Goal: Task Accomplishment & Management: Manage account settings

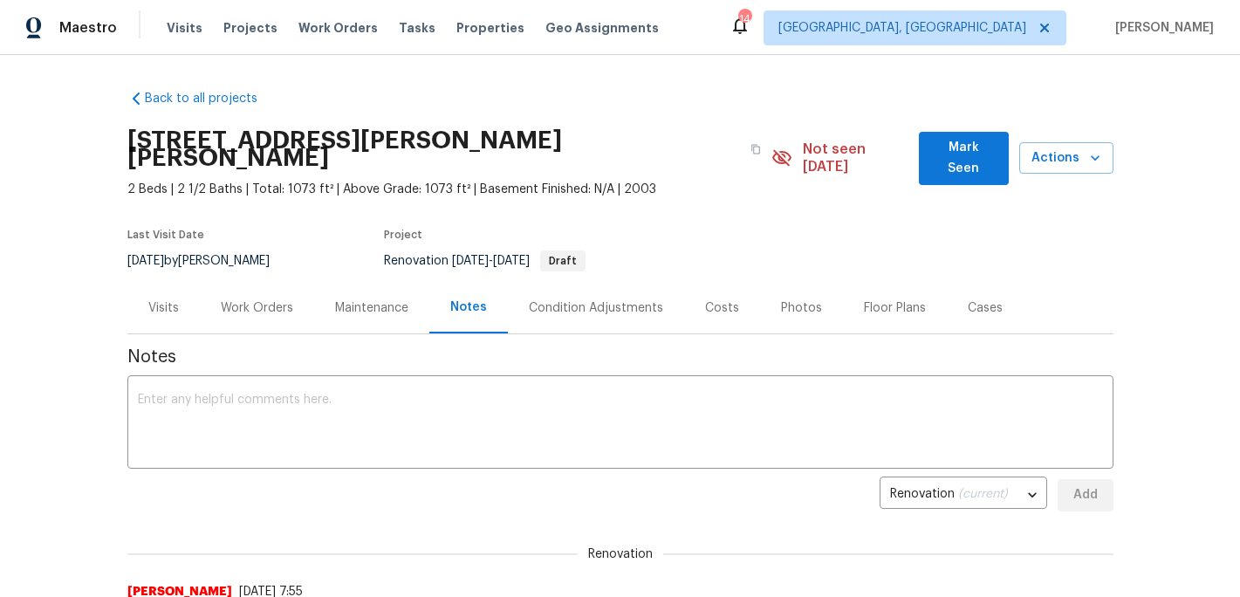
scroll to position [31, 0]
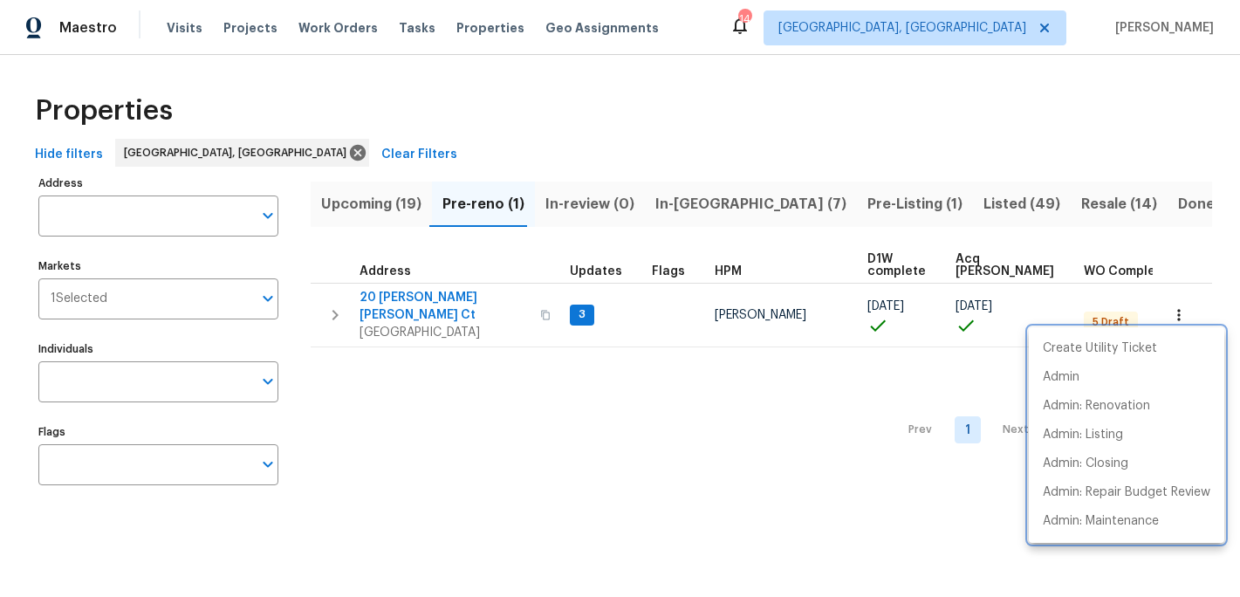
click at [411, 298] on div at bounding box center [620, 298] width 1240 height 597
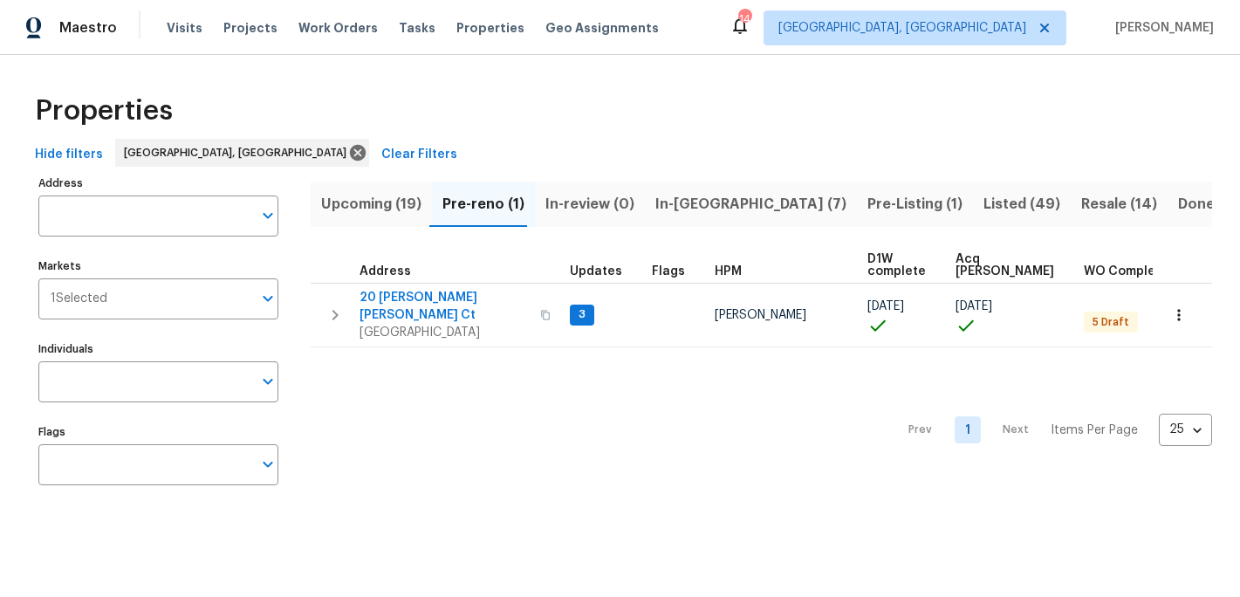
click at [411, 298] on span "20 Peggy Sue Ct" at bounding box center [444, 306] width 170 height 35
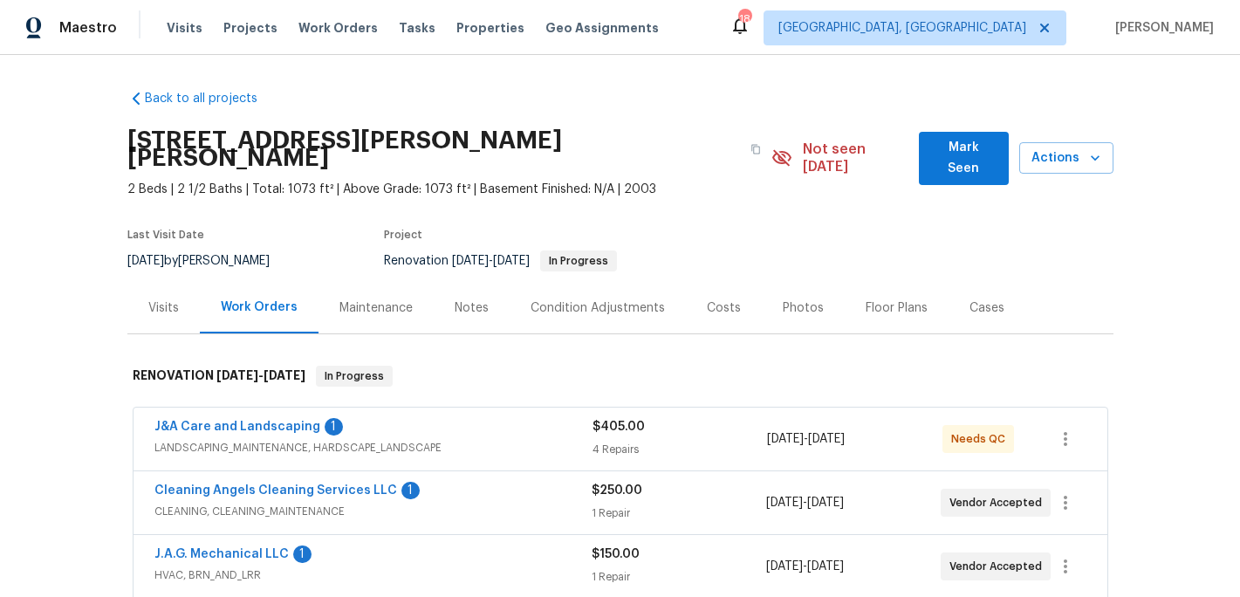
click at [266, 439] on span "LANDSCAPING_MAINTENANCE, HARDSCAPE_LANDSCAPE" at bounding box center [373, 447] width 438 height 17
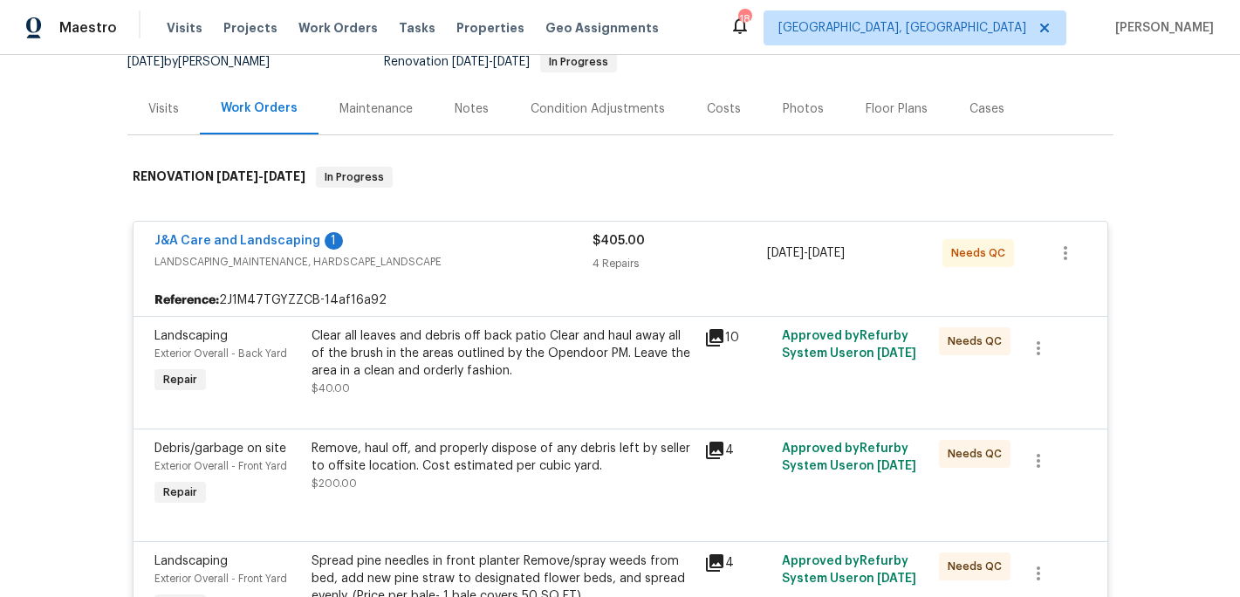
scroll to position [216, 0]
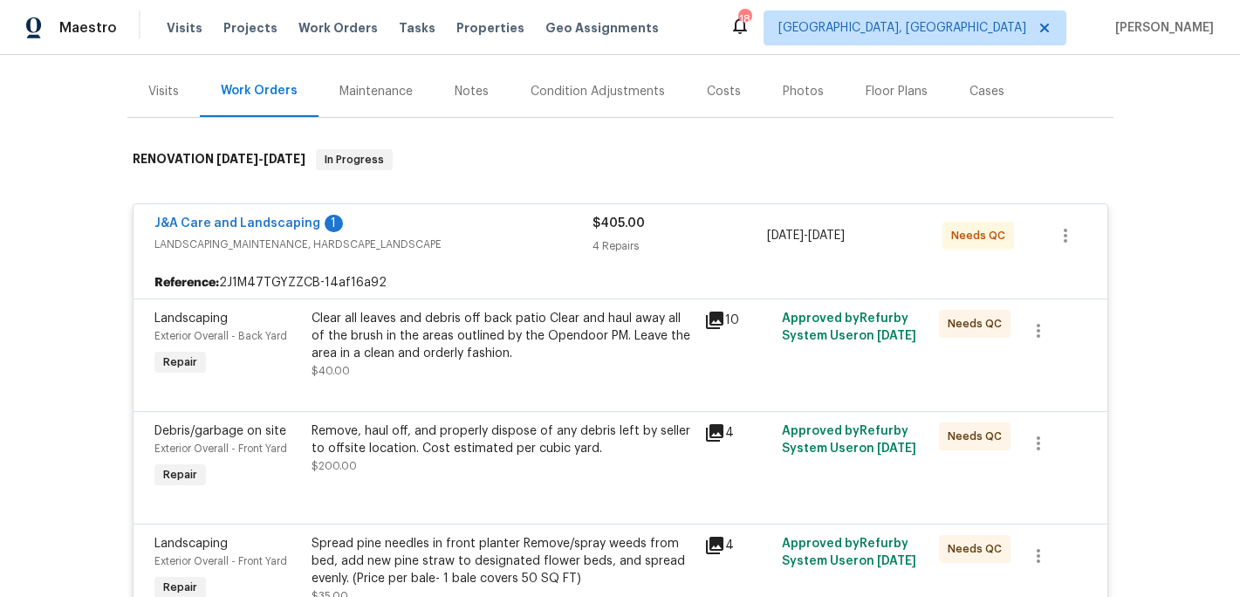
click at [493, 323] on div "Clear all leaves and debris off back patio Clear and haul away all of the brush…" at bounding box center [502, 336] width 382 height 52
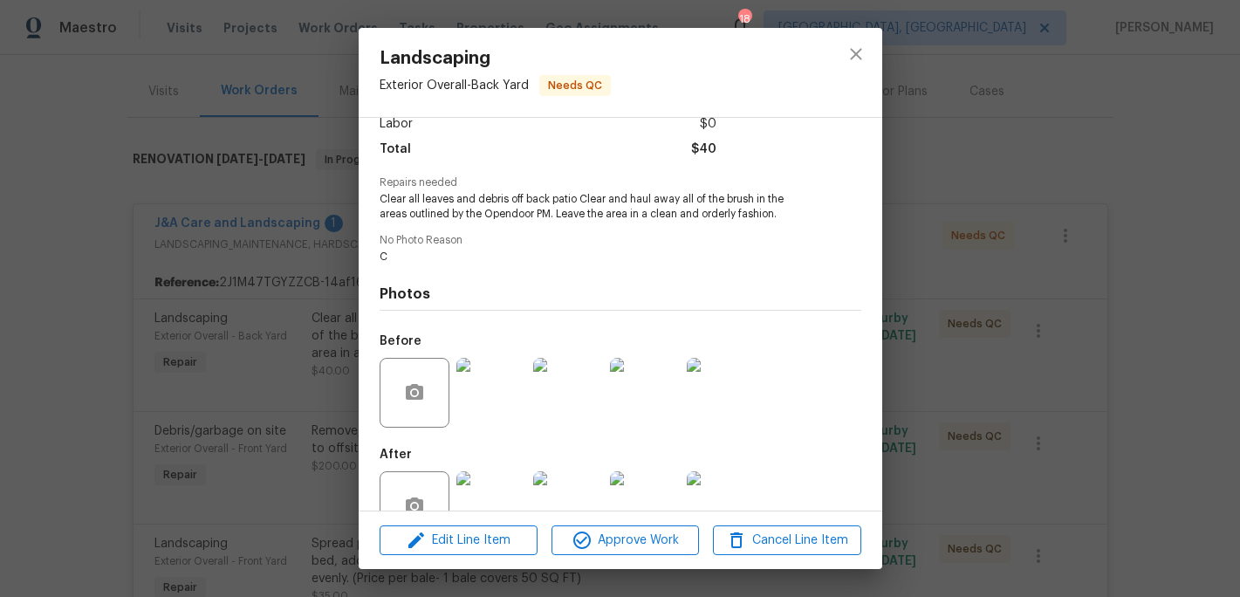
scroll to position [177, 0]
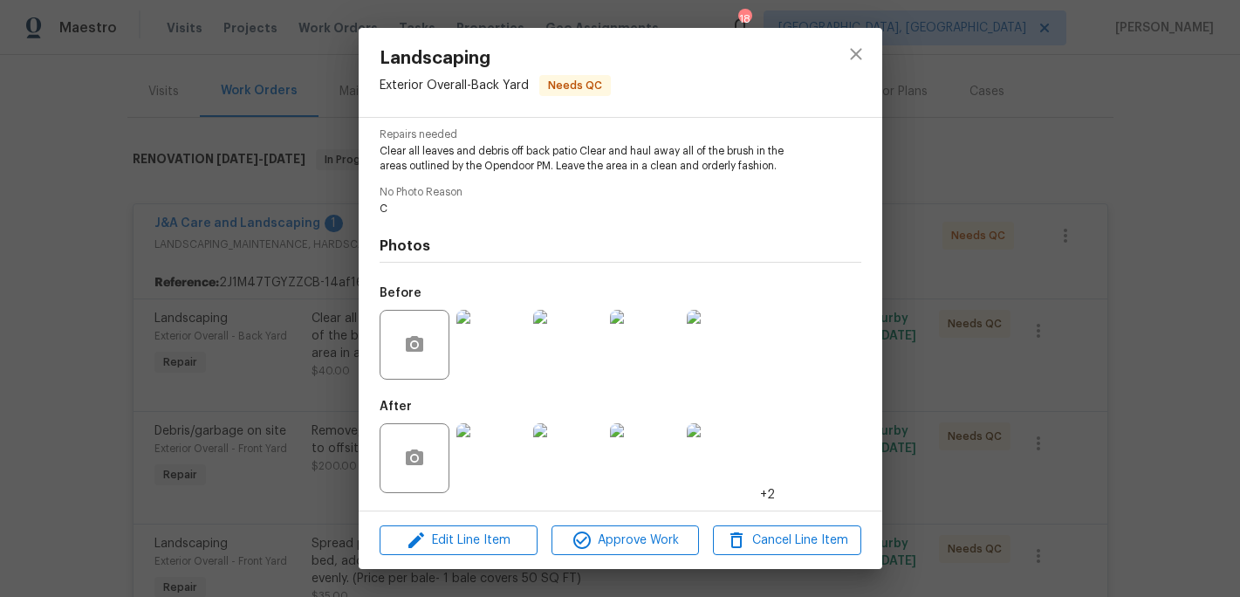
click at [502, 448] on img at bounding box center [491, 458] width 70 height 70
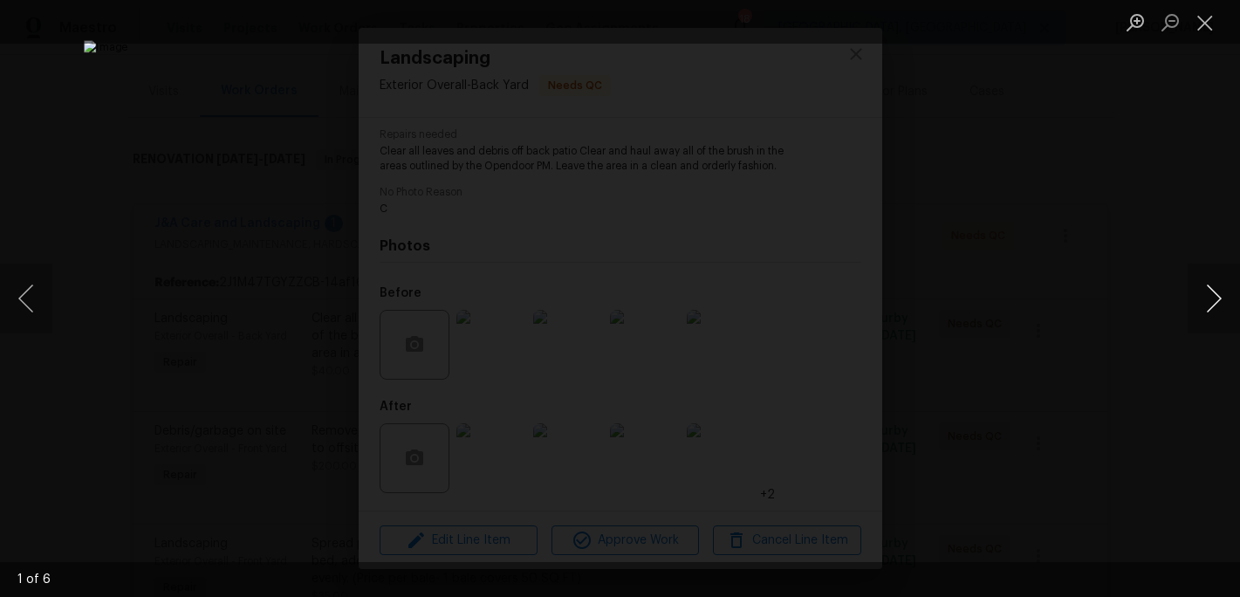
click at [1205, 302] on button "Next image" at bounding box center [1214, 299] width 52 height 70
click at [1209, 24] on button "Close lightbox" at bounding box center [1205, 22] width 35 height 31
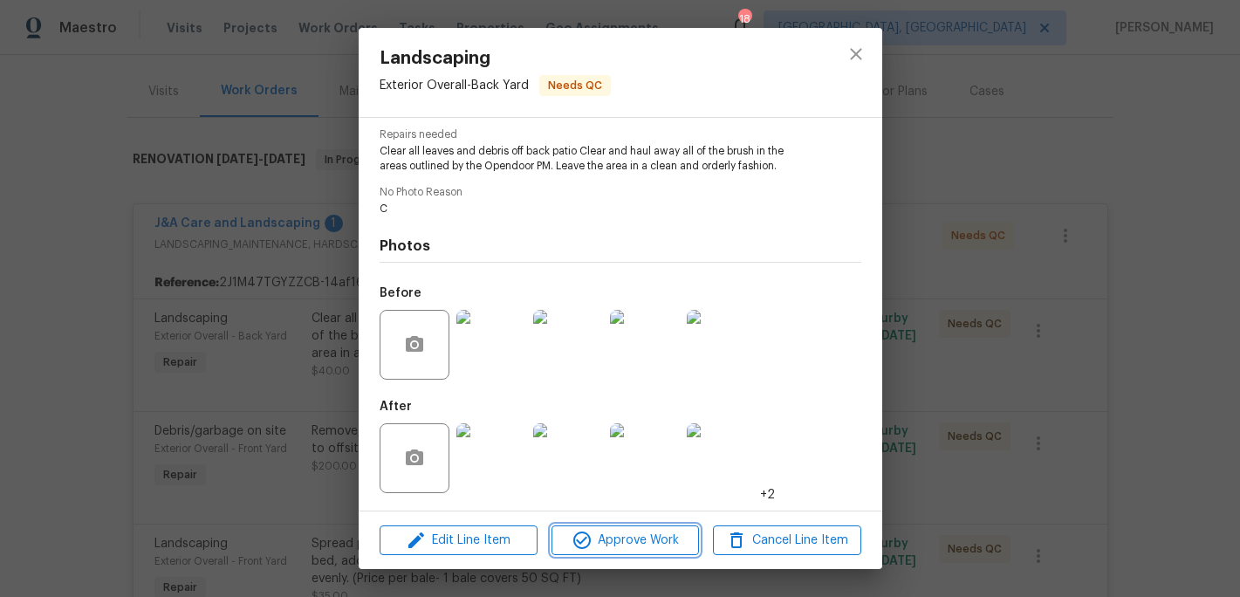
click at [614, 536] on span "Approve Work" at bounding box center [625, 541] width 137 height 22
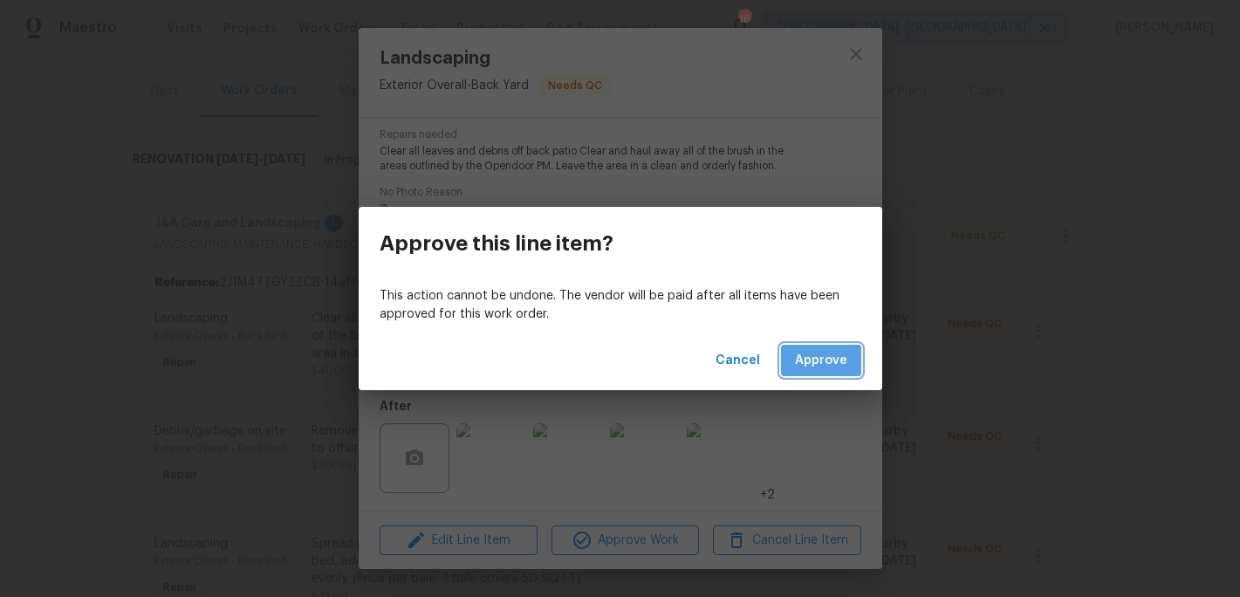
click at [817, 368] on span "Approve" at bounding box center [821, 361] width 52 height 22
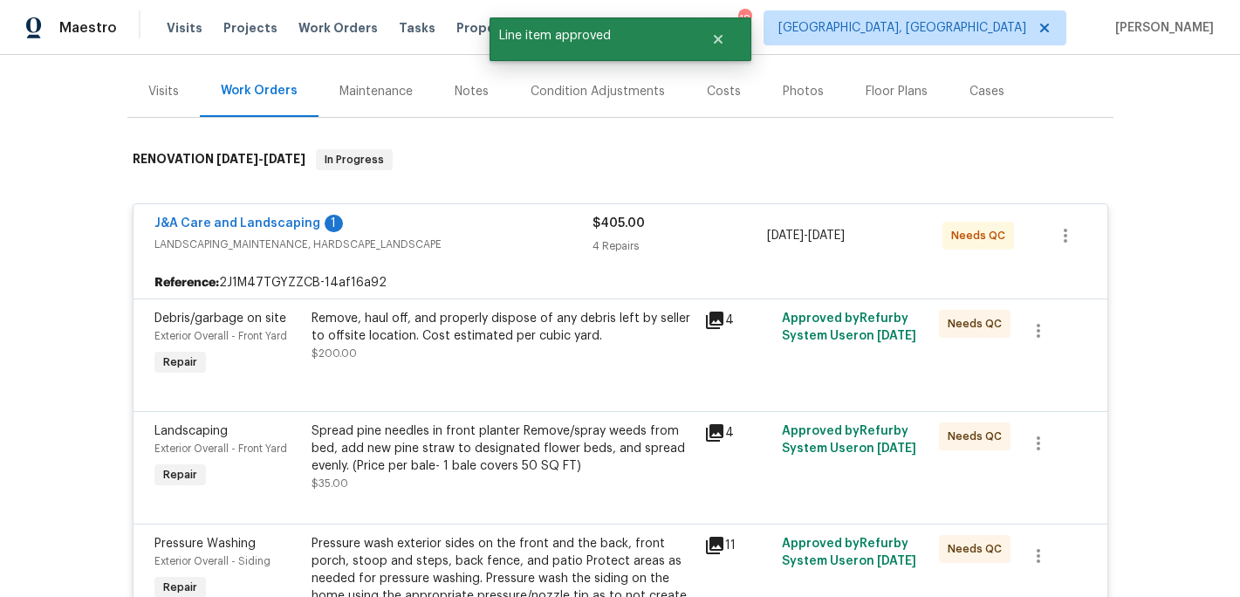
click at [468, 335] on div "Remove, haul off, and properly dispose of any debris left by seller to offsite …" at bounding box center [502, 336] width 382 height 52
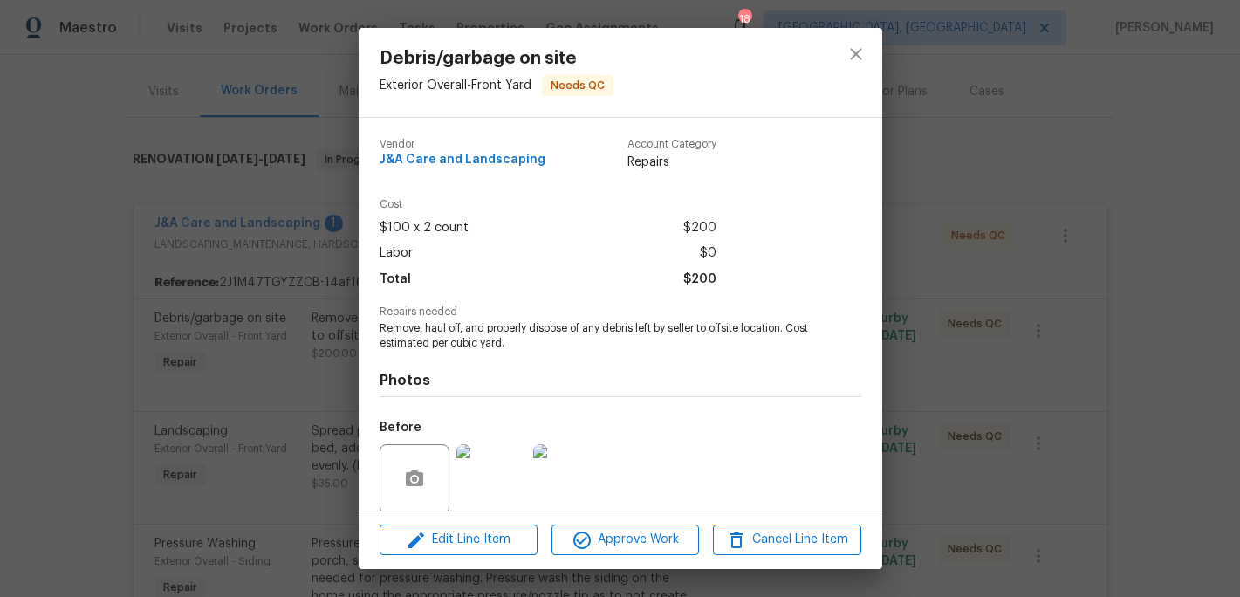
scroll to position [133, 0]
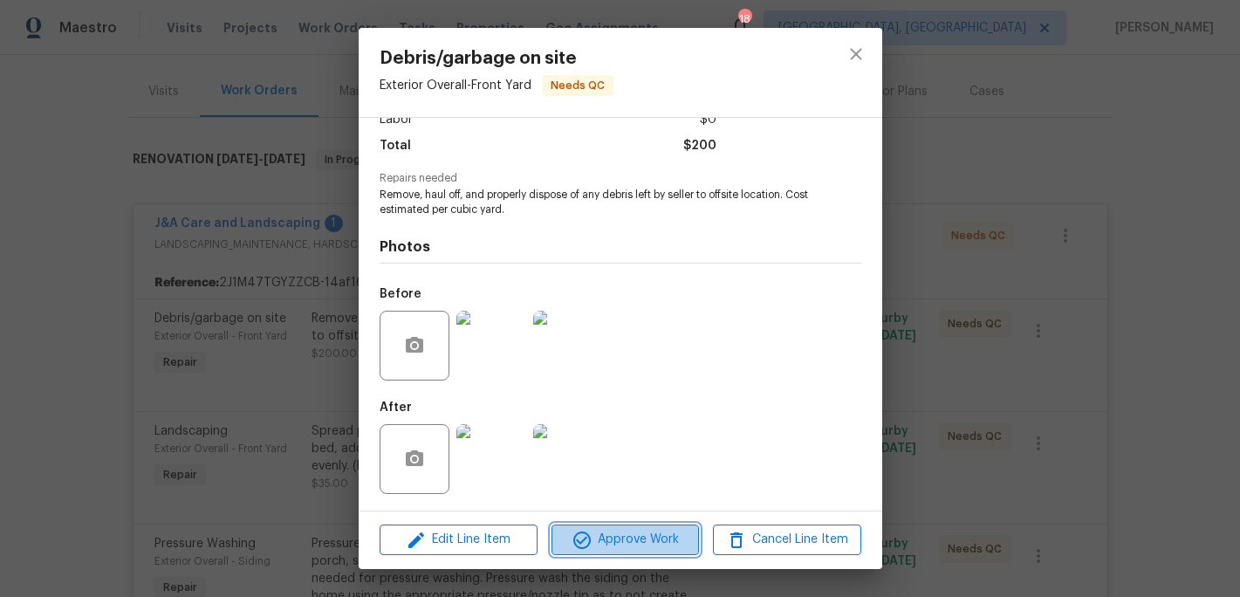
click at [605, 535] on span "Approve Work" at bounding box center [625, 540] width 137 height 22
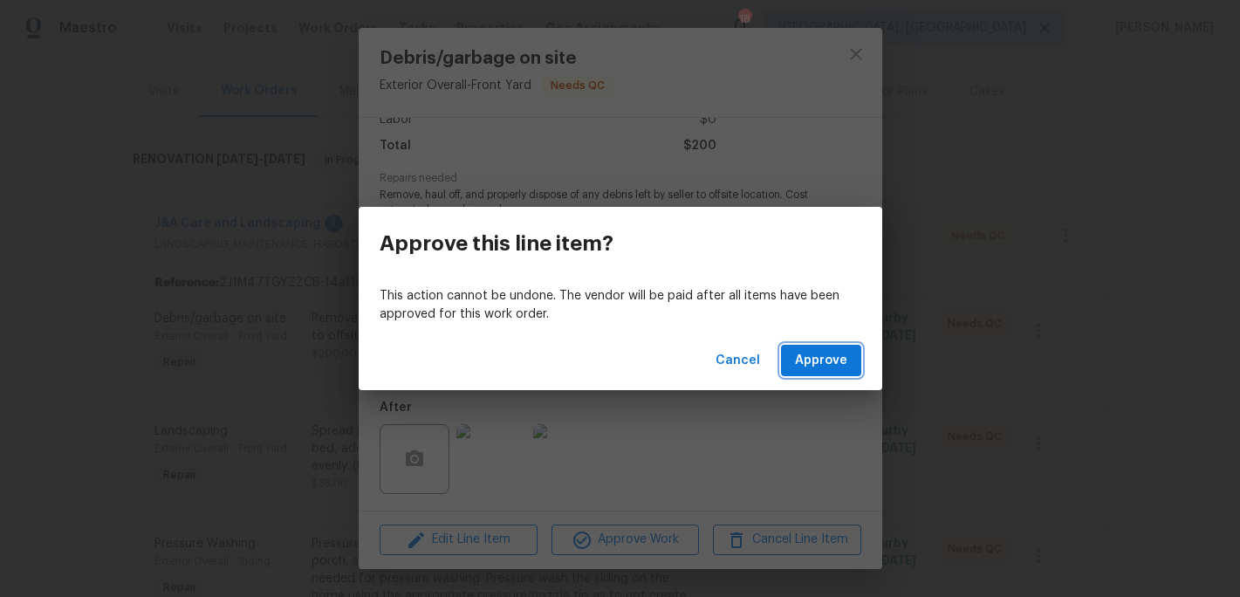
click at [808, 366] on span "Approve" at bounding box center [821, 361] width 52 height 22
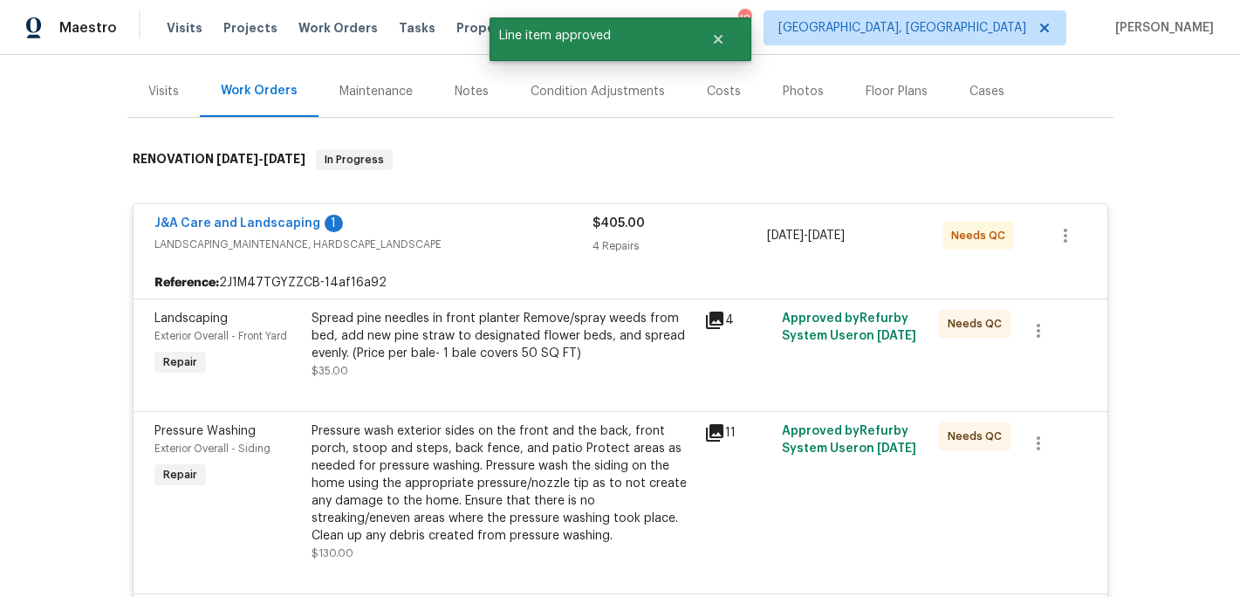
click at [564, 319] on div "Spread pine needles in front planter Remove/spray weeds from bed, add new pine …" at bounding box center [502, 336] width 382 height 52
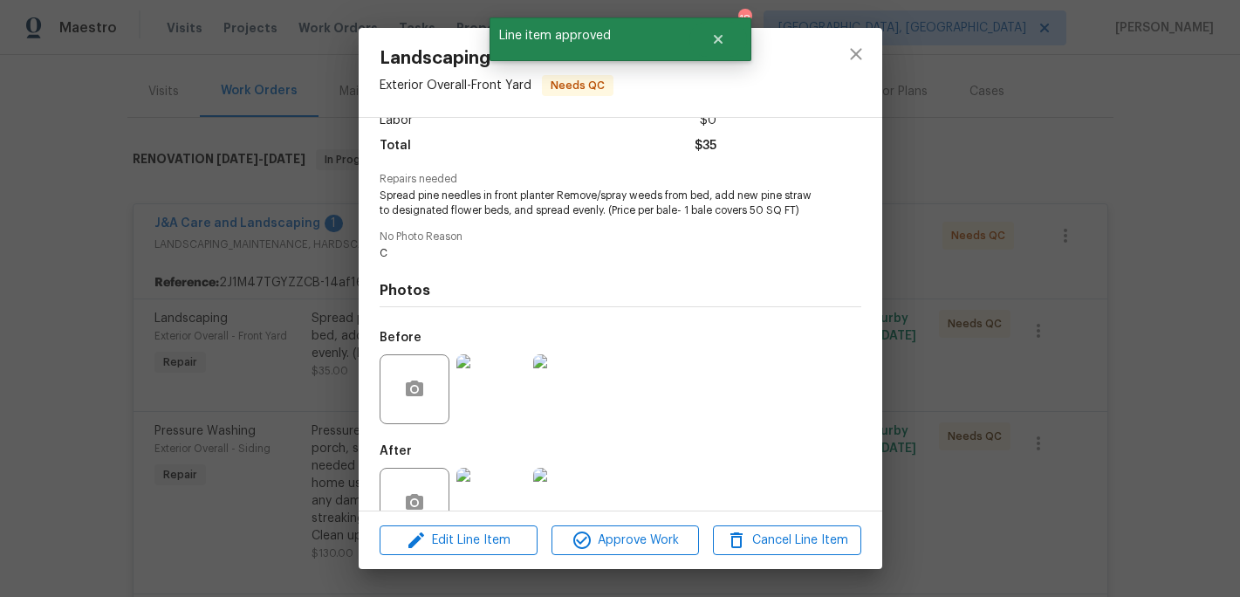
scroll to position [177, 0]
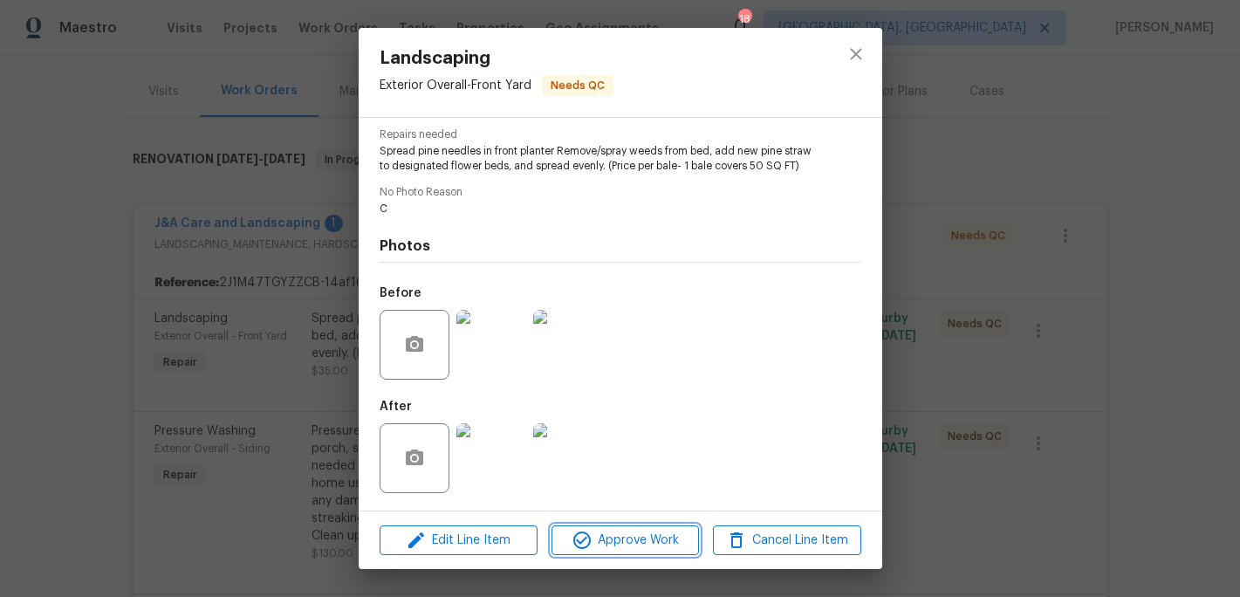
click at [619, 527] on button "Approve Work" at bounding box center [624, 540] width 147 height 31
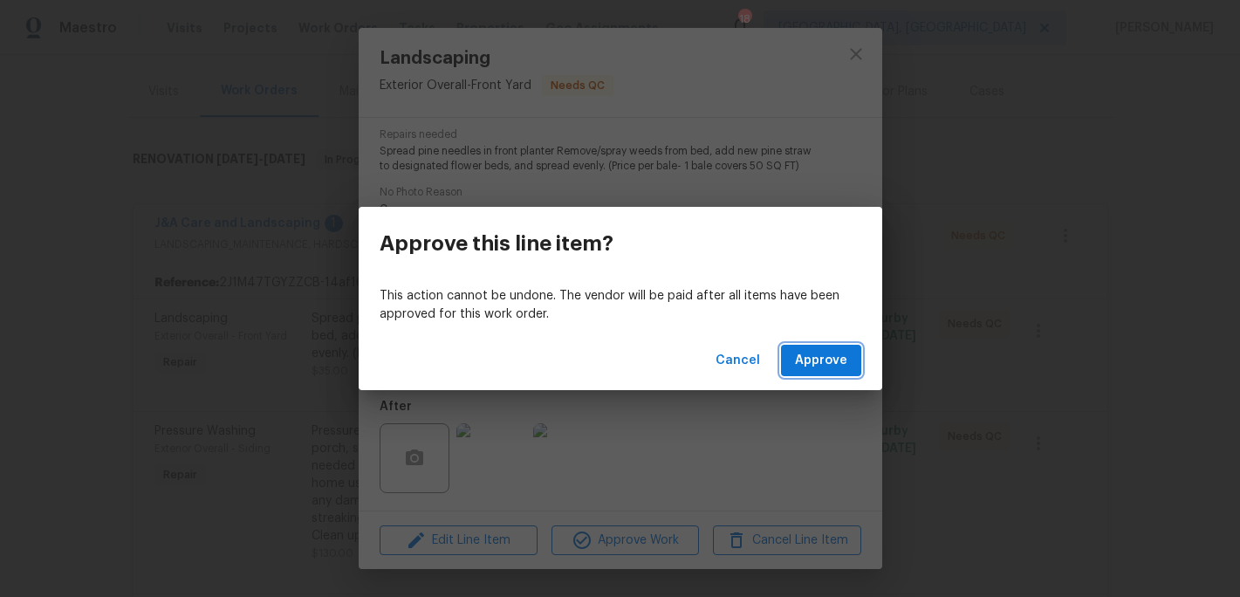
click at [833, 360] on span "Approve" at bounding box center [821, 361] width 52 height 22
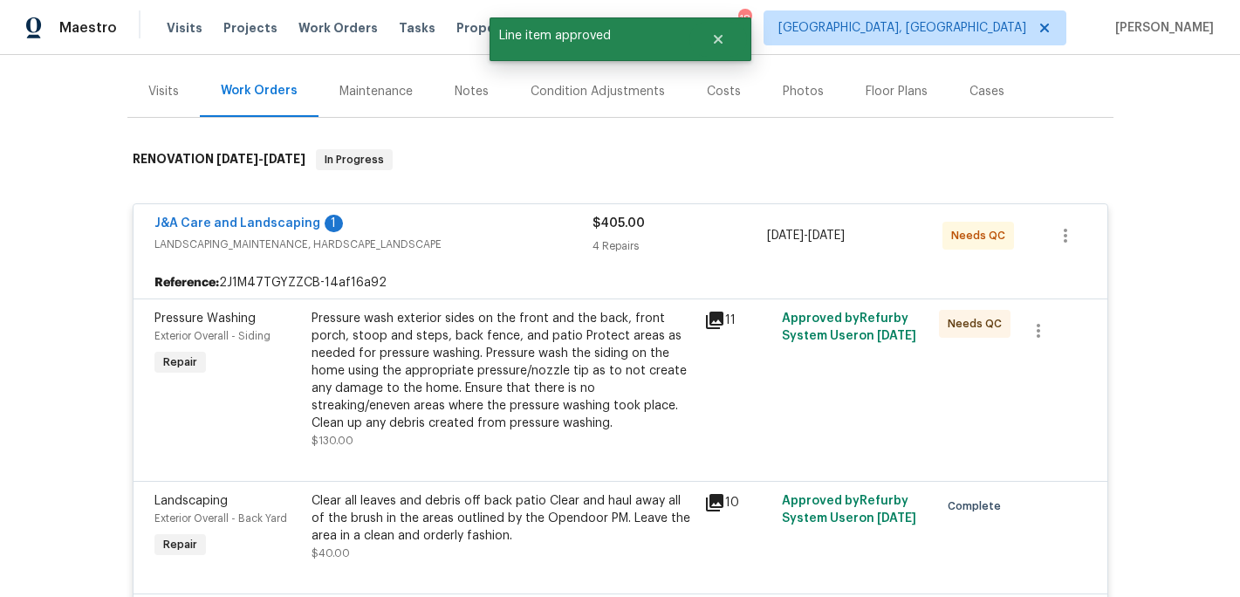
click at [545, 352] on div "Pressure wash exterior sides on the front and the back, front porch, stoop and …" at bounding box center [502, 371] width 382 height 122
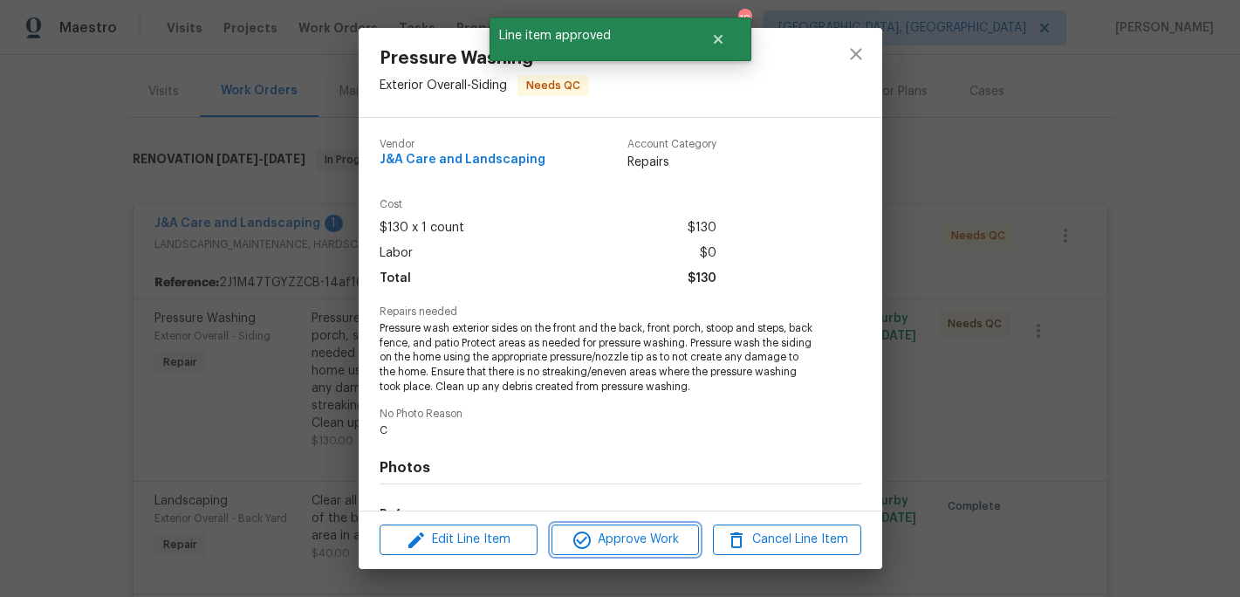
click at [619, 534] on span "Approve Work" at bounding box center [625, 540] width 137 height 22
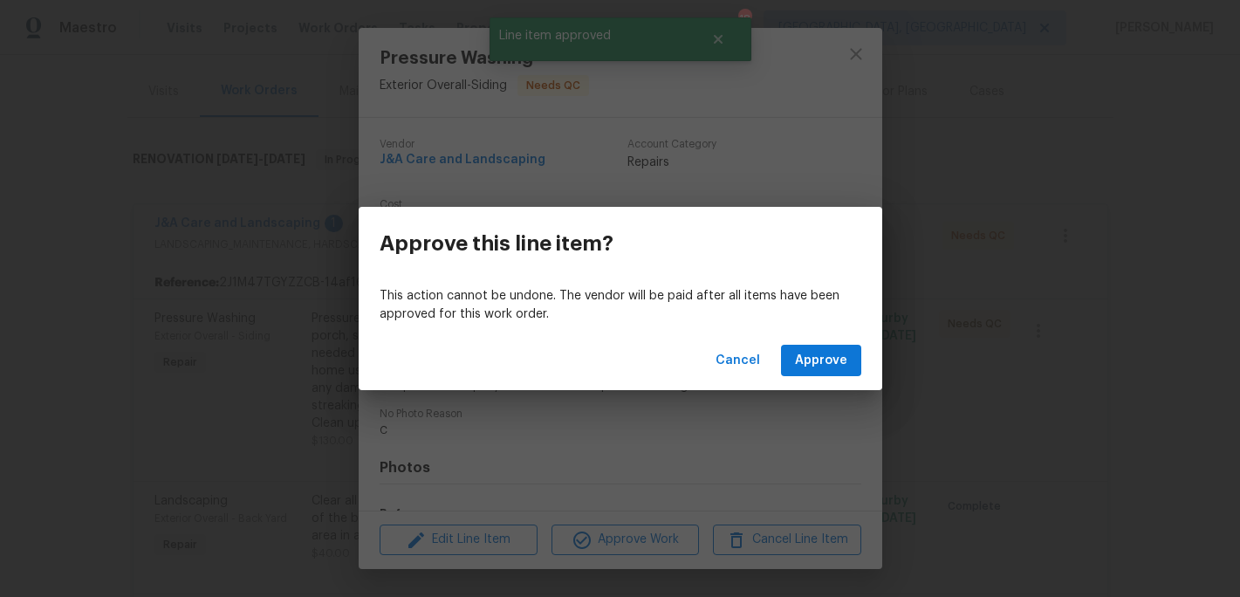
click at [800, 377] on div "Cancel Approve" at bounding box center [621, 361] width 524 height 60
click at [808, 352] on span "Approve" at bounding box center [821, 361] width 52 height 22
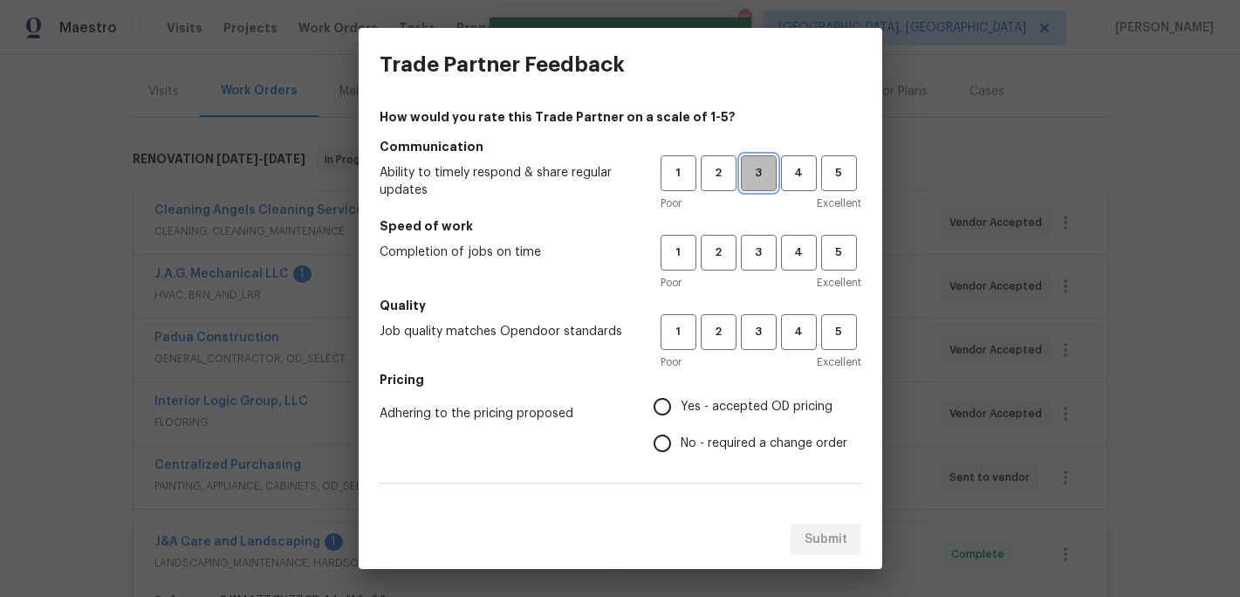
click at [756, 186] on button "3" at bounding box center [759, 173] width 36 height 36
click at [765, 260] on span "3" at bounding box center [759, 253] width 32 height 20
click at [764, 318] on button "3" at bounding box center [759, 332] width 36 height 36
click at [698, 414] on span "Yes - accepted OD pricing" at bounding box center [757, 407] width 152 height 18
click at [681, 414] on input "Yes - accepted OD pricing" at bounding box center [662, 406] width 37 height 37
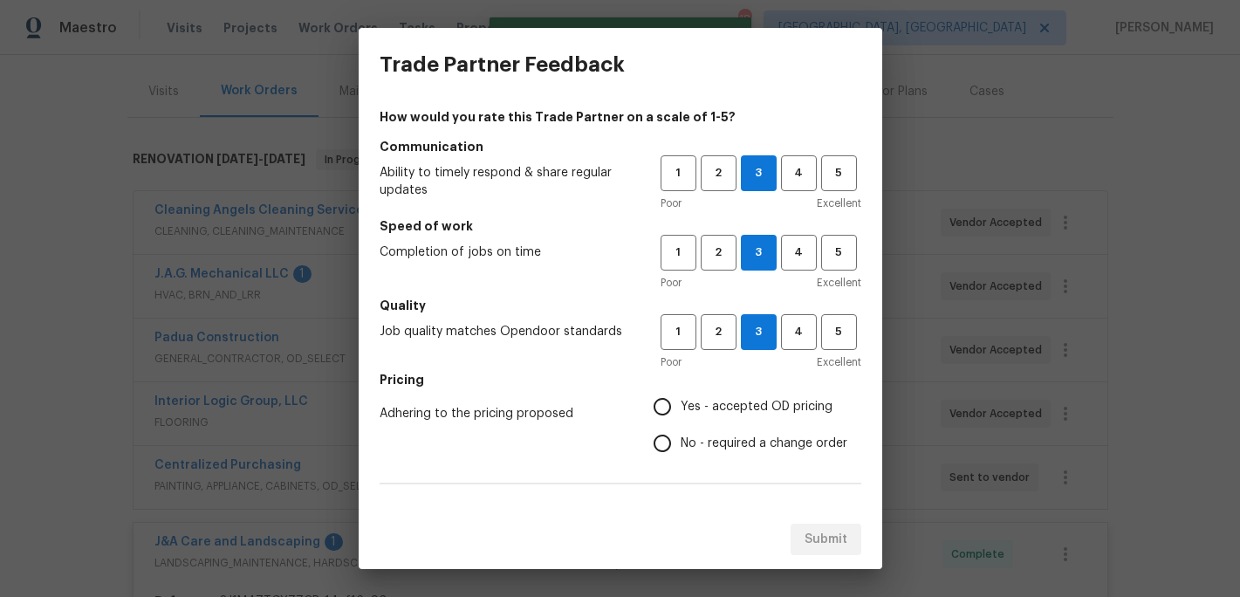
radio input "true"
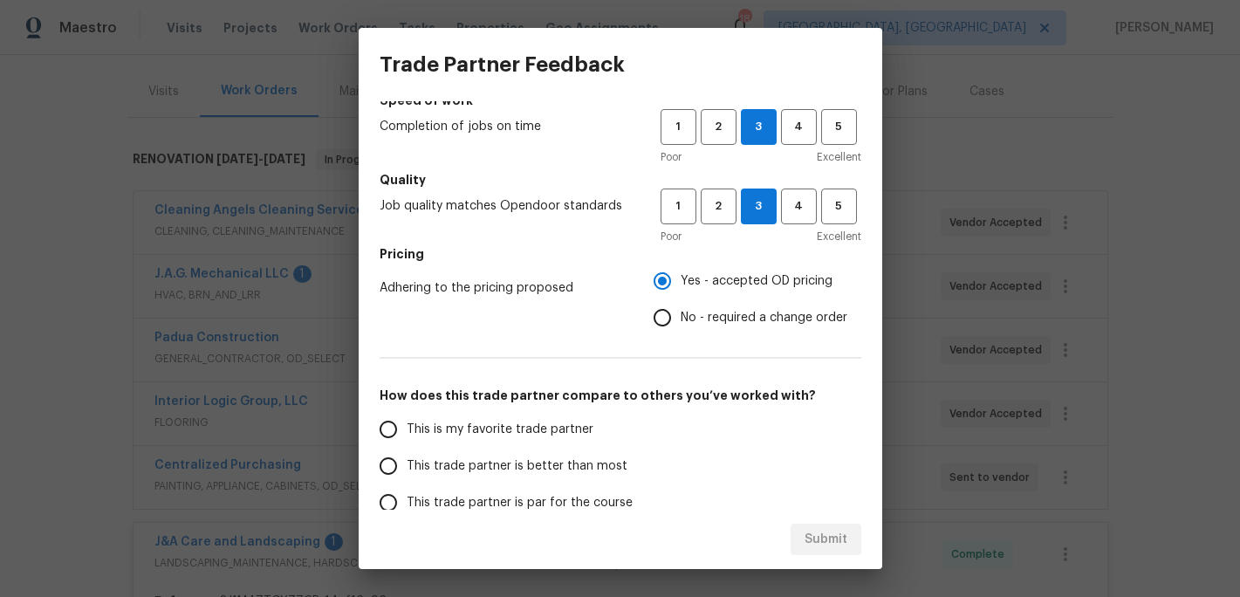
scroll to position [183, 0]
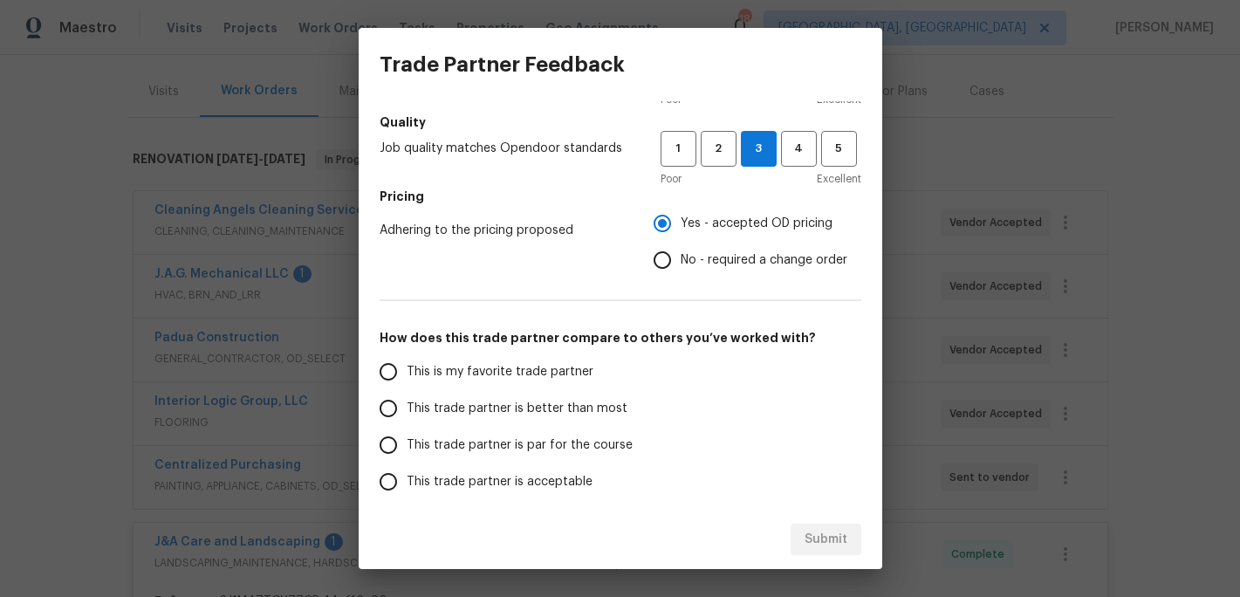
click at [483, 406] on span "This trade partner is better than most" at bounding box center [517, 409] width 221 height 18
click at [407, 406] on input "This trade partner is better than most" at bounding box center [388, 408] width 37 height 37
click at [799, 526] on button "Submit" at bounding box center [826, 540] width 71 height 32
radio input "true"
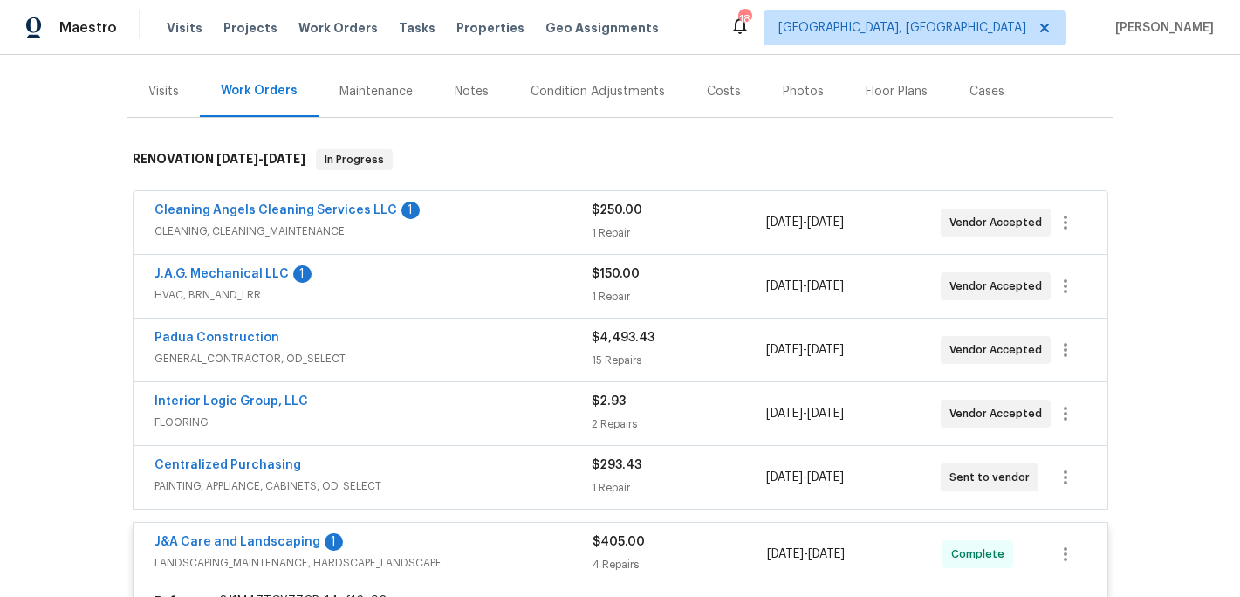
radio input "false"
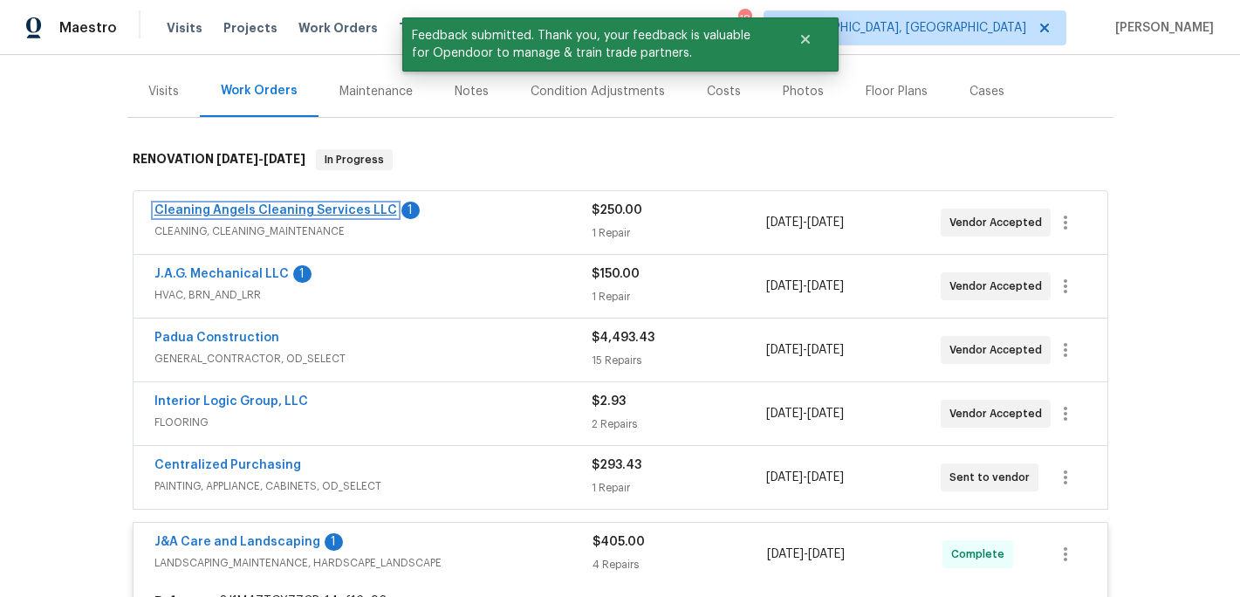
click at [296, 204] on link "Cleaning Angels Cleaning Services LLC" at bounding box center [275, 210] width 243 height 12
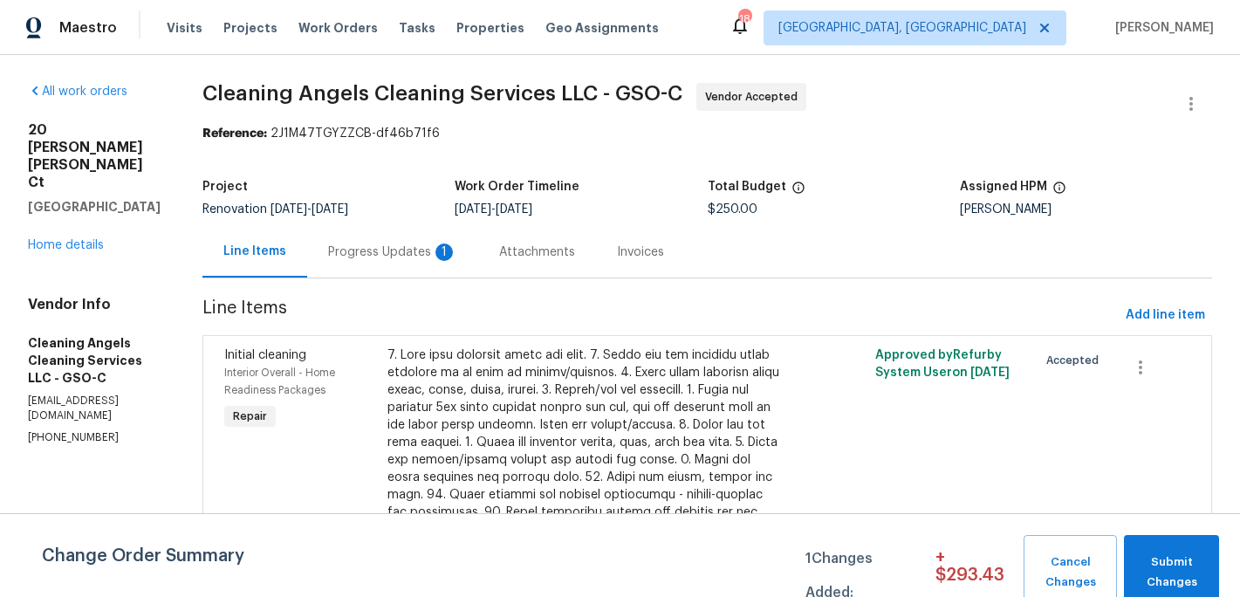
click at [409, 253] on div "Progress Updates 1" at bounding box center [392, 251] width 129 height 17
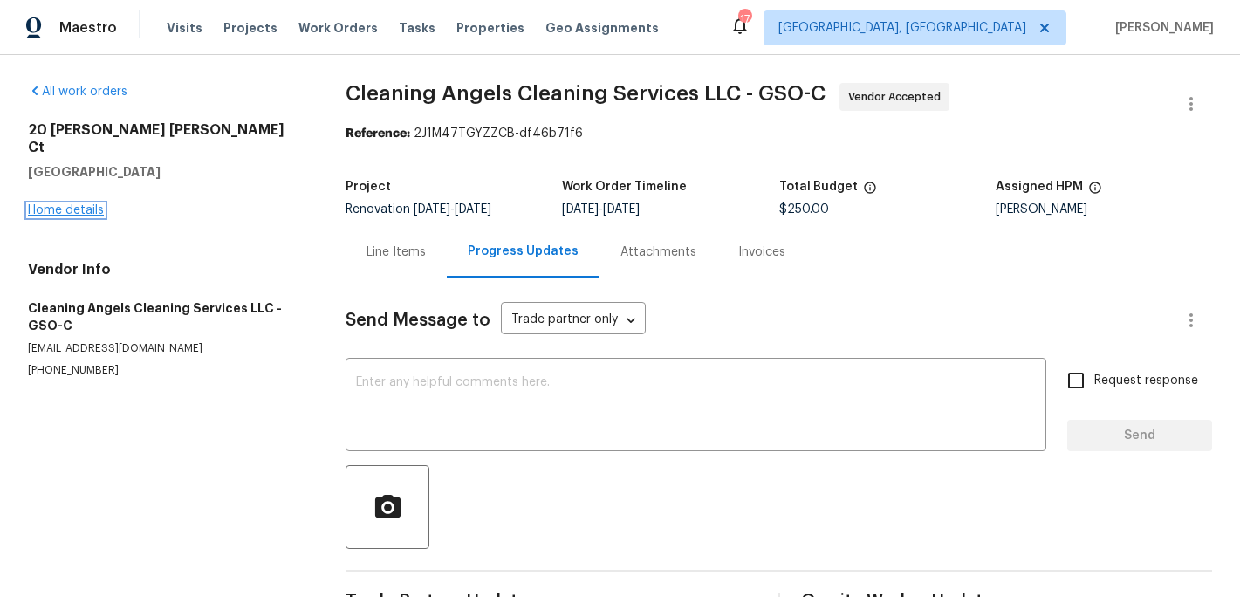
click at [90, 204] on link "Home details" at bounding box center [66, 210] width 76 height 12
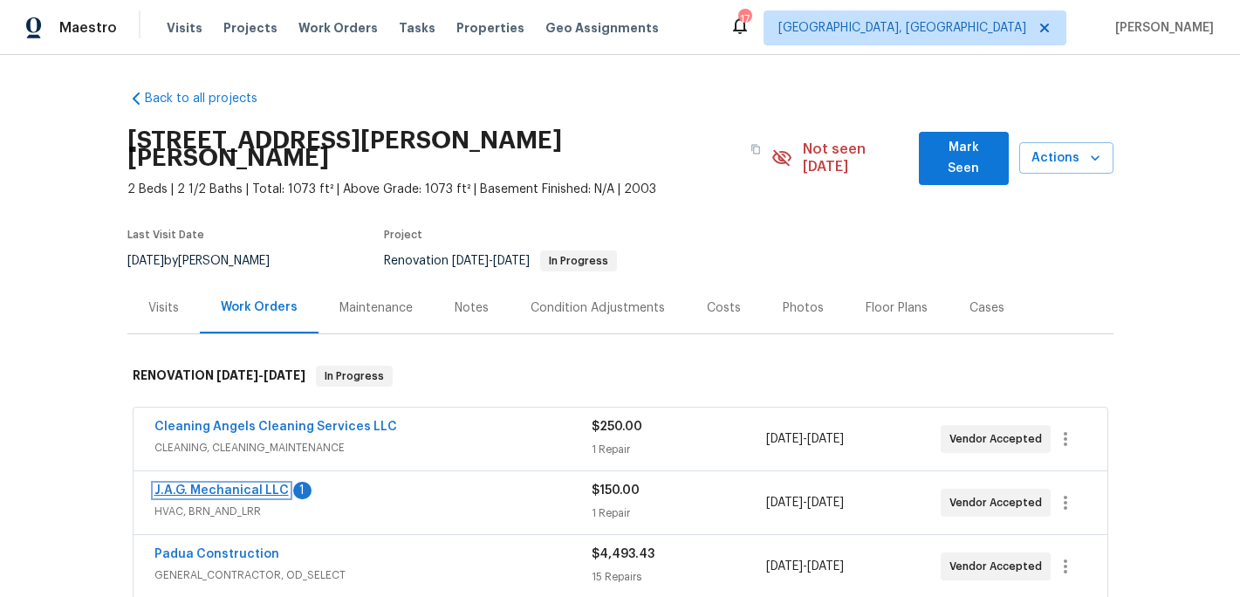
click at [217, 484] on link "J.A.G. Mechanical LLC" at bounding box center [221, 490] width 134 height 12
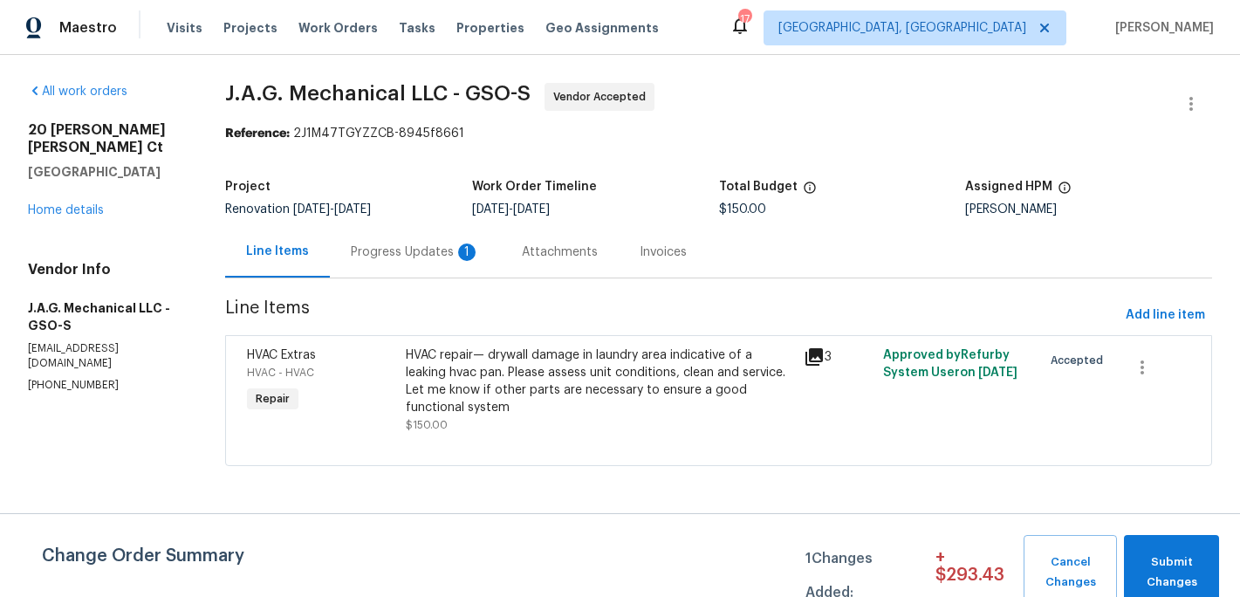
click at [395, 250] on div "Progress Updates 1" at bounding box center [415, 251] width 129 height 17
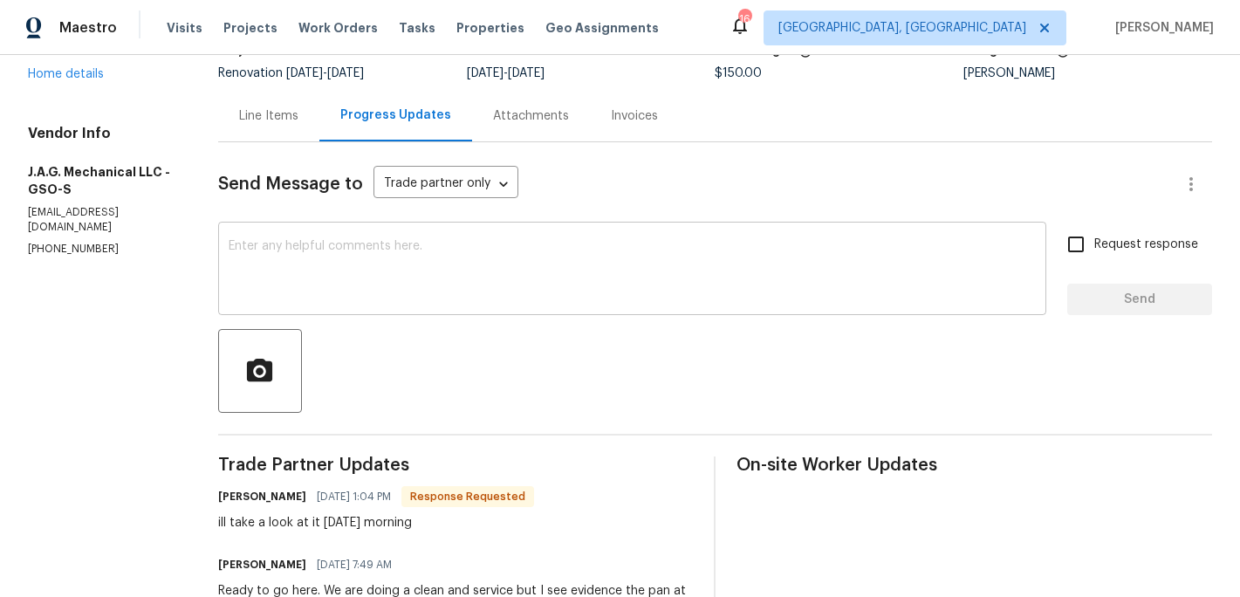
scroll to position [240, 0]
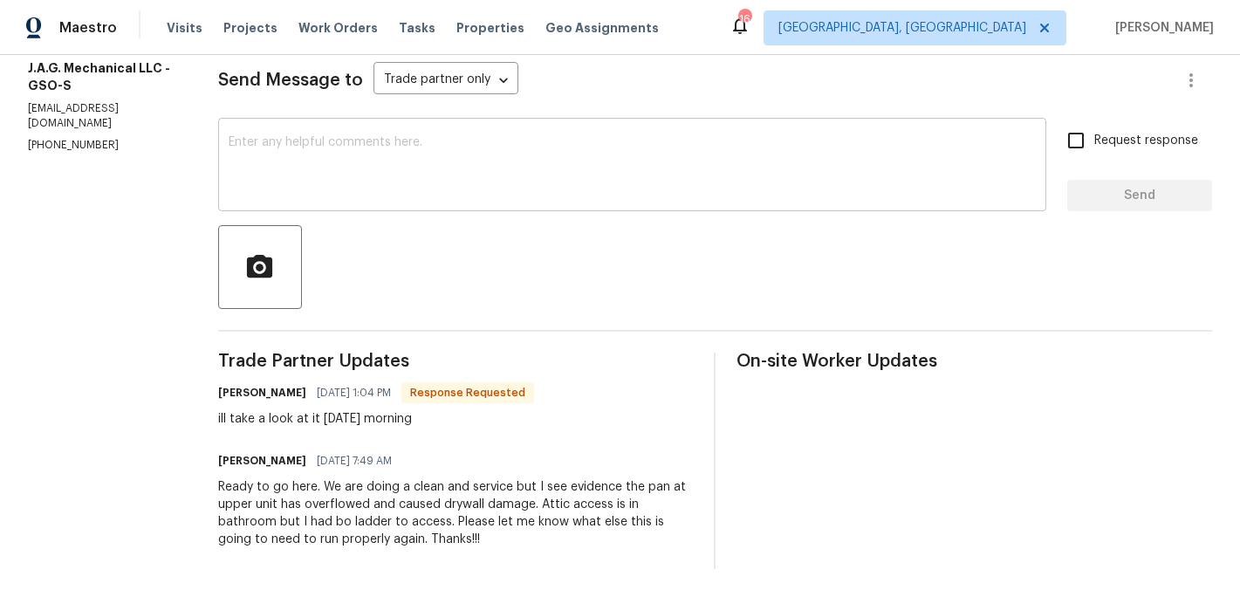
click at [266, 155] on textarea at bounding box center [632, 166] width 807 height 61
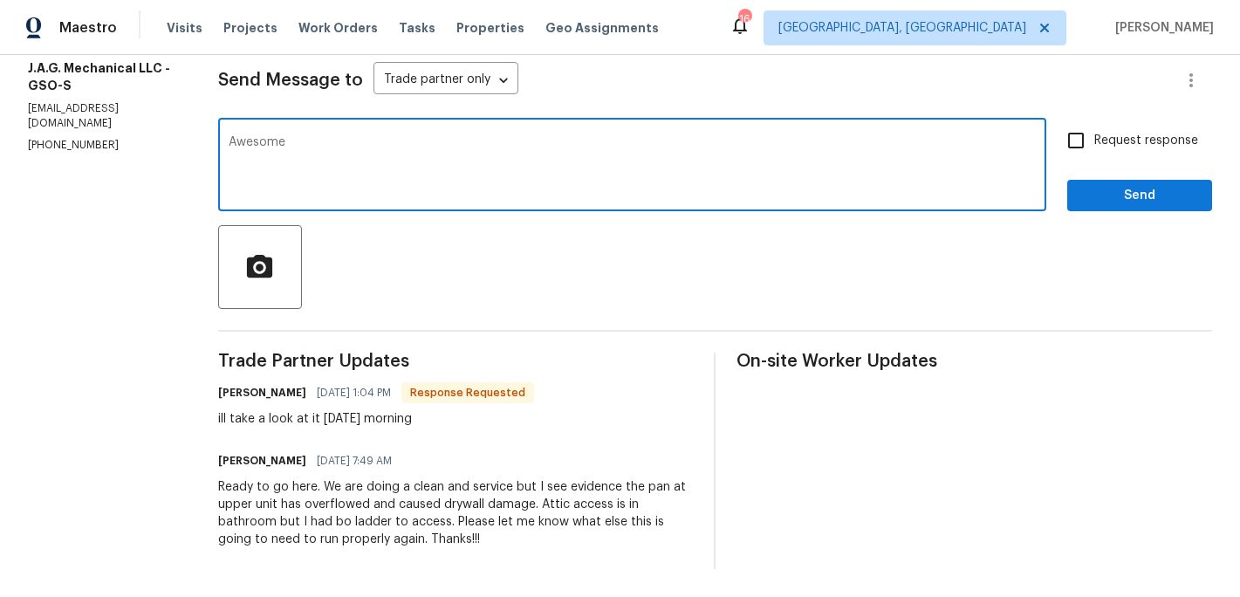
type textarea "Awesome"
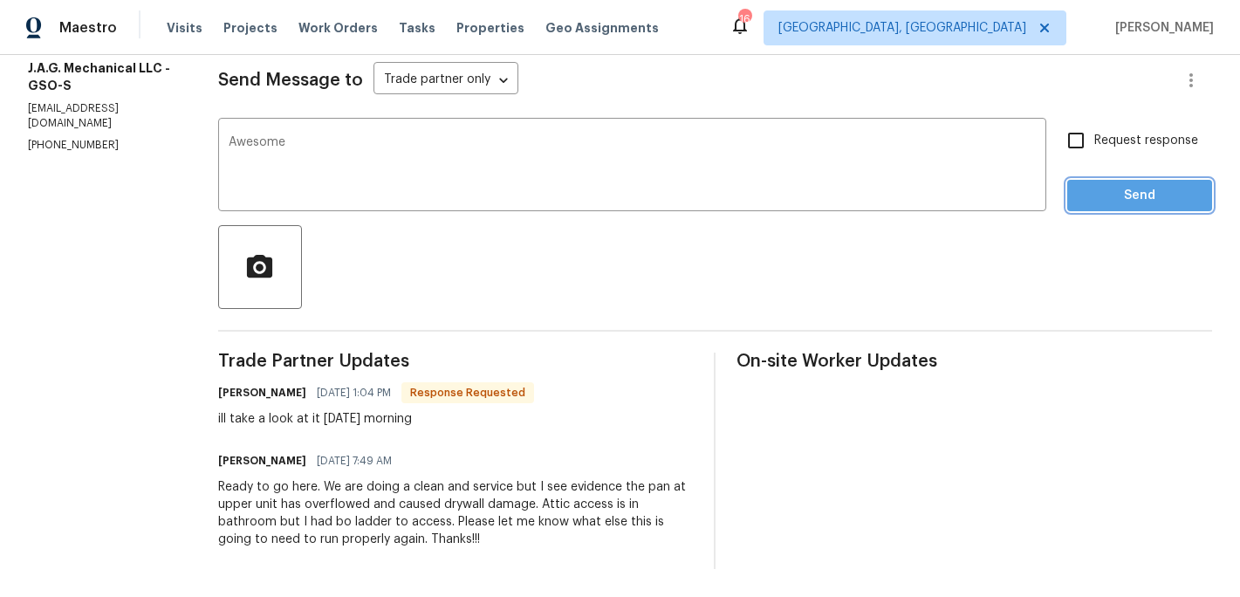
click at [1107, 180] on button "Send" at bounding box center [1139, 196] width 145 height 32
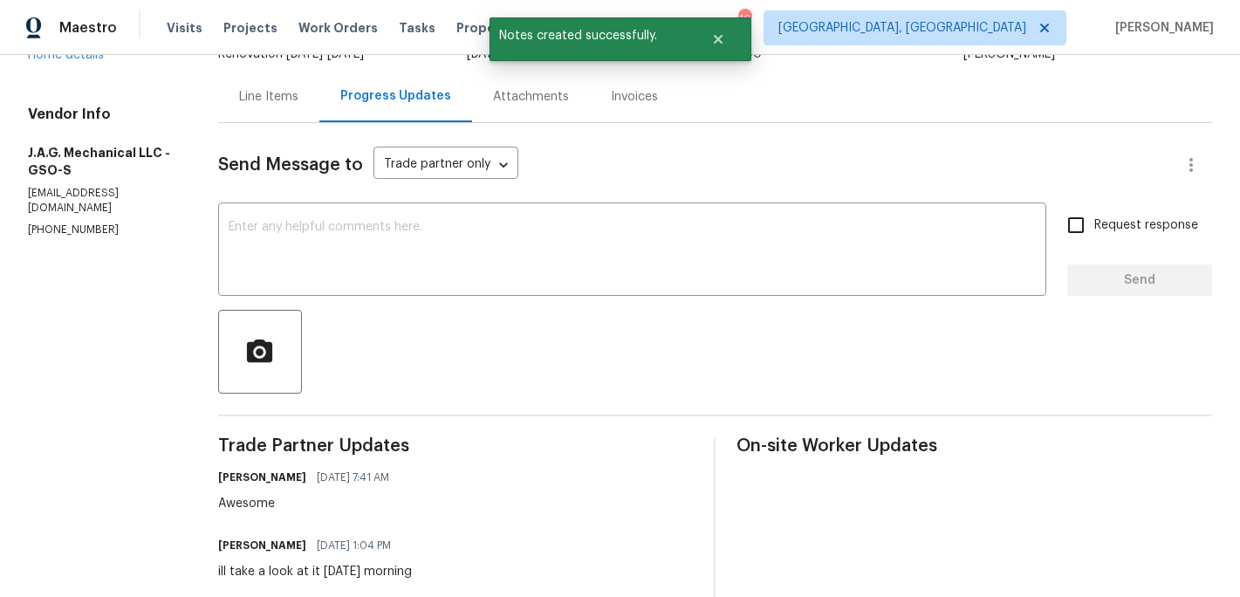
scroll to position [0, 0]
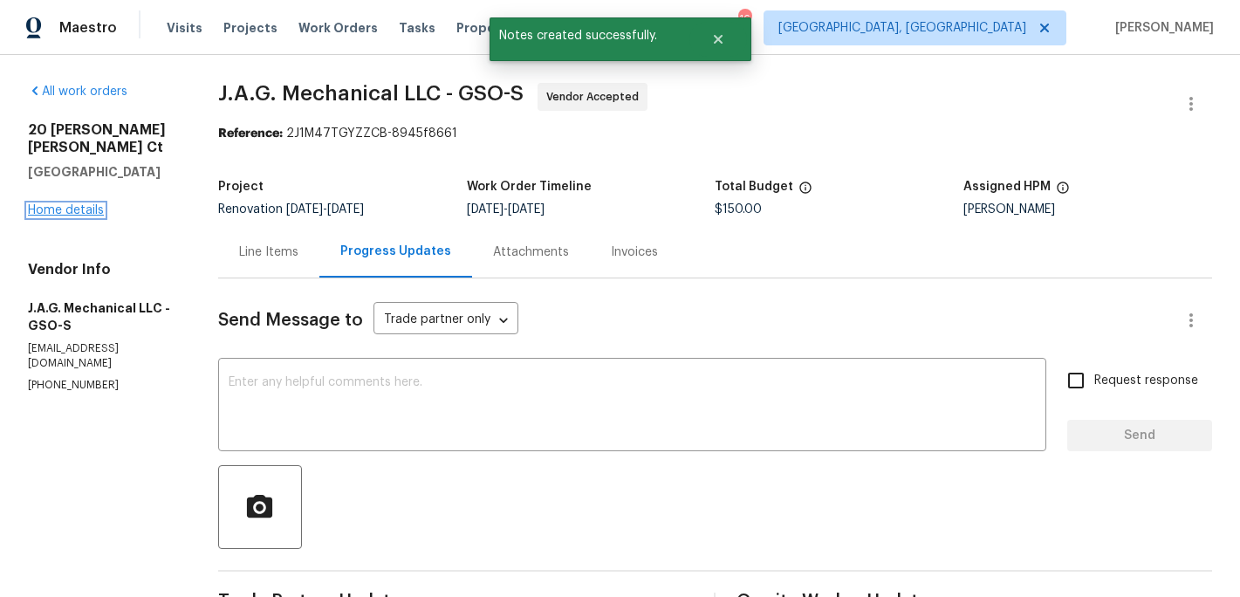
click at [94, 204] on link "Home details" at bounding box center [66, 210] width 76 height 12
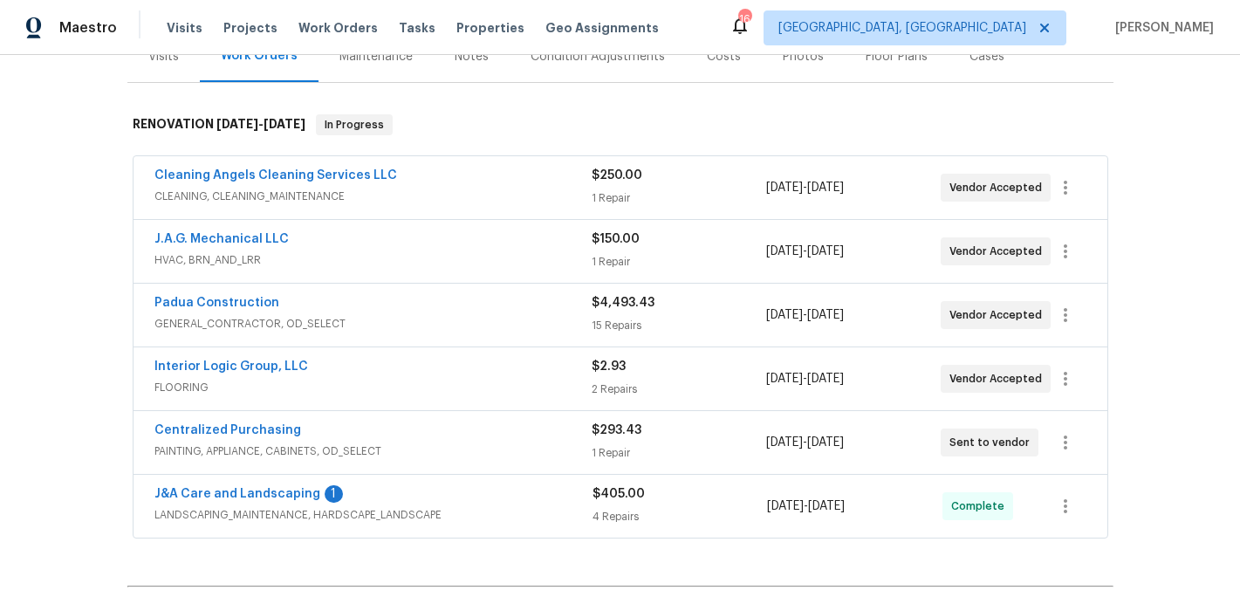
scroll to position [268, 0]
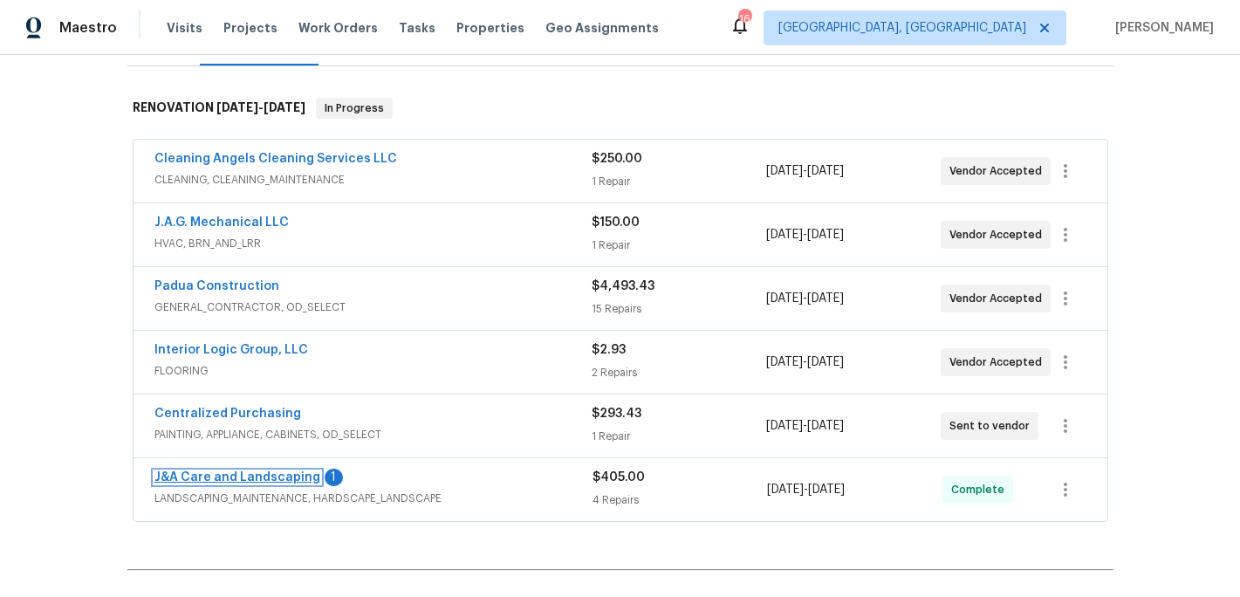
click at [263, 471] on link "J&A Care and Landscaping" at bounding box center [237, 477] width 166 height 12
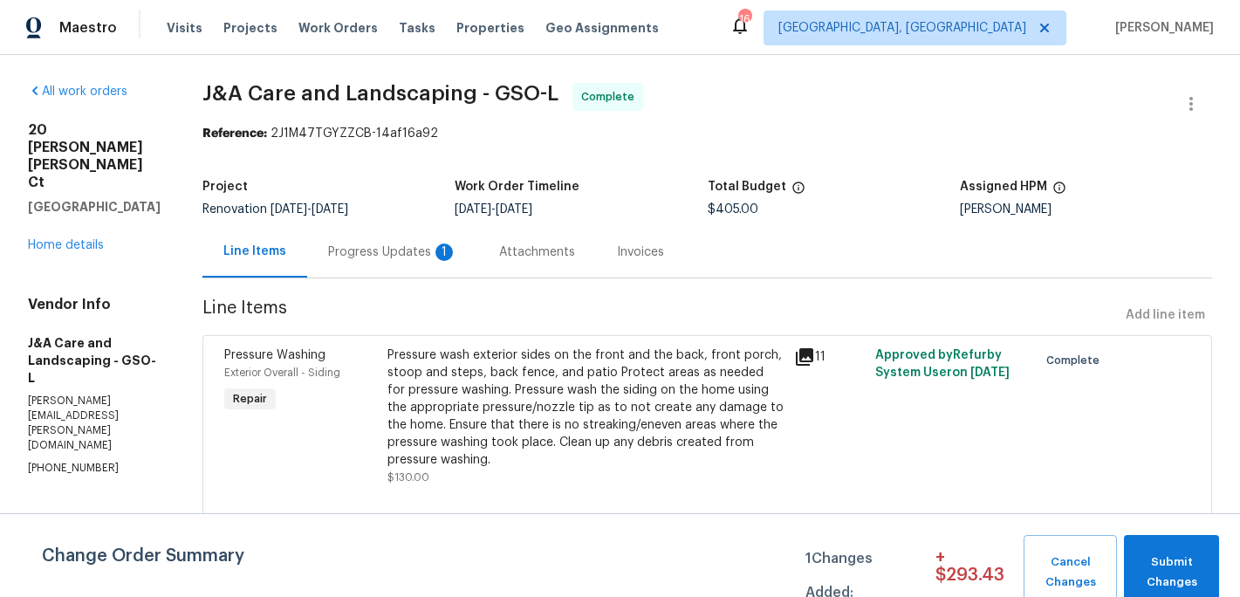
click at [401, 246] on div "Progress Updates 1" at bounding box center [392, 251] width 129 height 17
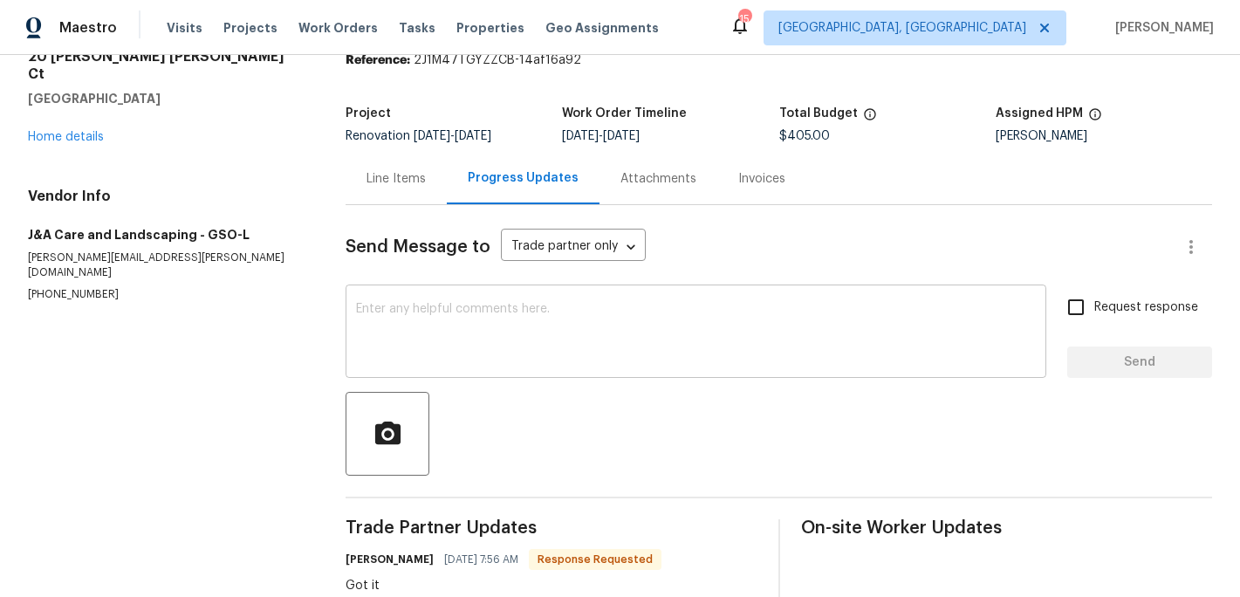
scroll to position [50, 0]
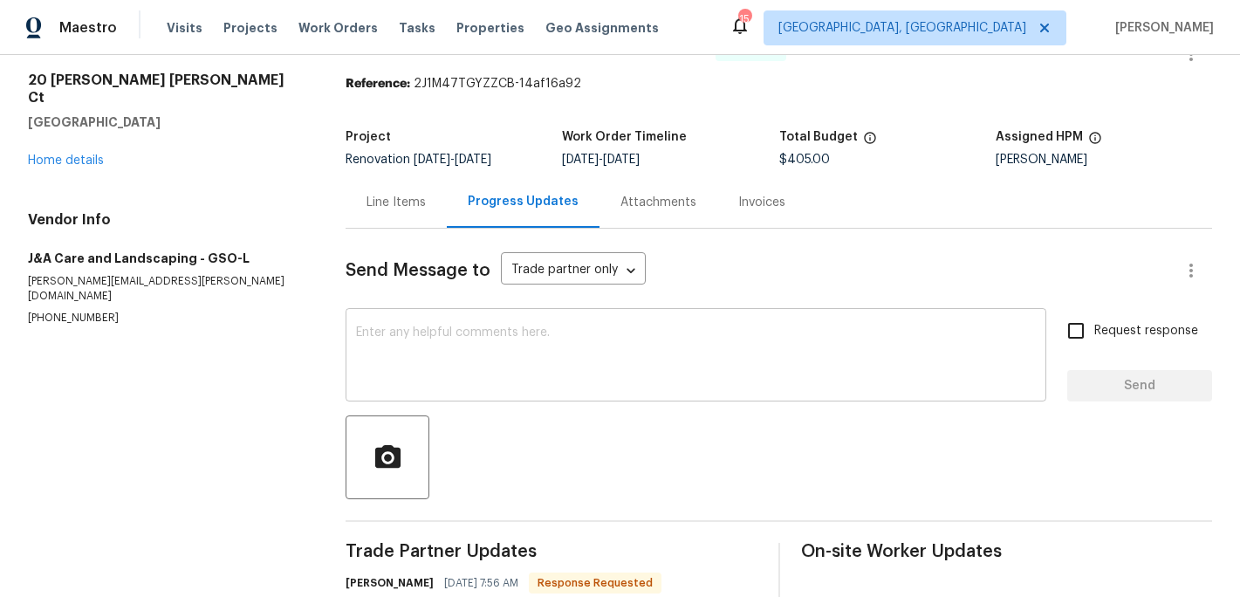
click at [418, 361] on textarea at bounding box center [696, 356] width 680 height 61
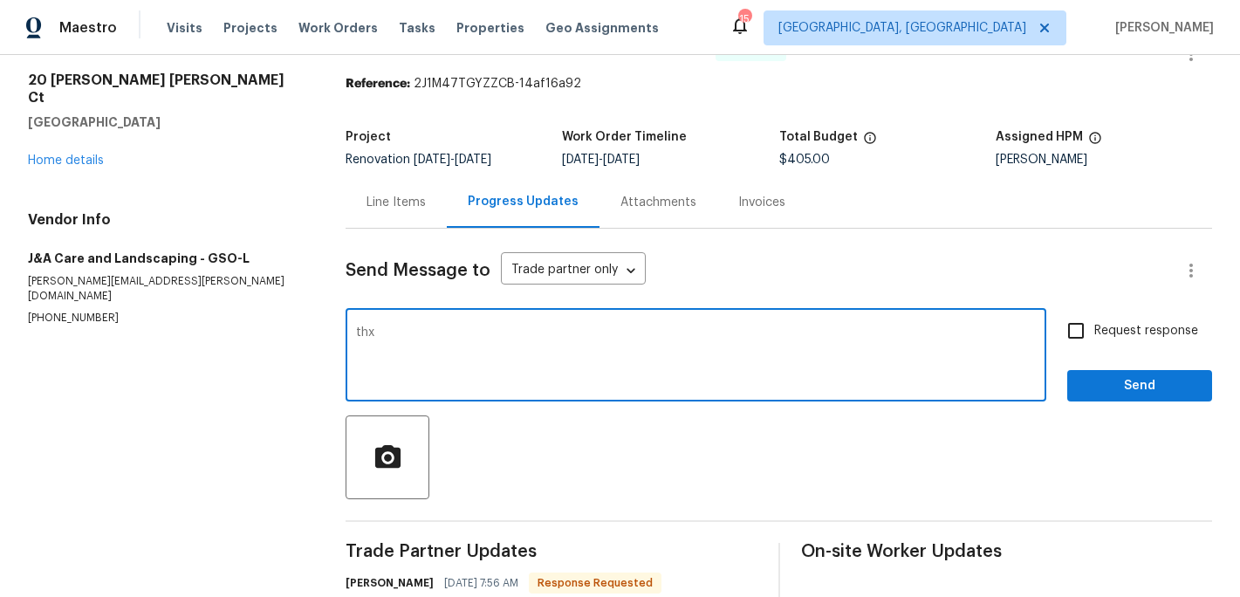
type textarea "thx"
click at [1114, 393] on span "Send" at bounding box center [1139, 386] width 117 height 22
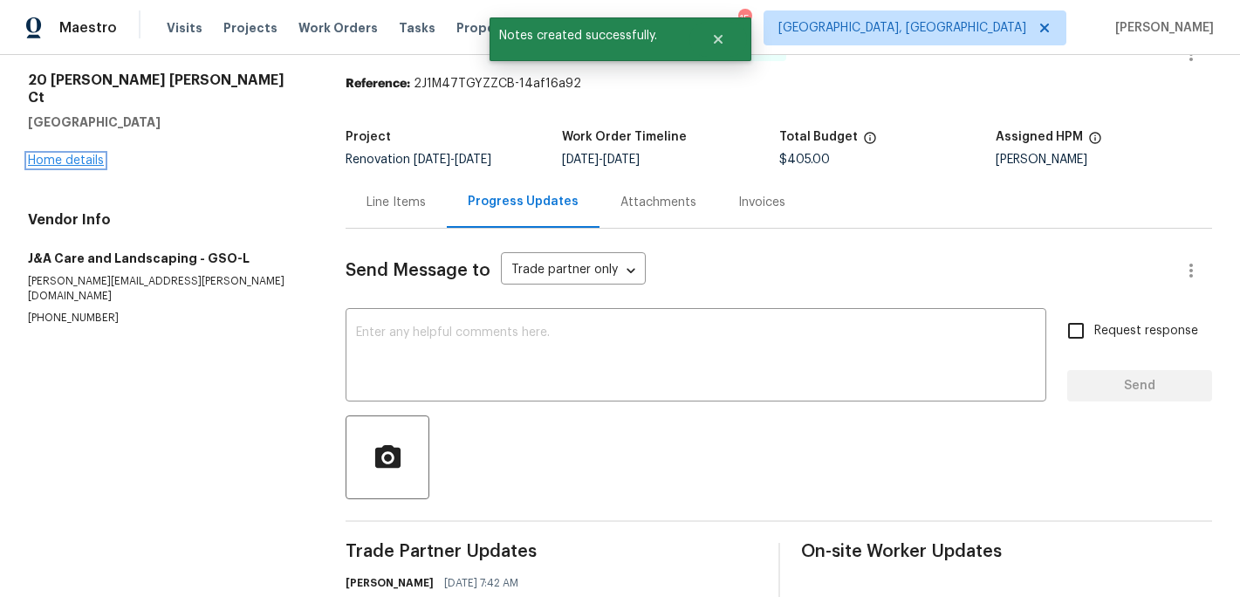
click at [74, 154] on link "Home details" at bounding box center [66, 160] width 76 height 12
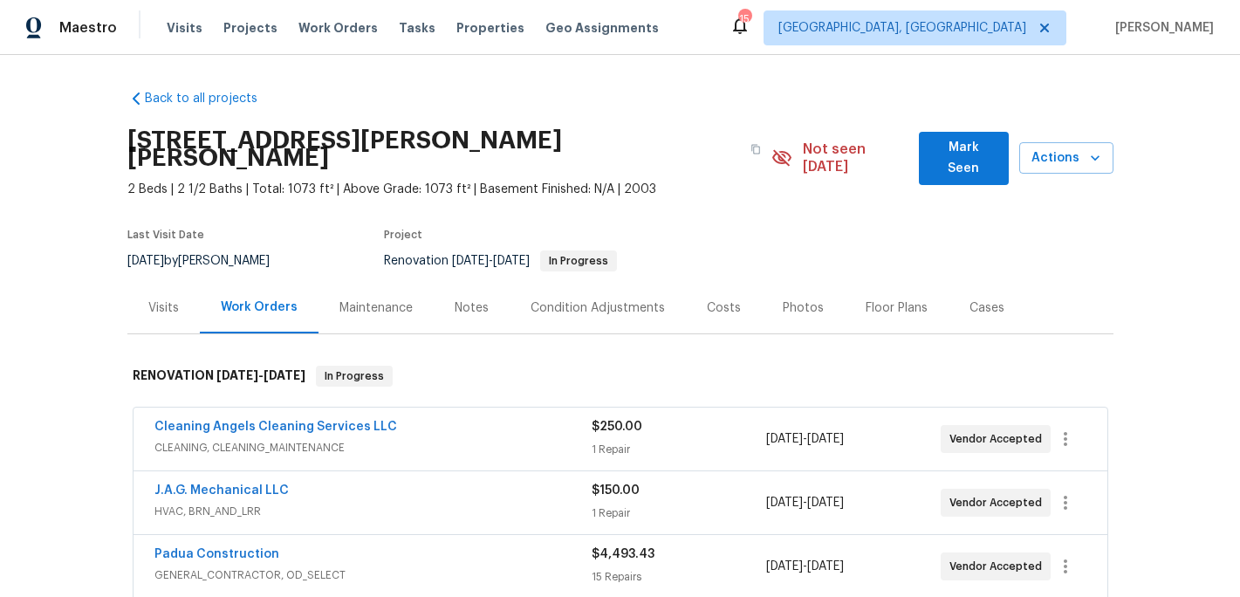
click at [471, 299] on div "Notes" at bounding box center [472, 307] width 34 height 17
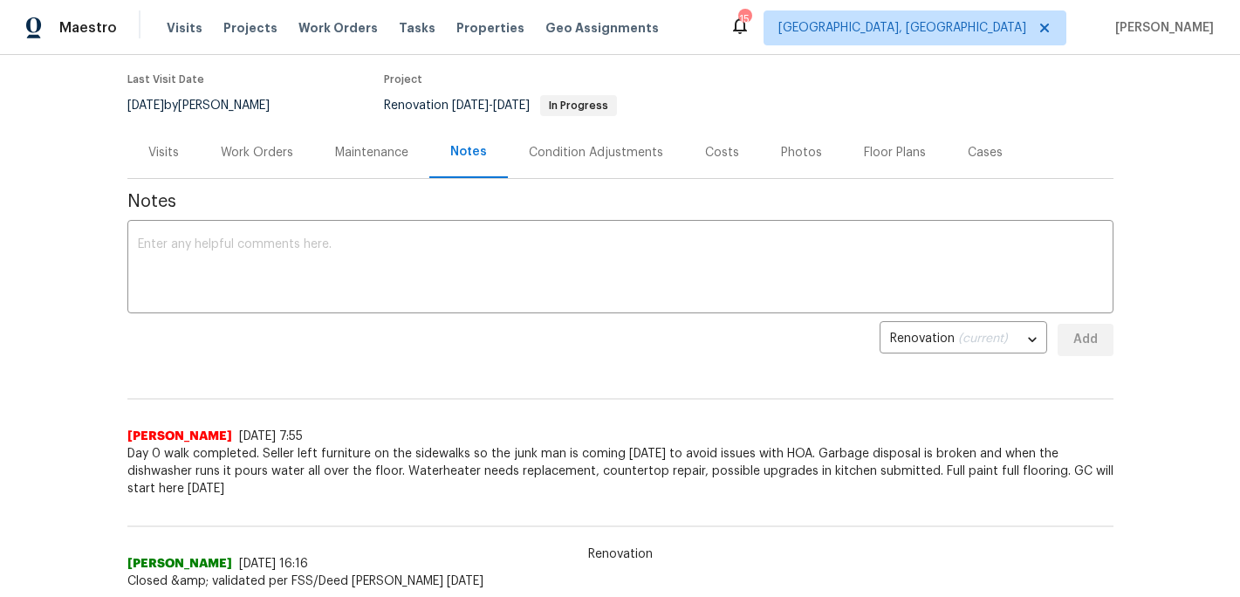
scroll to position [153, 0]
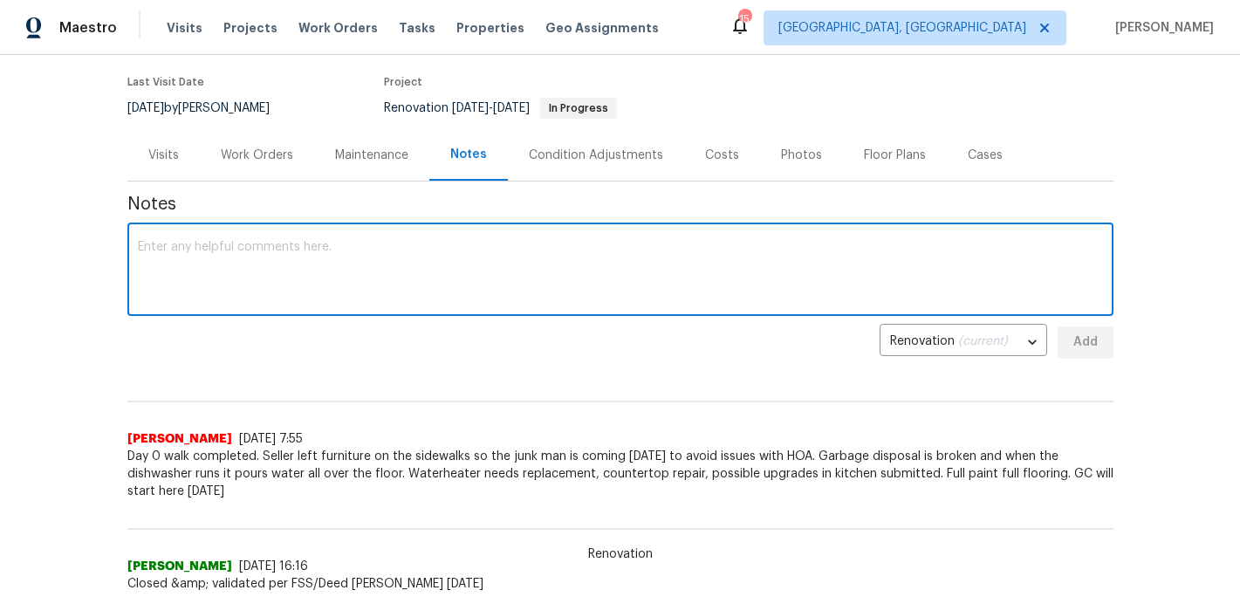
click at [186, 241] on textarea at bounding box center [620, 271] width 965 height 61
type textarea "C"
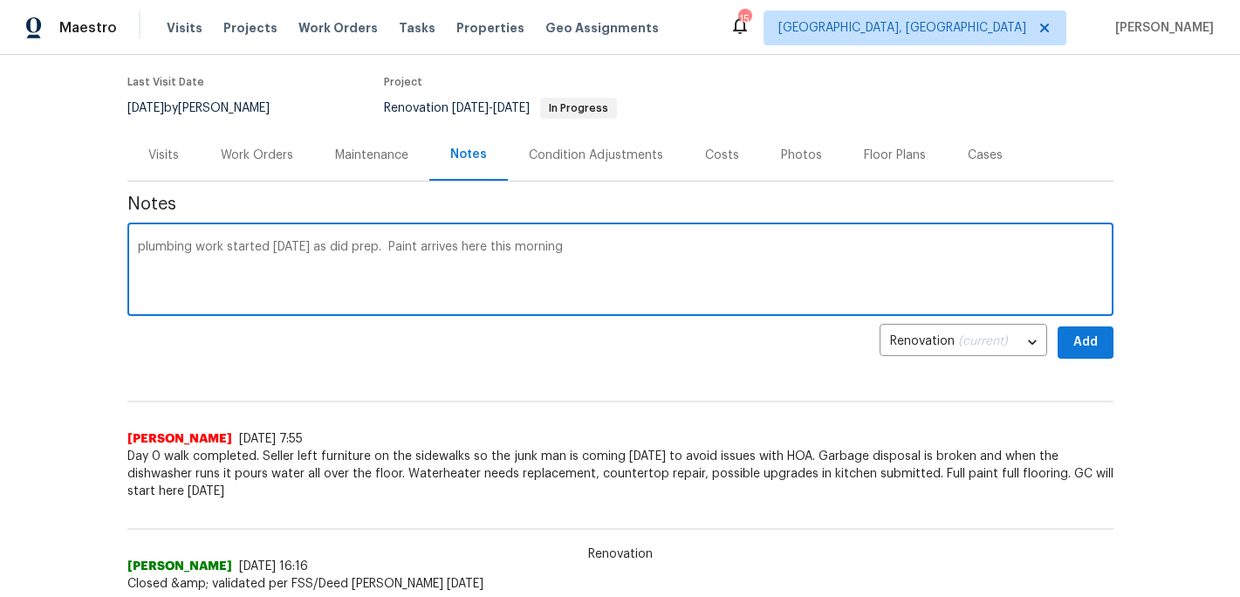
type textarea "plumbing work started yesterday as did prep. Paint arrives here this morning"
click at [1126, 321] on div "Back to all projects 20 Peggy Sue Ct, Greensboro, NC 27407 2 Beds | 2 1/2 Baths…" at bounding box center [620, 326] width 1240 height 542
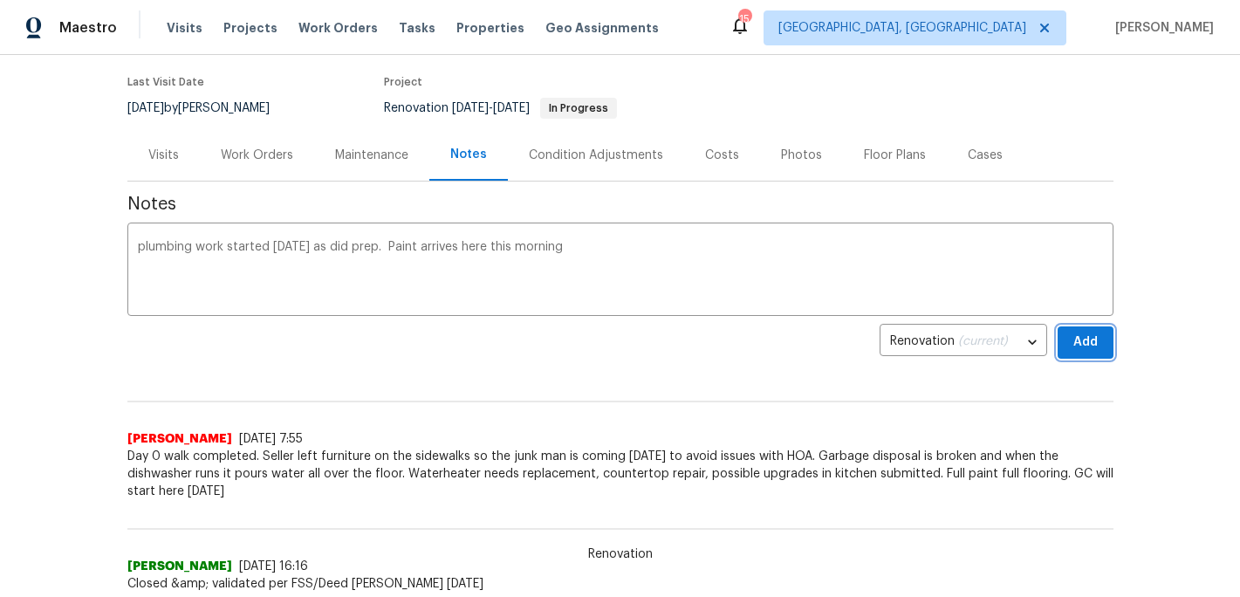
click at [1099, 326] on button "Add" at bounding box center [1085, 342] width 56 height 32
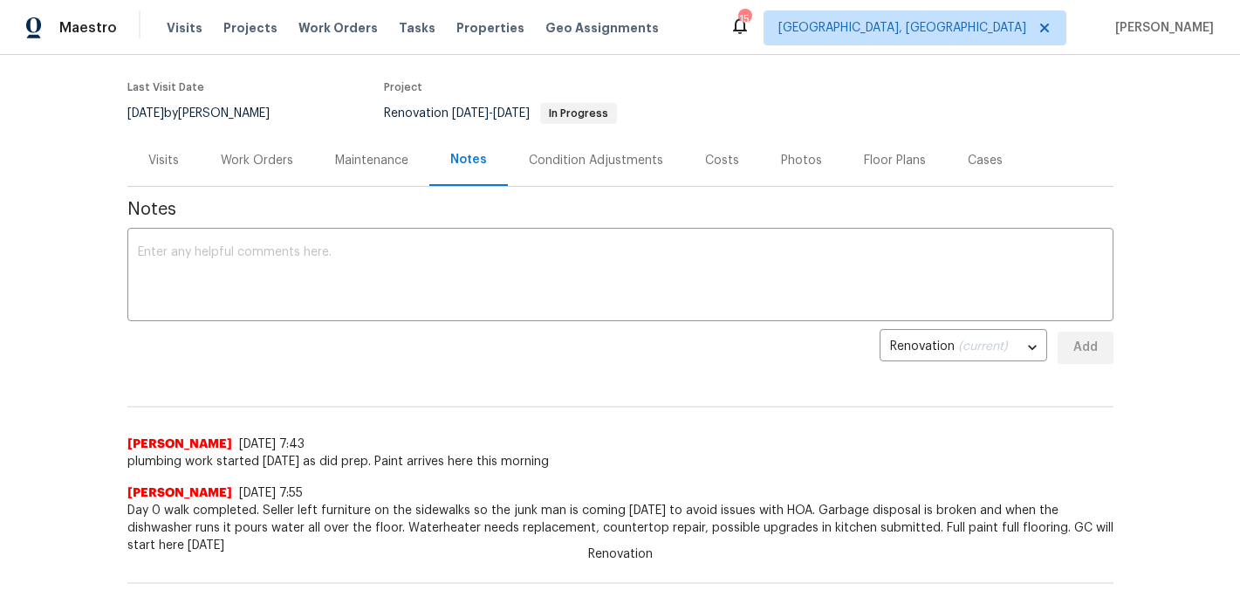
scroll to position [154, 0]
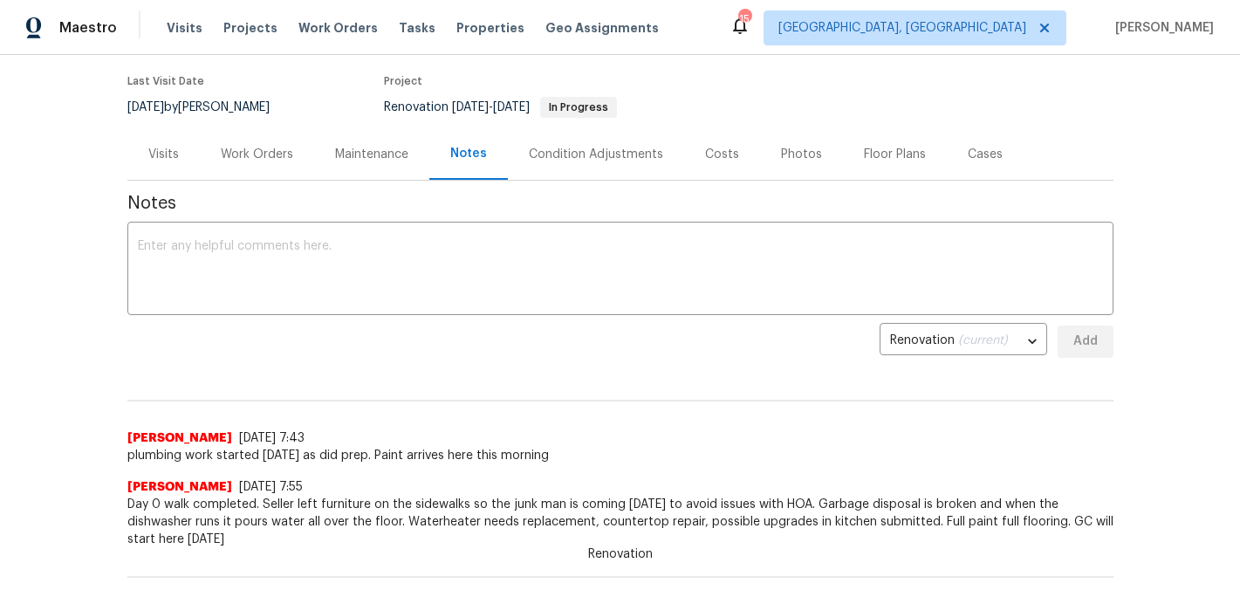
click at [261, 146] on div "Work Orders" at bounding box center [257, 154] width 72 height 17
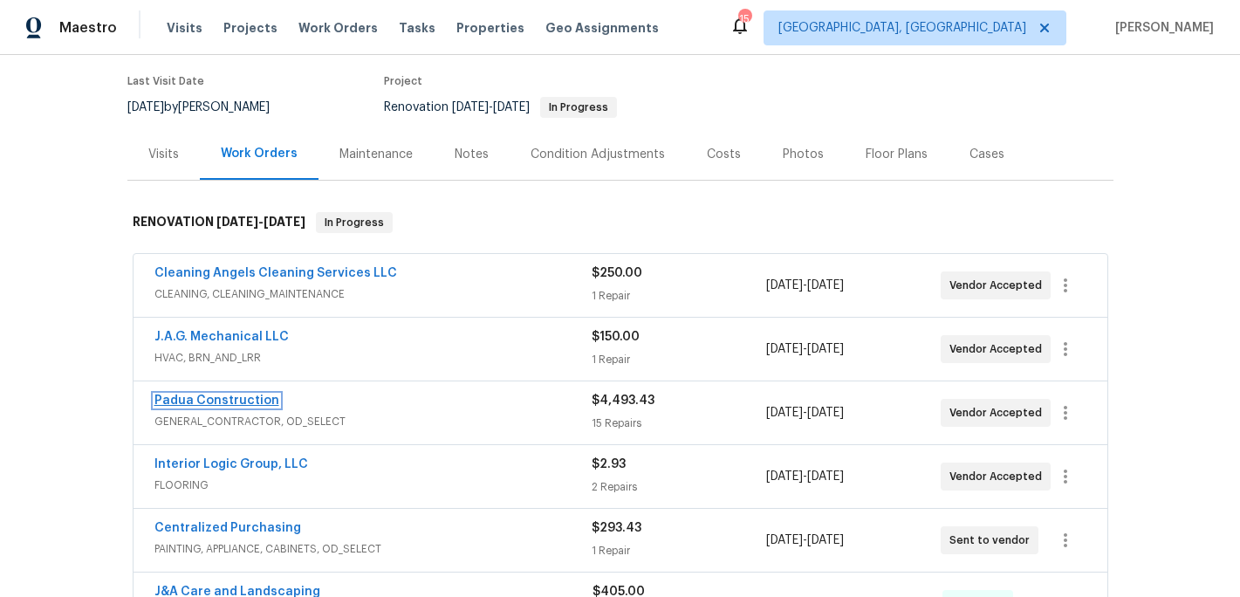
click at [215, 394] on link "Padua Construction" at bounding box center [216, 400] width 125 height 12
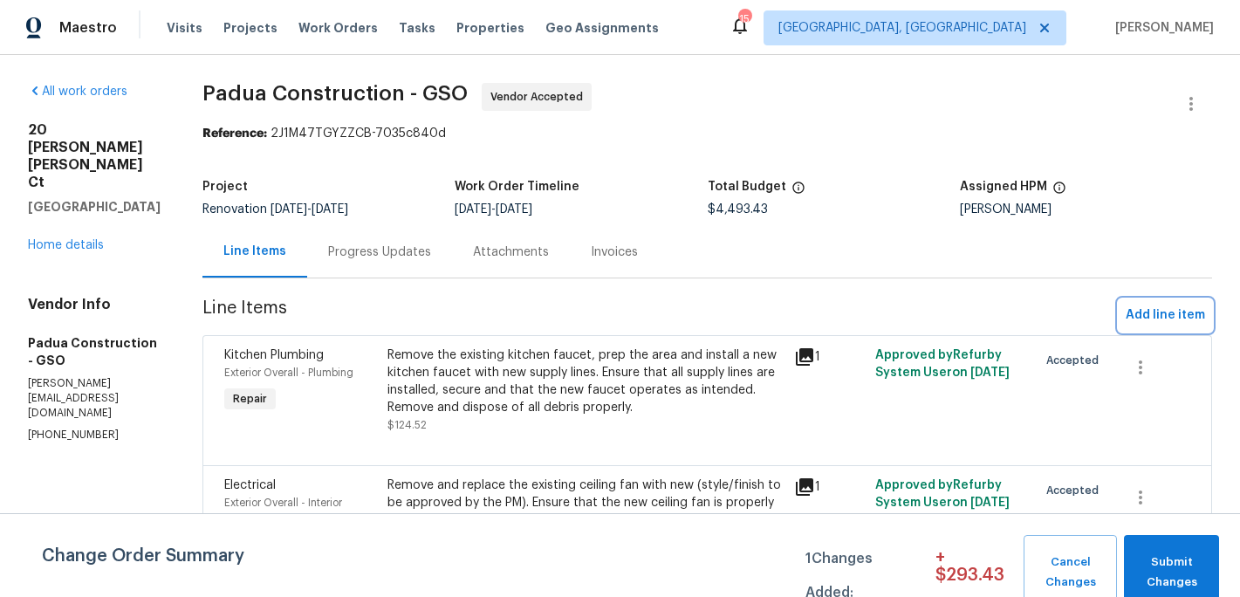
click at [1175, 314] on span "Add line item" at bounding box center [1165, 316] width 79 height 22
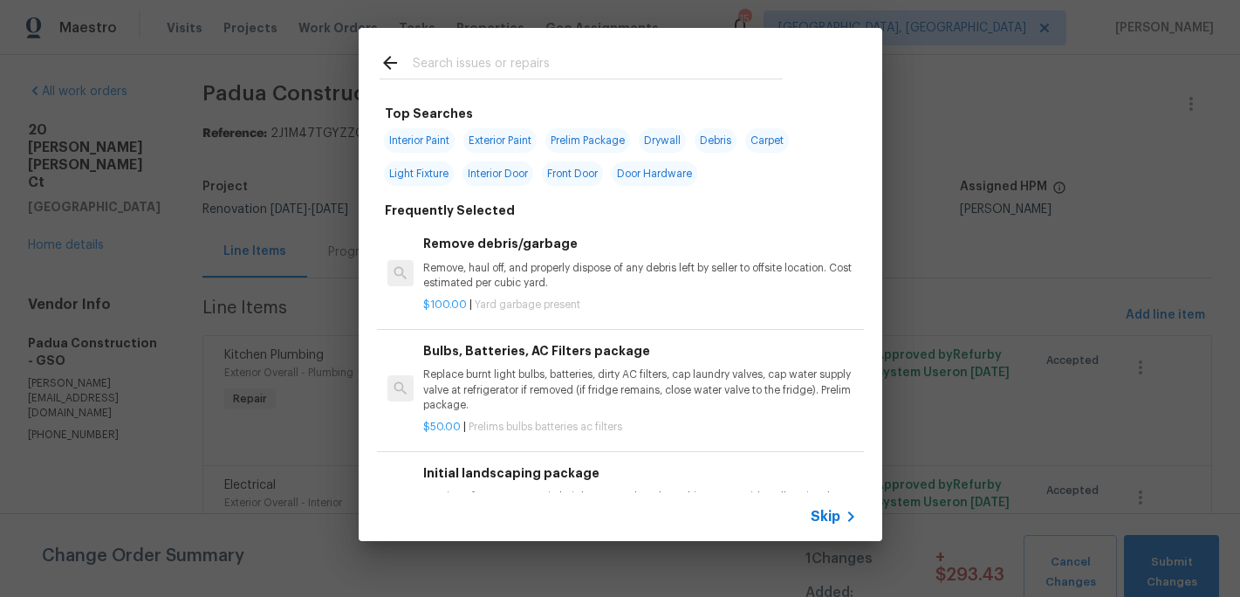
click at [441, 51] on div at bounding box center [581, 62] width 445 height 69
click at [441, 60] on input "text" at bounding box center [598, 65] width 370 height 26
type input "c"
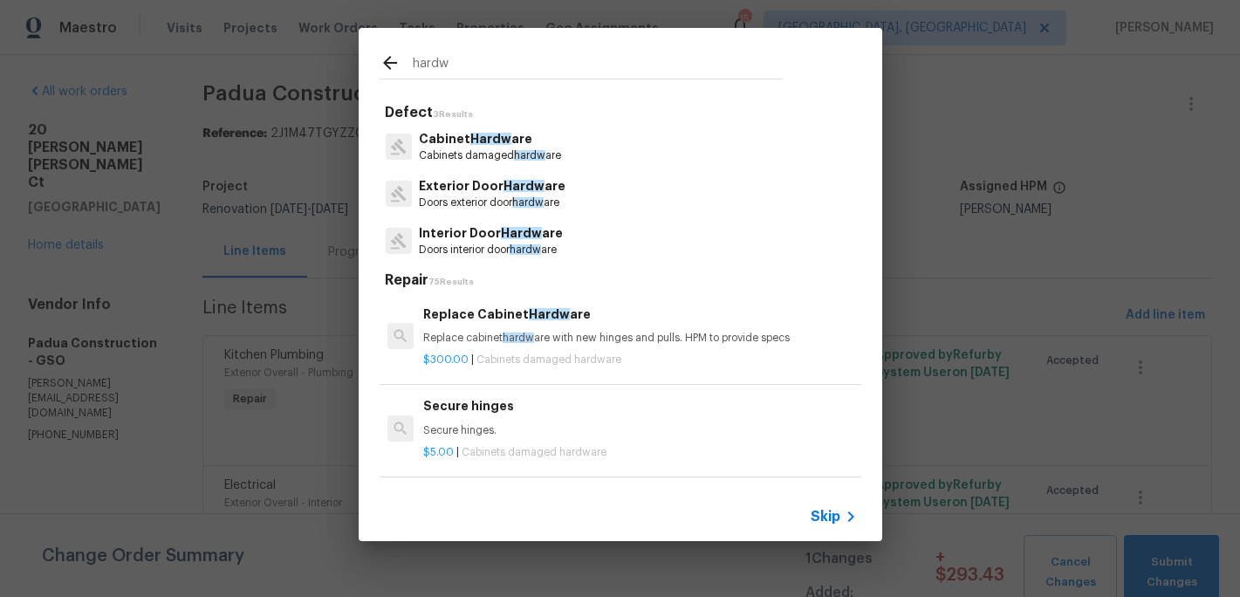
type input "hardw"
click at [479, 155] on p "Cabinets damaged hardw are" at bounding box center [490, 155] width 142 height 15
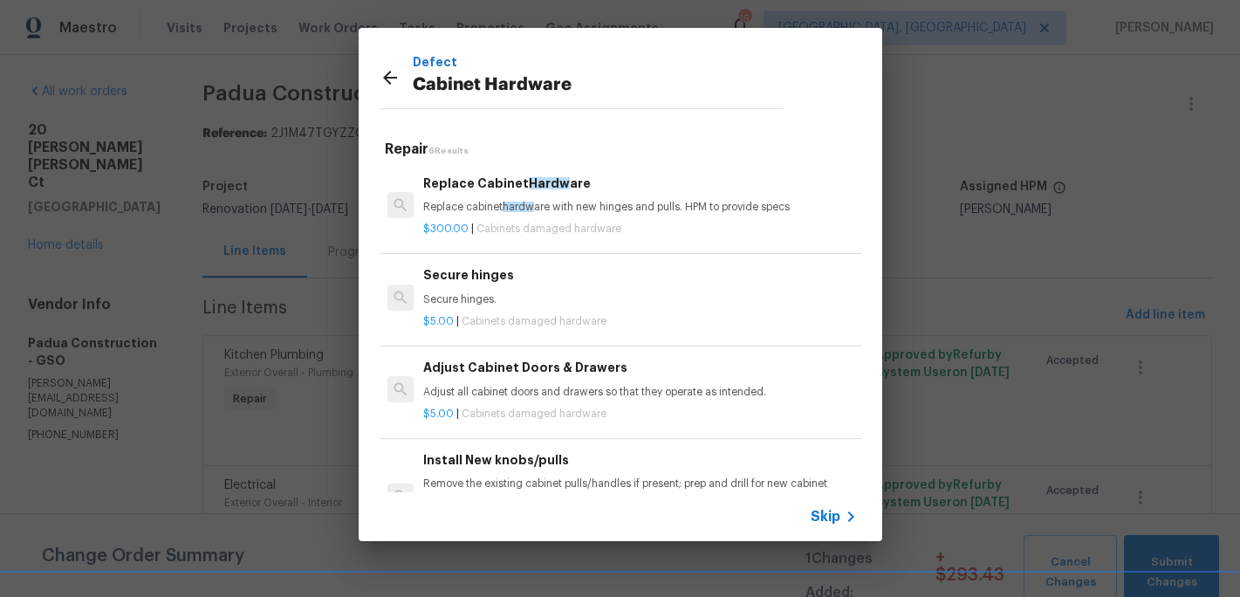
click at [470, 193] on div "Replace Cabinet Hardw are Replace cabinet hardw are with new hinges and pulls. …" at bounding box center [639, 195] width 433 height 42
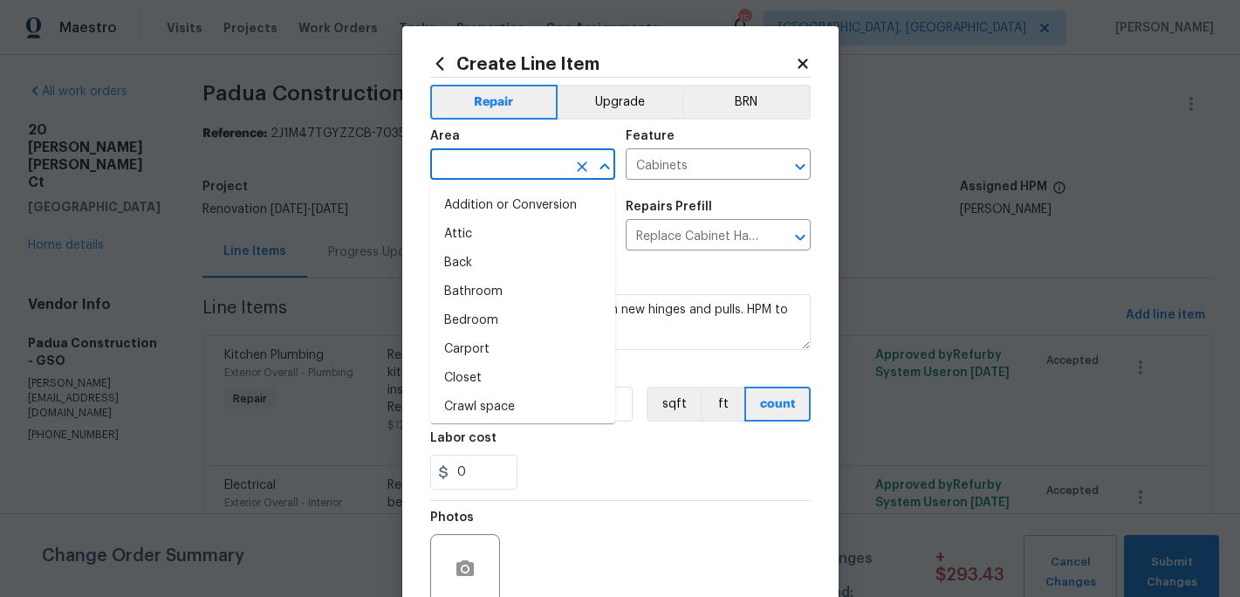
click at [474, 154] on input "text" at bounding box center [498, 166] width 136 height 27
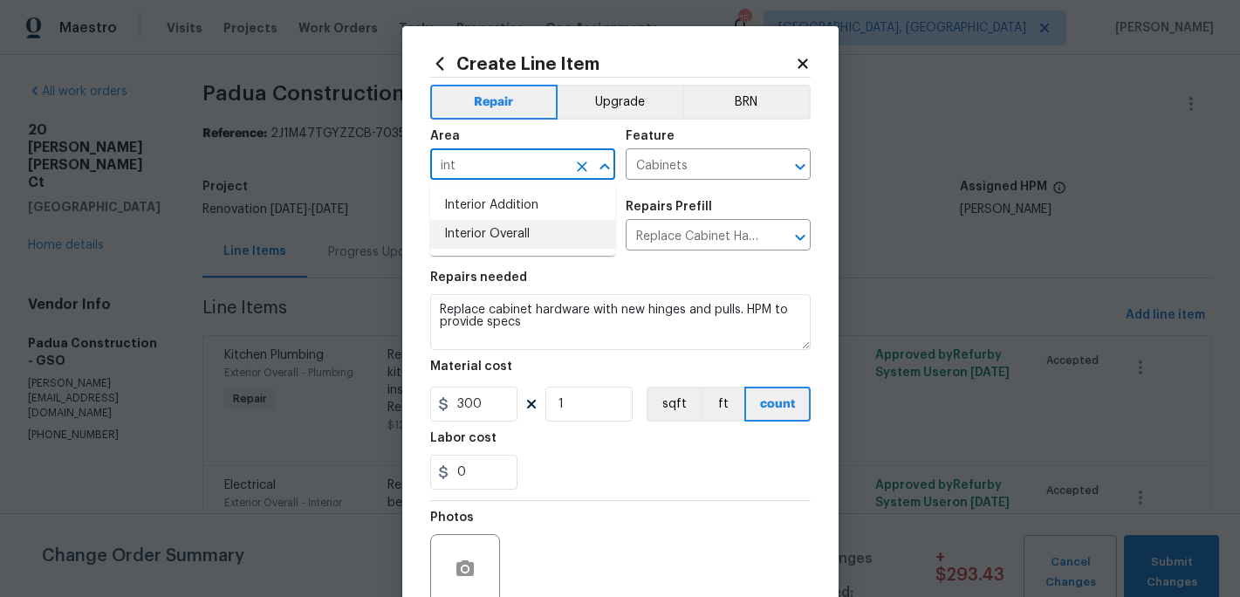
click at [477, 240] on li "Interior Overall" at bounding box center [522, 234] width 185 height 29
type input "Interior Overall"
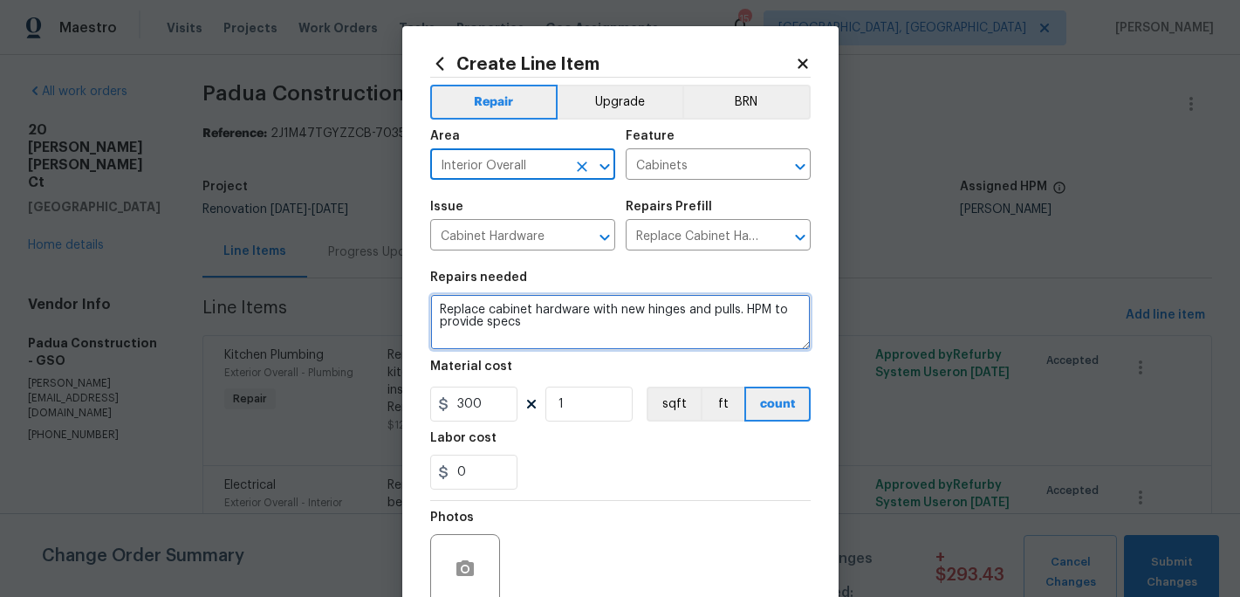
click at [556, 328] on textarea "Replace cabinet hardware with new hinges and pulls. HPM to provide specs" at bounding box center [620, 322] width 380 height 56
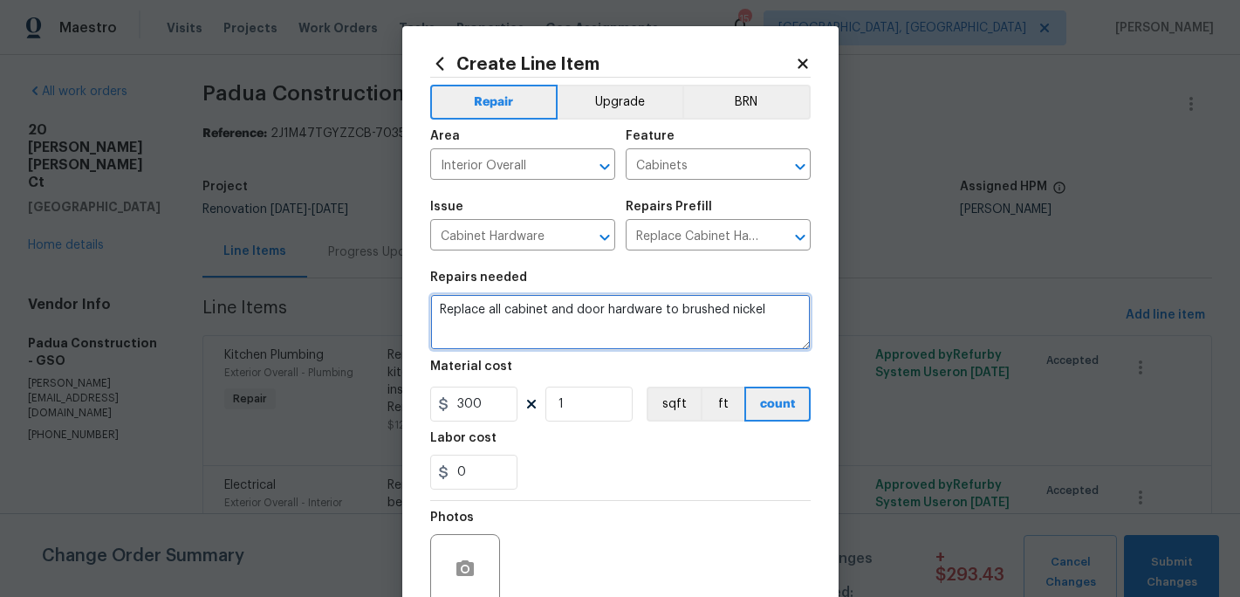
type textarea "Replace all cabinet and door hardware to brushed nickel"
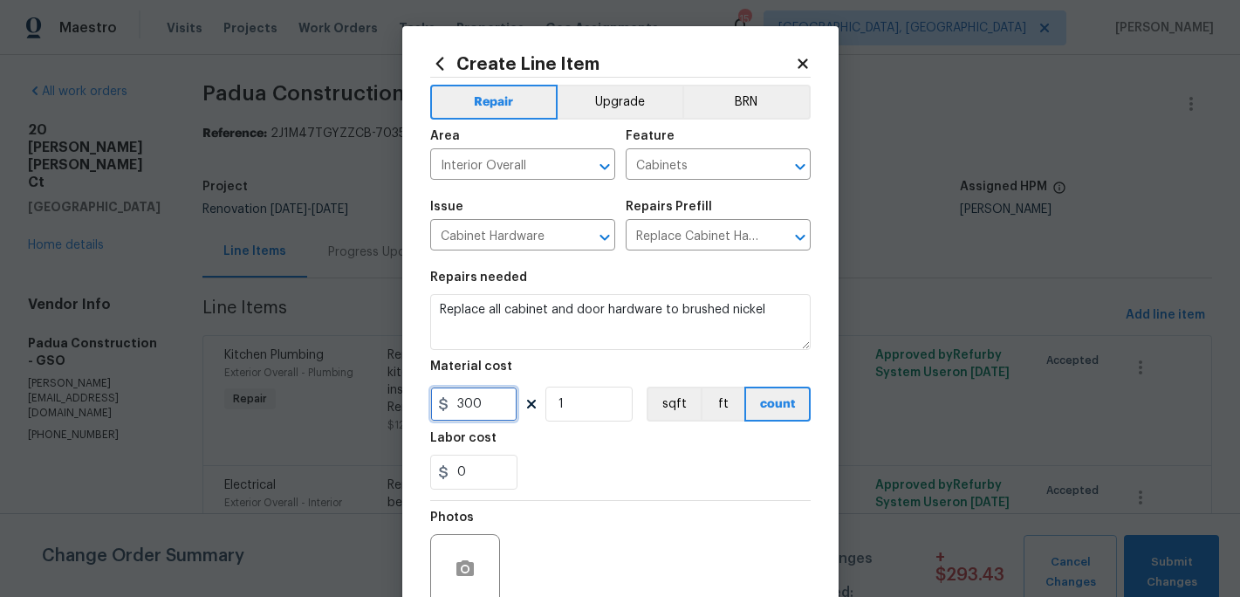
click at [492, 407] on input "300" at bounding box center [473, 404] width 87 height 35
type input "550"
click at [621, 101] on button "Upgrade" at bounding box center [620, 102] width 125 height 35
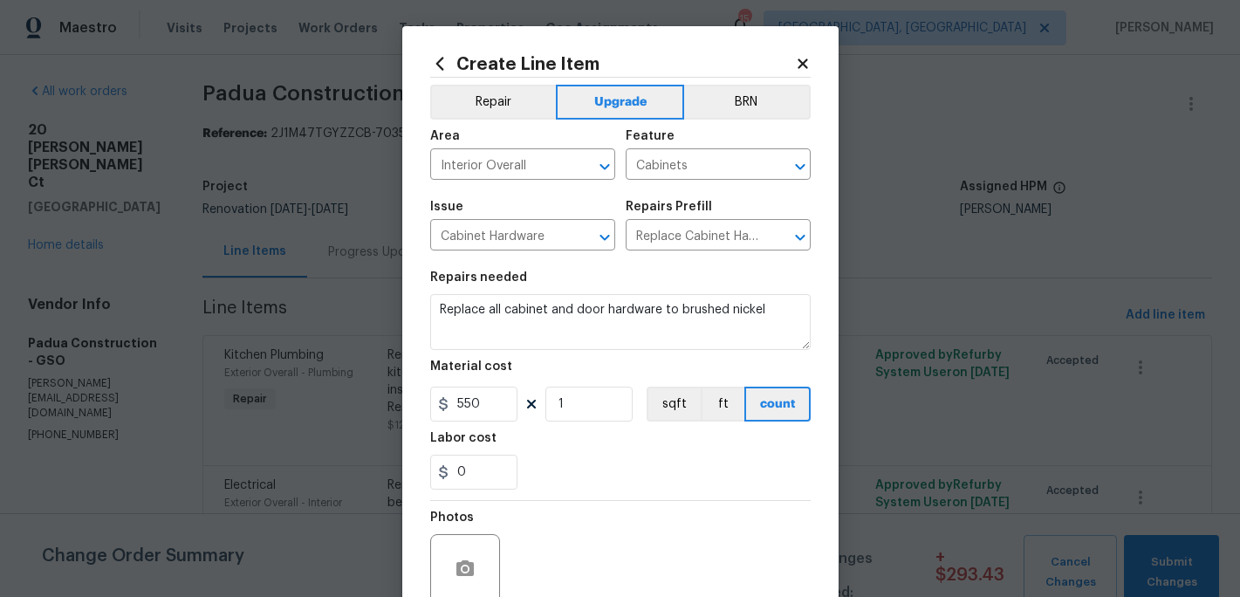
click at [560, 442] on div "Labor cost" at bounding box center [620, 443] width 380 height 23
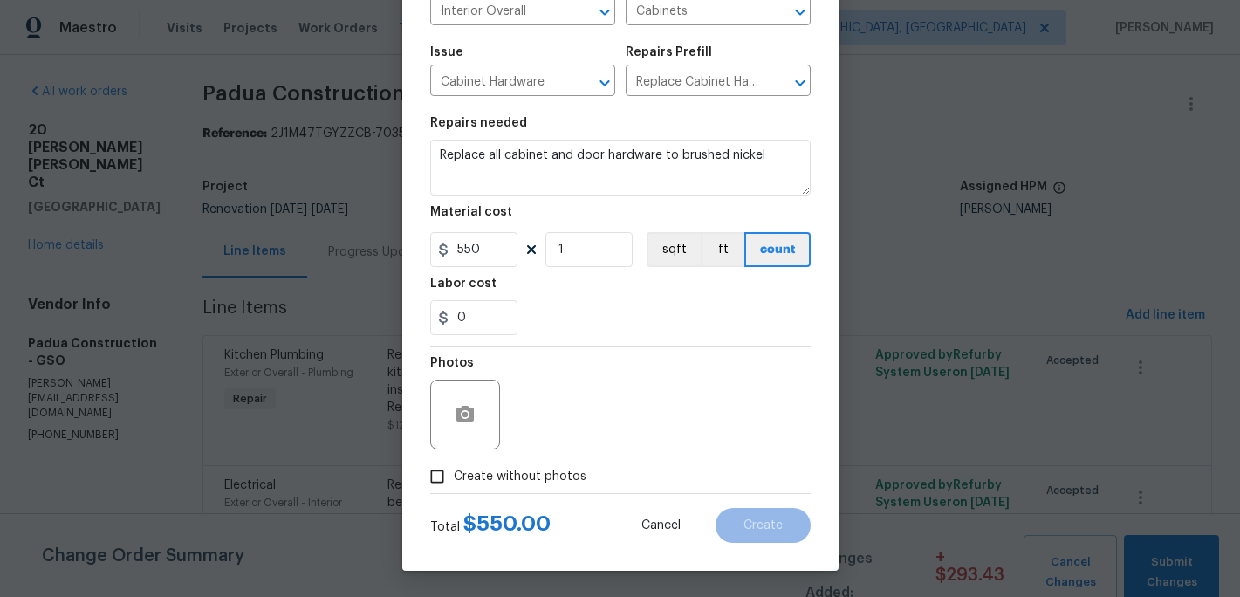
click at [447, 480] on input "Create without photos" at bounding box center [437, 476] width 33 height 33
checkbox input "true"
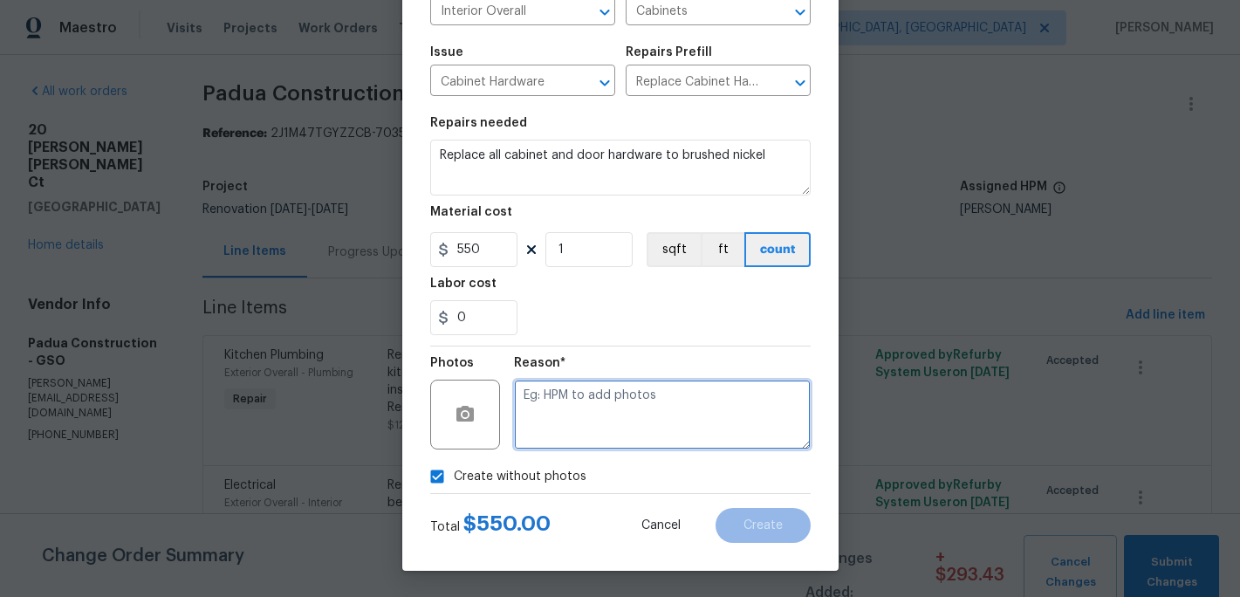
click at [566, 436] on textarea at bounding box center [662, 415] width 297 height 70
type textarea "x"
type textarea "c"
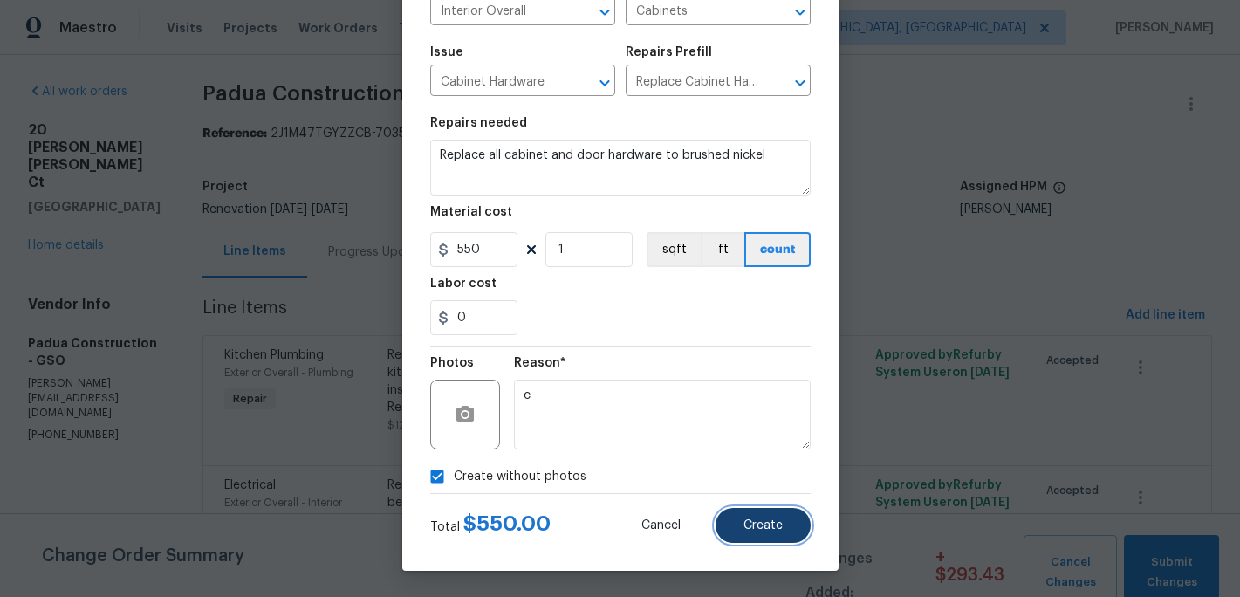
click at [781, 524] on span "Create" at bounding box center [762, 525] width 39 height 13
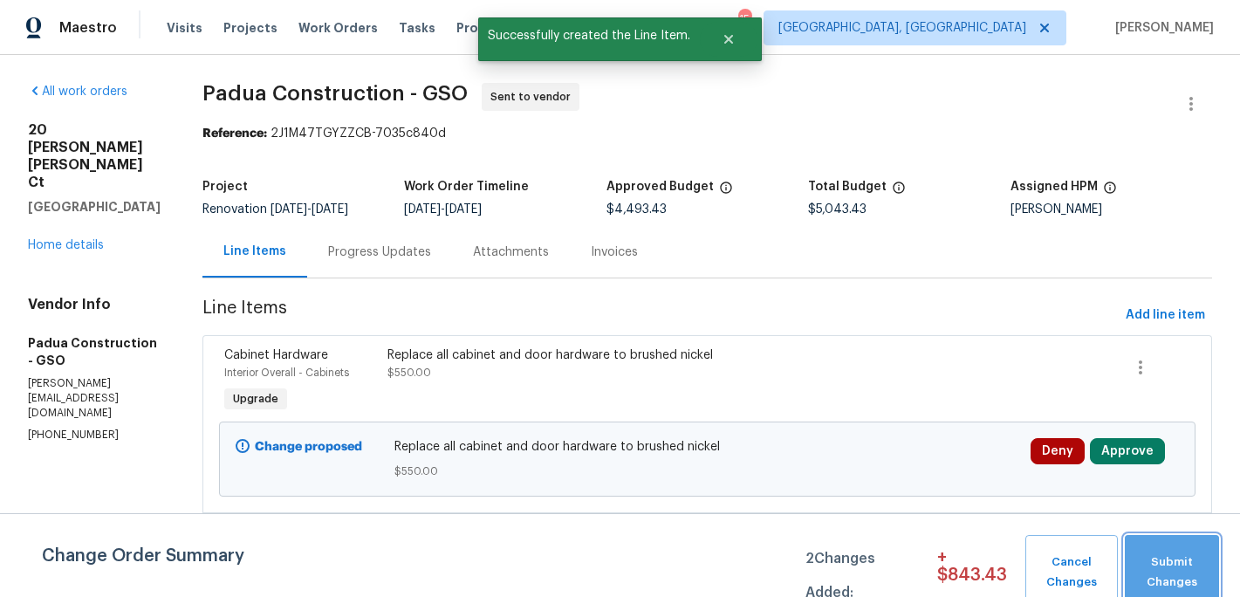
click at [1190, 559] on span "Submit Changes" at bounding box center [1171, 572] width 77 height 40
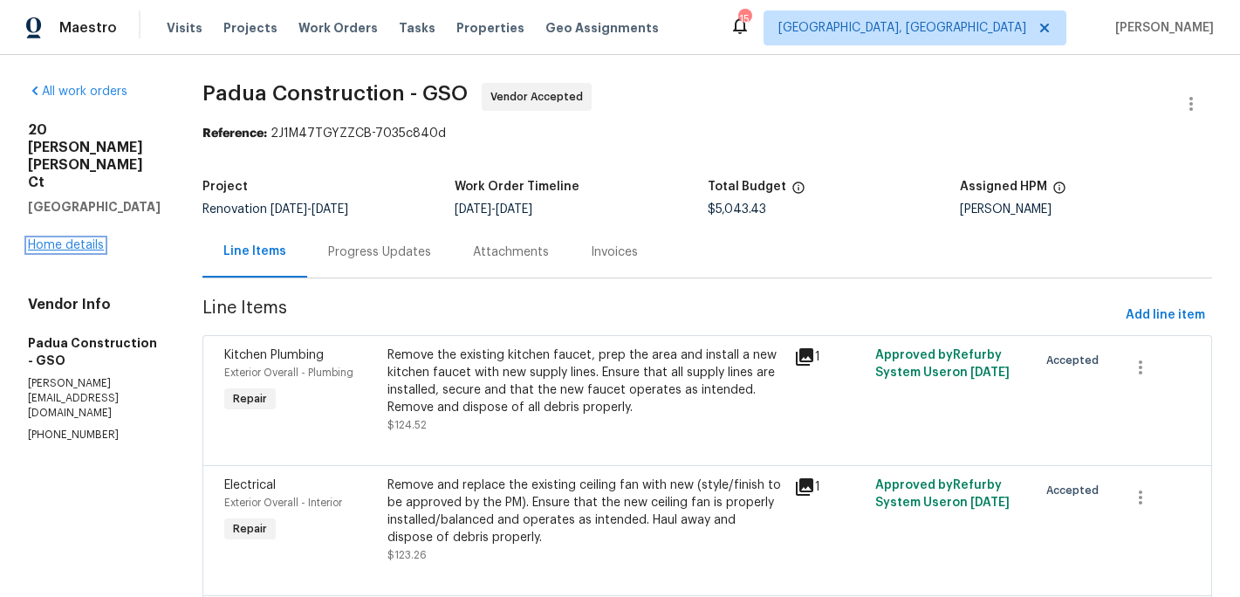
click at [72, 241] on link "Home details" at bounding box center [66, 245] width 76 height 12
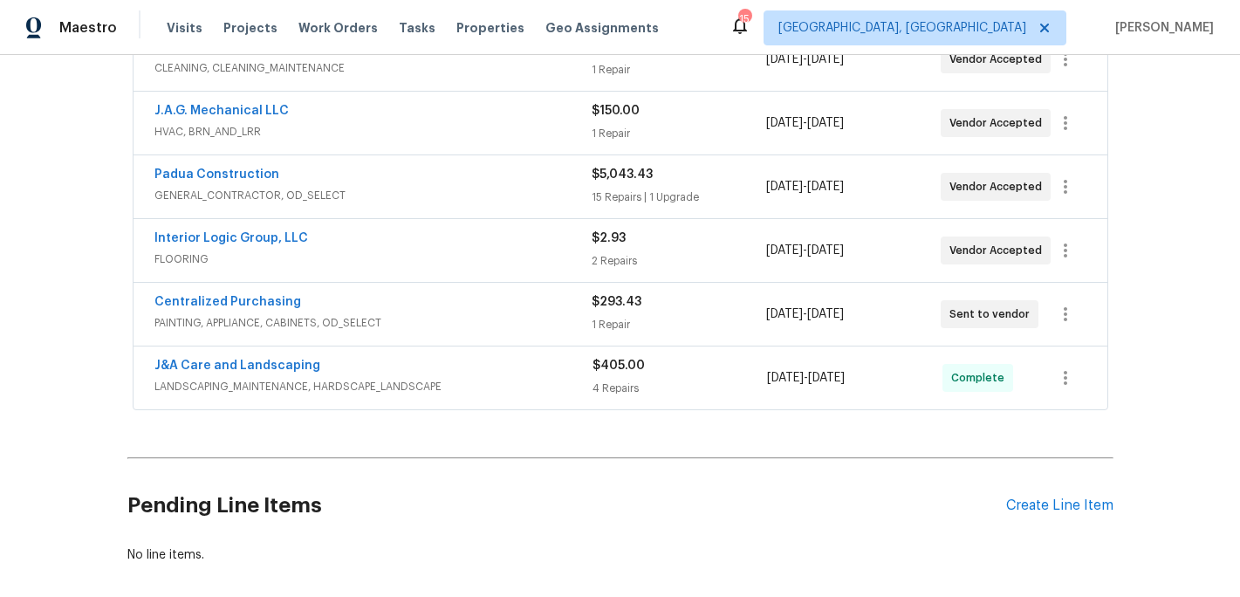
scroll to position [448, 0]
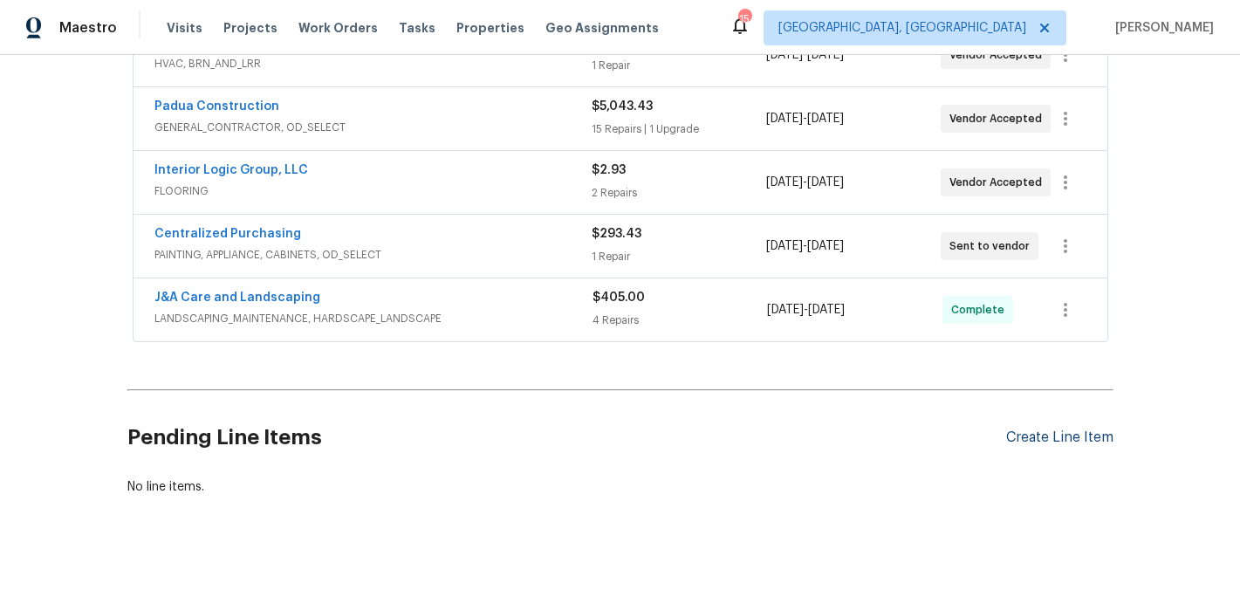
click at [1048, 429] on div "Create Line Item" at bounding box center [1059, 437] width 107 height 17
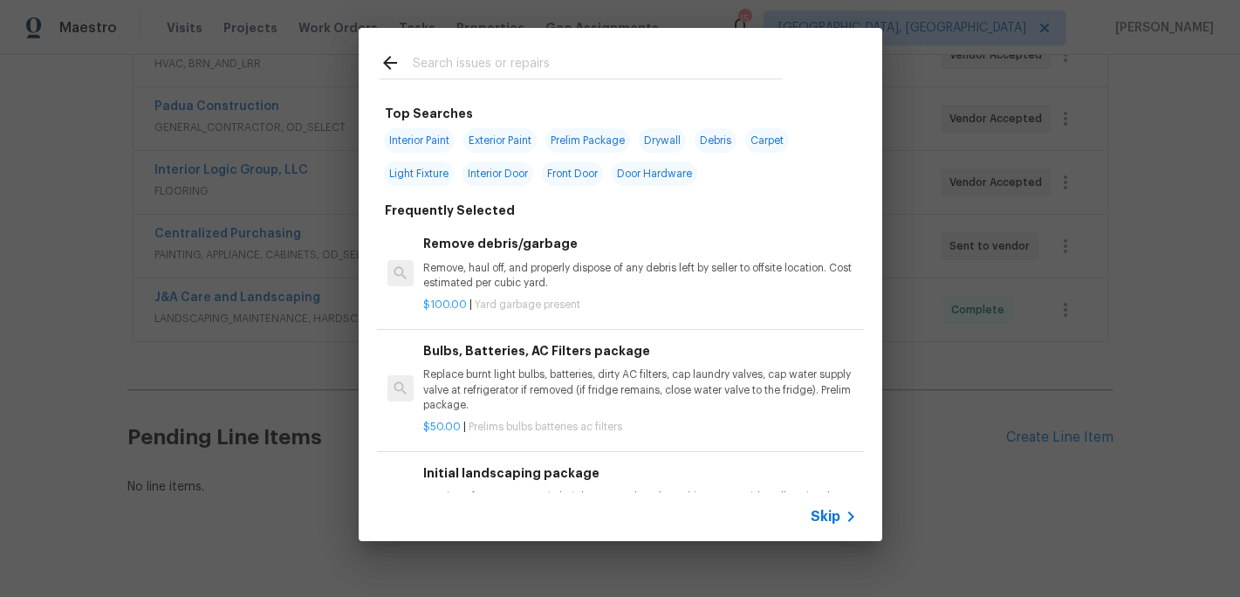
click at [436, 65] on input "text" at bounding box center [598, 65] width 370 height 26
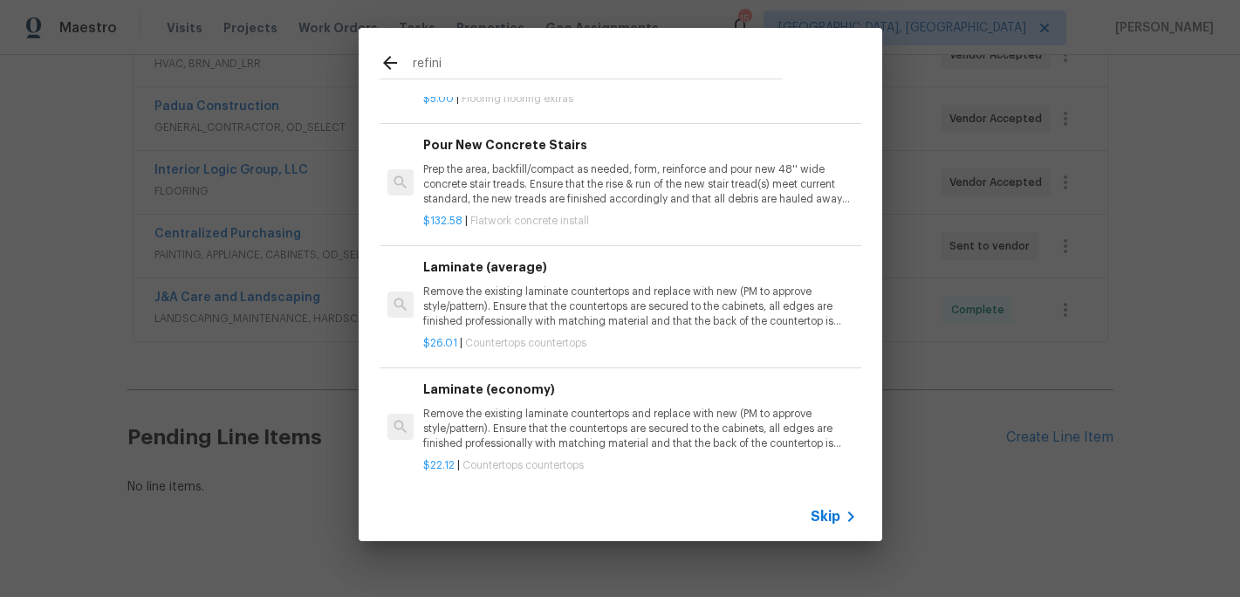
scroll to position [131, 0]
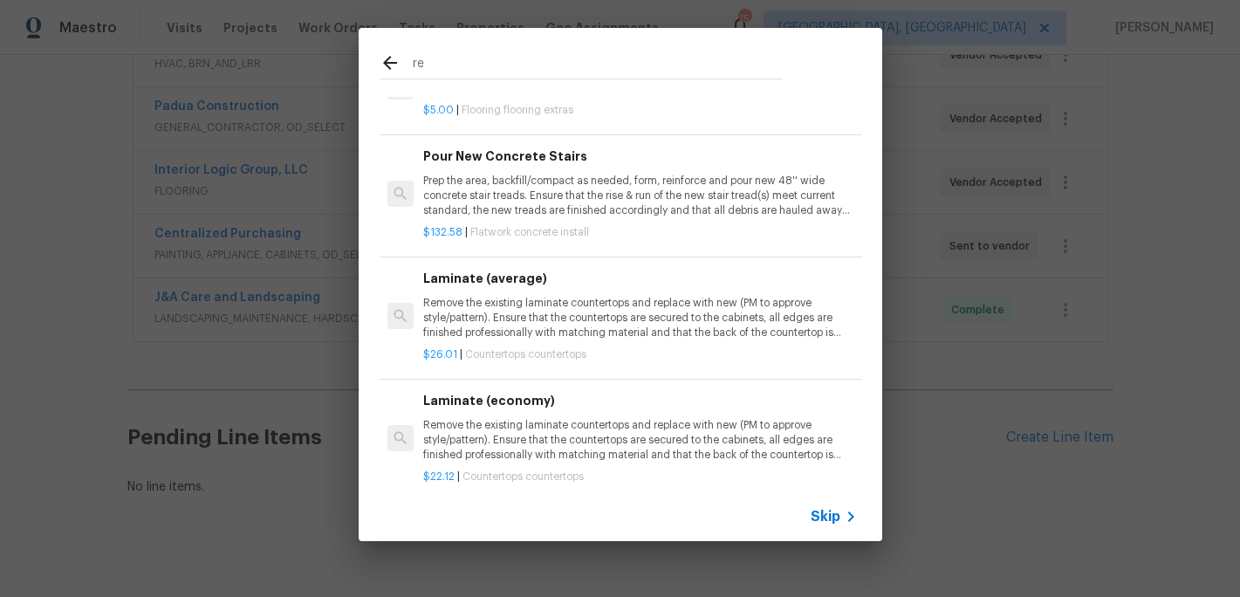
type input "r"
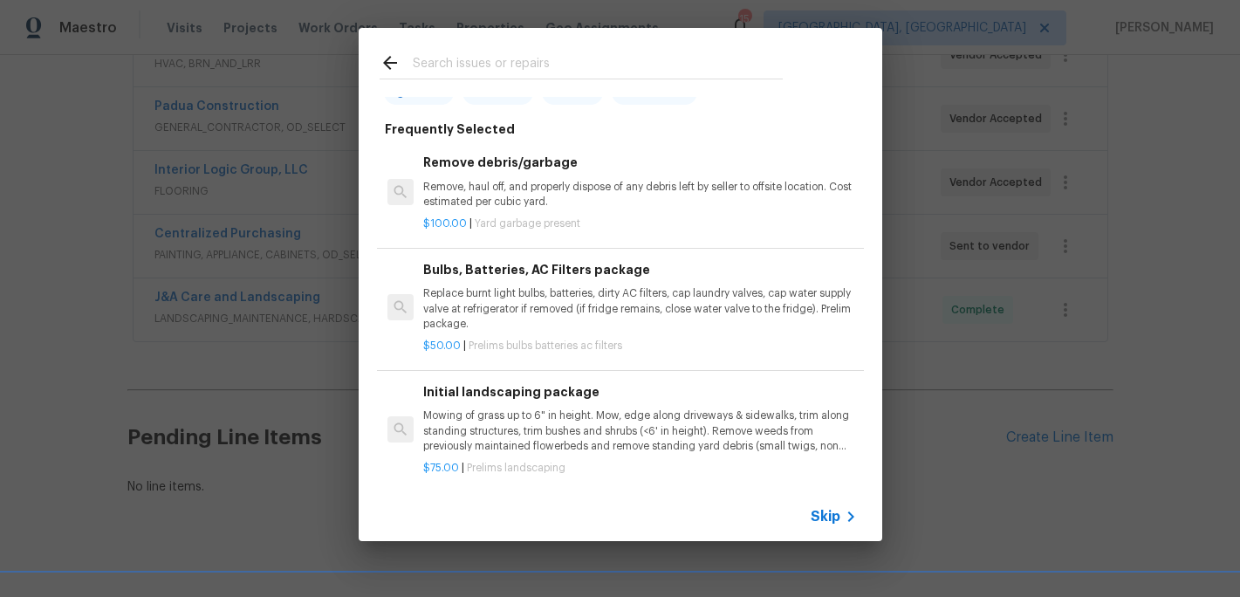
click at [835, 512] on span "Skip" at bounding box center [826, 516] width 30 height 17
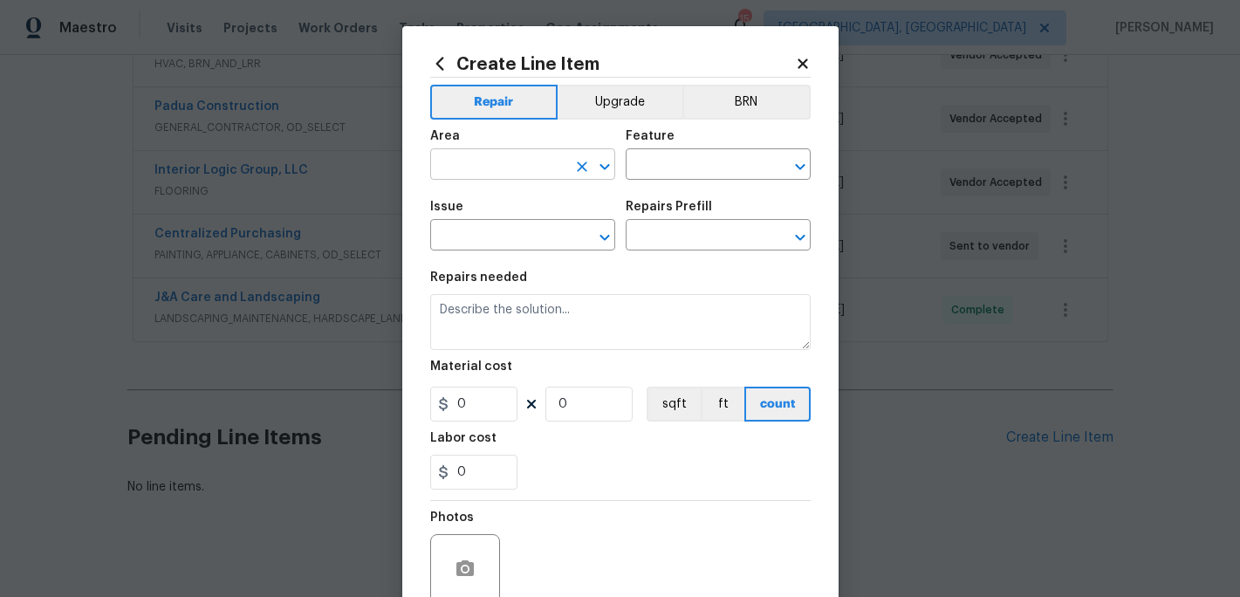
click at [513, 161] on input "text" at bounding box center [498, 166] width 136 height 27
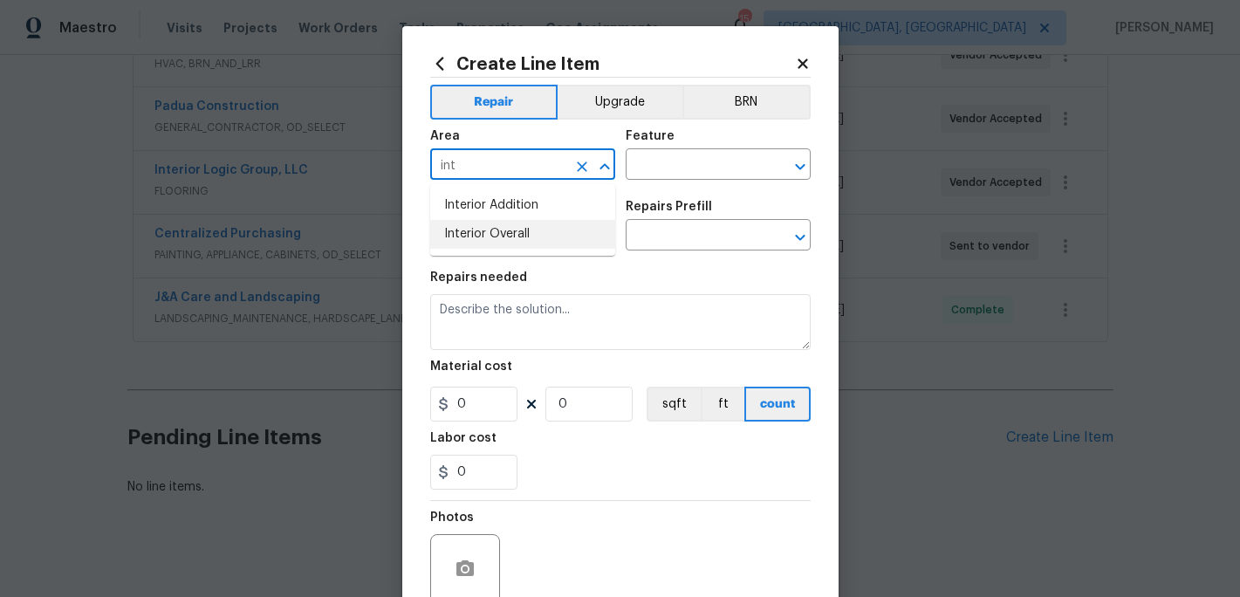
click at [492, 229] on li "Interior Overall" at bounding box center [522, 234] width 185 height 29
type input "Interior Overall"
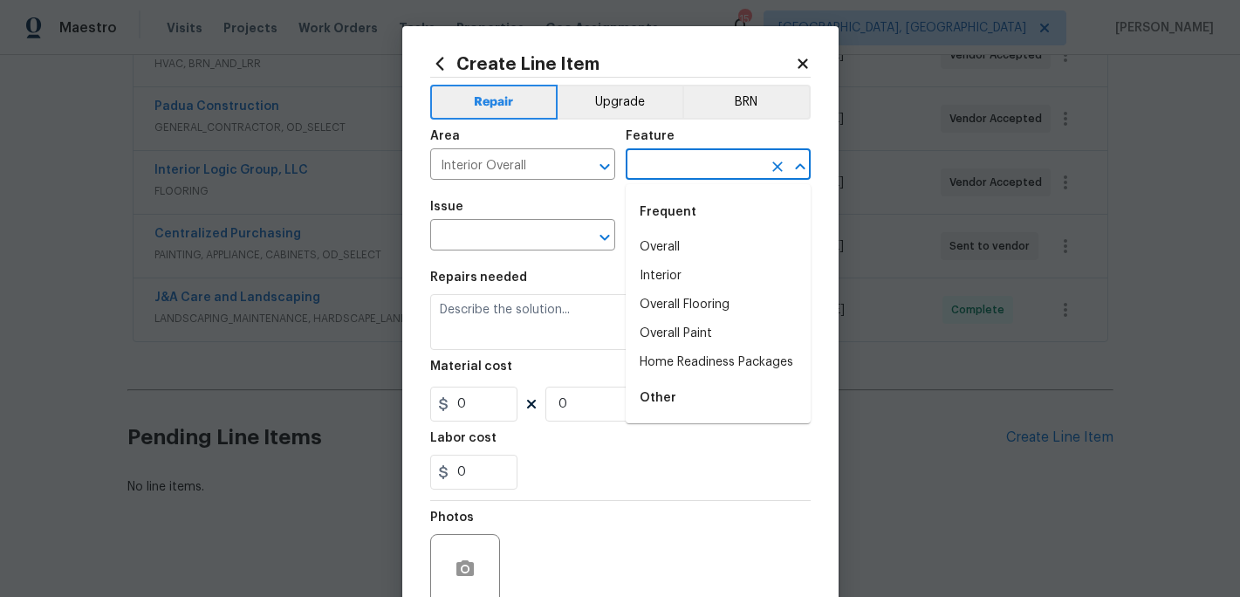
click at [663, 175] on input "text" at bounding box center [694, 166] width 136 height 27
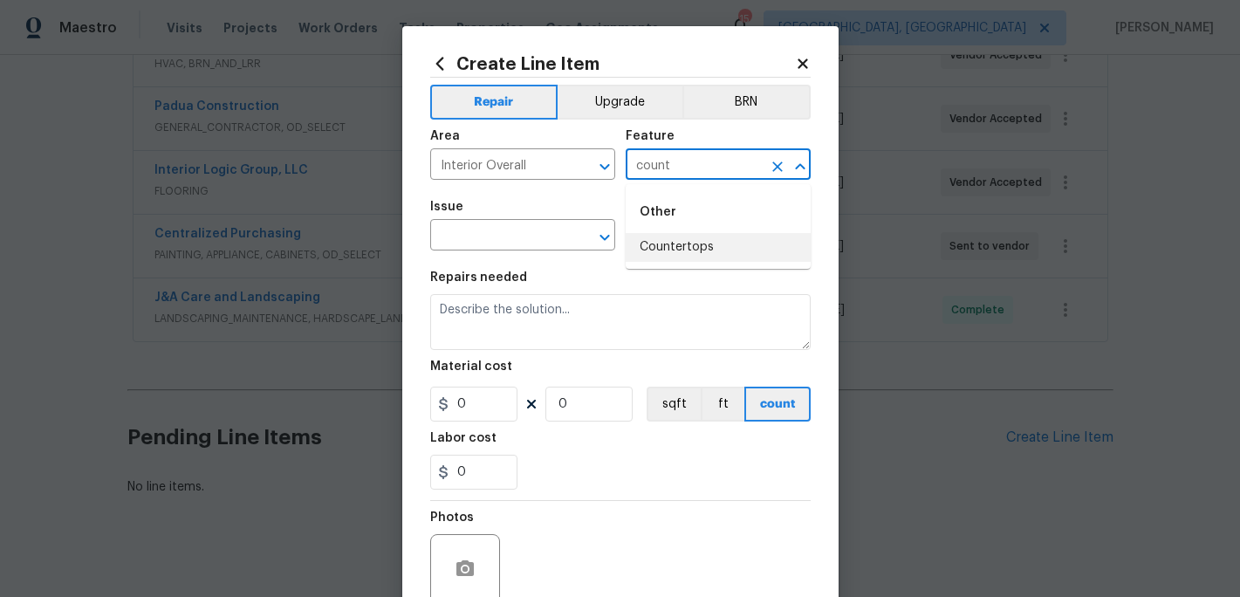
click at [685, 257] on li "Countertops" at bounding box center [718, 247] width 185 height 29
type input "Countertops"
click at [486, 237] on input "text" at bounding box center [498, 236] width 136 height 27
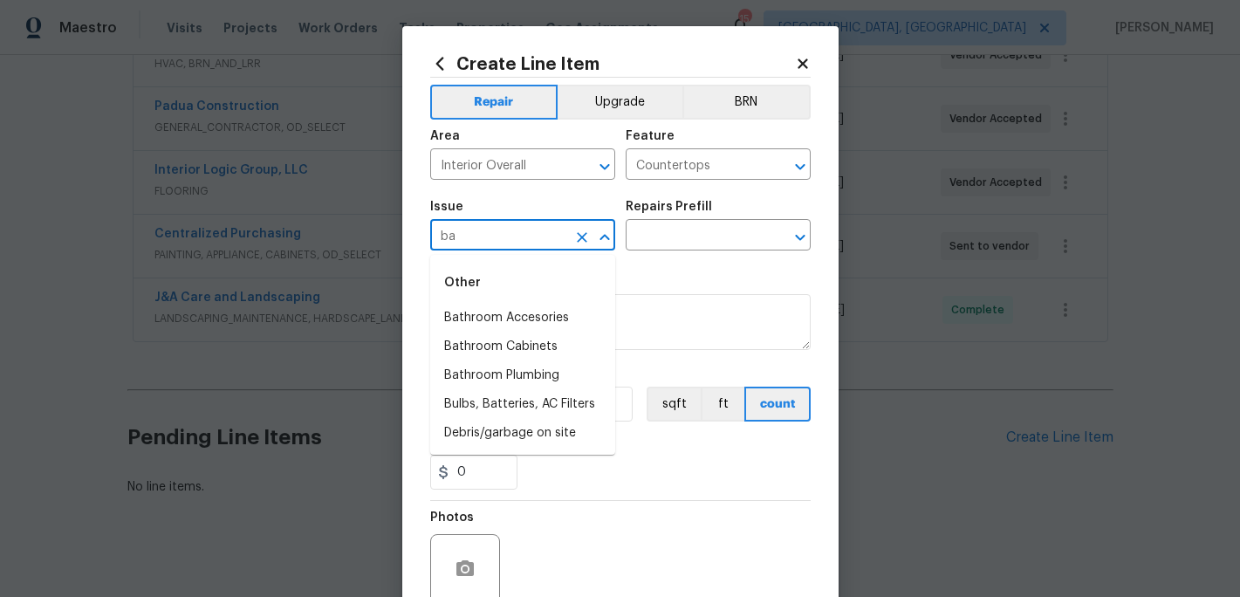
type input "b"
type input "r"
type input "t"
type input "b"
type input "r"
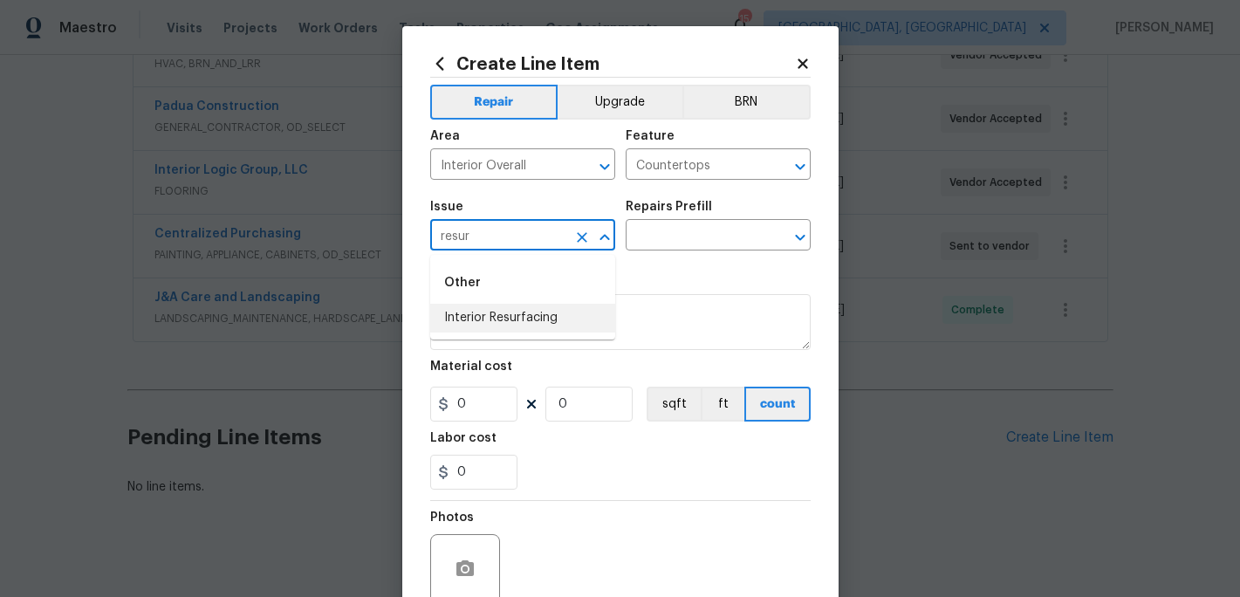
click at [495, 319] on li "Interior Resurfacing" at bounding box center [522, 318] width 185 height 29
type input "Interior Resurfacing"
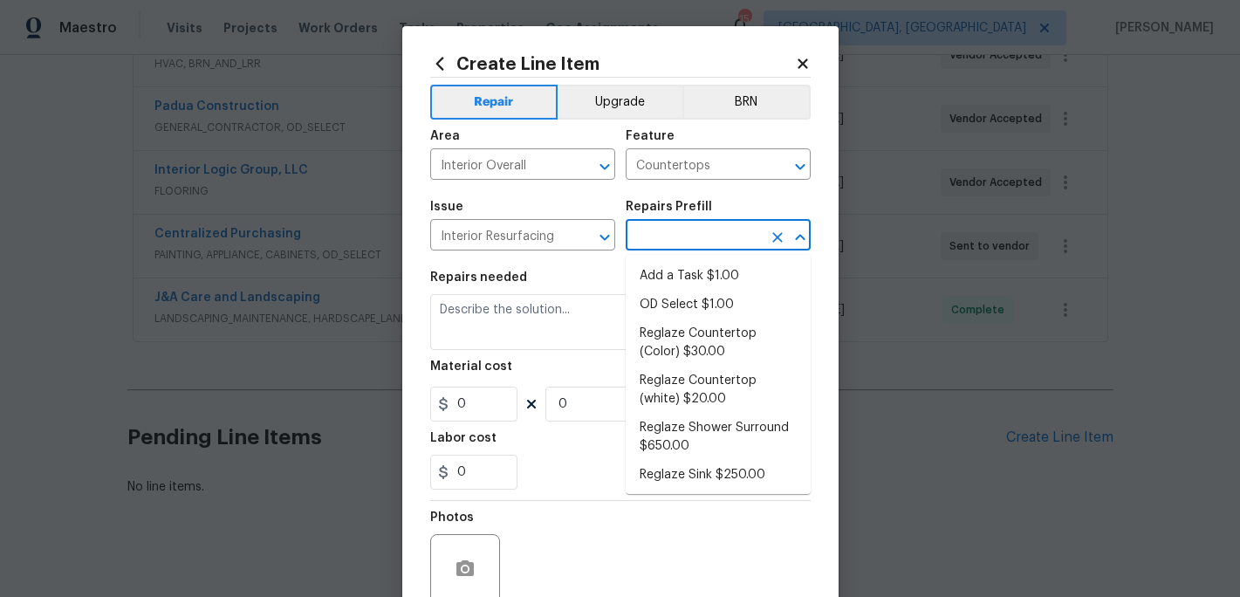
click at [657, 239] on input "text" at bounding box center [694, 236] width 136 height 27
click at [682, 279] on li "Add a Task $1.00" at bounding box center [718, 276] width 185 height 29
type input "Add a Task $1.00"
type textarea "HPM to detail"
type input "1"
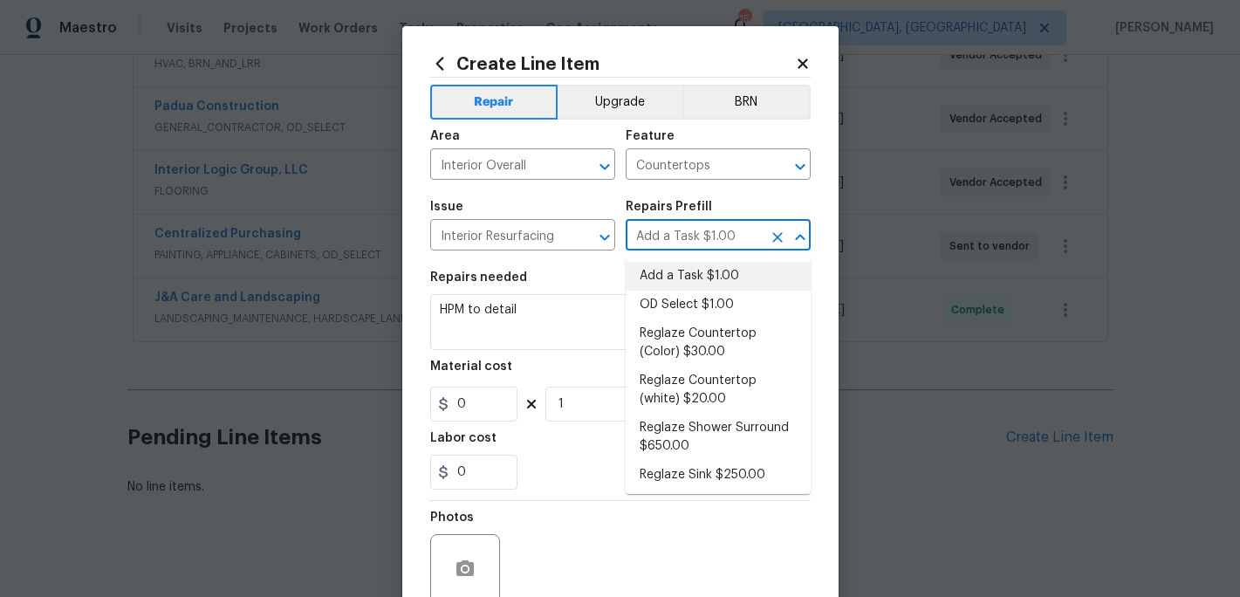
type input "1"
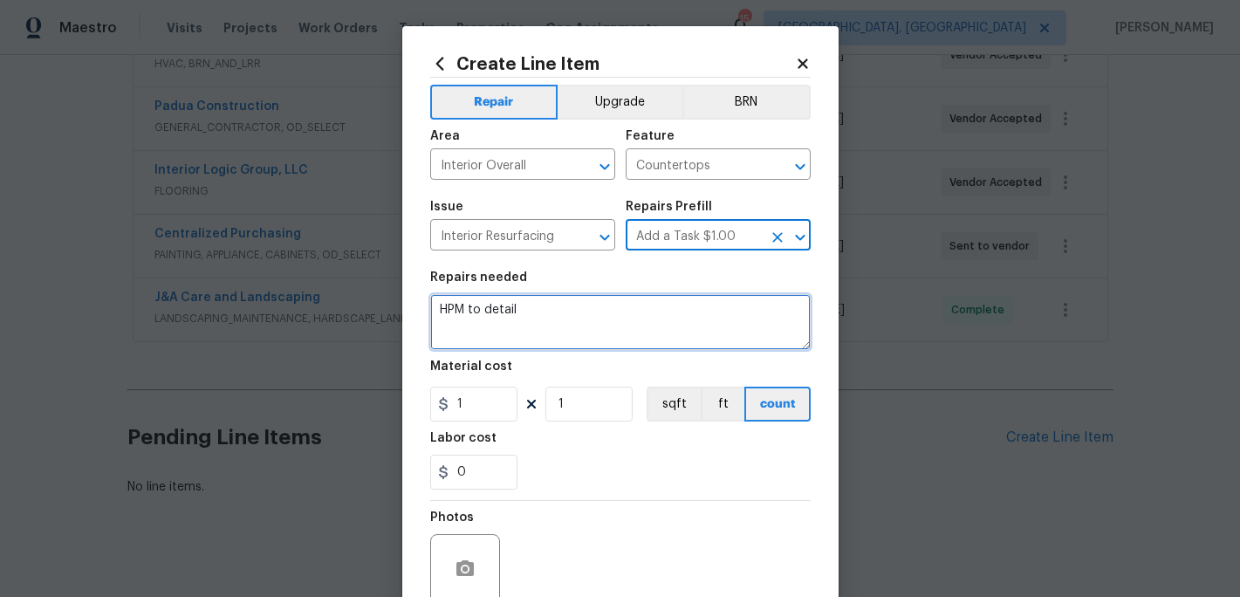
click at [530, 321] on textarea "HPM to detail" at bounding box center [620, 322] width 380 height 56
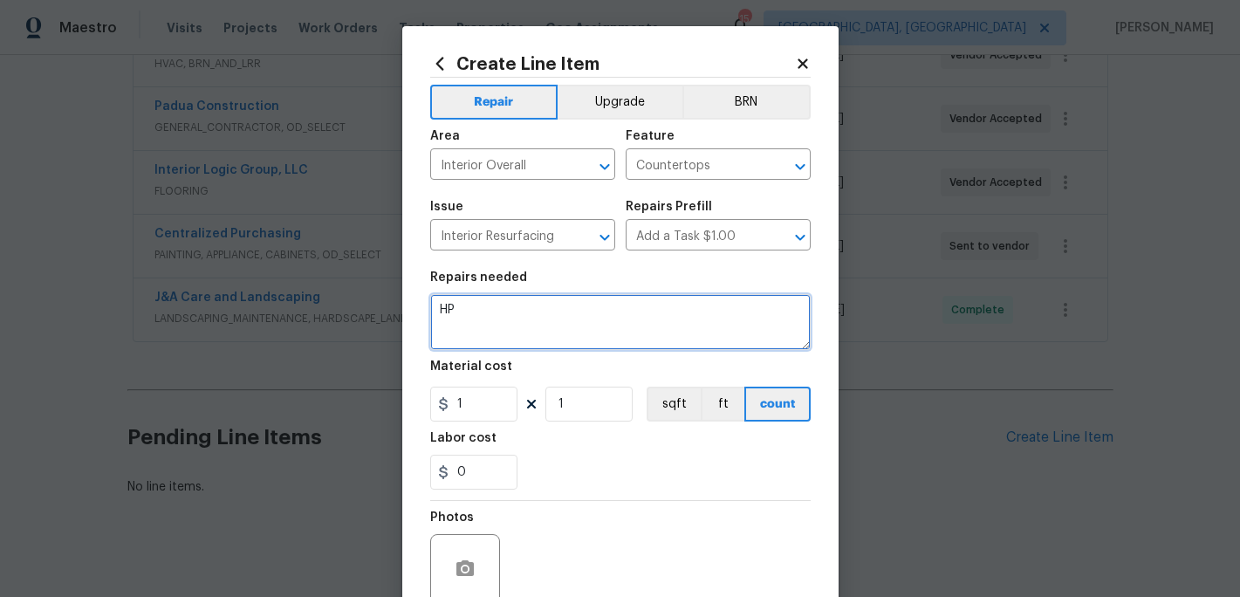
type textarea "H"
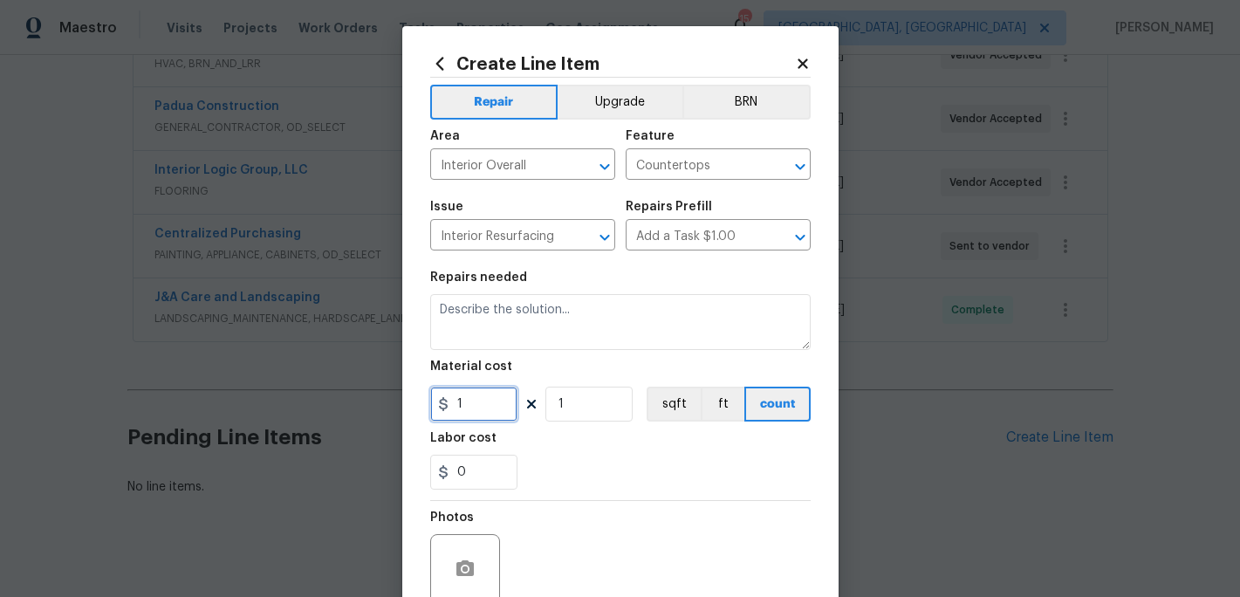
click at [472, 418] on input "1" at bounding box center [473, 404] width 87 height 35
type input "150"
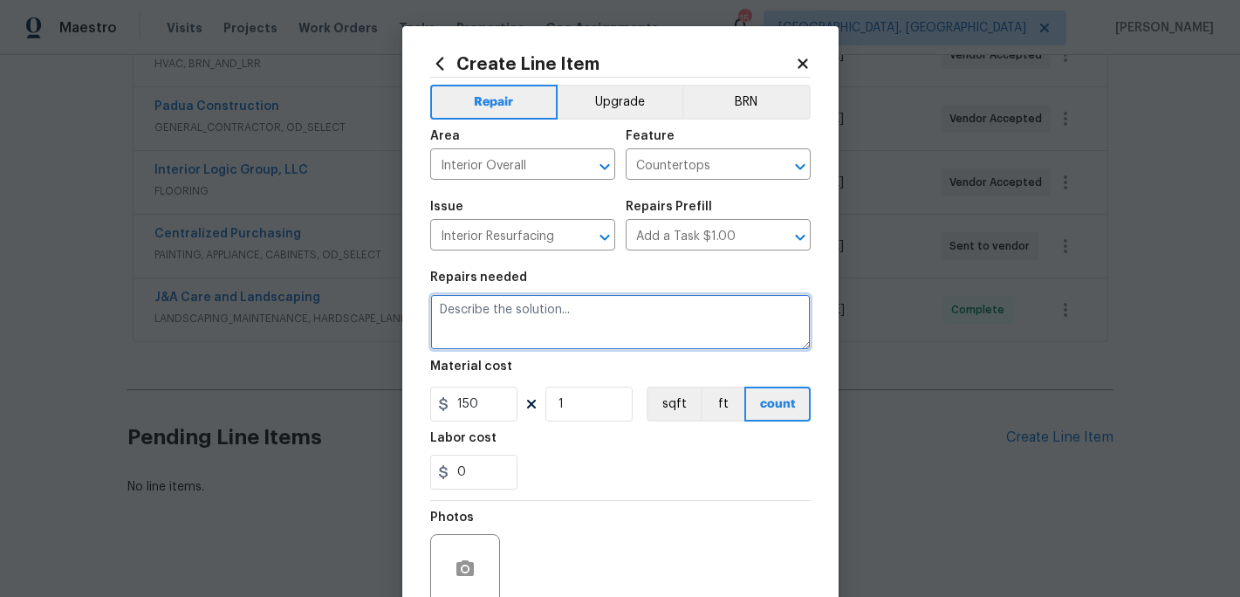
click at [524, 340] on textarea at bounding box center [620, 322] width 380 height 56
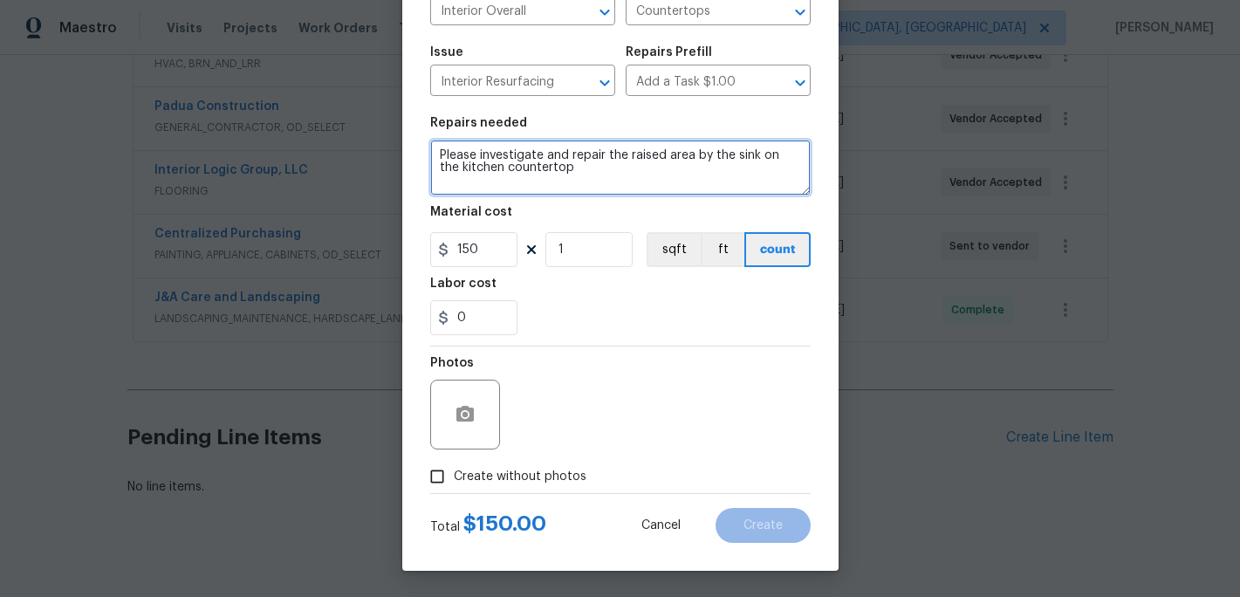
type textarea "Please investigate and repair the raised area by the sink on the kitchen counte…"
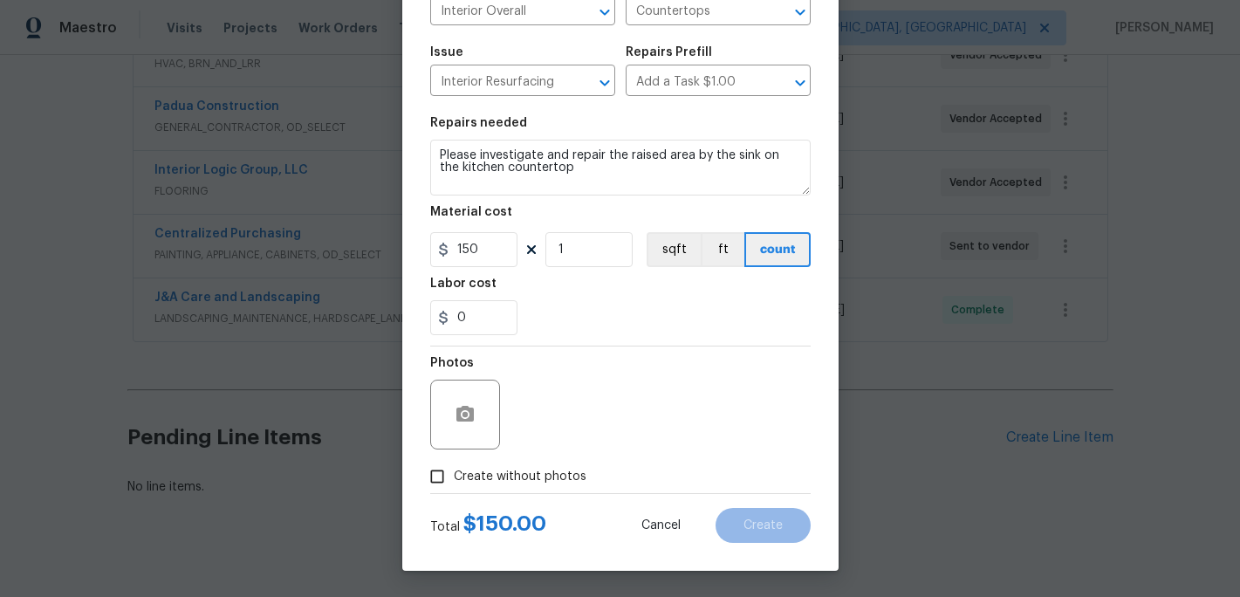
drag, startPoint x: 453, startPoint y: 476, endPoint x: 508, endPoint y: 462, distance: 56.7
click at [454, 476] on span "Create without photos" at bounding box center [520, 477] width 133 height 18
click at [454, 476] on input "Create without photos" at bounding box center [437, 476] width 33 height 33
checkbox input "true"
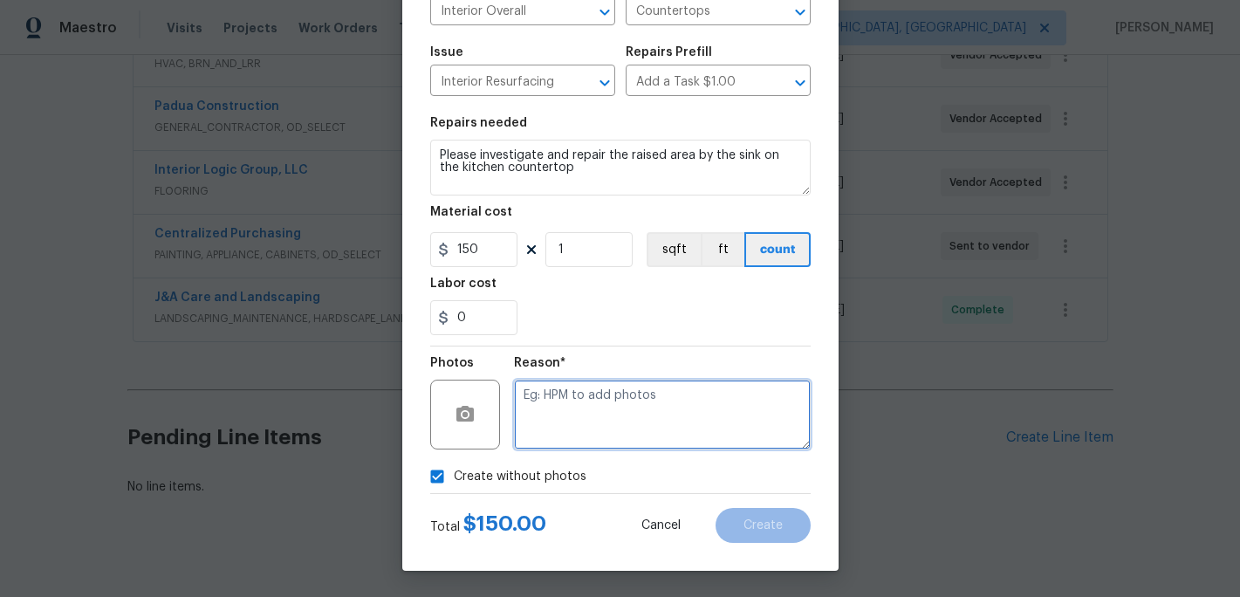
click at [563, 442] on textarea at bounding box center [662, 415] width 297 height 70
type textarea "c"
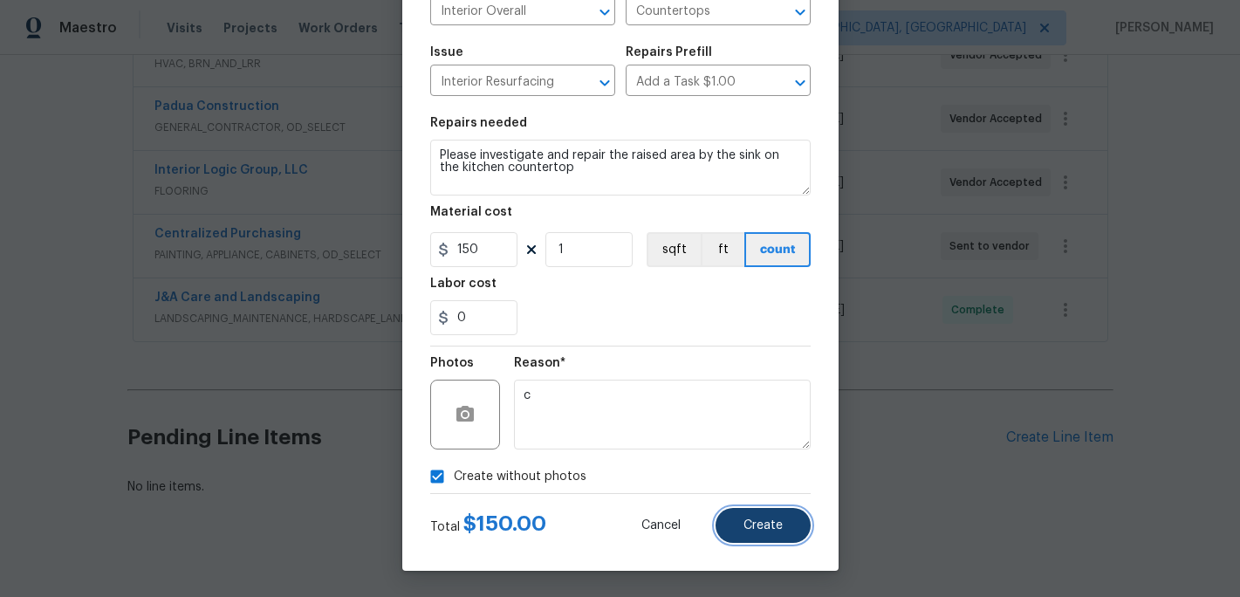
click at [737, 516] on button "Create" at bounding box center [762, 525] width 95 height 35
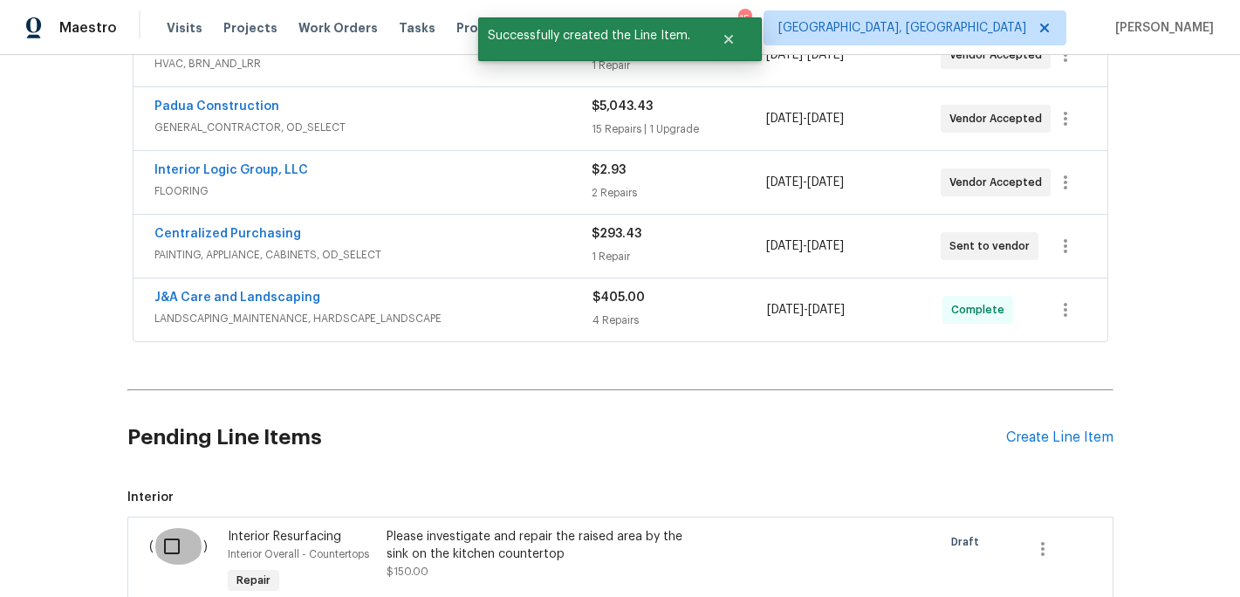
click at [174, 532] on input "checkbox" at bounding box center [179, 546] width 50 height 37
checkbox input "true"
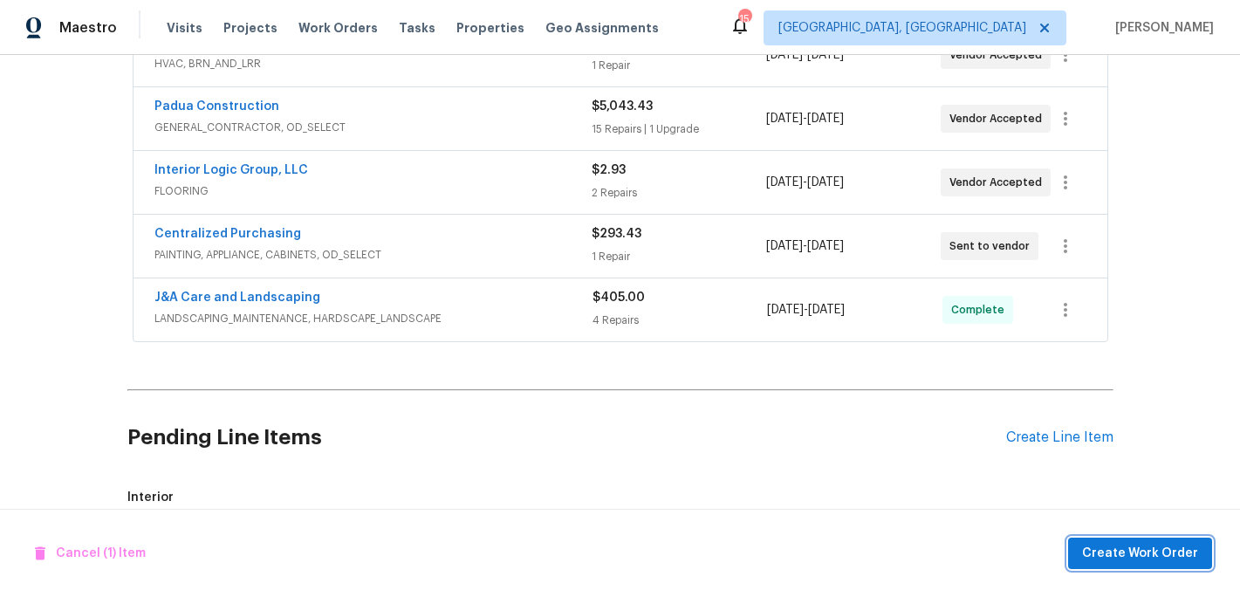
click at [1130, 551] on span "Create Work Order" at bounding box center [1140, 554] width 116 height 22
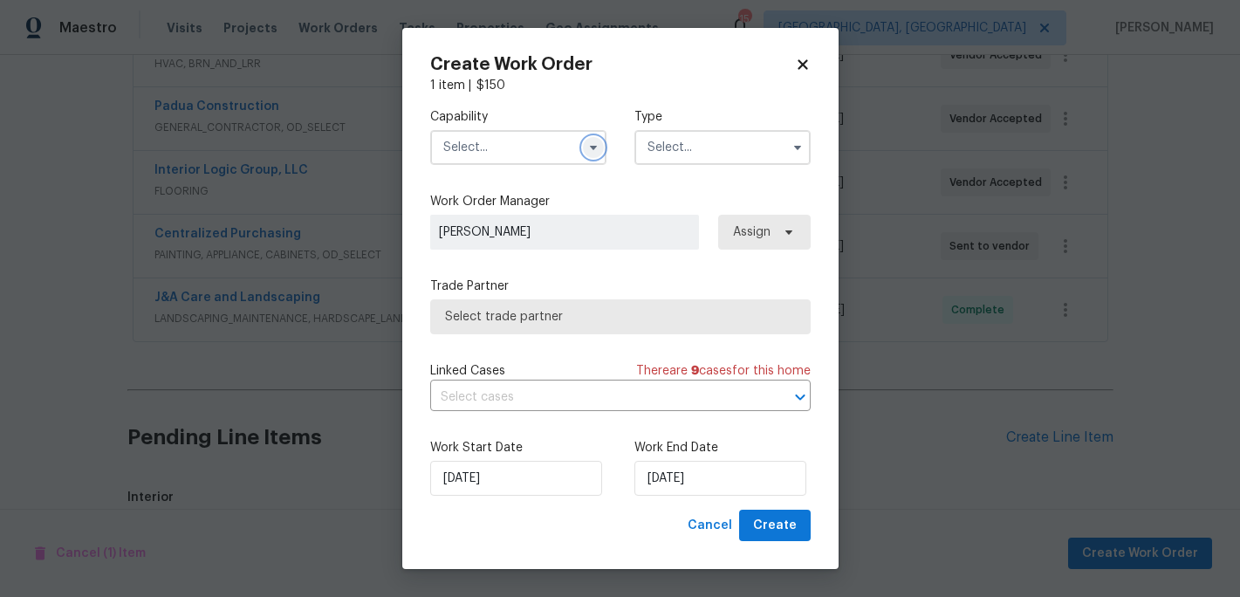
click at [590, 146] on icon "button" at bounding box center [592, 148] width 7 height 4
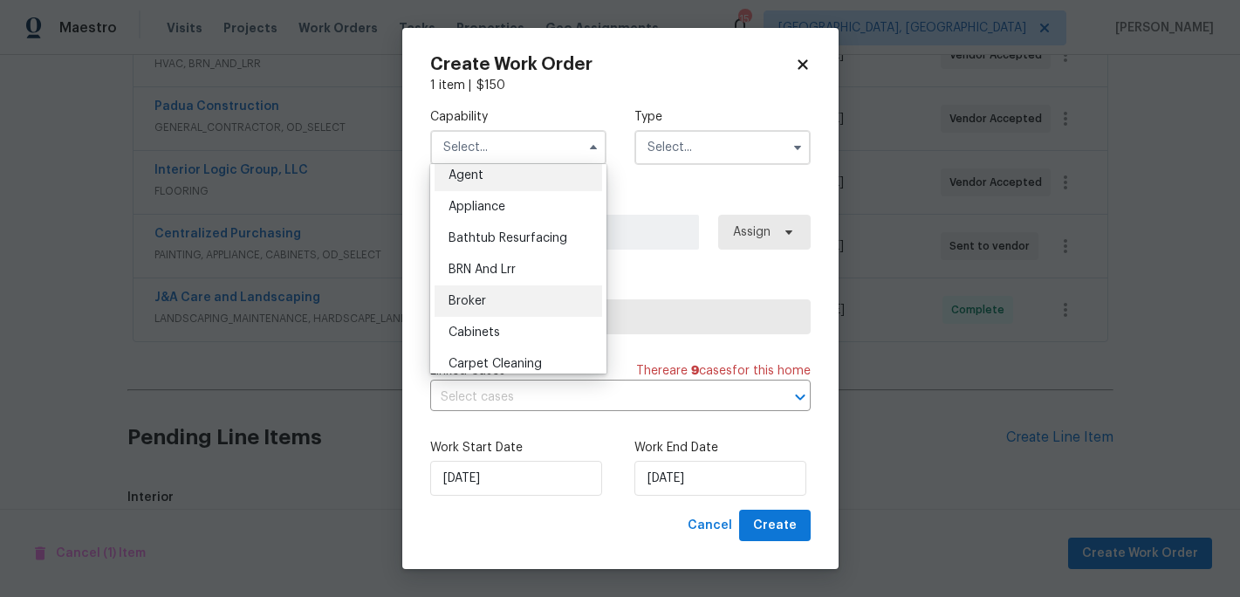
scroll to position [0, 0]
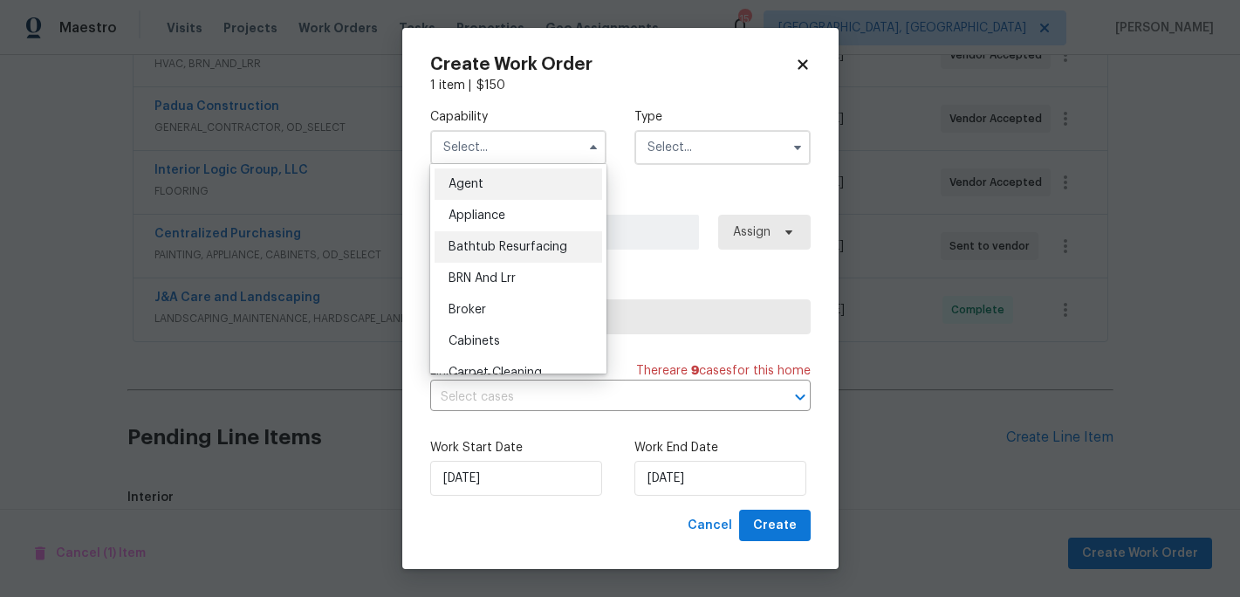
click at [517, 247] on span "Bathtub Resurfacing" at bounding box center [507, 247] width 119 height 12
type input "Bathtub Resurfacing"
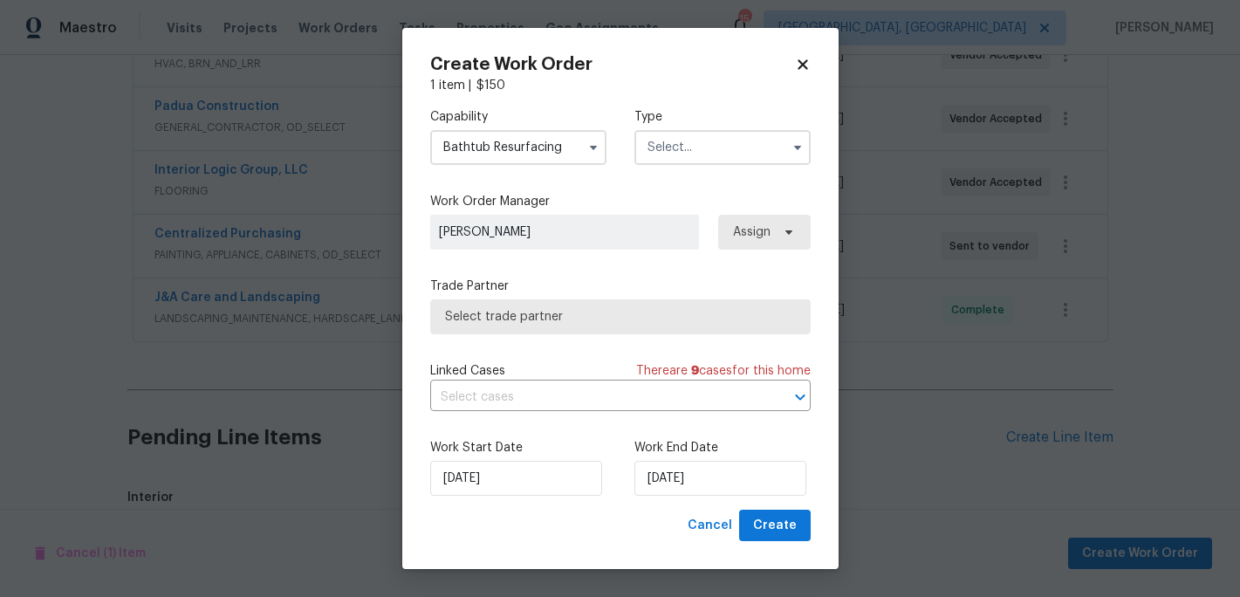
click at [688, 147] on input "text" at bounding box center [722, 147] width 176 height 35
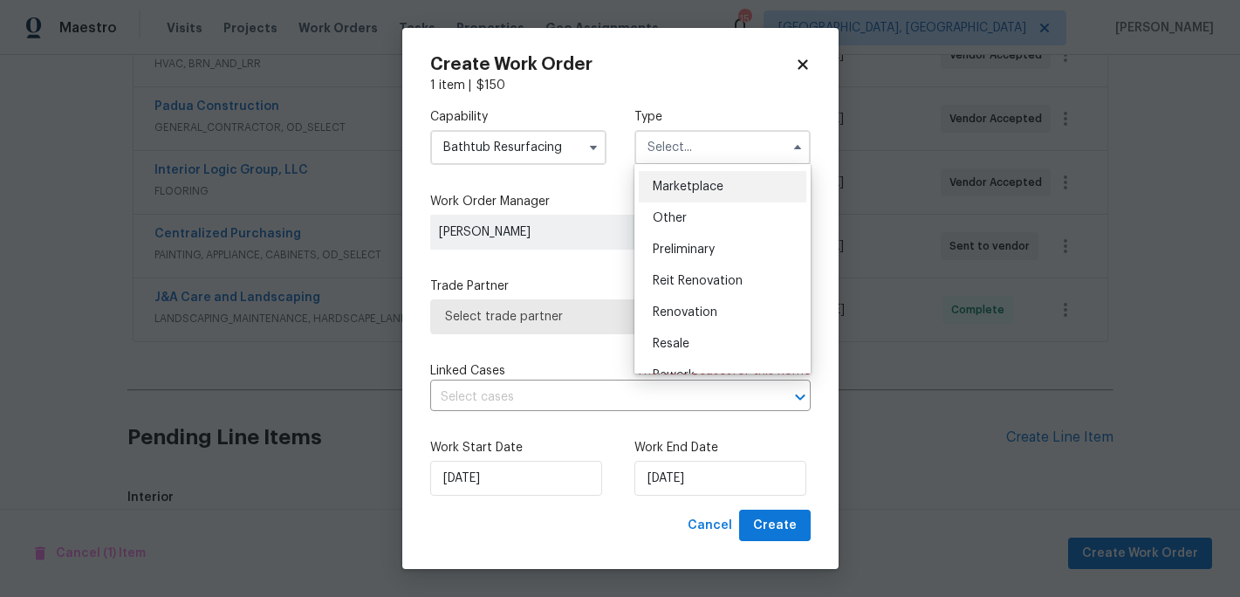
scroll to position [312, 0]
click at [687, 317] on span "Renovation" at bounding box center [685, 311] width 65 height 12
type input "Renovation"
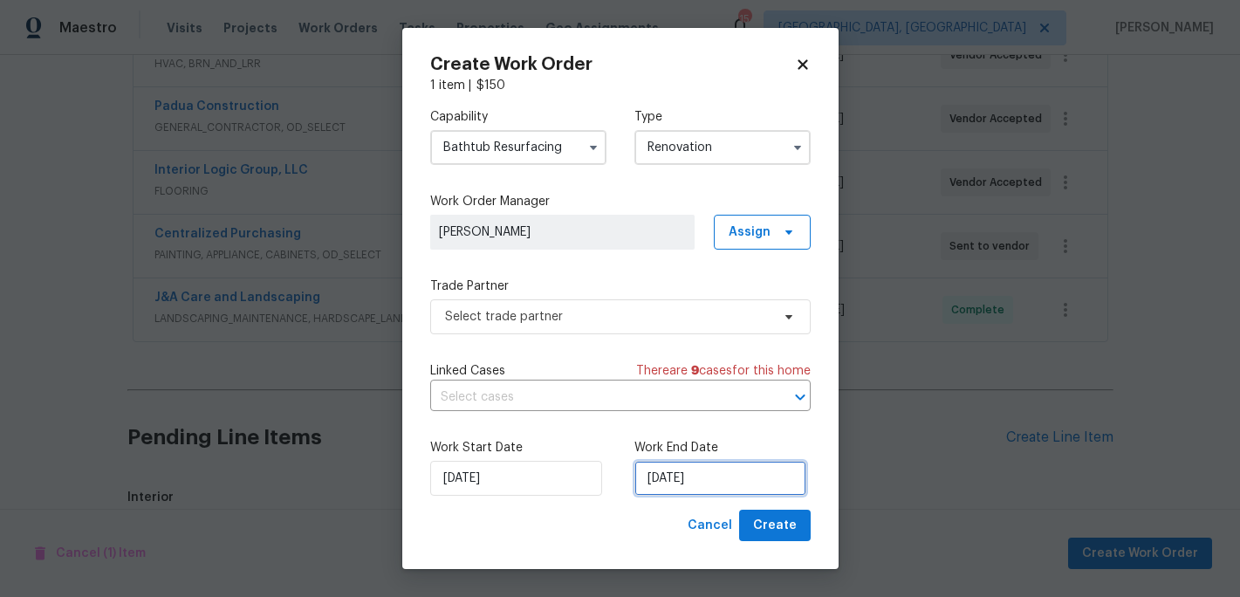
click at [669, 476] on input "8/29/2025" at bounding box center [720, 478] width 172 height 35
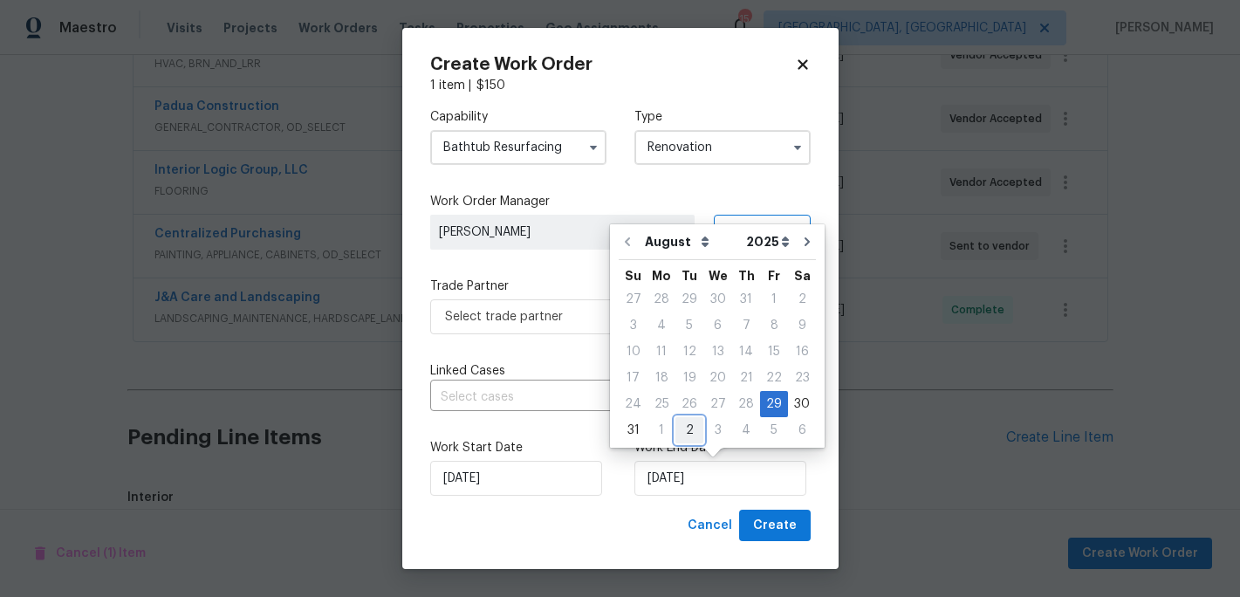
click at [693, 430] on div "2" at bounding box center [689, 430] width 28 height 24
type input "9/2/2025"
select select "8"
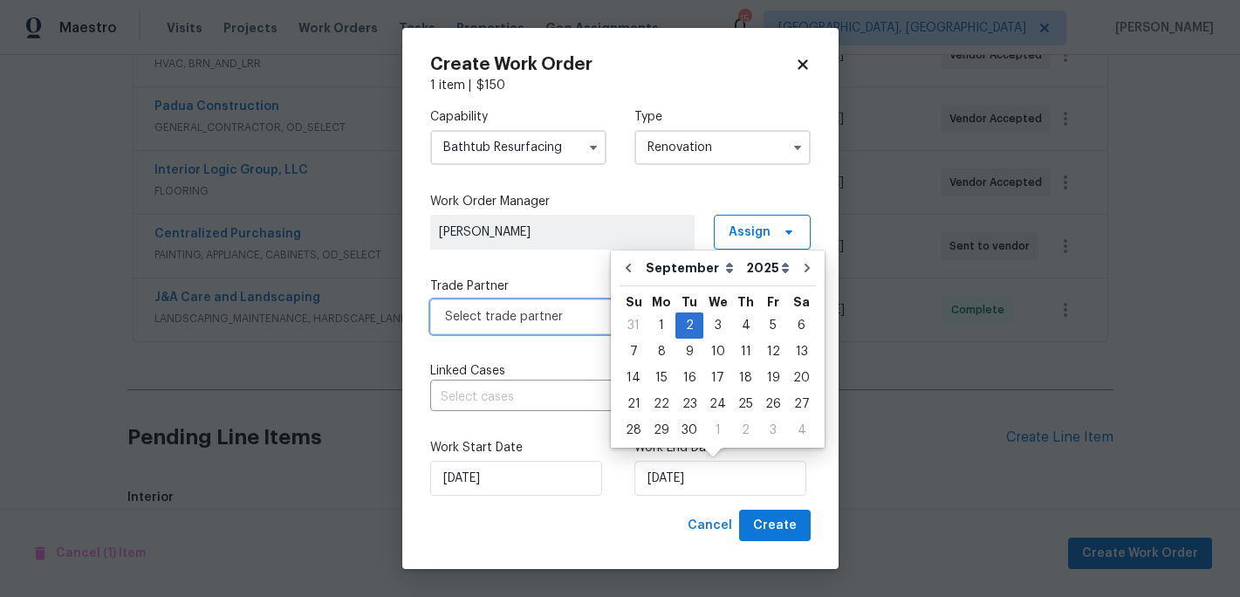
click at [517, 320] on span "Select trade partner" at bounding box center [607, 316] width 325 height 17
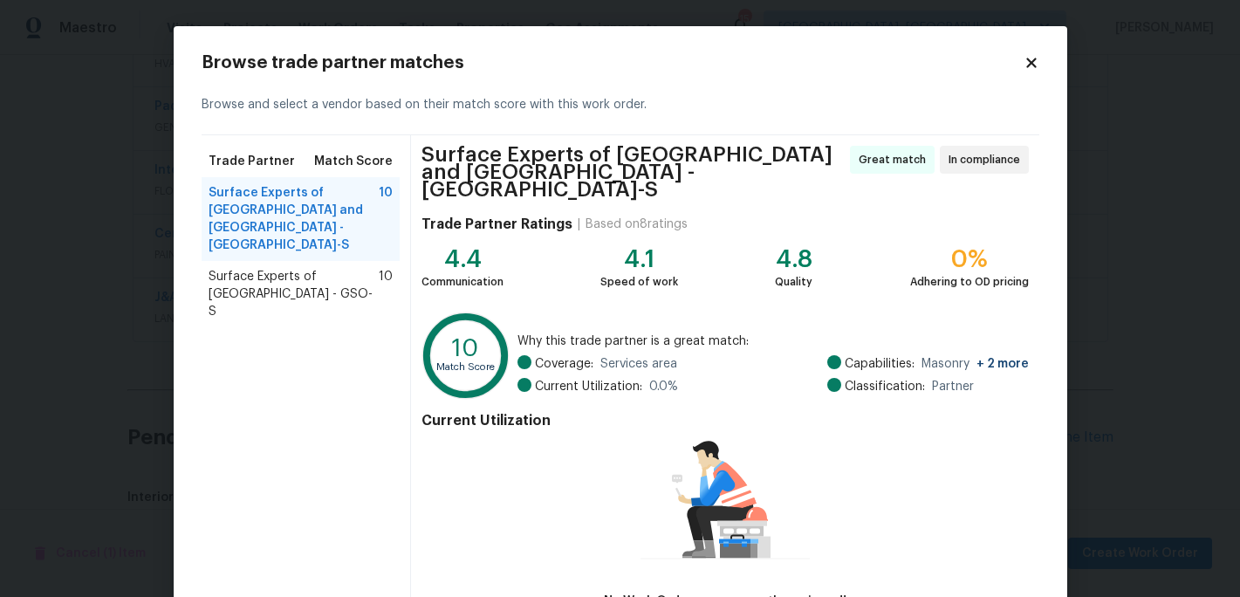
click at [306, 268] on span "Surface Experts of Winston-Salem - GSO-S" at bounding box center [294, 294] width 171 height 52
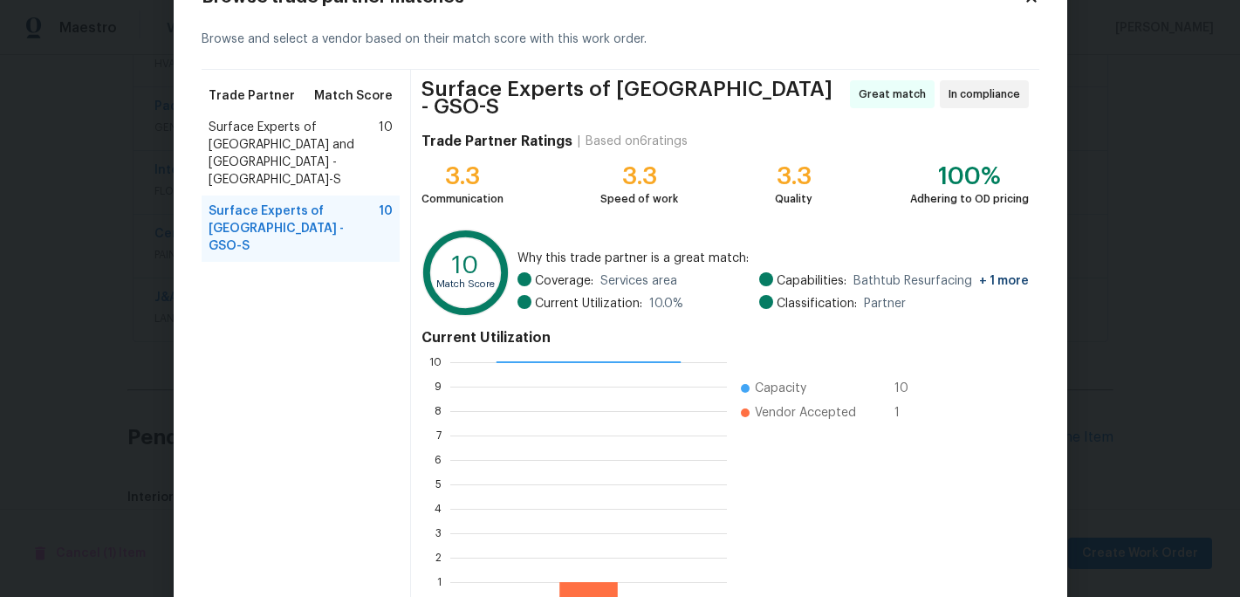
scroll to position [173, 0]
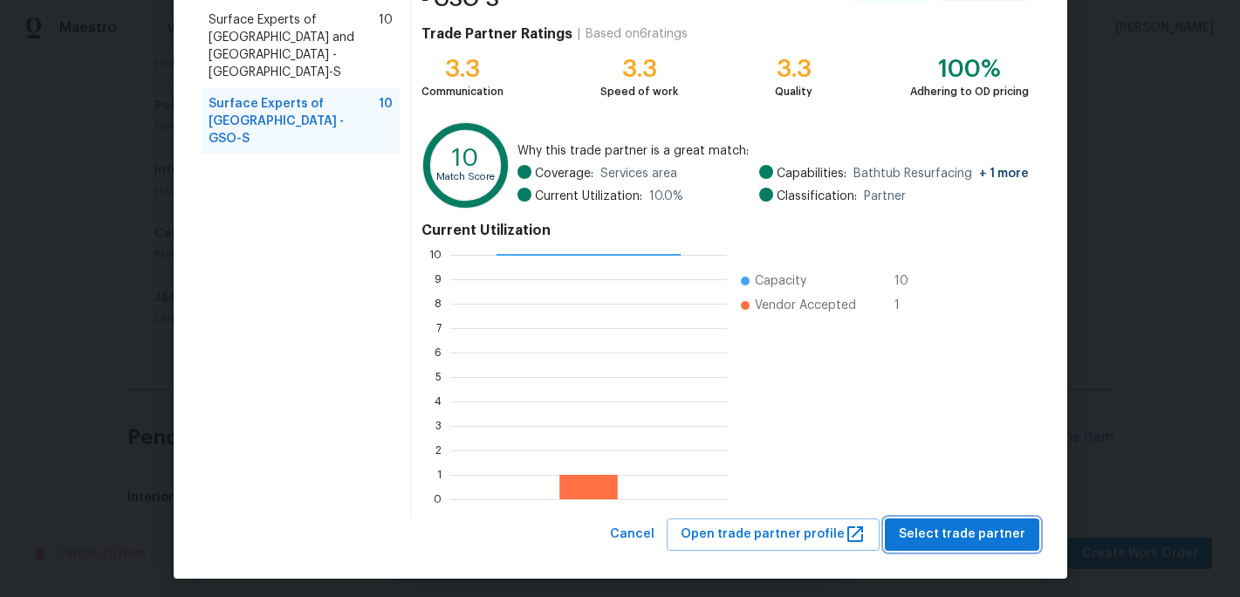
click at [939, 530] on span "Select trade partner" at bounding box center [962, 535] width 127 height 22
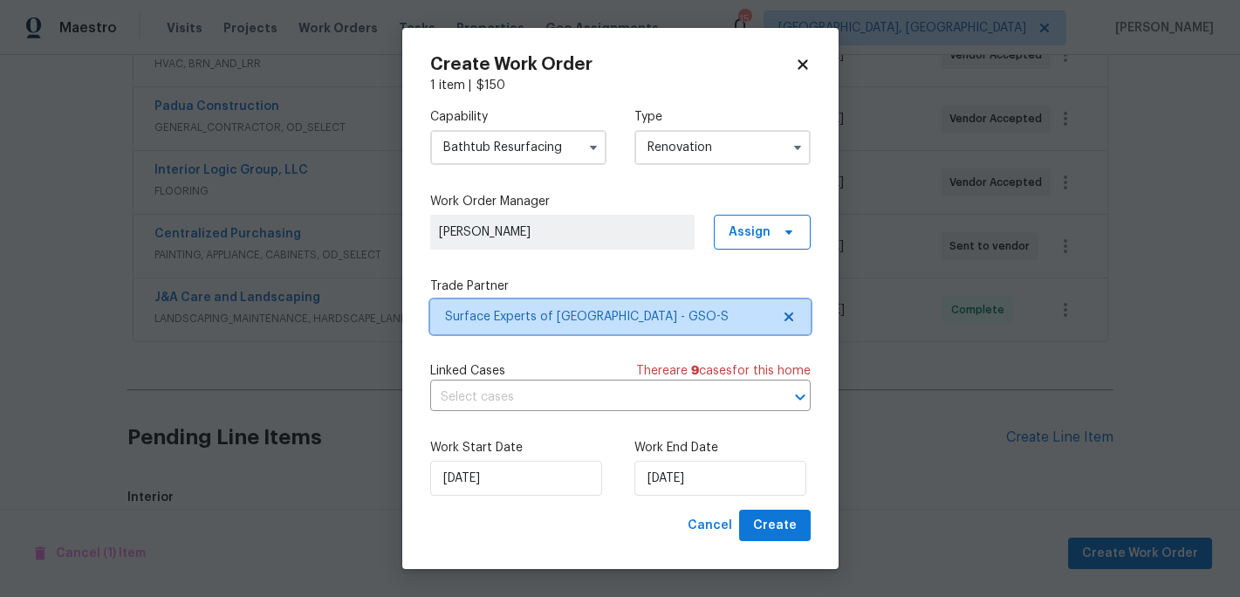
scroll to position [0, 0]
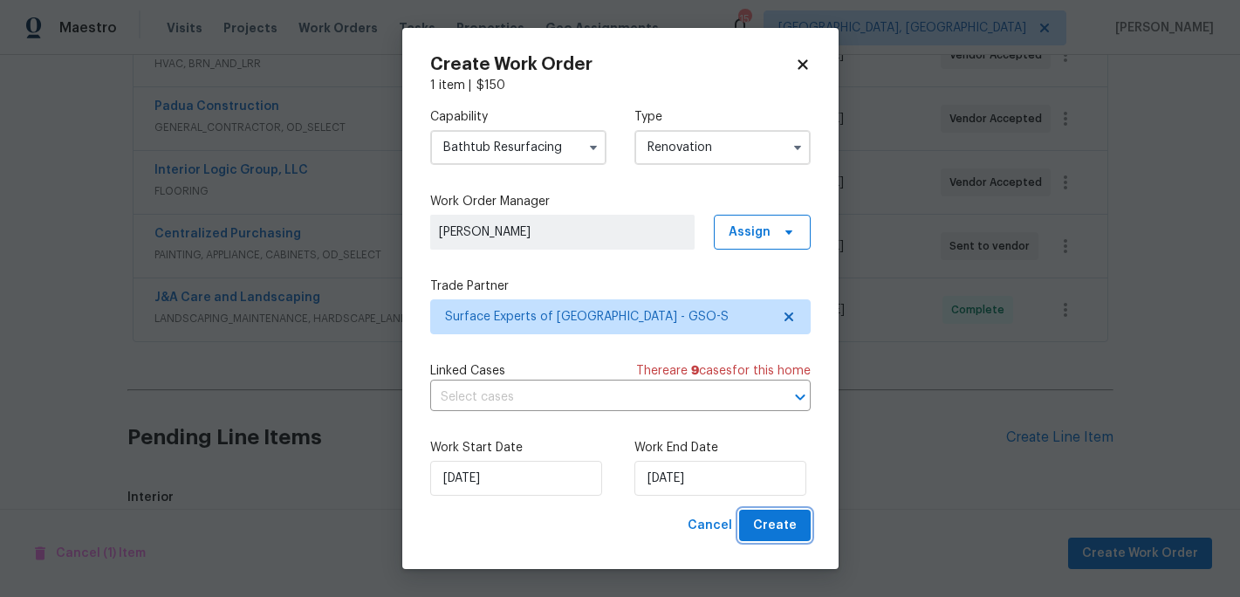
click at [775, 526] on span "Create" at bounding box center [775, 526] width 44 height 22
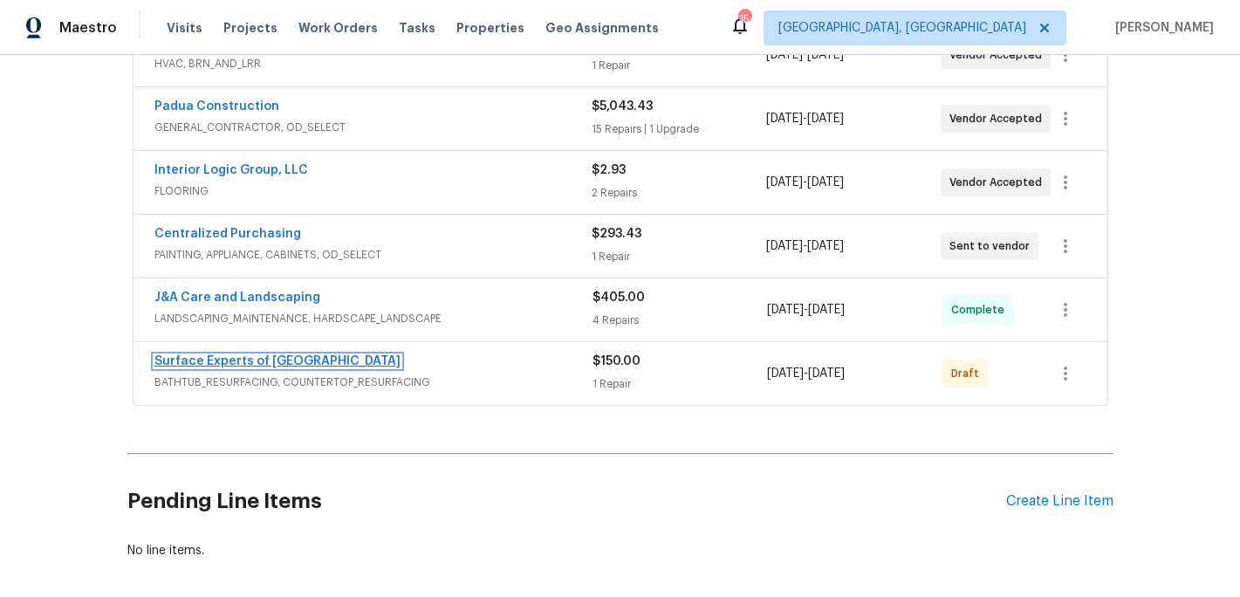
click at [292, 355] on link "Surface Experts of Winston-Salem" at bounding box center [277, 361] width 246 height 12
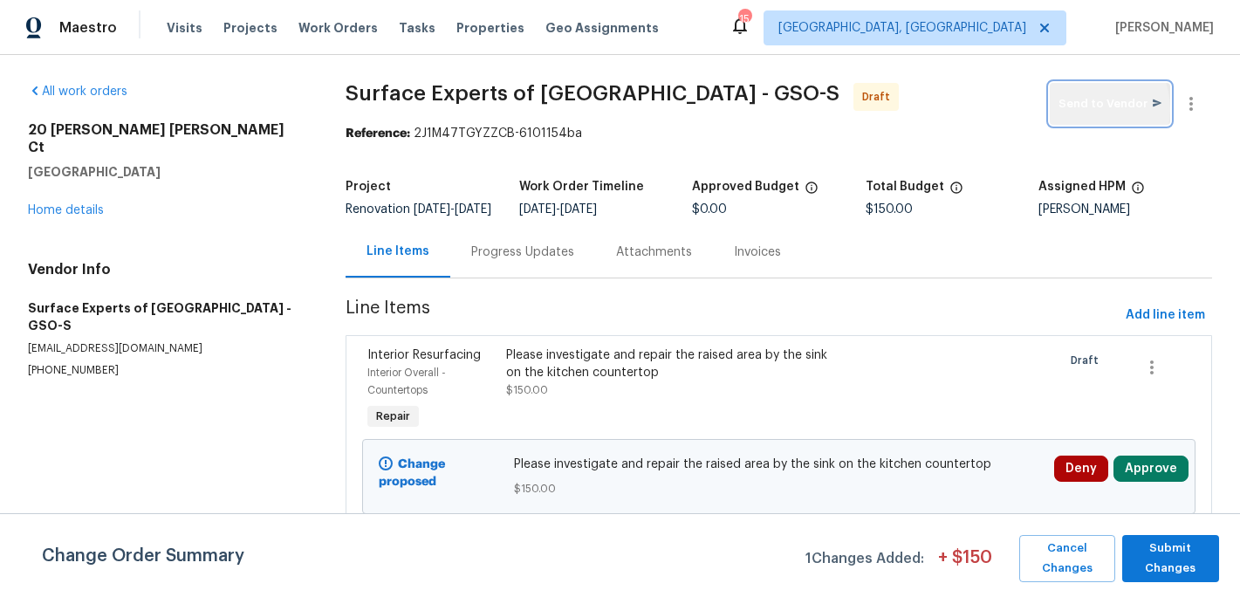
click at [1089, 109] on span "Send to Vendor" at bounding box center [1109, 104] width 103 height 20
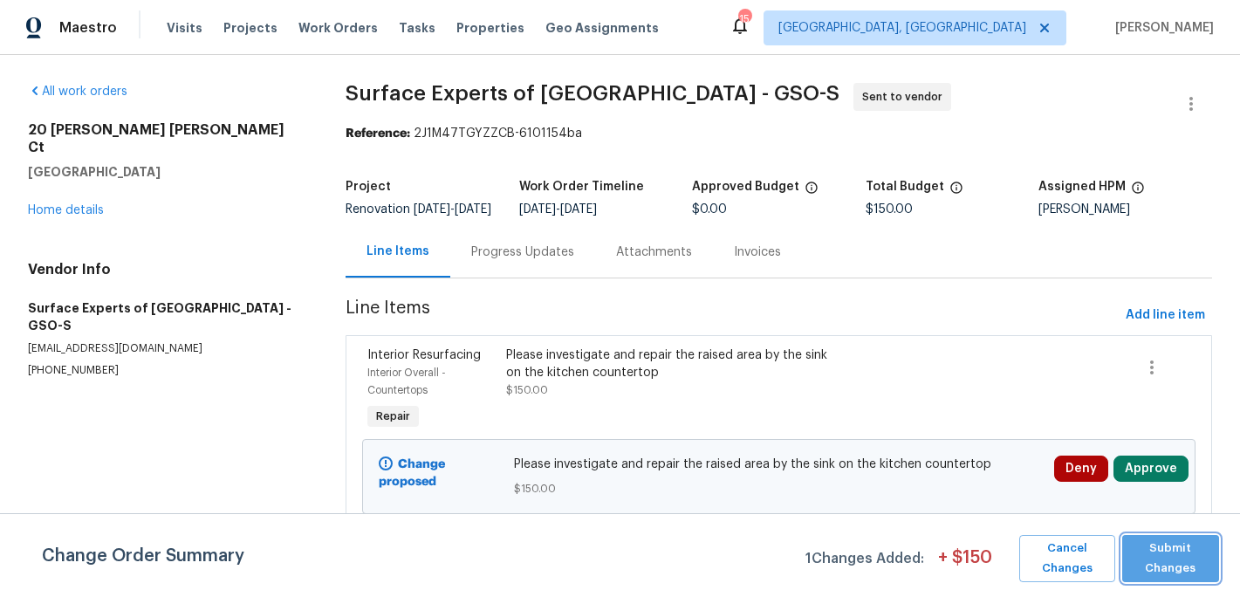
click at [1149, 554] on span "Submit Changes" at bounding box center [1170, 558] width 79 height 40
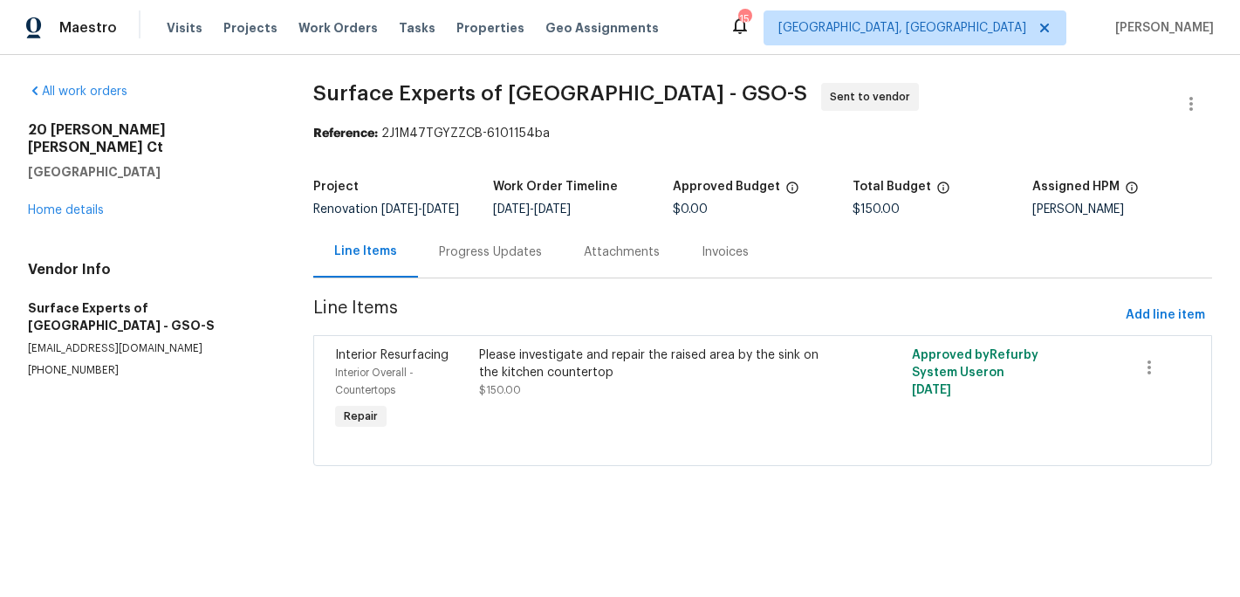
click at [488, 261] on div "Progress Updates" at bounding box center [490, 251] width 103 height 17
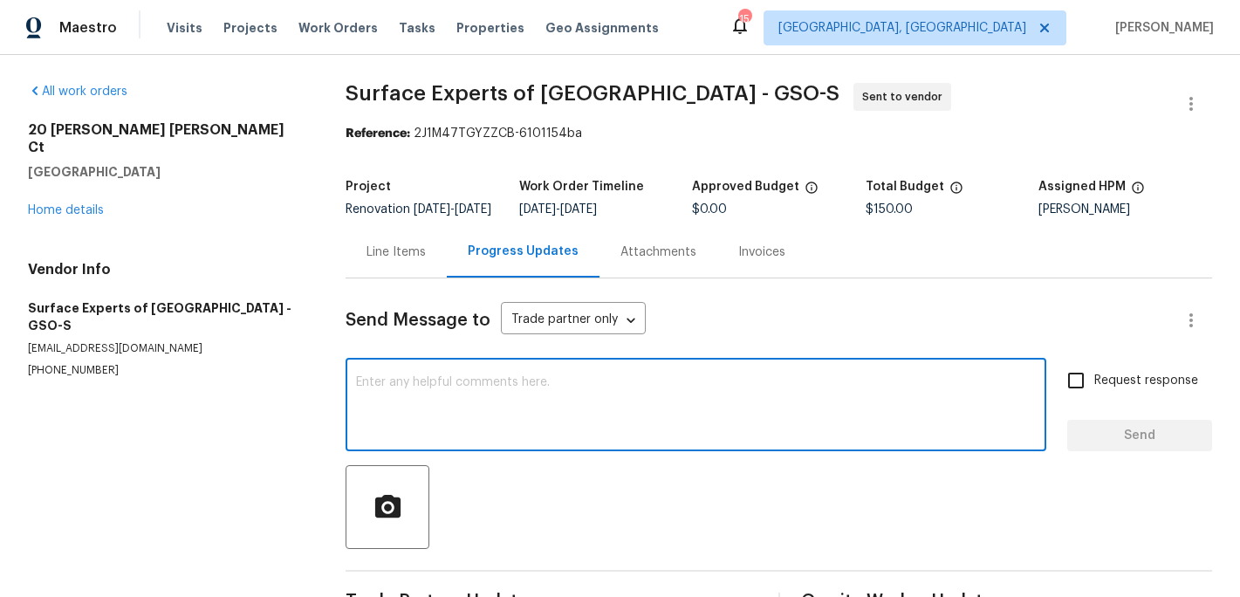
click at [405, 388] on textarea at bounding box center [696, 406] width 680 height 61
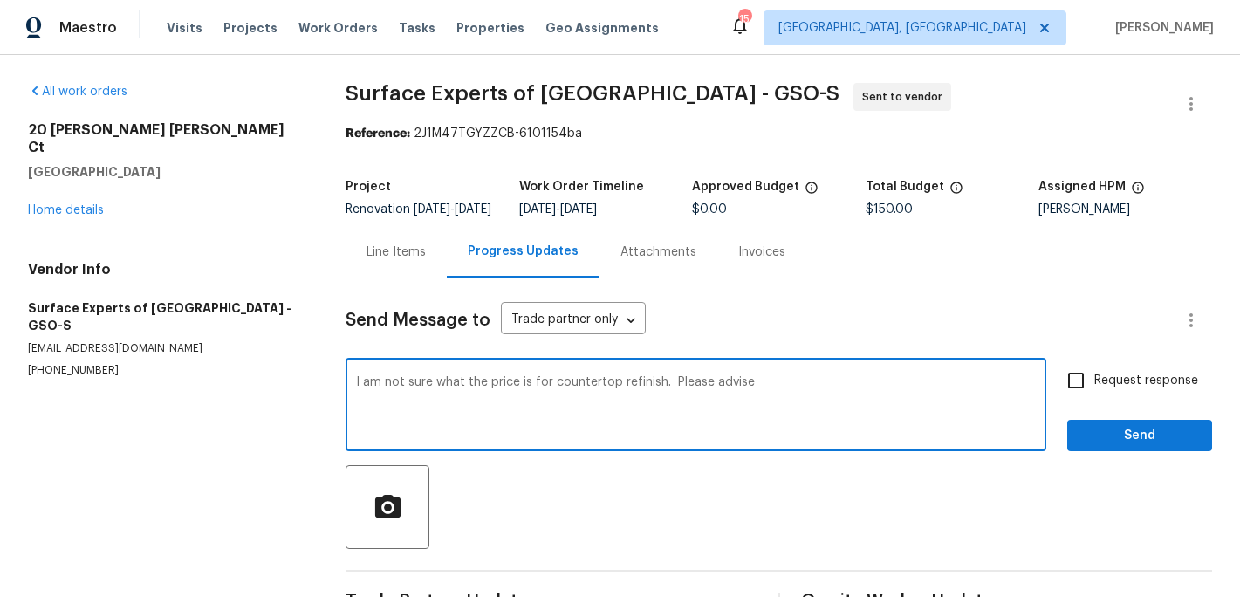
type textarea "I am not sure what the price is for countertop refinish. Please advise"
click at [1084, 389] on input "Request response" at bounding box center [1075, 380] width 37 height 37
checkbox input "true"
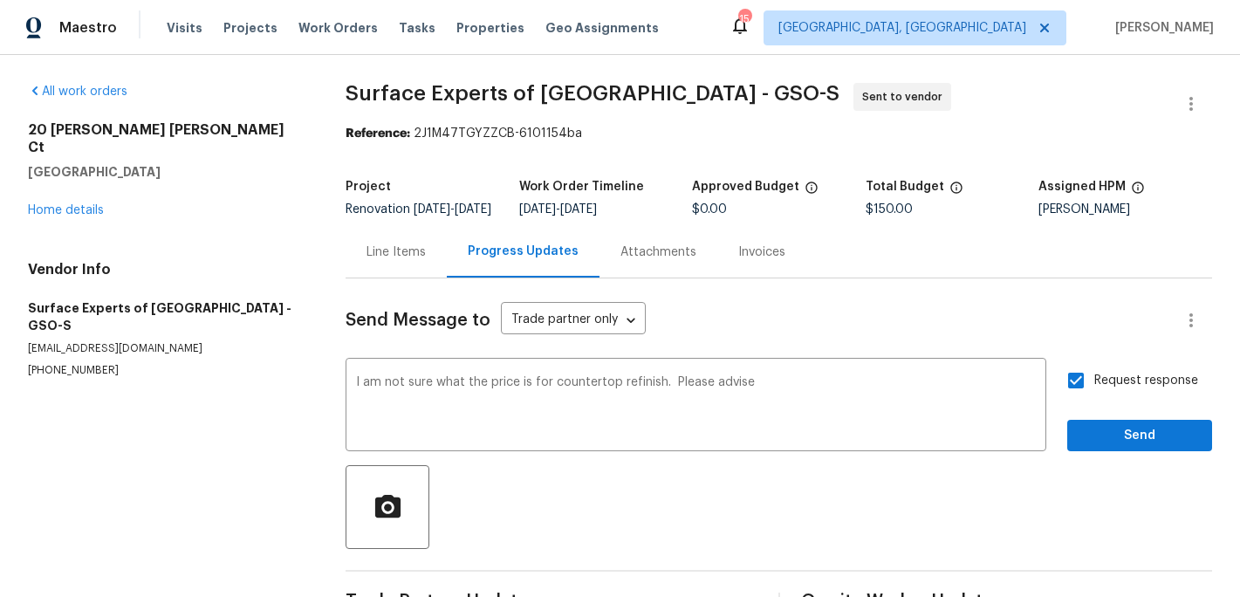
click at [1097, 431] on div "Request response Send" at bounding box center [1139, 406] width 145 height 89
click at [1103, 447] on span "Send" at bounding box center [1139, 436] width 117 height 22
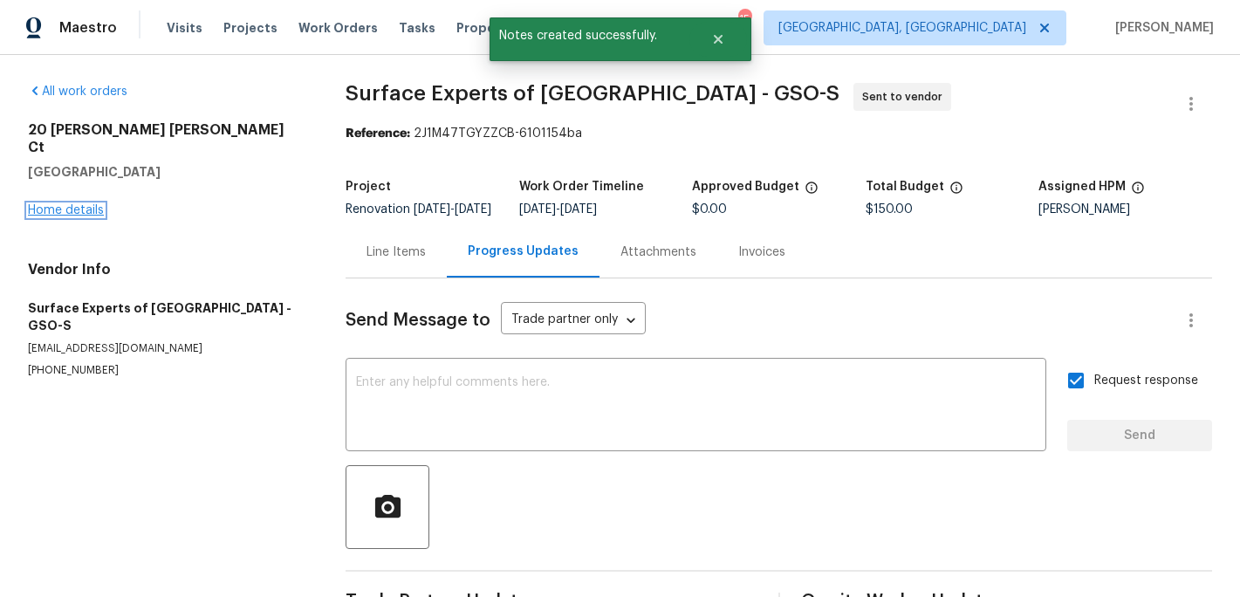
click at [82, 204] on link "Home details" at bounding box center [66, 210] width 76 height 12
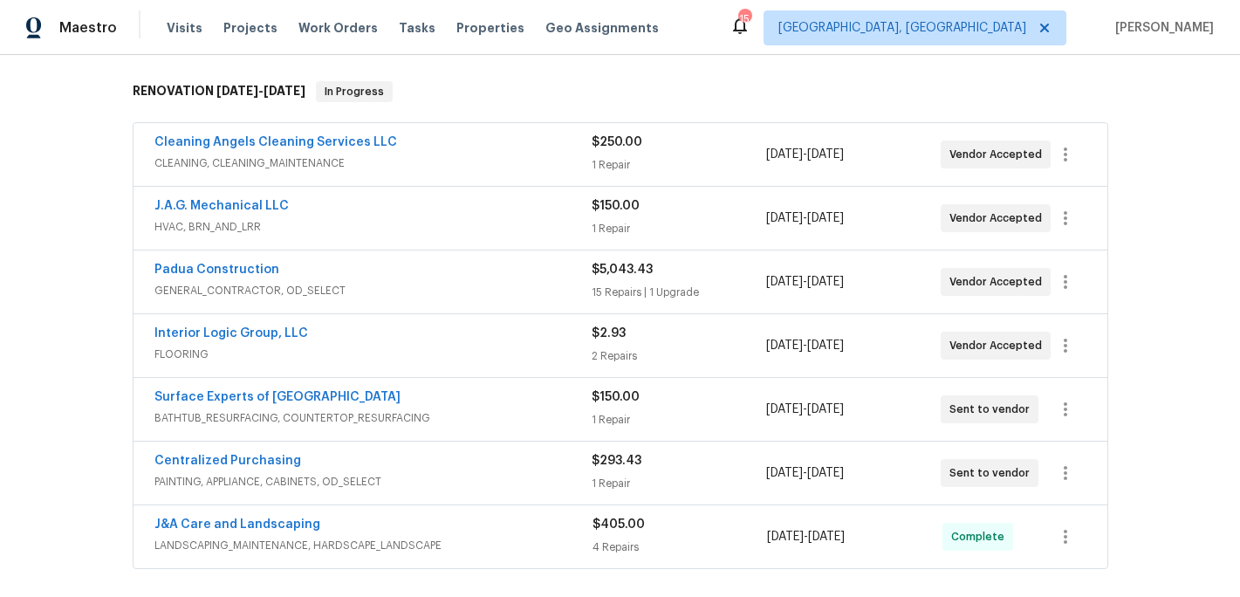
scroll to position [287, 0]
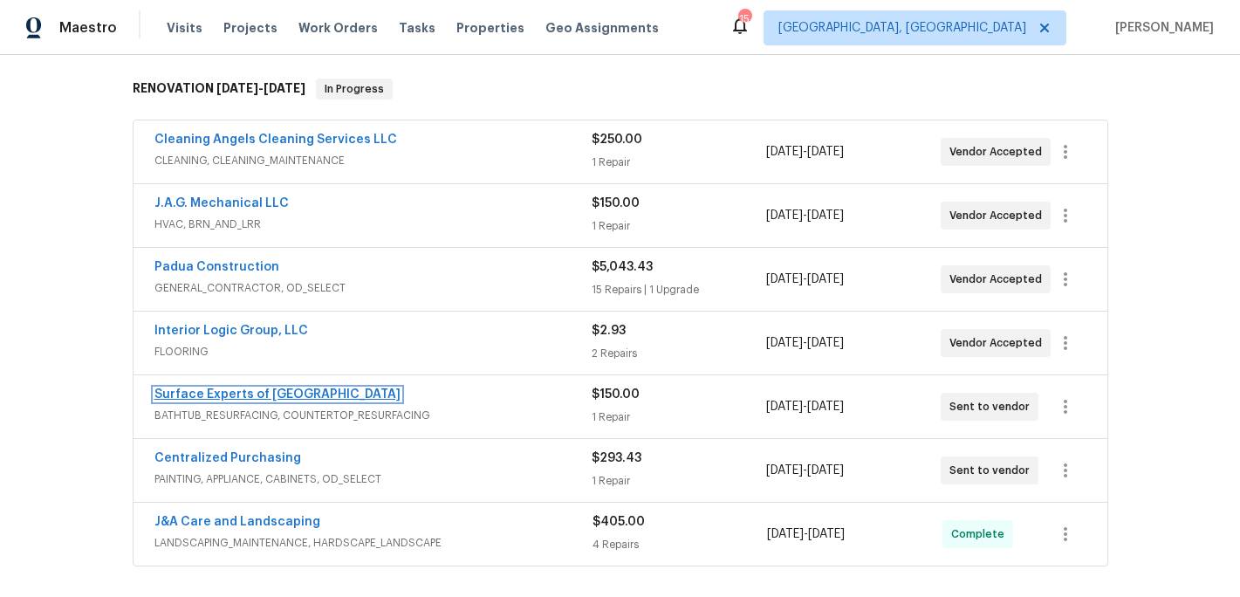
click at [244, 388] on link "Surface Experts of Winston-Salem" at bounding box center [277, 394] width 246 height 12
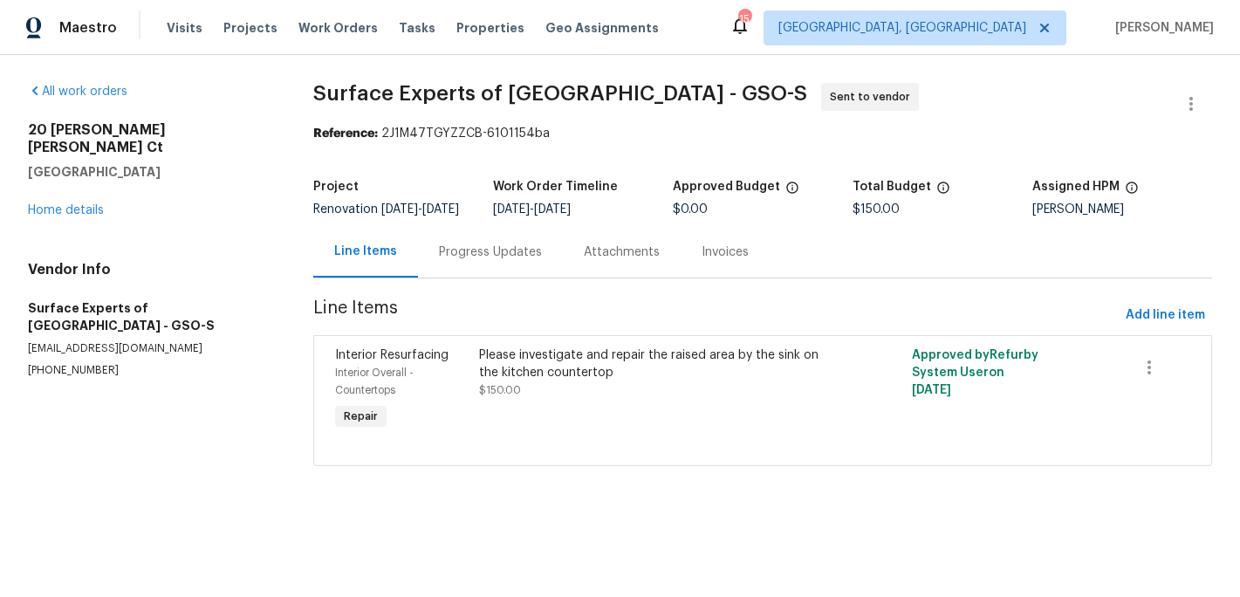
click at [476, 261] on div "Progress Updates" at bounding box center [490, 251] width 103 height 17
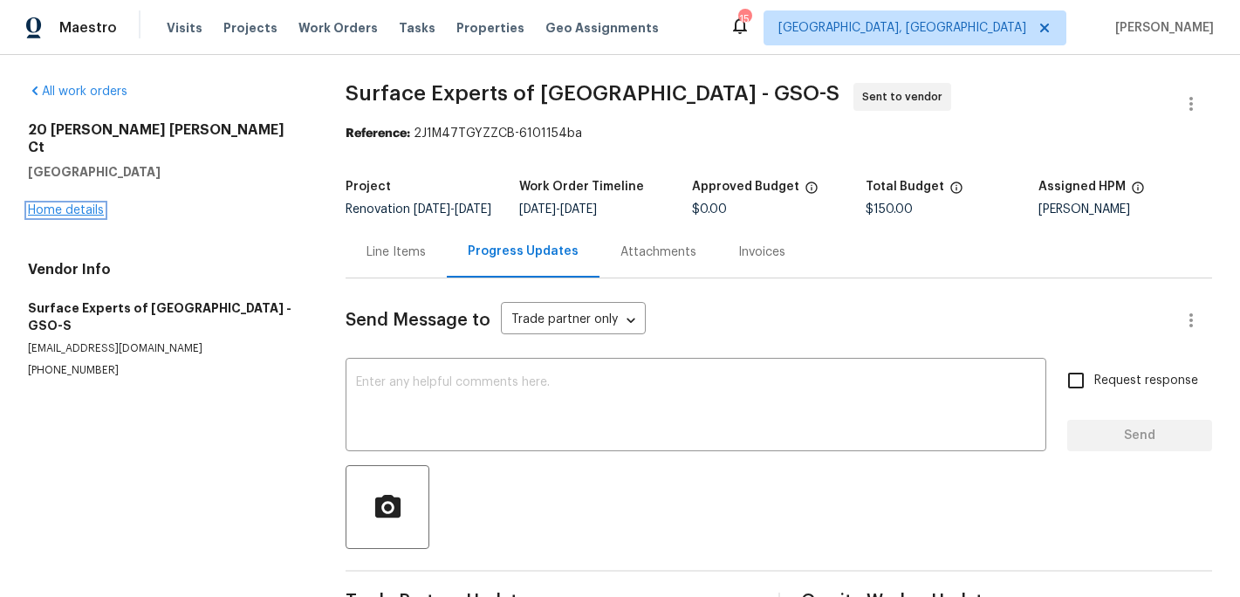
click at [73, 204] on link "Home details" at bounding box center [66, 210] width 76 height 12
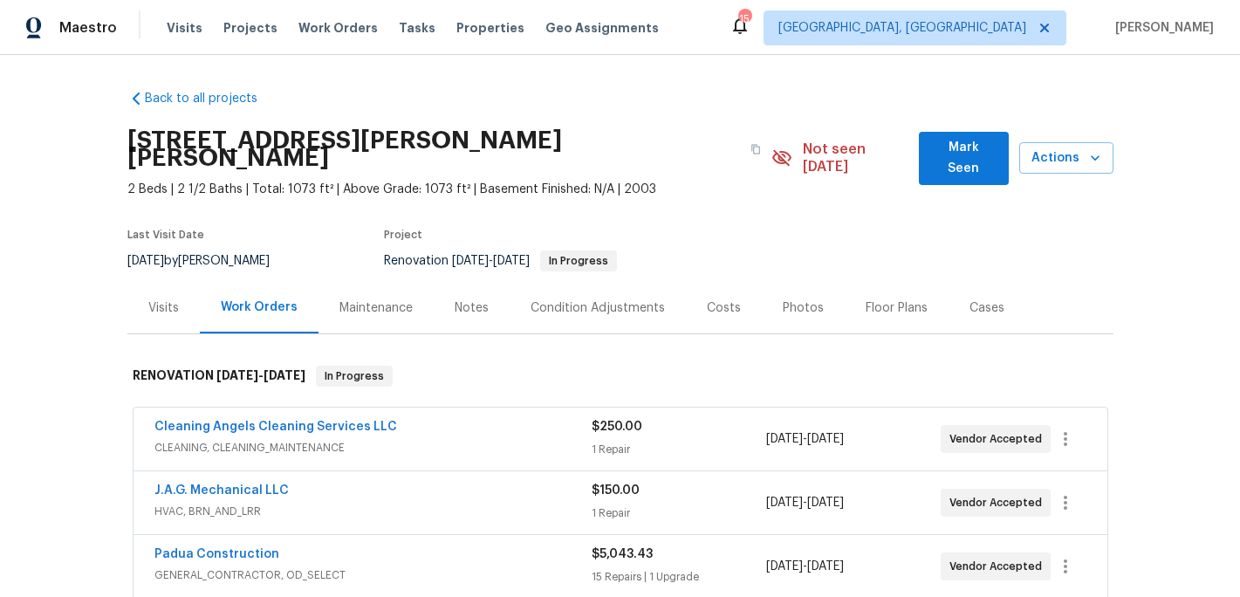
click at [979, 157] on span "Mark Seen" at bounding box center [964, 158] width 62 height 43
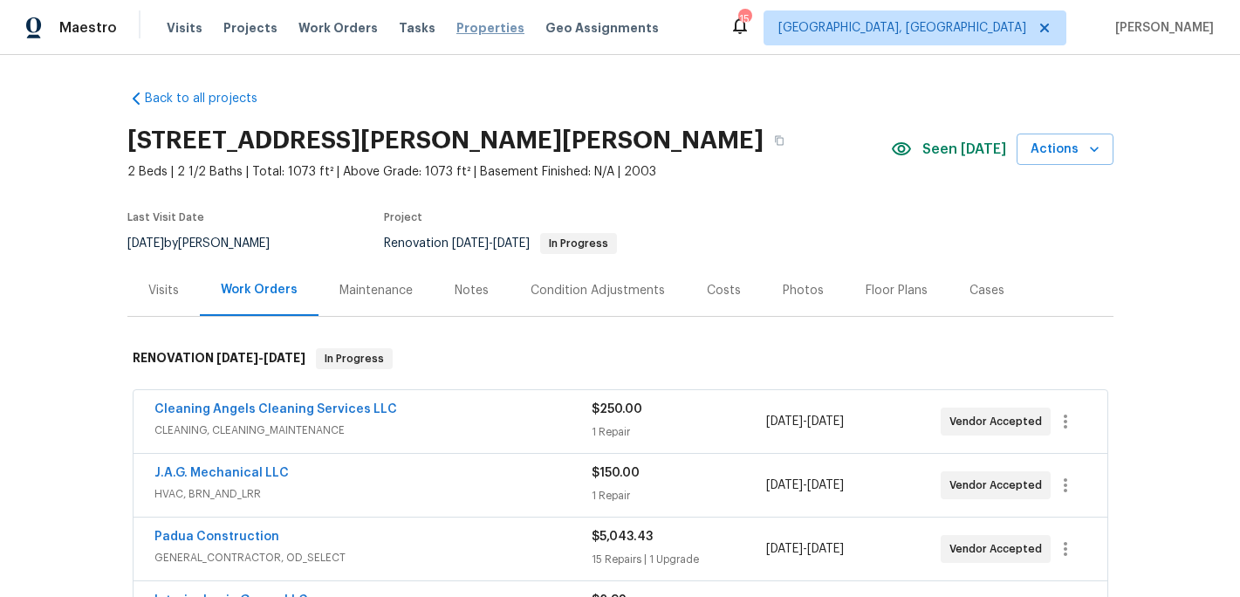
click at [462, 29] on span "Properties" at bounding box center [490, 27] width 68 height 17
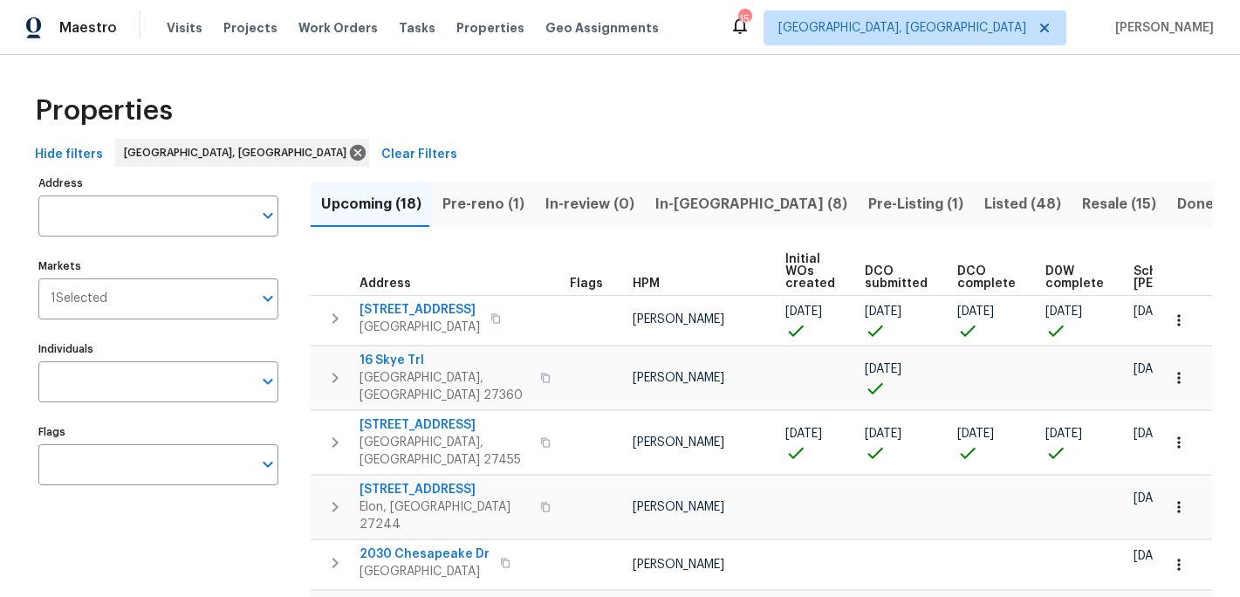
click at [674, 202] on span "In-[GEOGRAPHIC_DATA] (8)" at bounding box center [751, 204] width 192 height 24
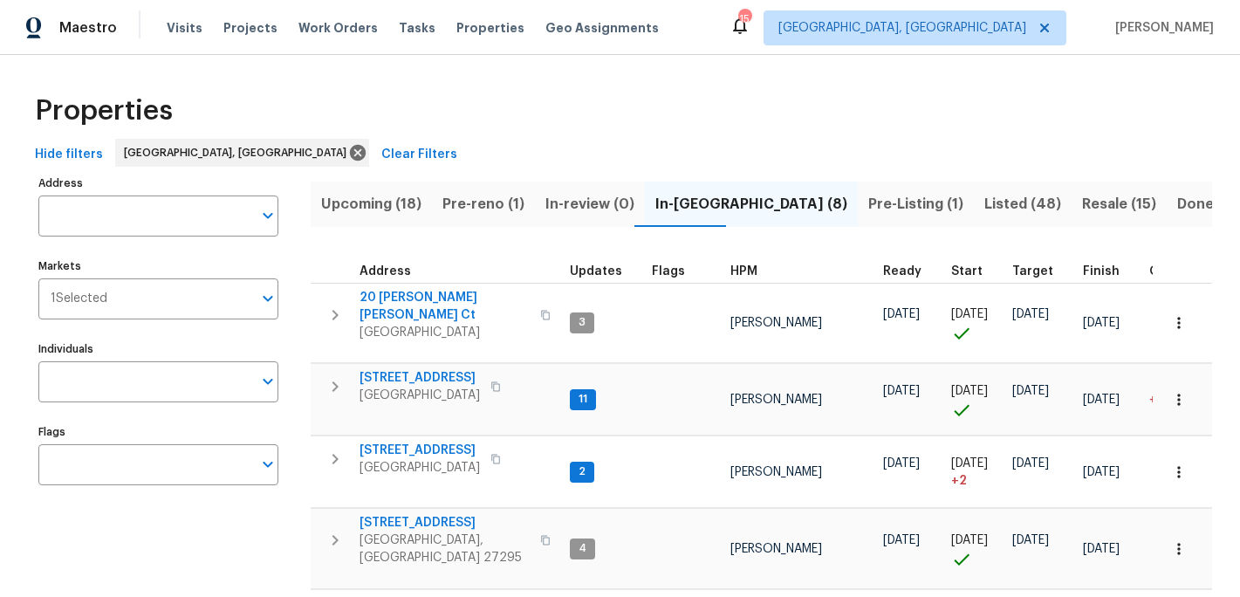
click at [458, 205] on span "Pre-reno (1)" at bounding box center [483, 204] width 82 height 24
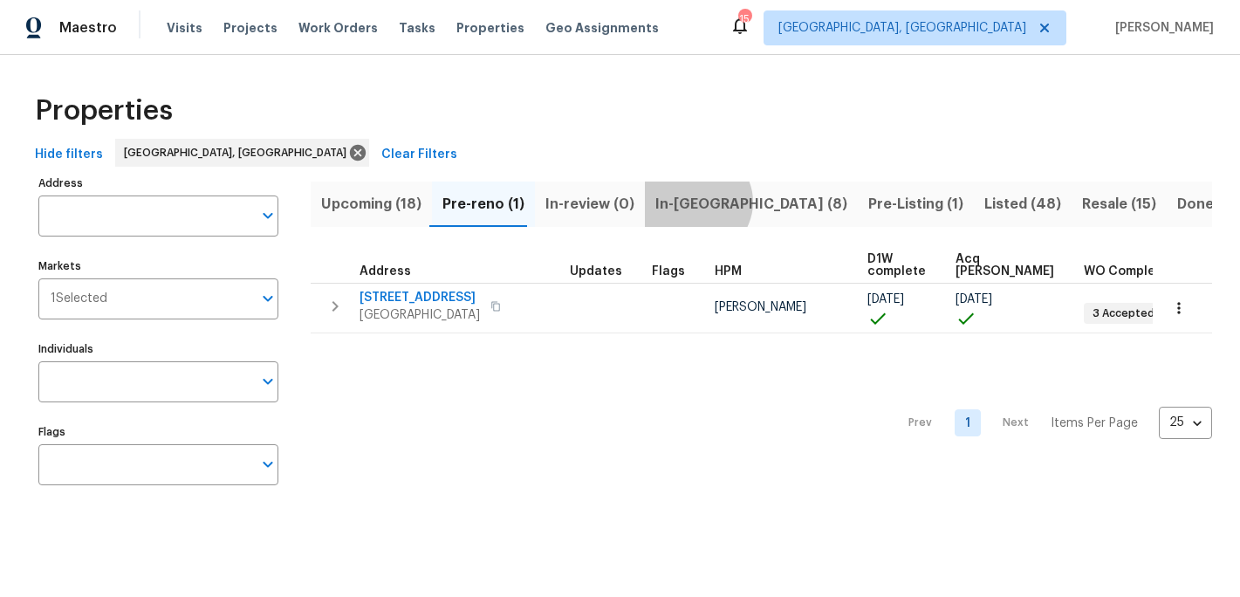
click at [685, 202] on span "In-[GEOGRAPHIC_DATA] (8)" at bounding box center [751, 204] width 192 height 24
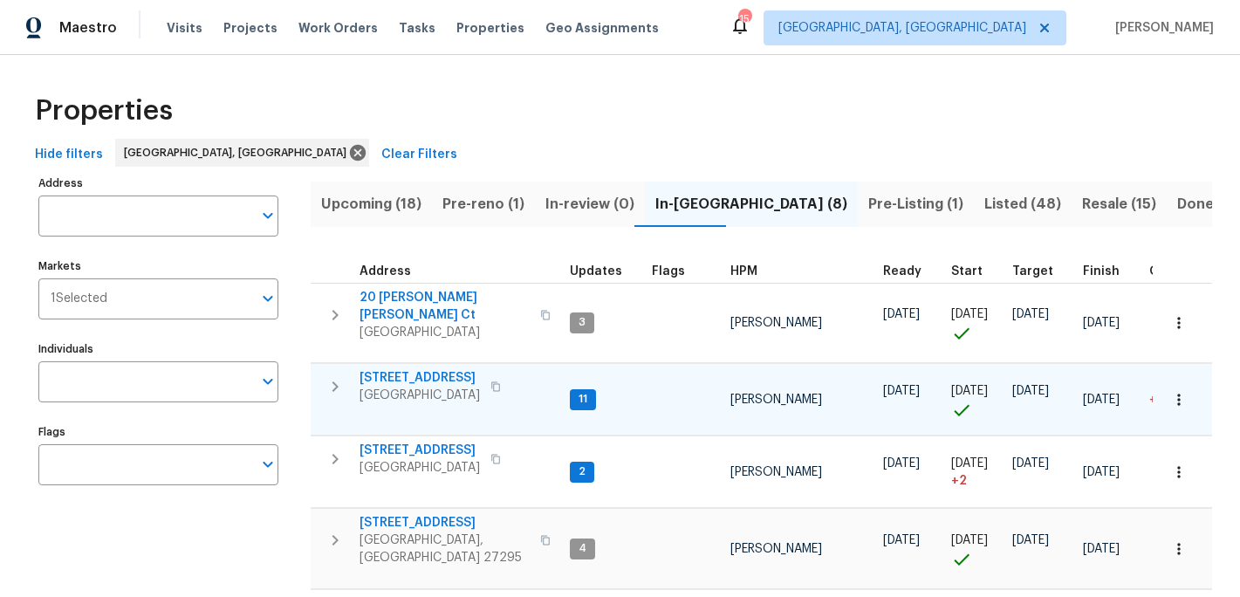
click at [413, 369] on span "4107 Summerglen Dr" at bounding box center [419, 377] width 120 height 17
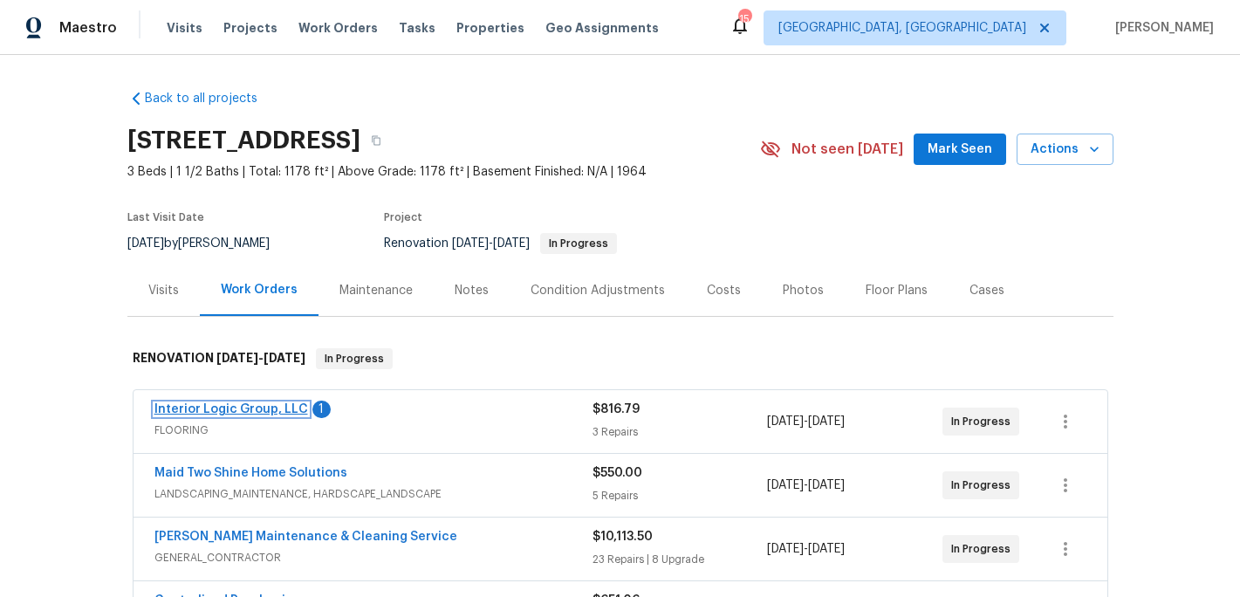
click at [243, 409] on link "Interior Logic Group, LLC" at bounding box center [231, 409] width 154 height 12
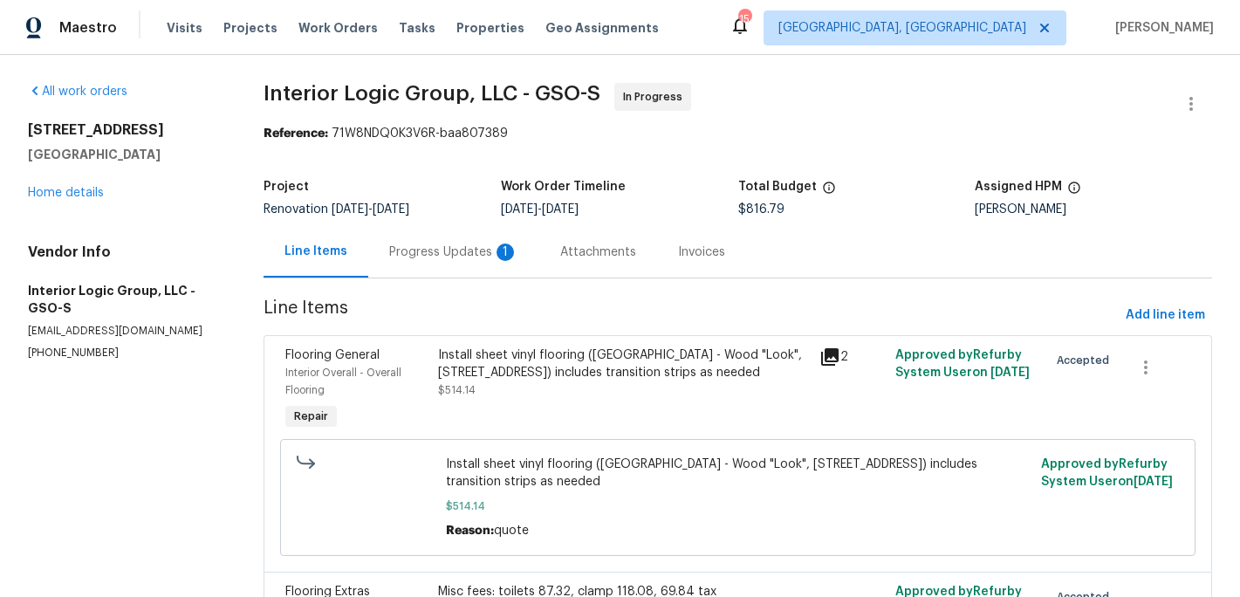
click at [440, 254] on div "Progress Updates 1" at bounding box center [453, 251] width 129 height 17
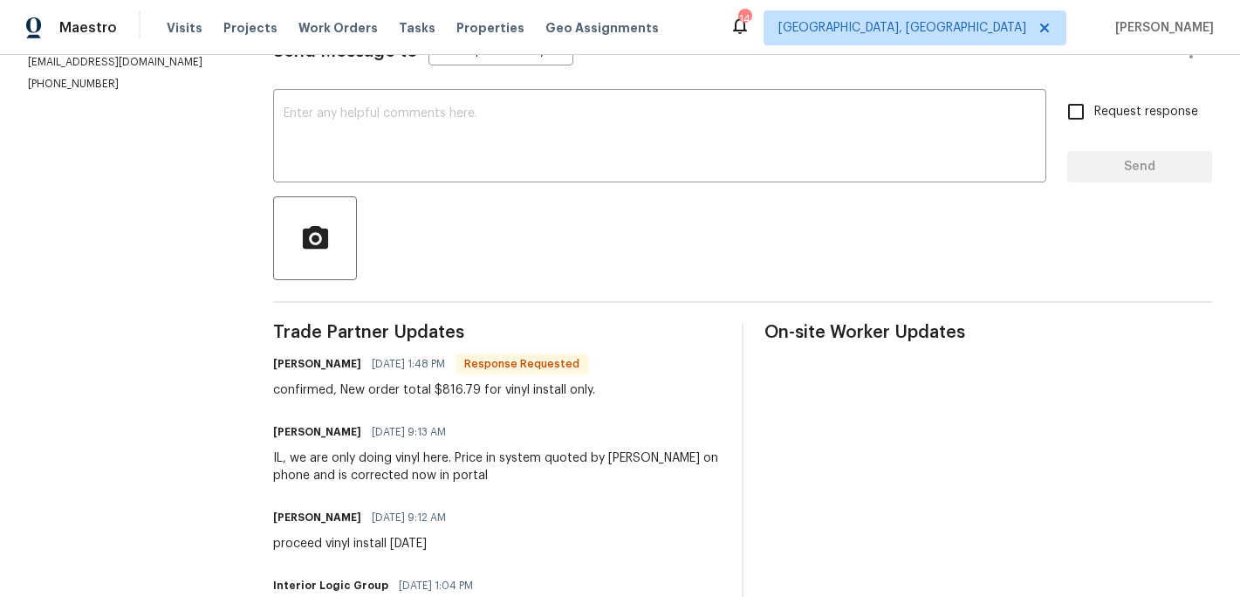
scroll to position [270, 0]
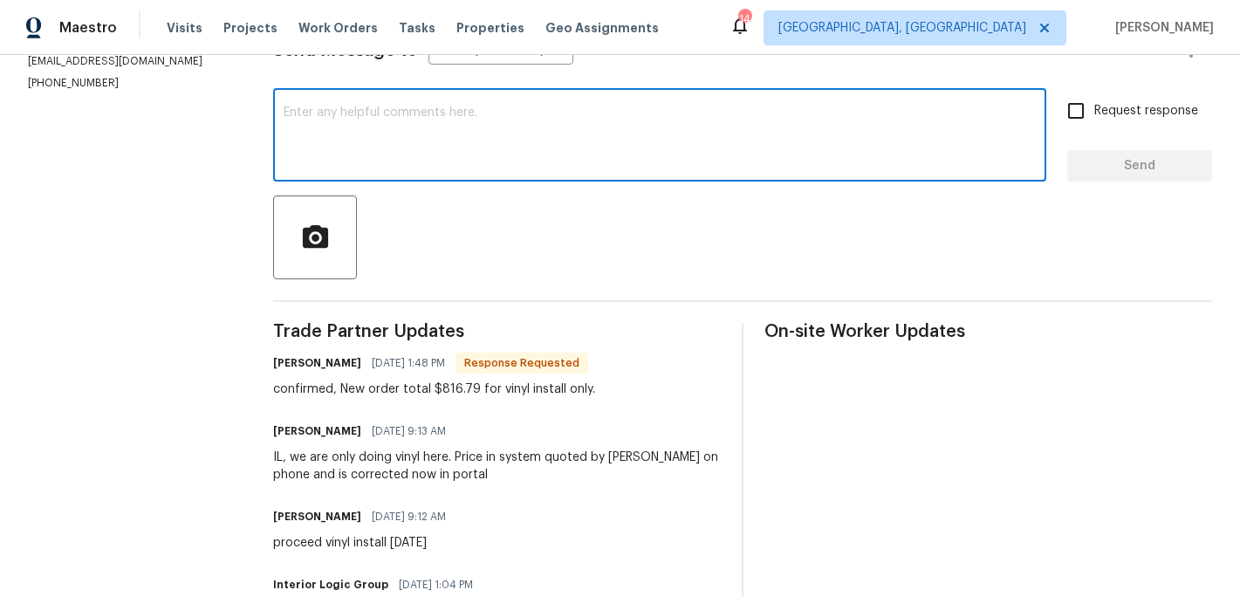
click at [373, 154] on textarea at bounding box center [660, 136] width 752 height 61
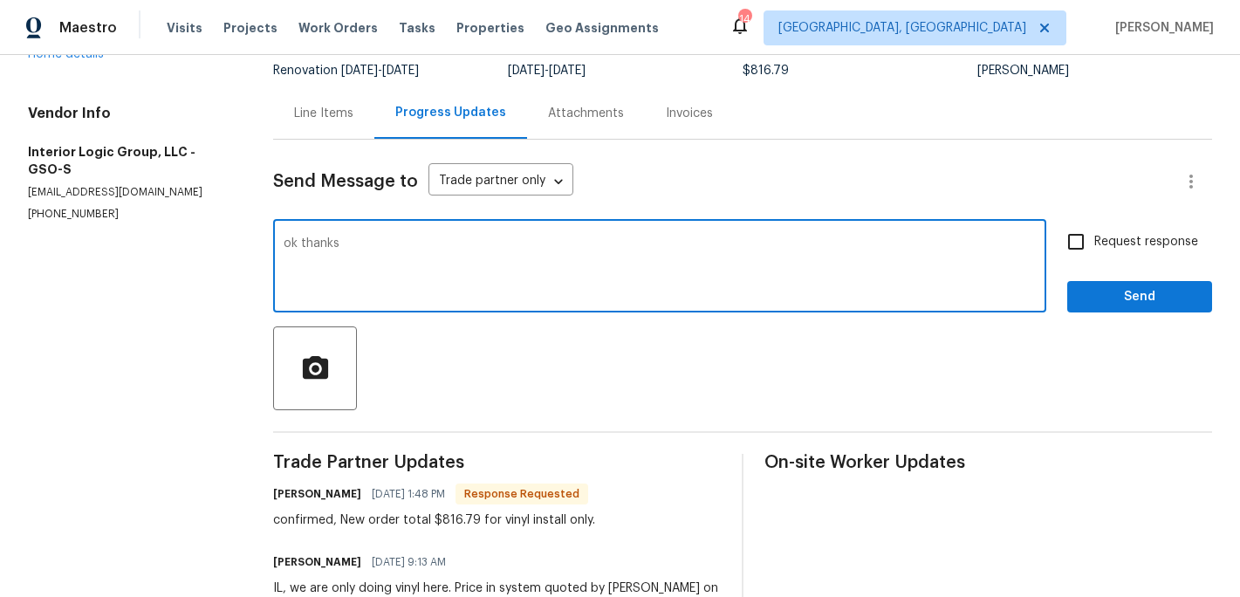
scroll to position [92, 0]
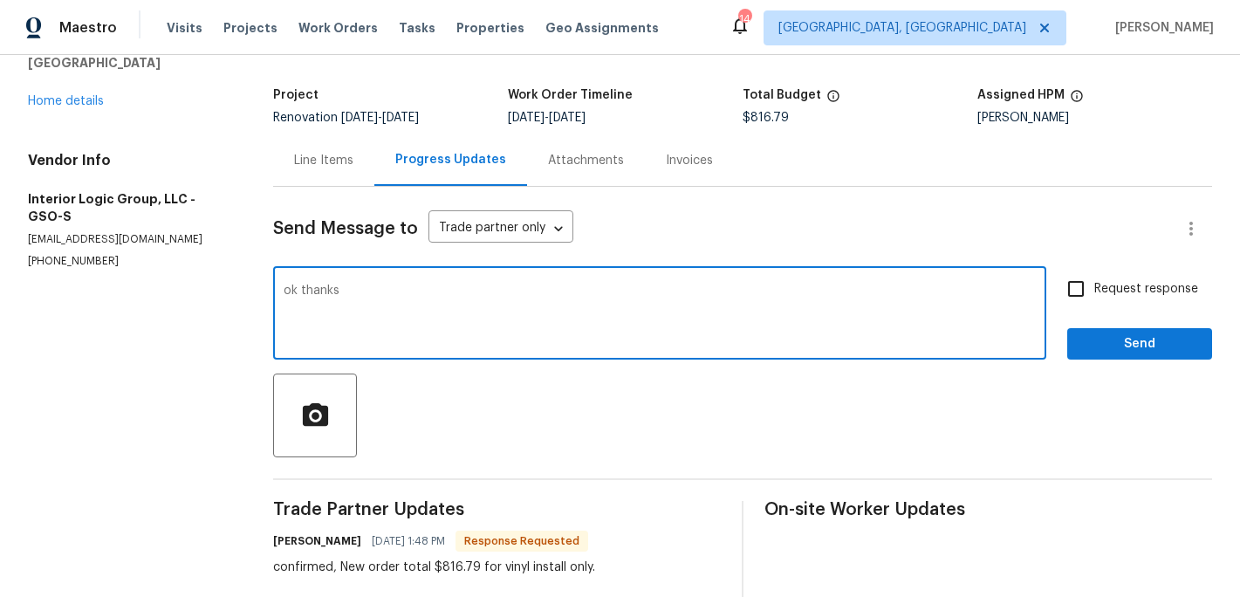
type textarea "ok thanks"
click at [1110, 348] on span "Send" at bounding box center [1139, 344] width 117 height 22
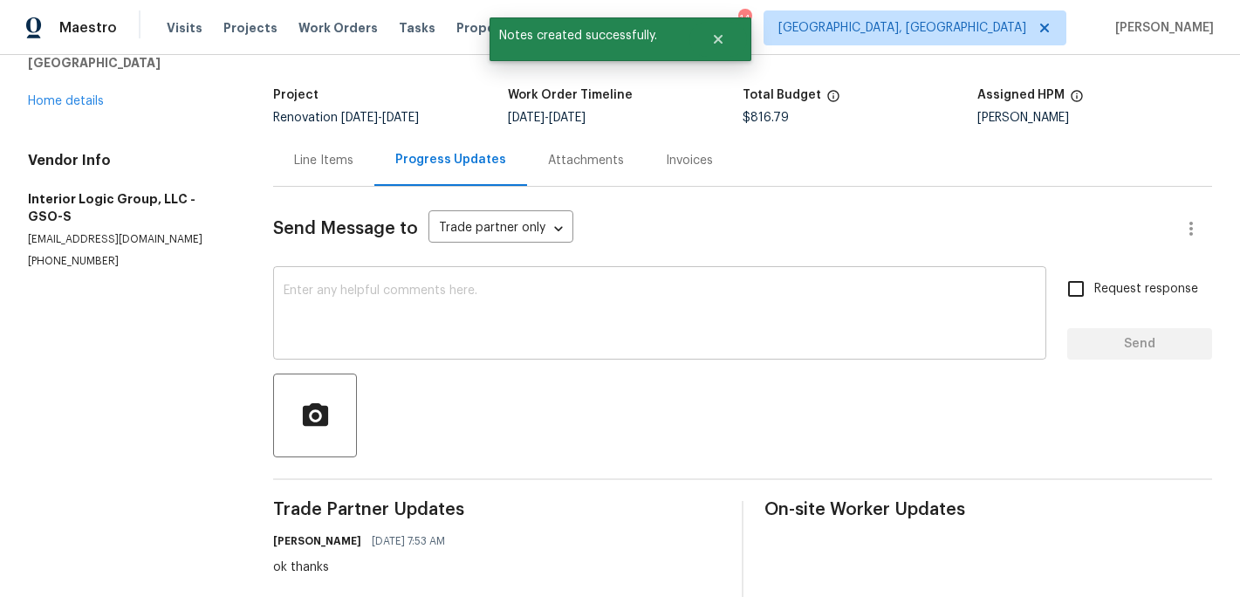
scroll to position [0, 0]
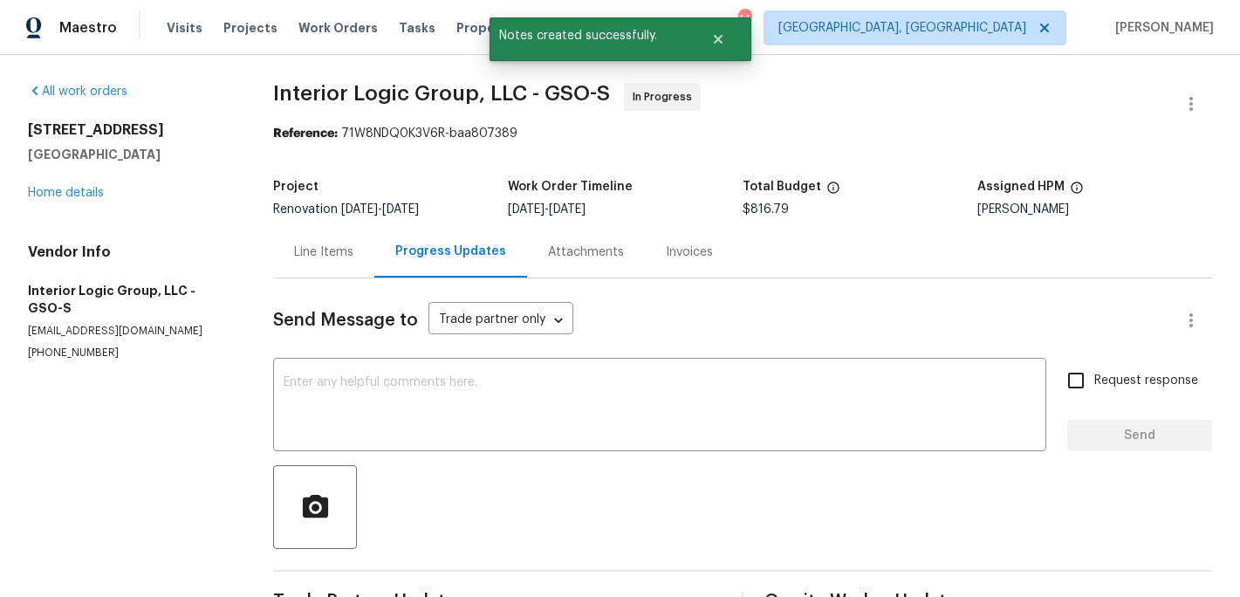
click at [77, 199] on div "4107 Summerglen Dr Greensboro, NC 27406 Home details" at bounding box center [129, 161] width 203 height 80
click at [77, 196] on link "Home details" at bounding box center [66, 193] width 76 height 12
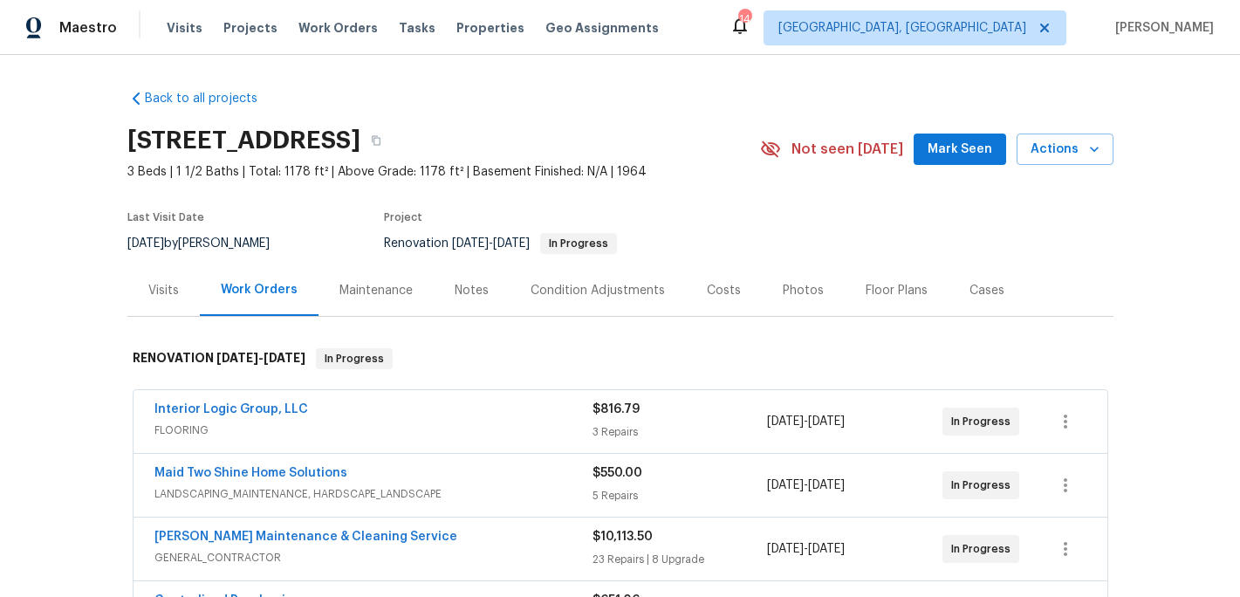
click at [474, 287] on div "Notes" at bounding box center [472, 290] width 34 height 17
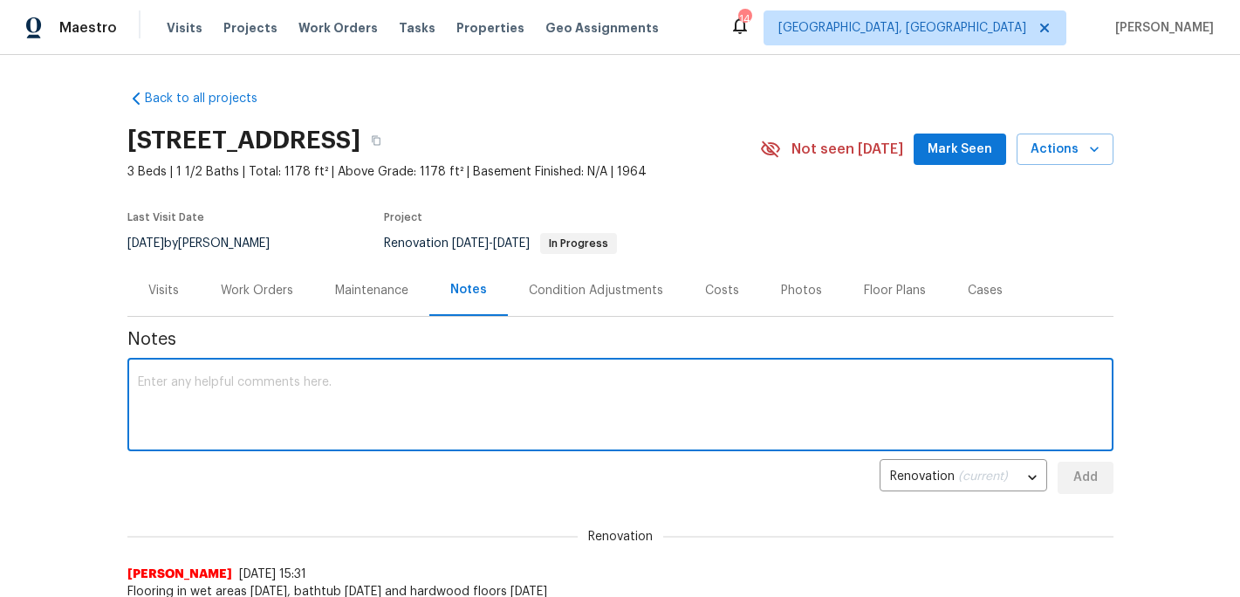
click at [281, 404] on textarea at bounding box center [620, 406] width 965 height 61
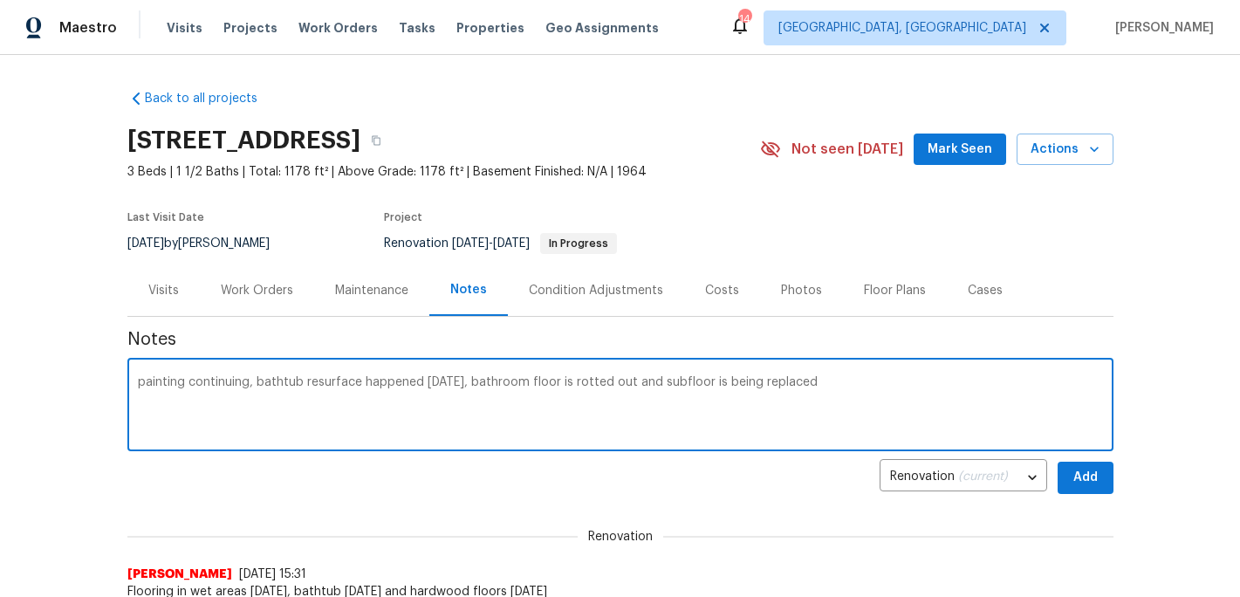
click at [486, 378] on textarea "painting continuing, bathtub resurface happened yesterday, bathroom floor is ro…" at bounding box center [620, 406] width 965 height 61
click at [907, 387] on textarea "painting continuing, bathtub resurface happened yesterday, in the other bathroo…" at bounding box center [620, 406] width 965 height 61
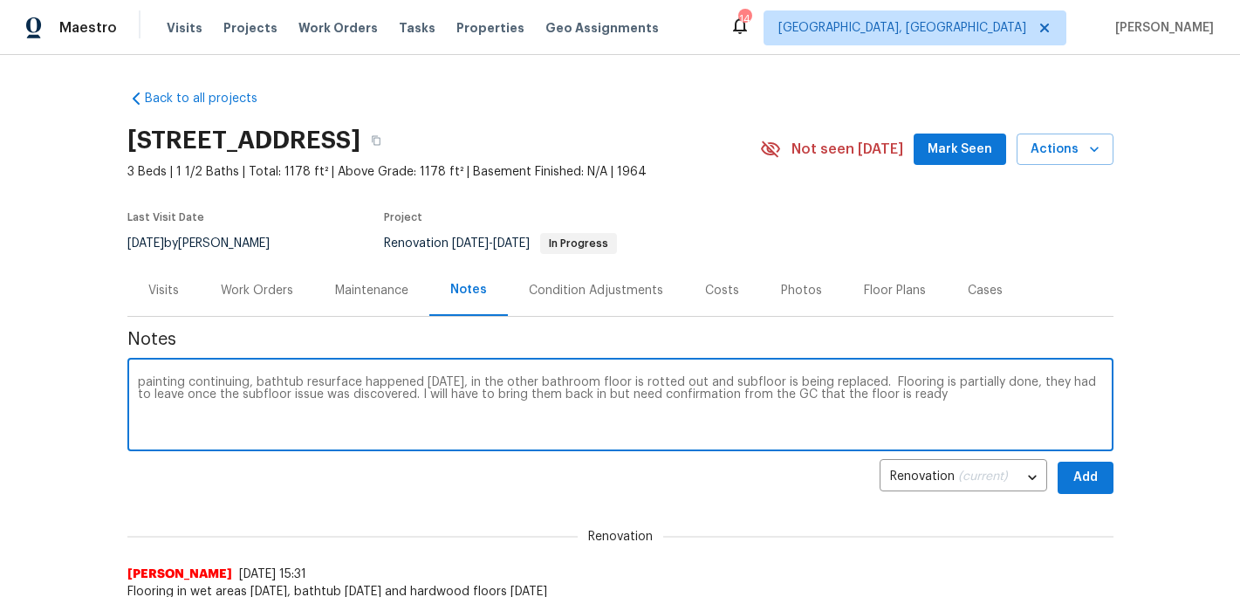
type textarea "painting continuing, bathtub resurface happened yesterday, in the other bathroo…"
click at [1088, 476] on span "Add" at bounding box center [1085, 478] width 28 height 22
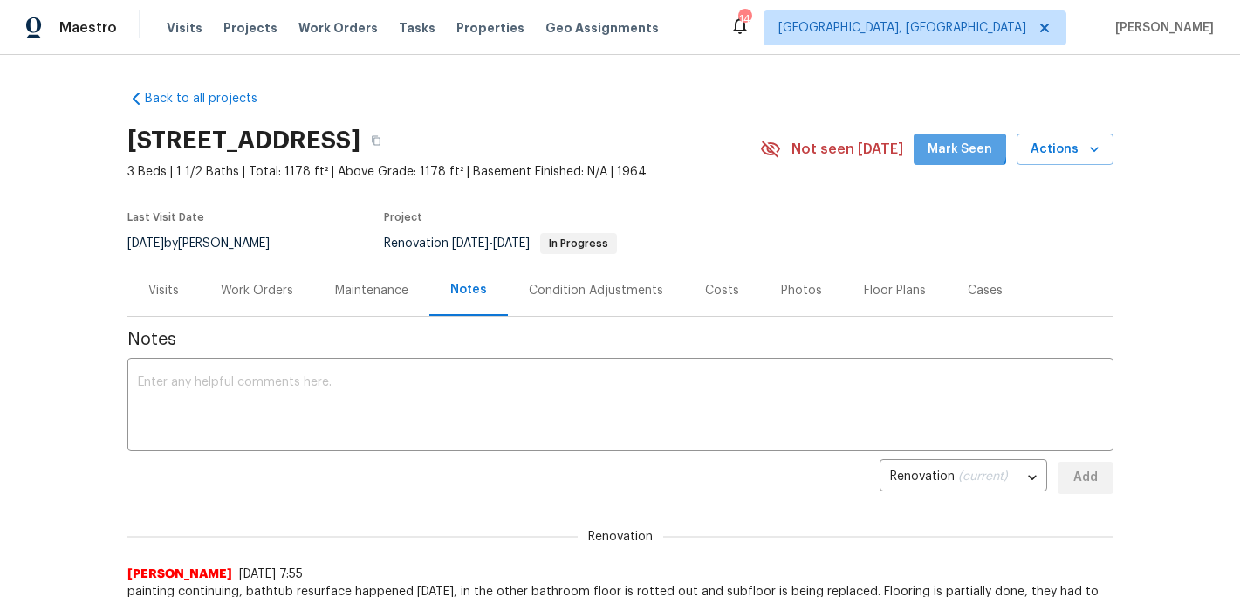
click at [964, 147] on span "Mark Seen" at bounding box center [959, 150] width 65 height 22
click at [482, 31] on span "Properties" at bounding box center [490, 27] width 68 height 17
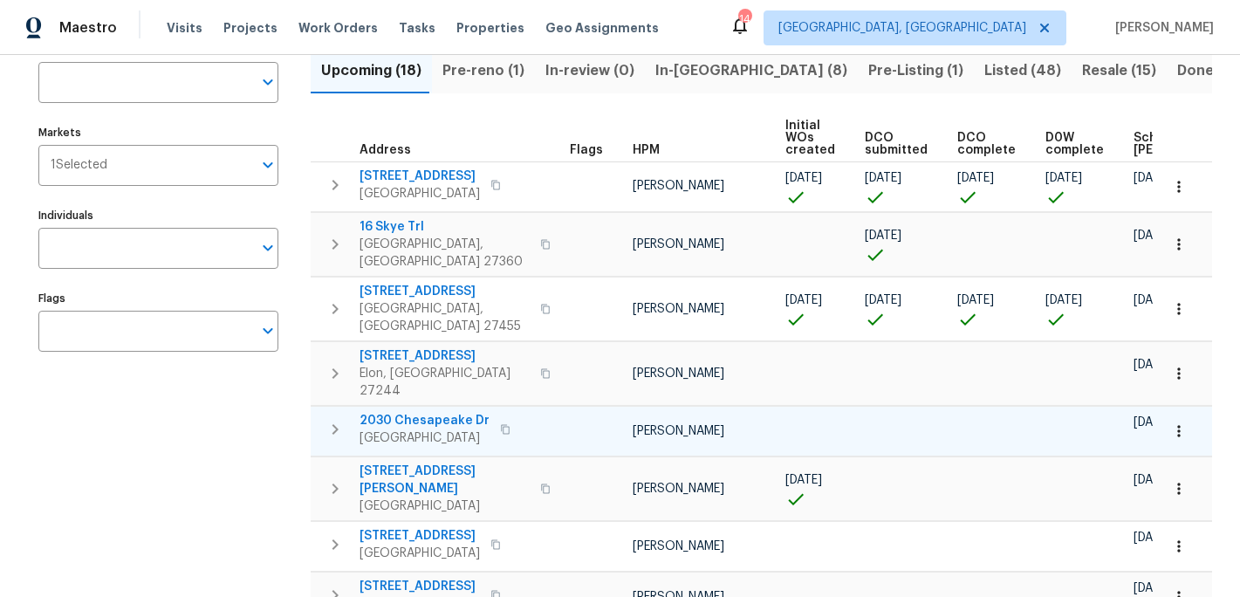
scroll to position [138, 0]
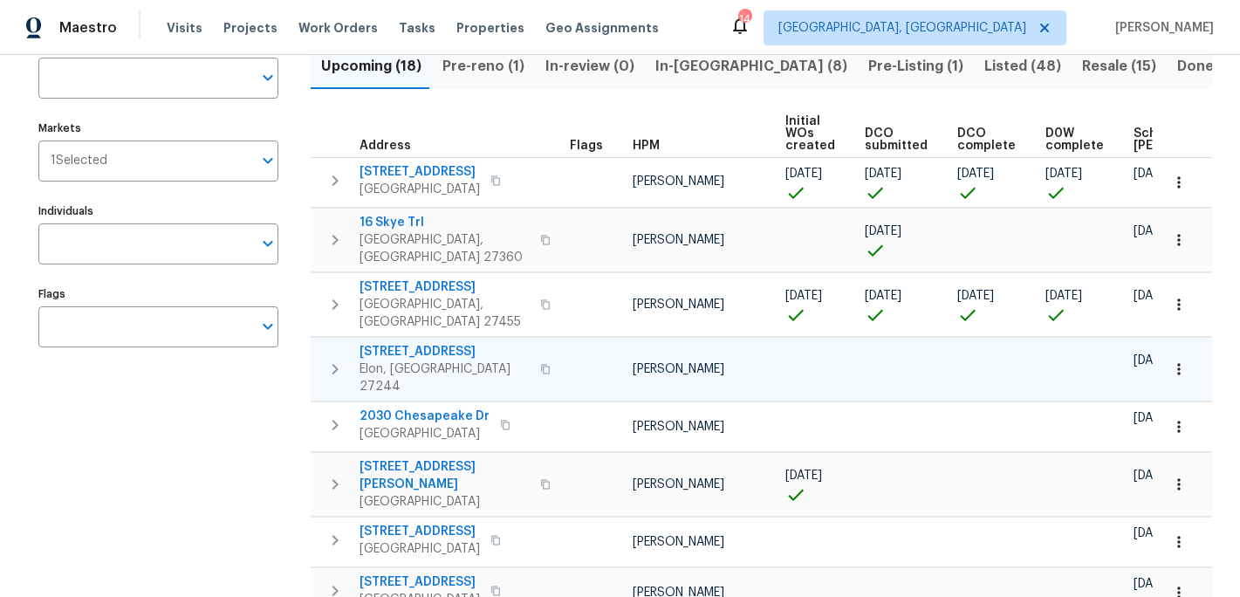
click at [416, 343] on span "[STREET_ADDRESS]" at bounding box center [444, 351] width 170 height 17
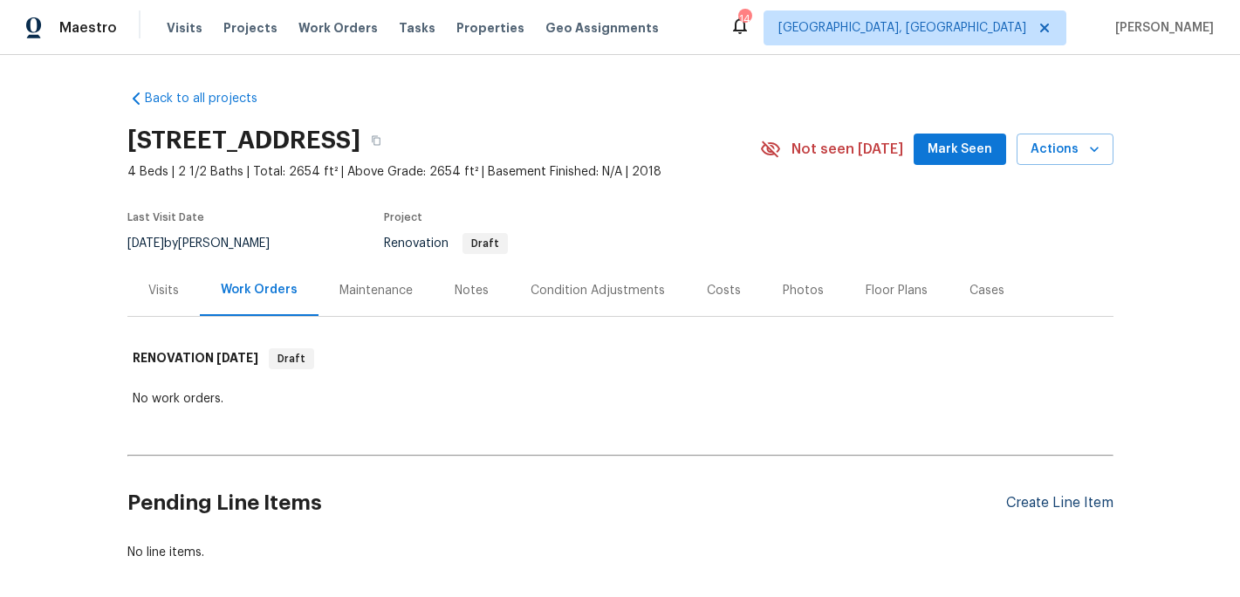
click at [1043, 500] on div "Create Line Item" at bounding box center [1059, 503] width 107 height 17
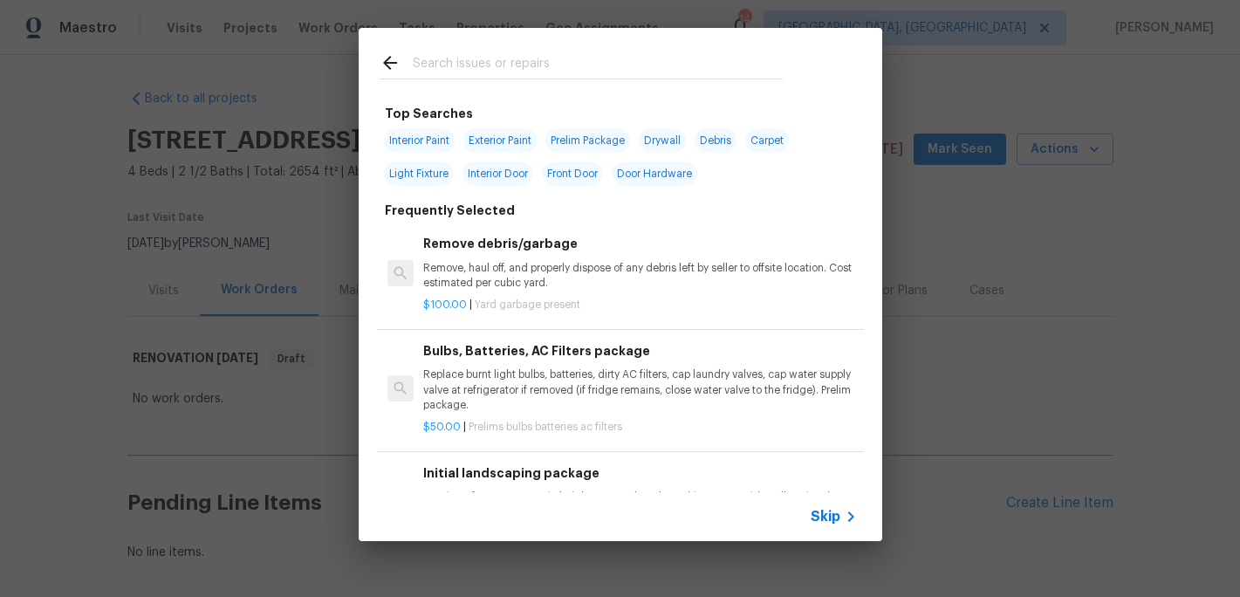
click at [428, 63] on input "text" at bounding box center [598, 65] width 370 height 26
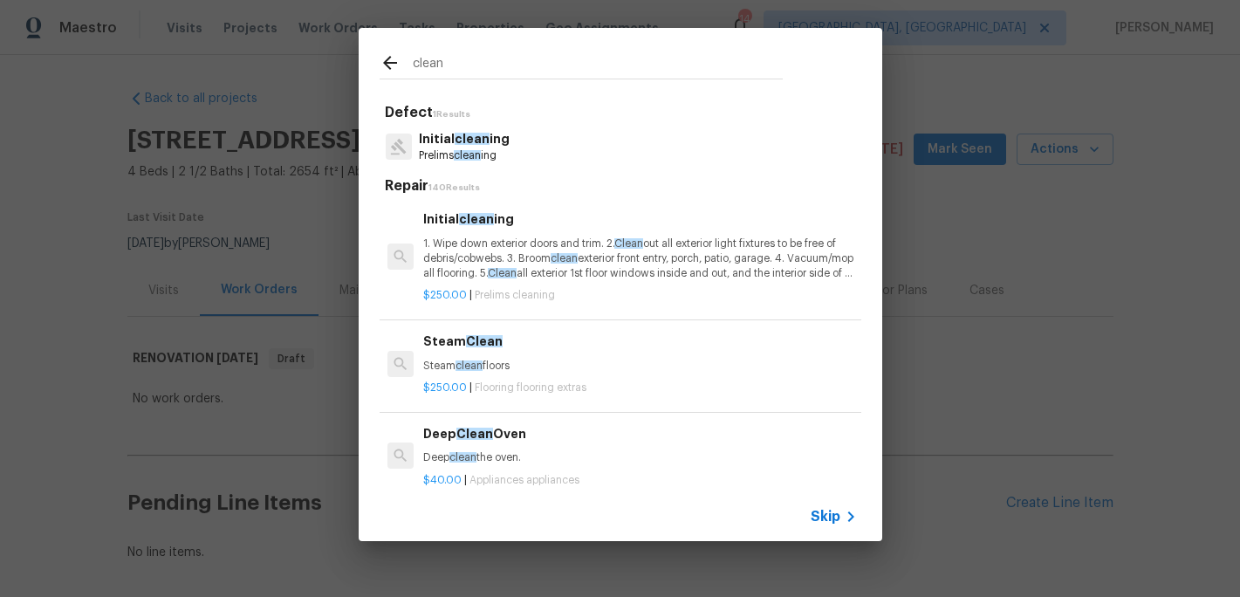
type input "clean"
click at [473, 147] on p "Initial clean ing" at bounding box center [464, 139] width 91 height 18
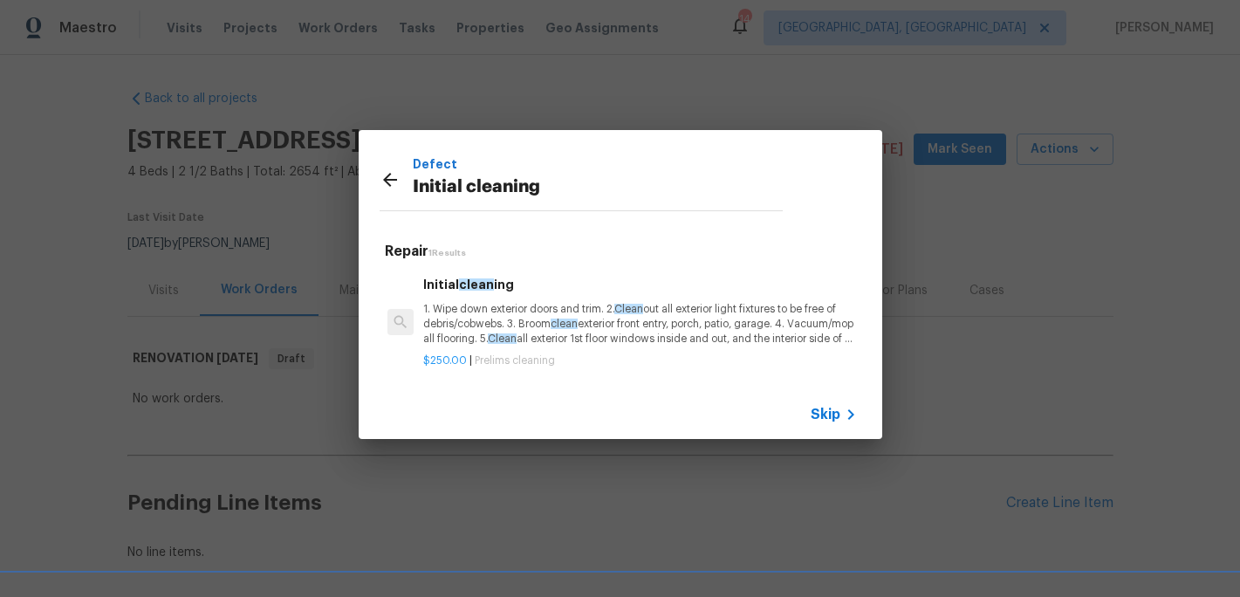
click at [493, 339] on p "1. Wipe down exterior doors and trim. 2. Clean out all exterior light fixtures …" at bounding box center [639, 324] width 433 height 44
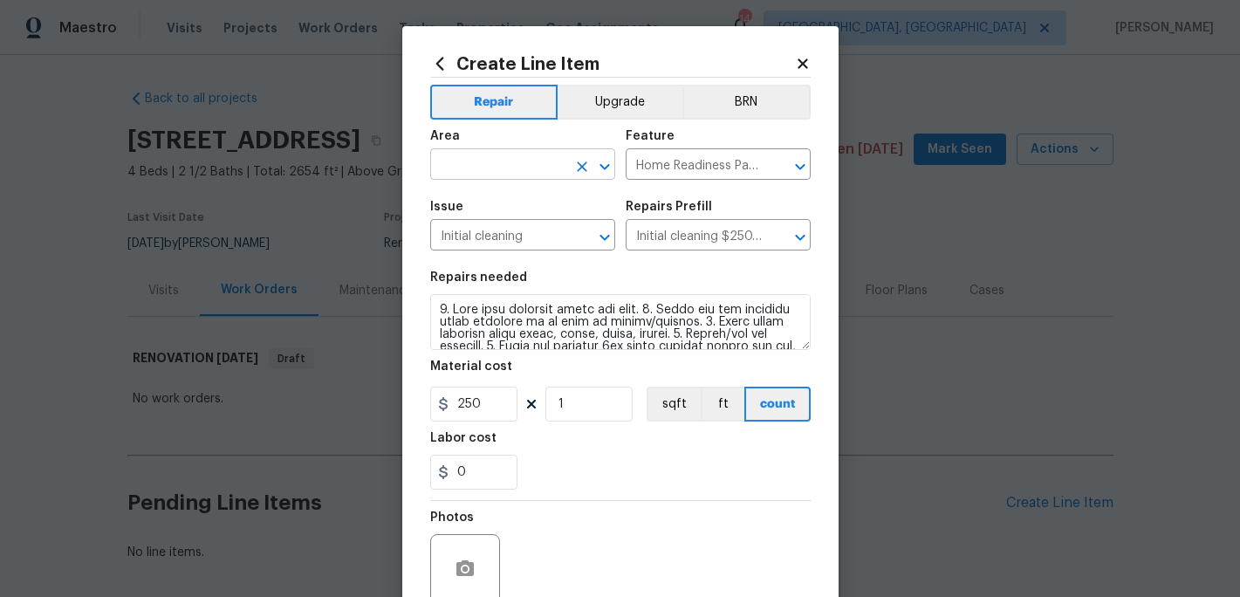
click at [483, 169] on input "text" at bounding box center [498, 166] width 136 height 27
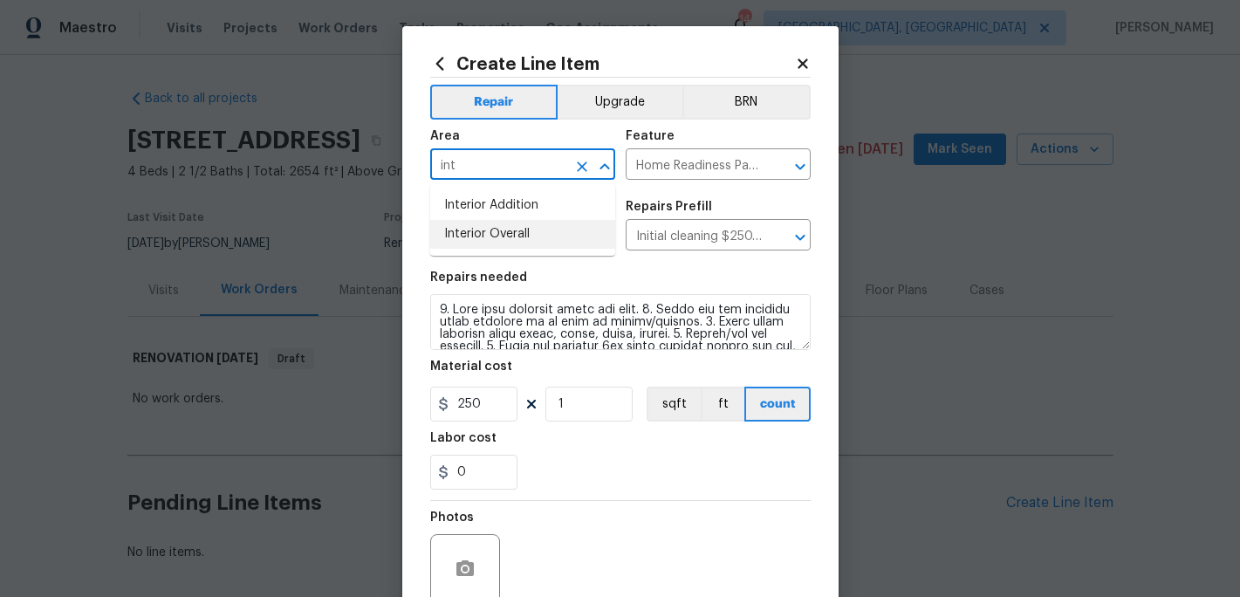
click at [498, 241] on li "Interior Overall" at bounding box center [522, 234] width 185 height 29
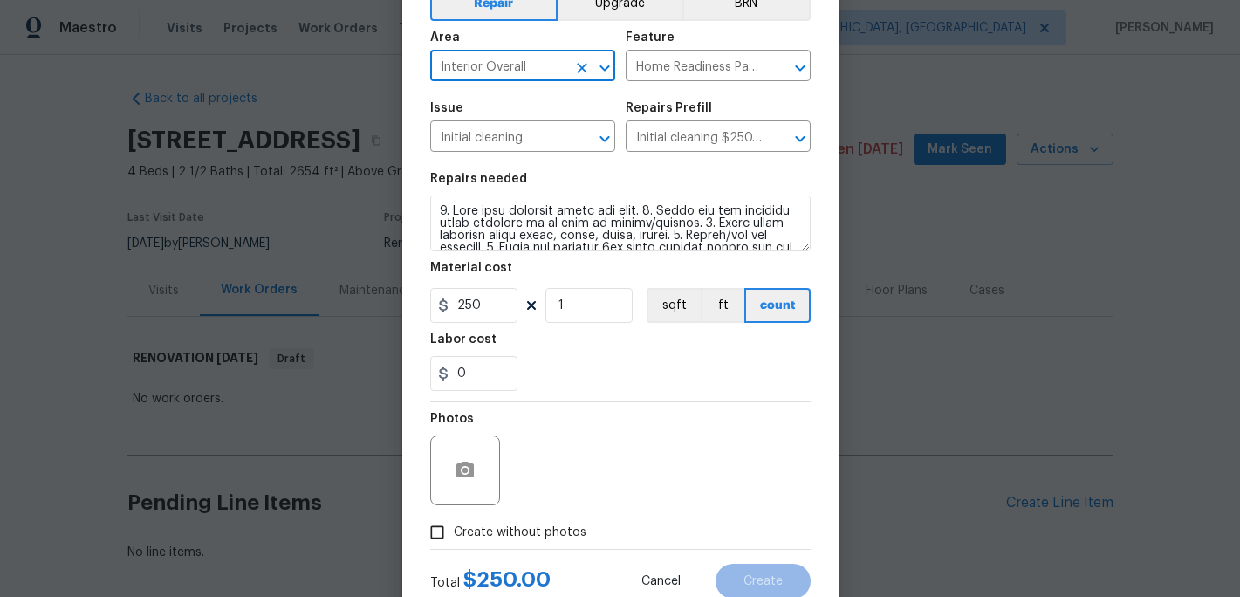
scroll to position [155, 0]
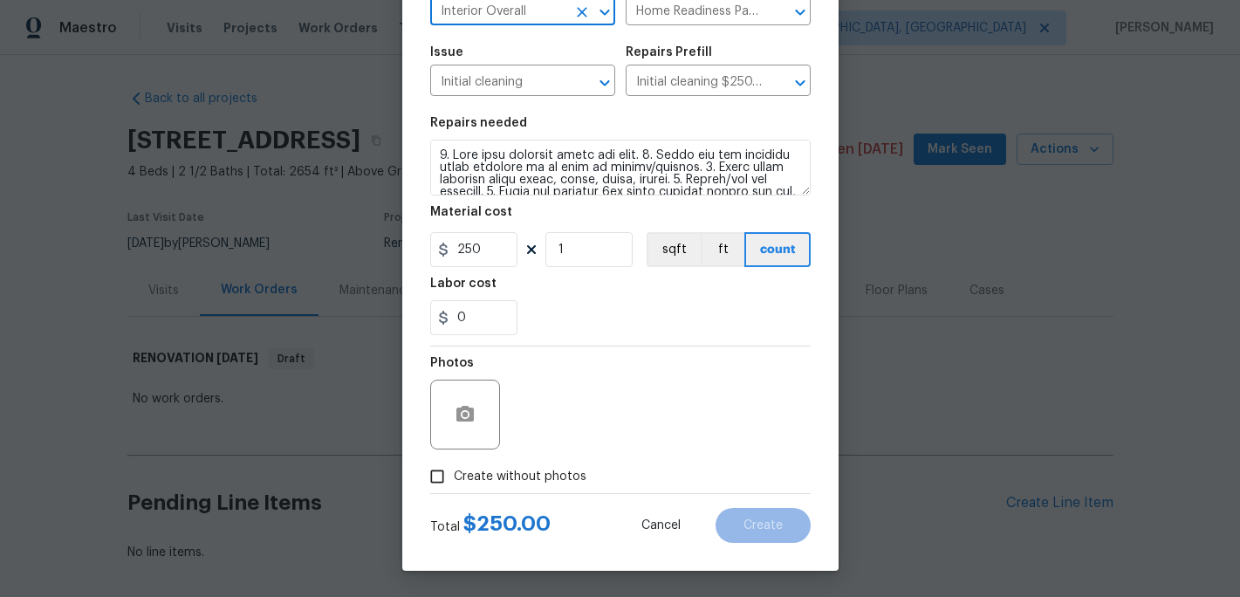
type input "Interior Overall"
click at [448, 485] on input "Create without photos" at bounding box center [437, 476] width 33 height 33
checkbox input "true"
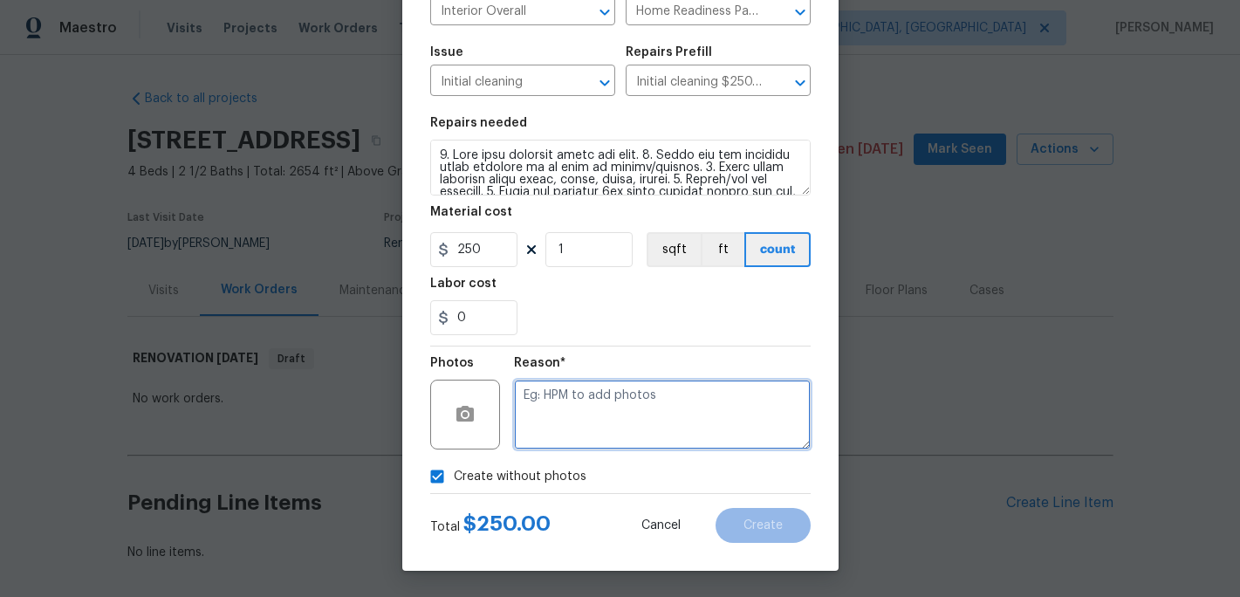
click at [537, 435] on textarea at bounding box center [662, 415] width 297 height 70
type textarea "c"
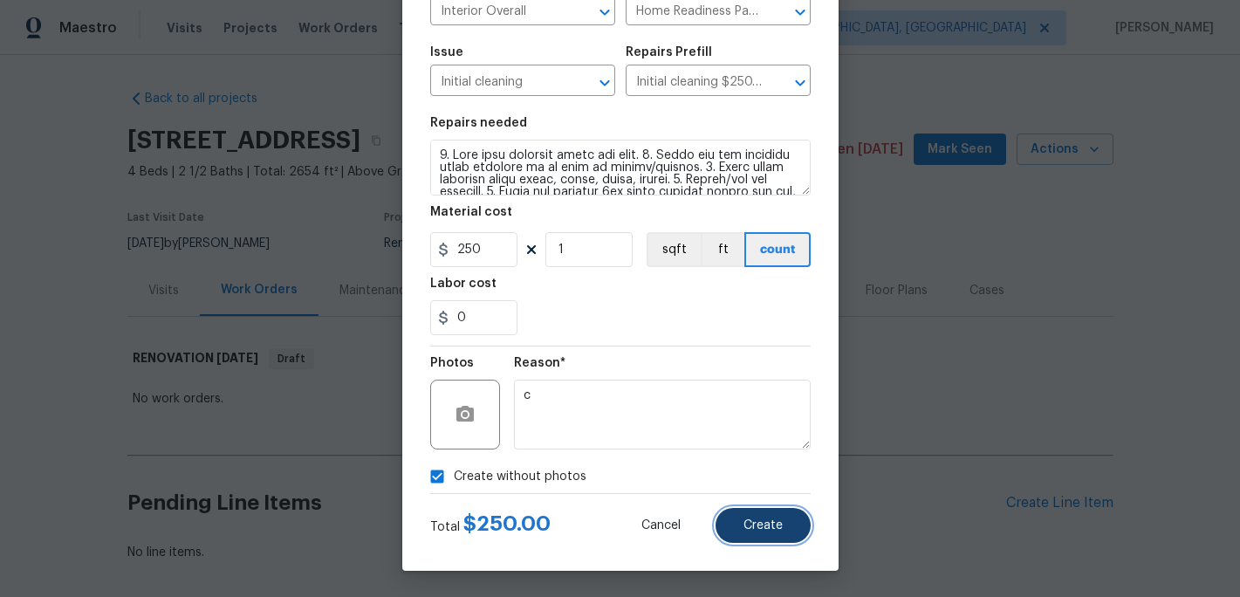
click at [743, 528] on button "Create" at bounding box center [762, 525] width 95 height 35
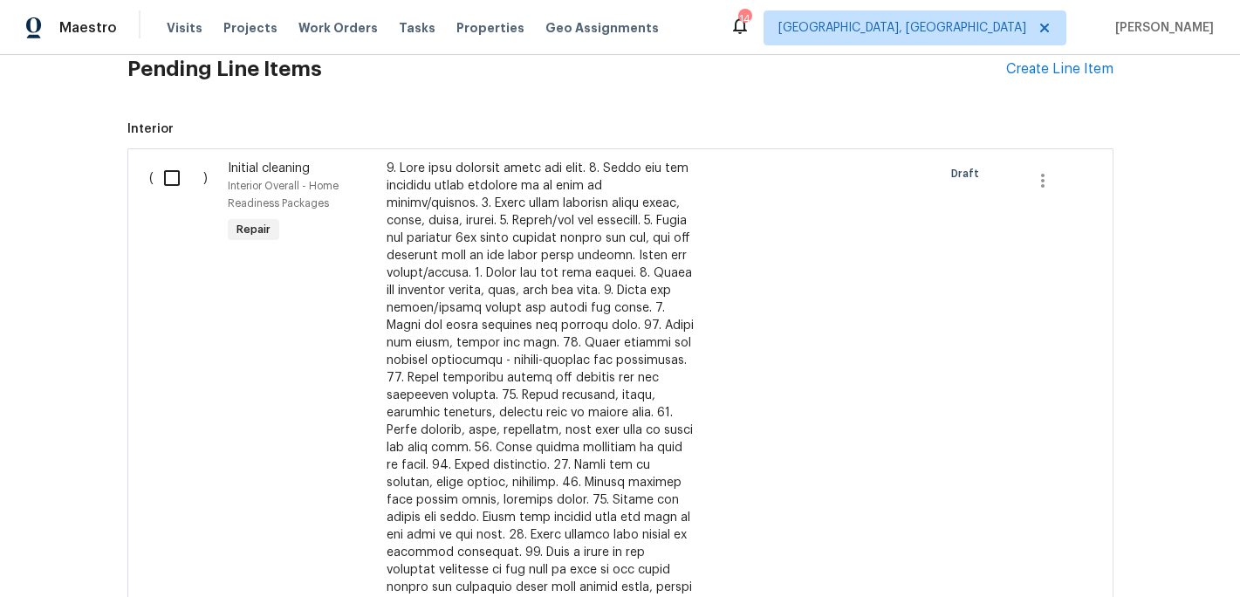
scroll to position [429, 0]
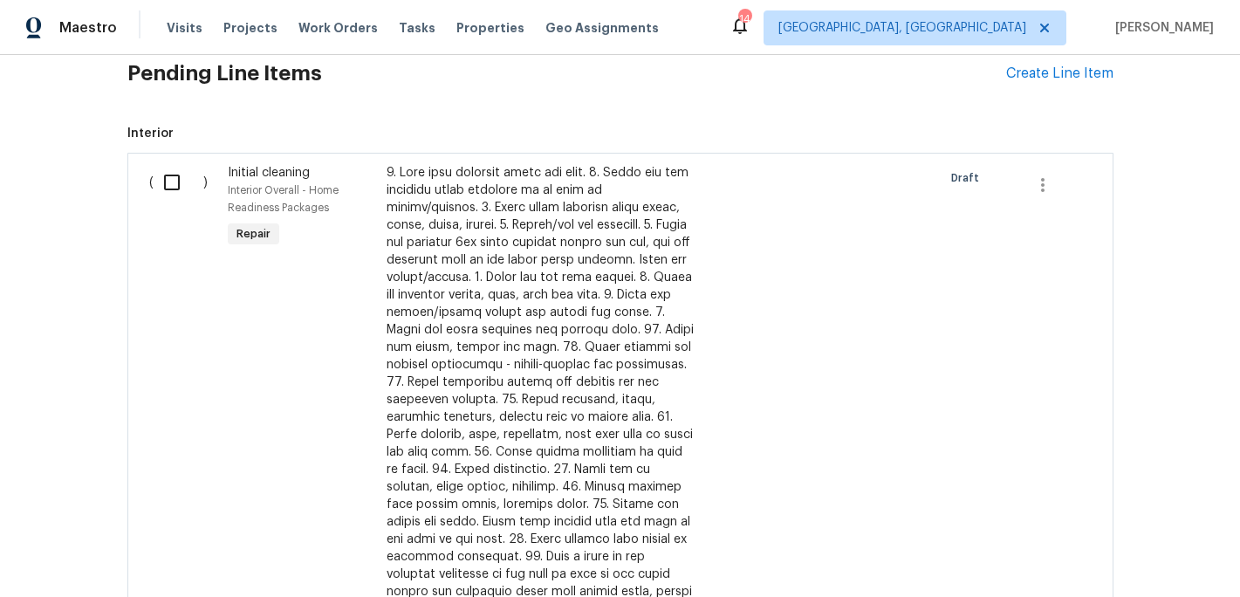
click at [171, 177] on input "checkbox" at bounding box center [179, 182] width 50 height 37
checkbox input "true"
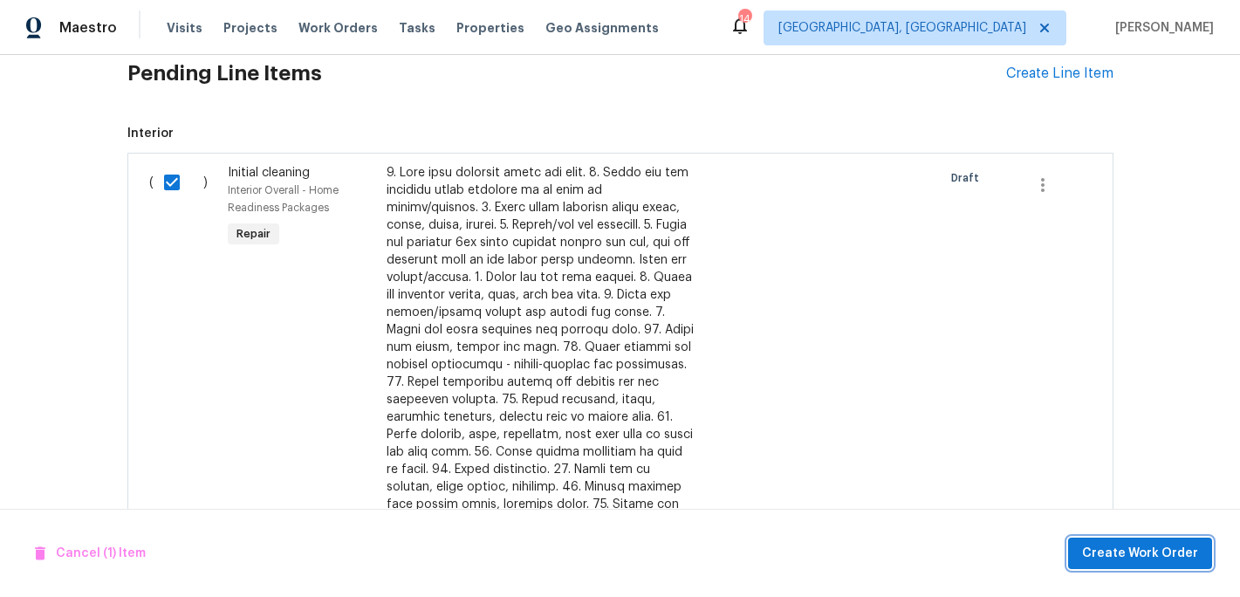
click at [1149, 551] on span "Create Work Order" at bounding box center [1140, 554] width 116 height 22
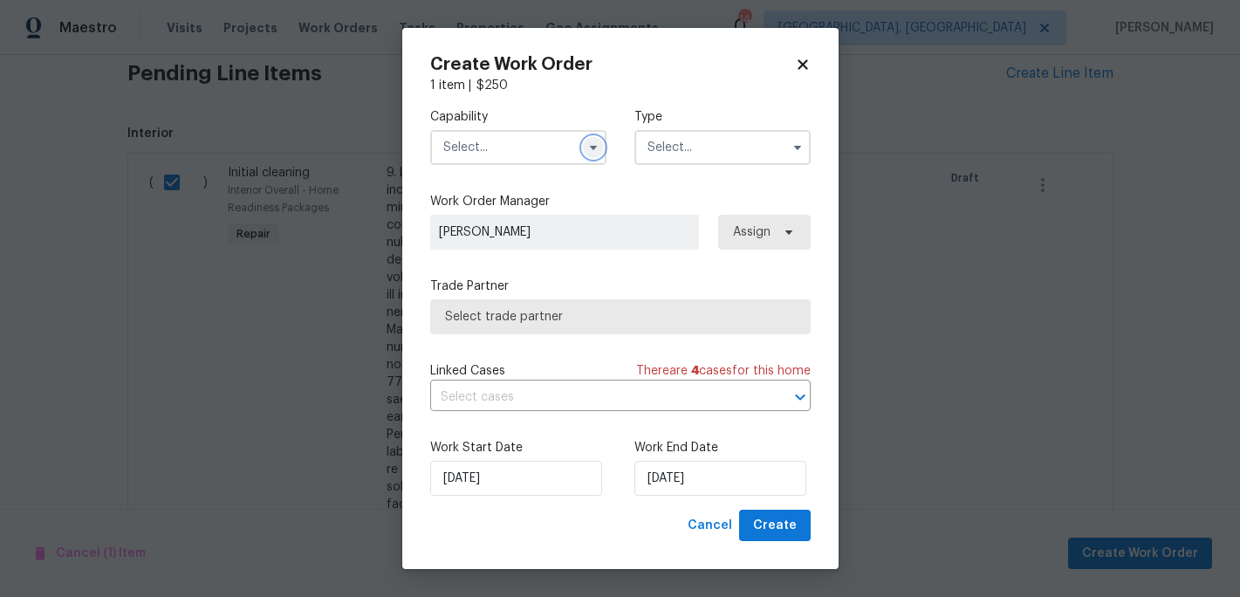
click at [592, 149] on icon "button" at bounding box center [593, 147] width 14 height 14
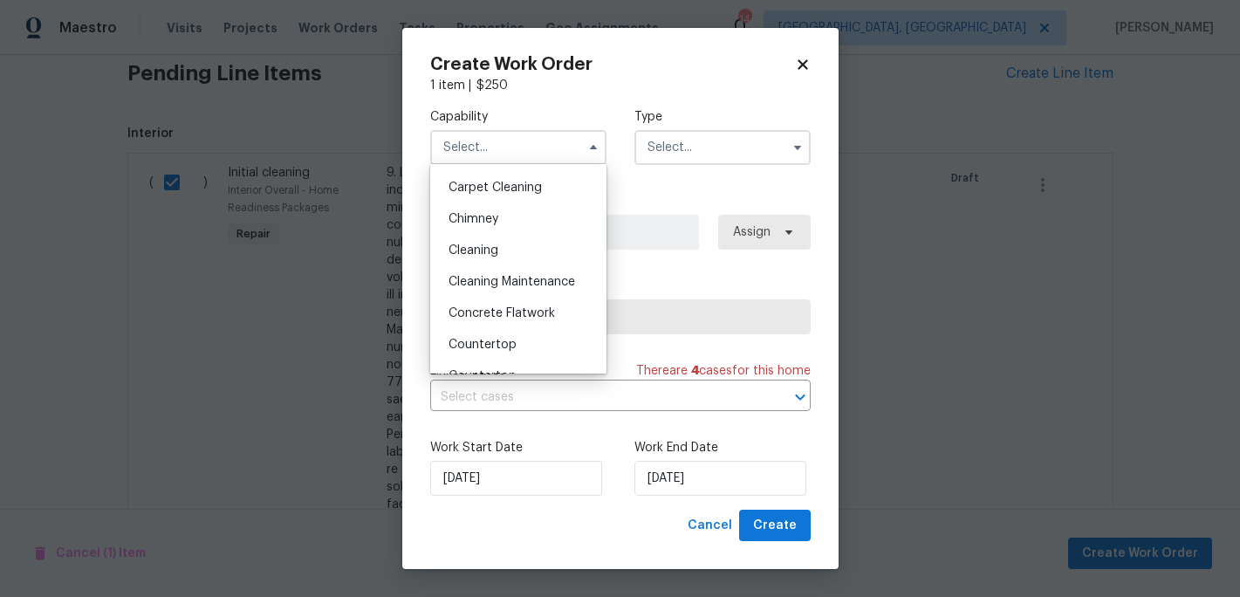
scroll to position [171, 0]
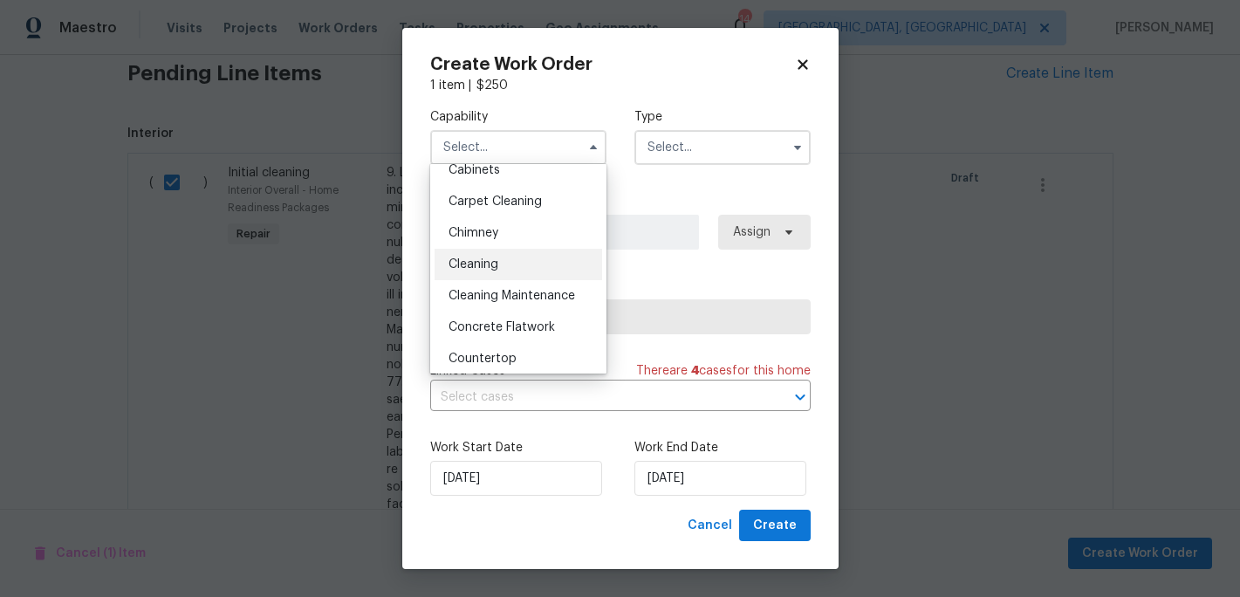
click at [487, 261] on span "Cleaning" at bounding box center [473, 264] width 50 height 12
type input "Cleaning"
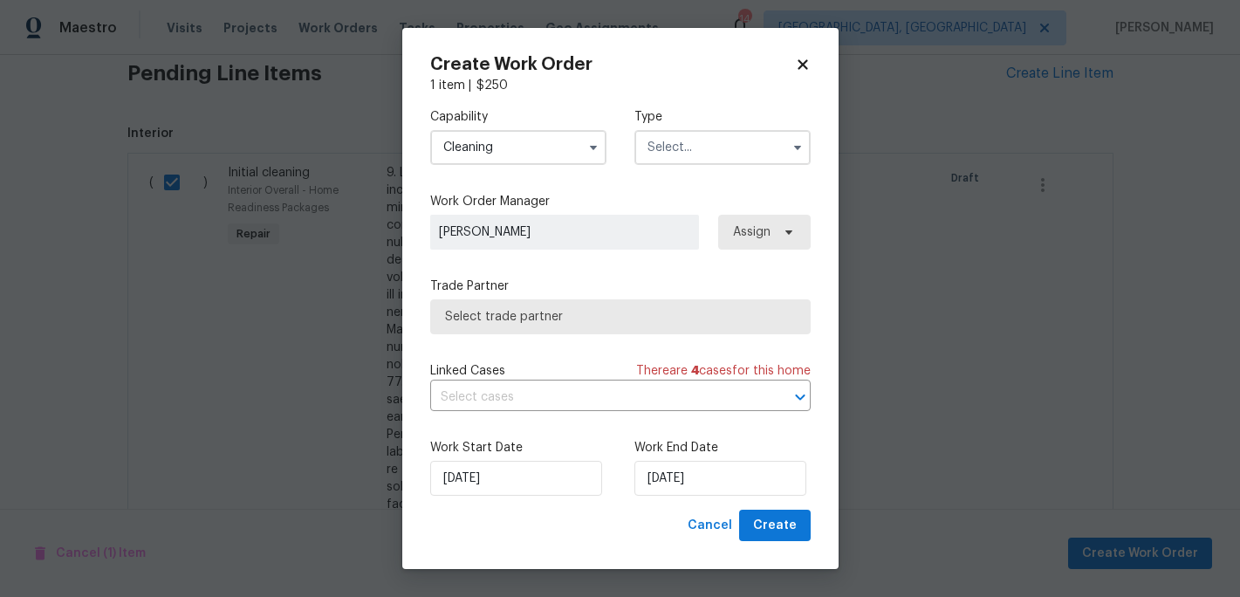
click at [674, 149] on input "text" at bounding box center [722, 147] width 176 height 35
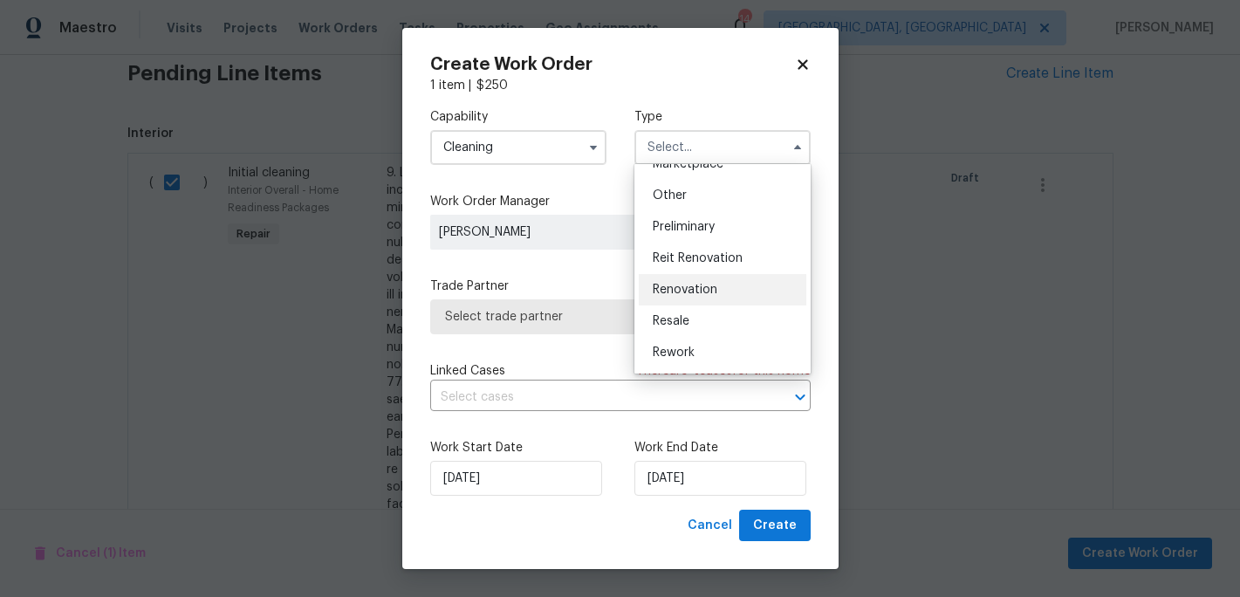
scroll to position [339, 0]
click at [687, 290] on span "Renovation" at bounding box center [685, 285] width 65 height 12
type input "Renovation"
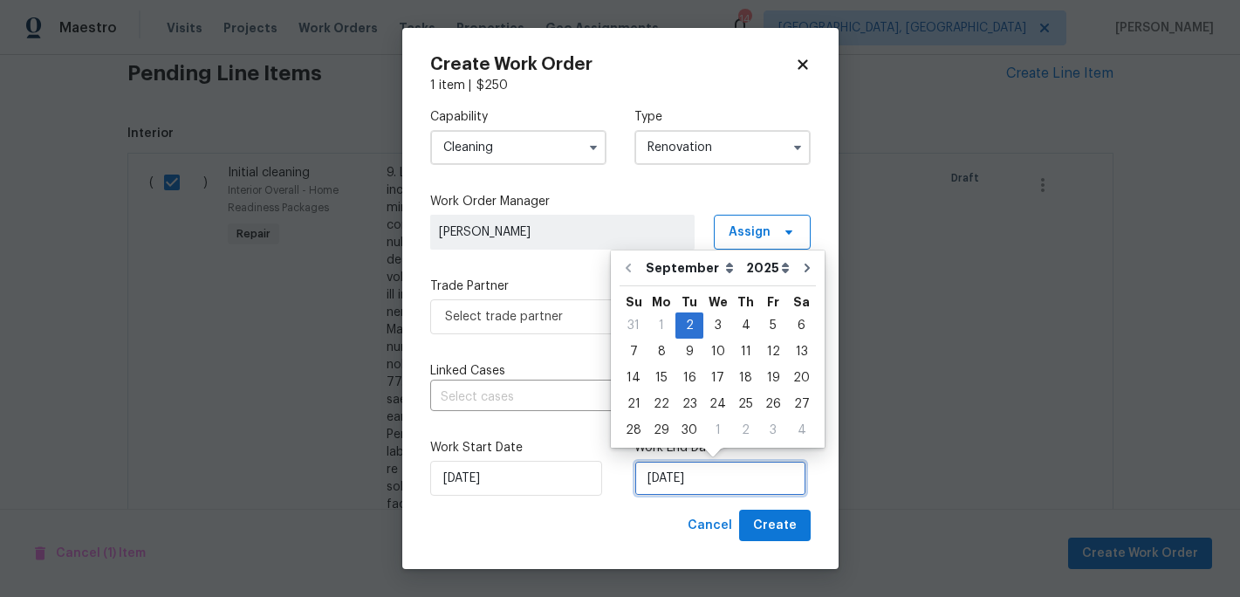
click at [692, 477] on input "9/2/2025" at bounding box center [720, 478] width 172 height 35
click at [688, 400] on div "23" at bounding box center [689, 404] width 28 height 24
type input "9/23/2025"
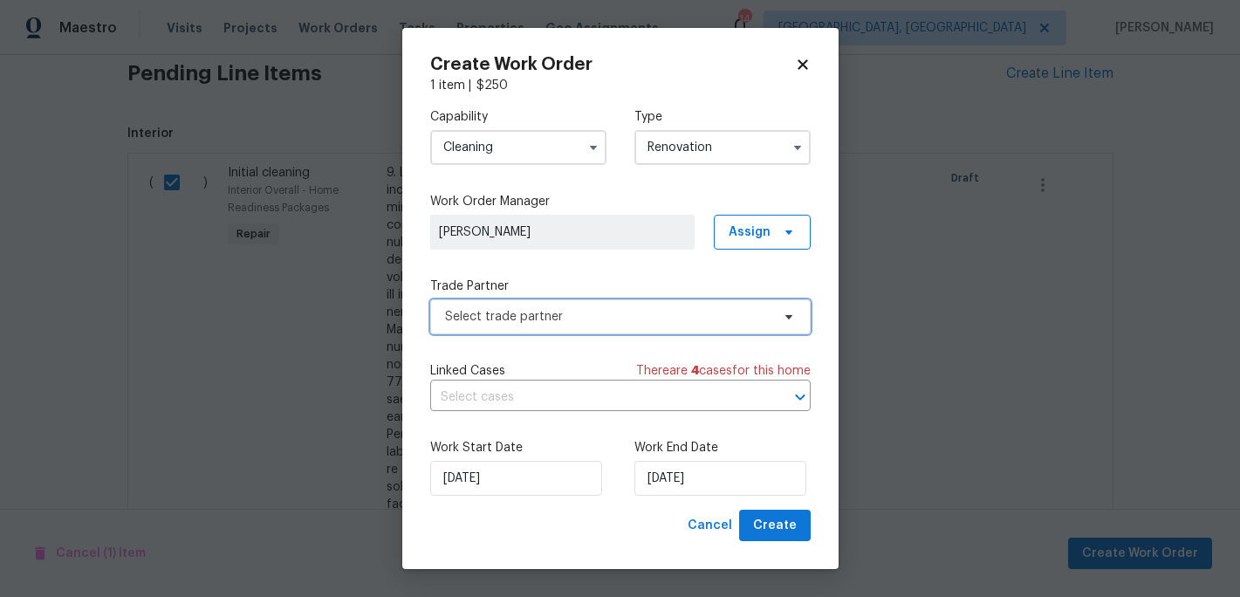
click at [761, 320] on span "Select trade partner" at bounding box center [607, 316] width 325 height 17
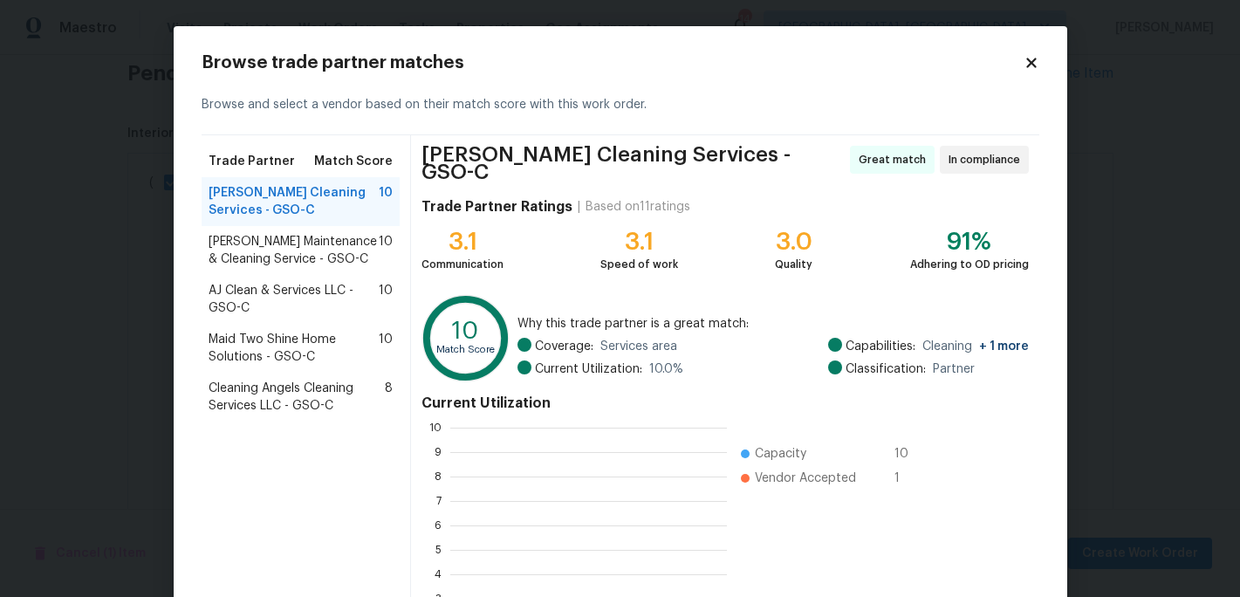
scroll to position [244, 277]
click at [303, 296] on span "AJ Clean & Services LLC - GSO-C" at bounding box center [294, 299] width 171 height 35
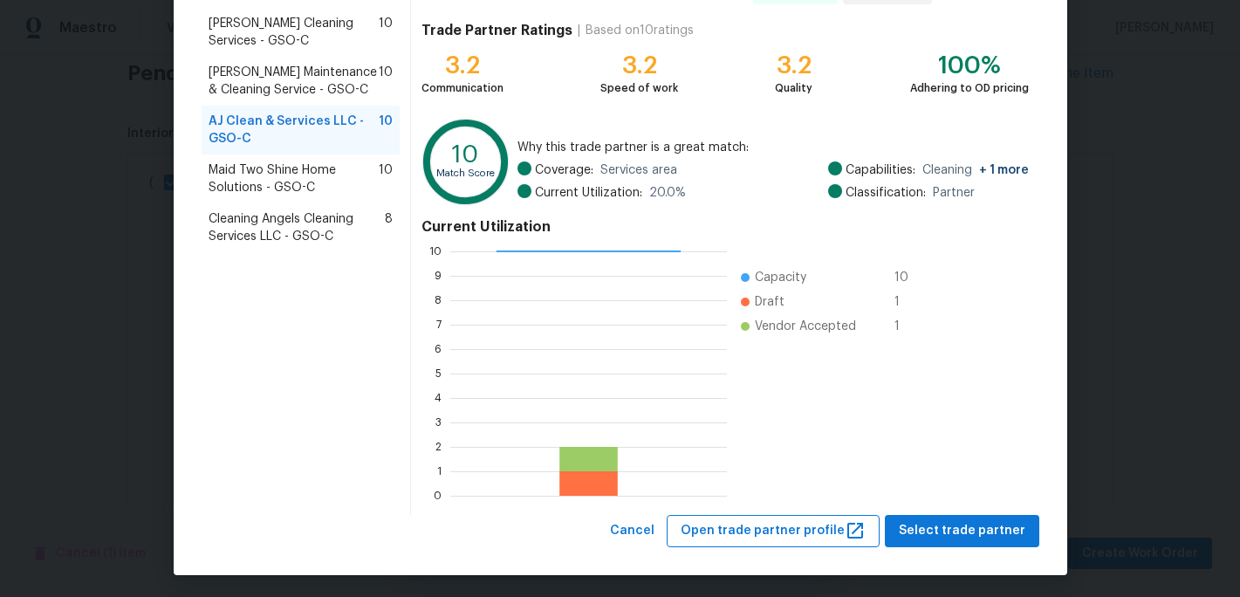
scroll to position [172, 0]
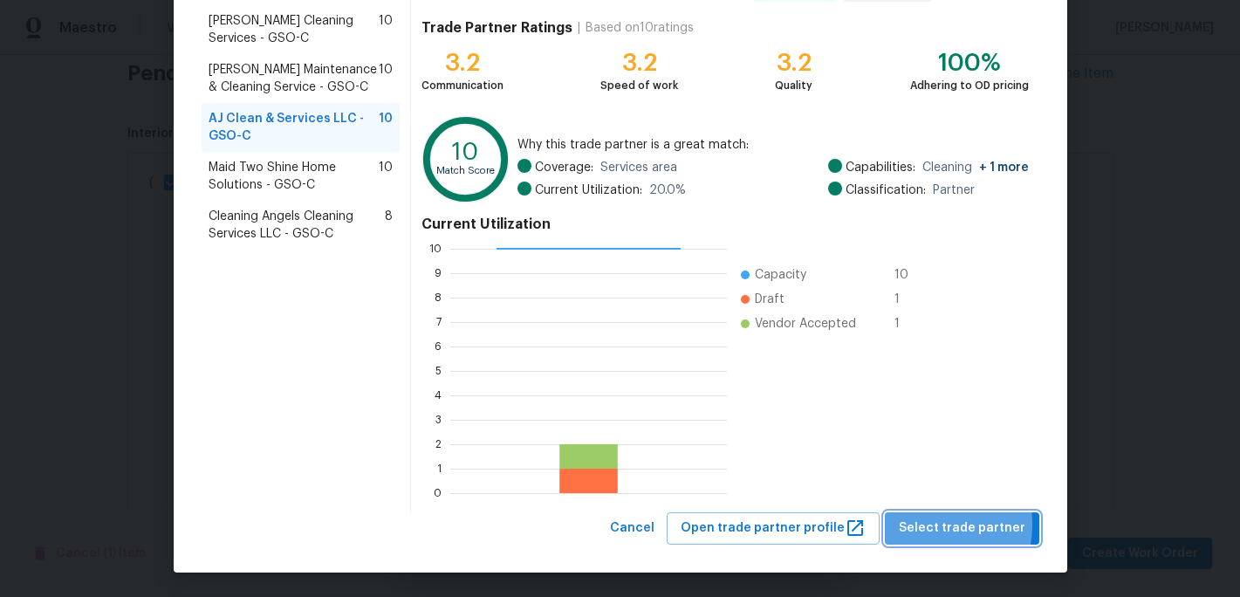
click at [921, 524] on span "Select trade partner" at bounding box center [962, 528] width 127 height 22
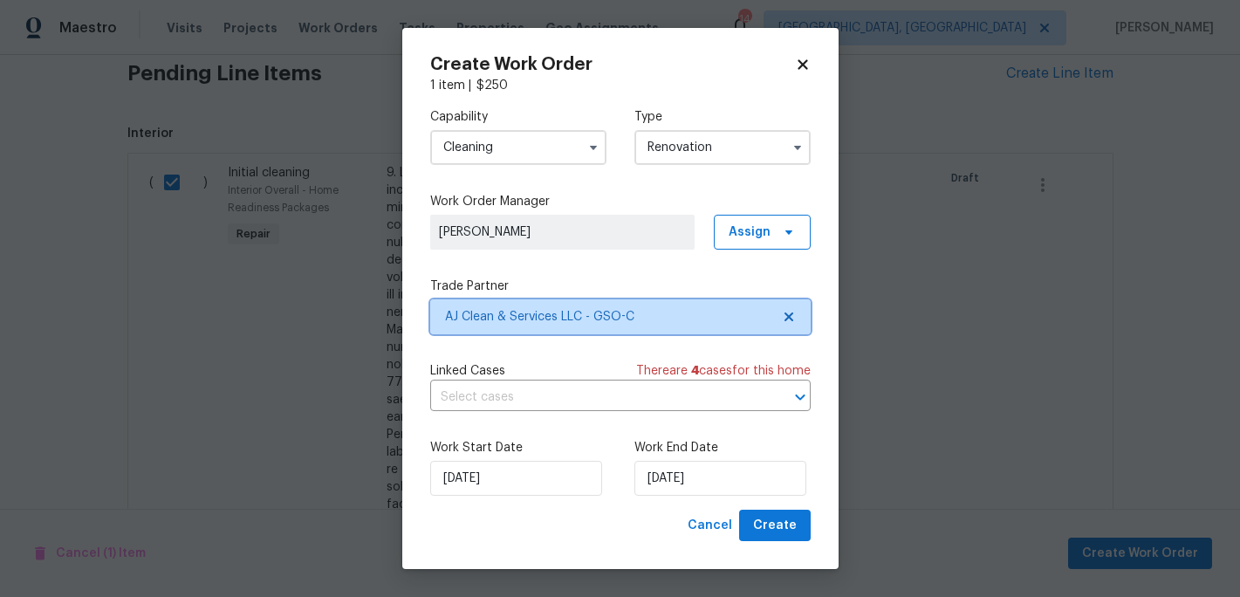
scroll to position [0, 0]
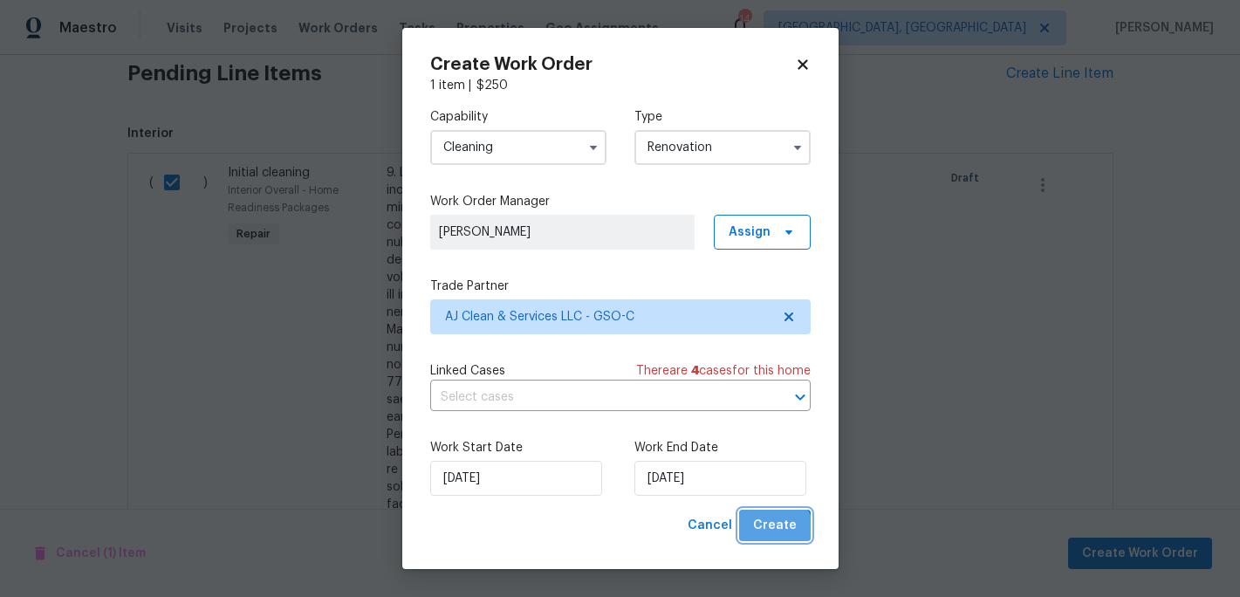
click at [775, 534] on span "Create" at bounding box center [775, 526] width 44 height 22
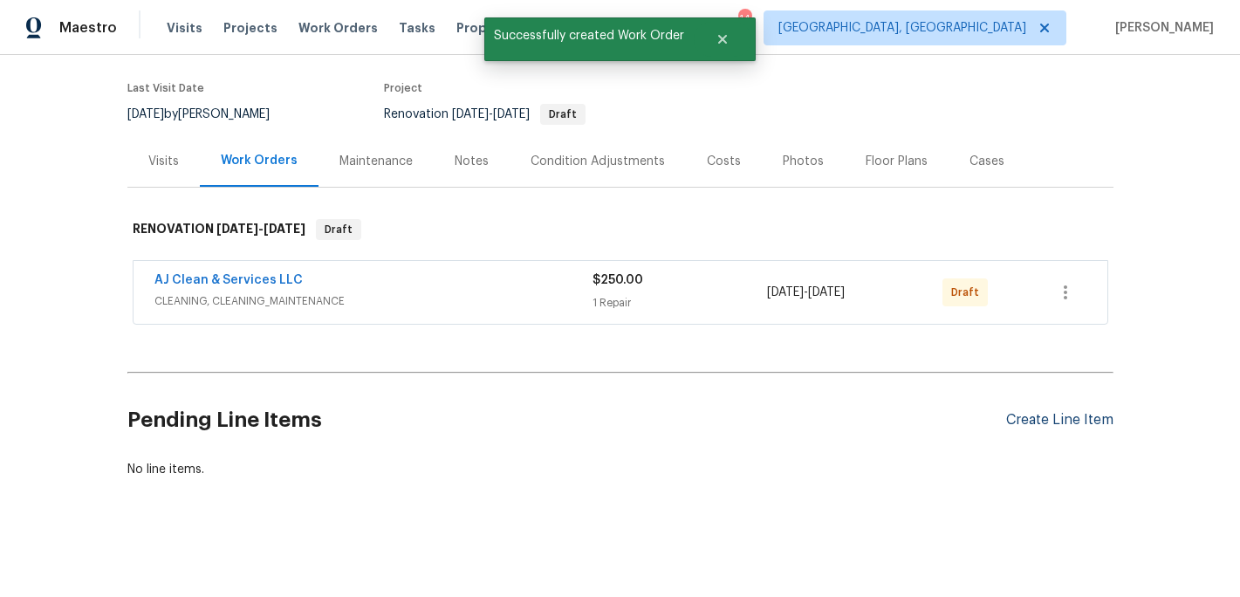
click at [1029, 414] on div "Create Line Item" at bounding box center [1059, 420] width 107 height 17
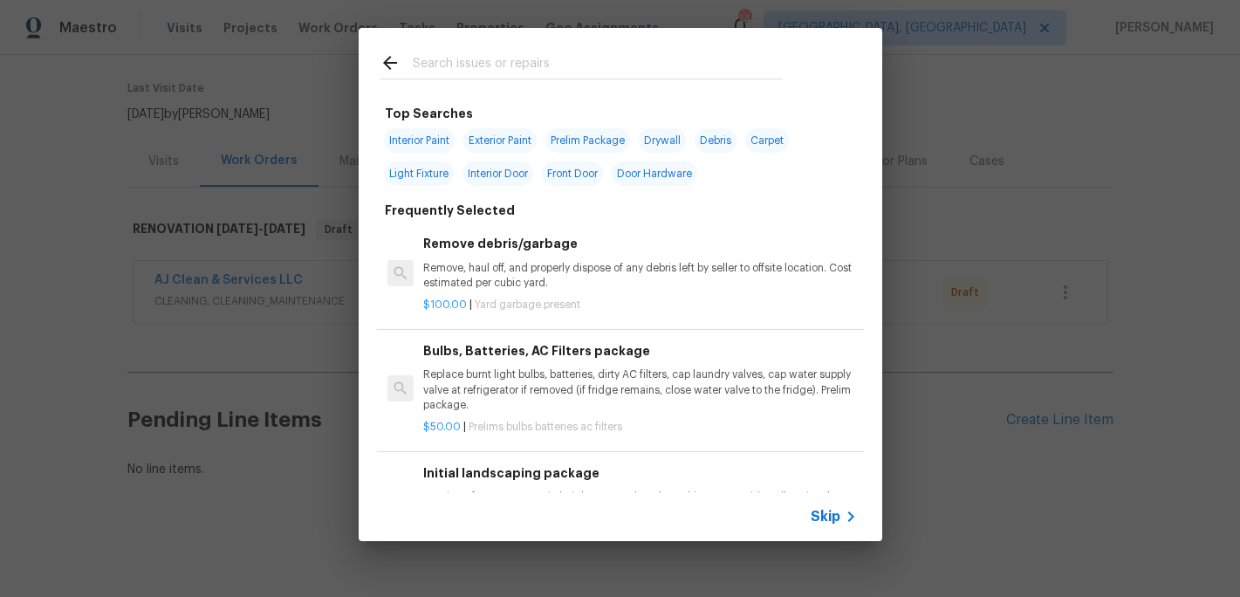
click at [459, 72] on input "text" at bounding box center [598, 65] width 370 height 26
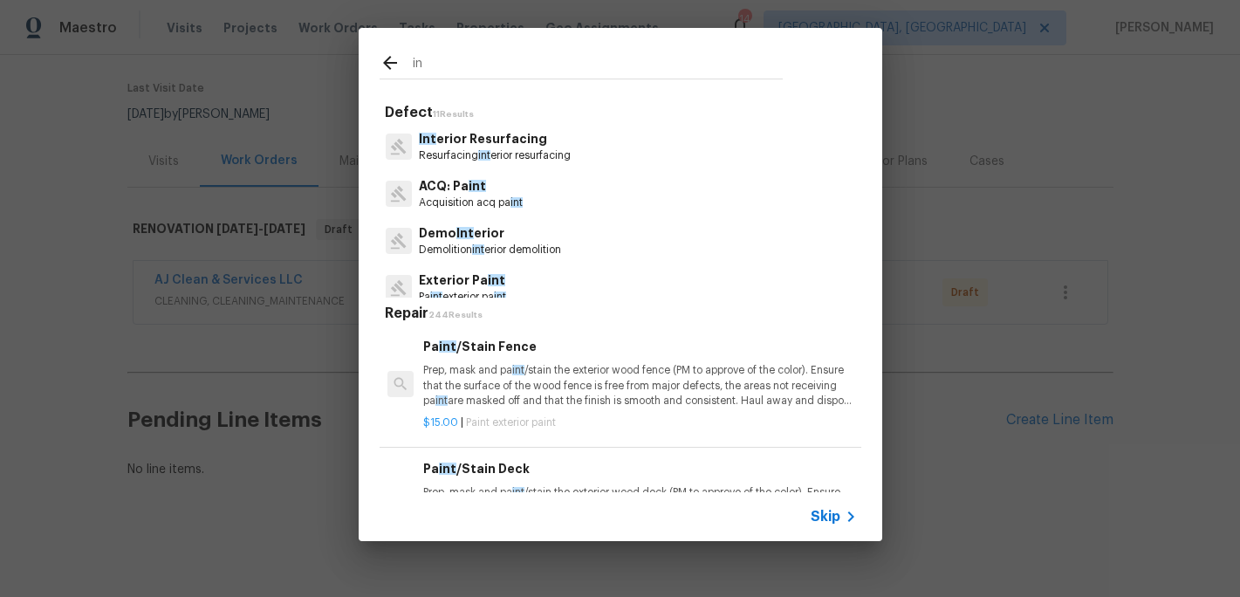
type input "i"
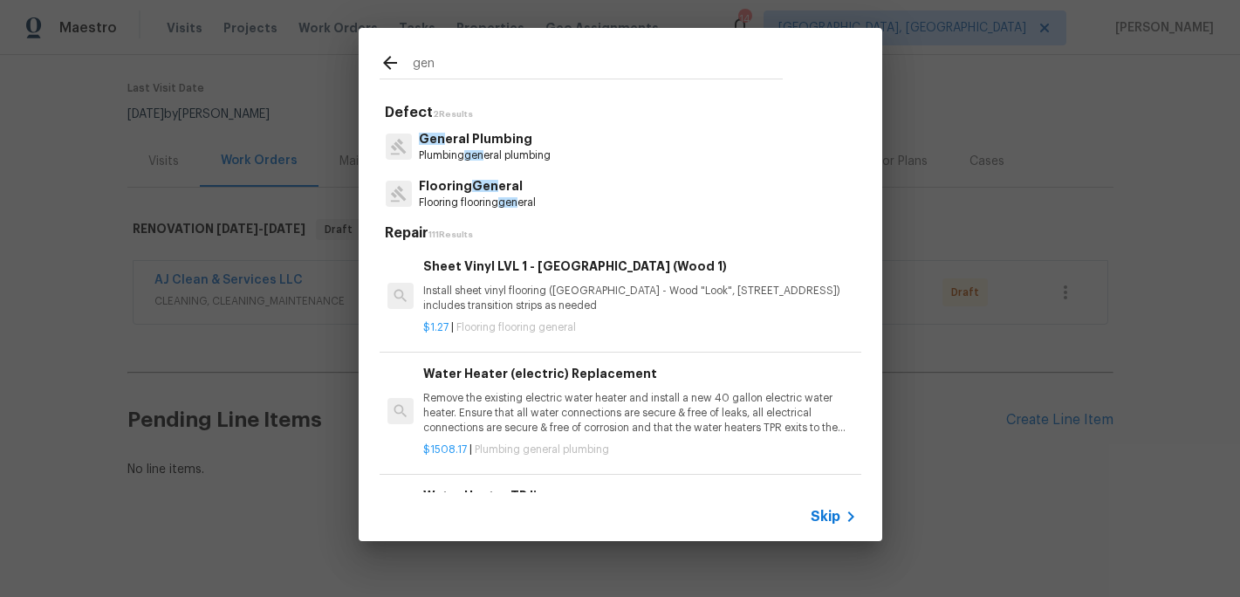
type input "gen"
click at [477, 194] on p "Flooring Gen eral" at bounding box center [477, 186] width 117 height 18
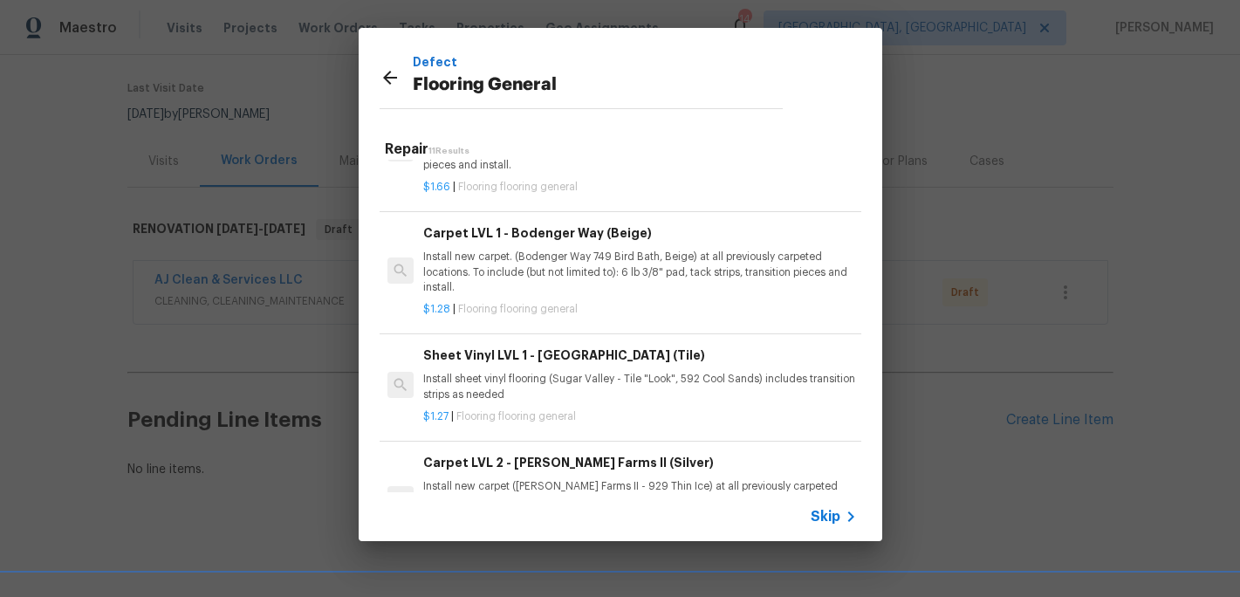
scroll to position [606, 0]
click at [568, 255] on p "Install new carpet. (Bodenger Way 749 Bird Bath, Beige) at all previously carpe…" at bounding box center [639, 274] width 433 height 44
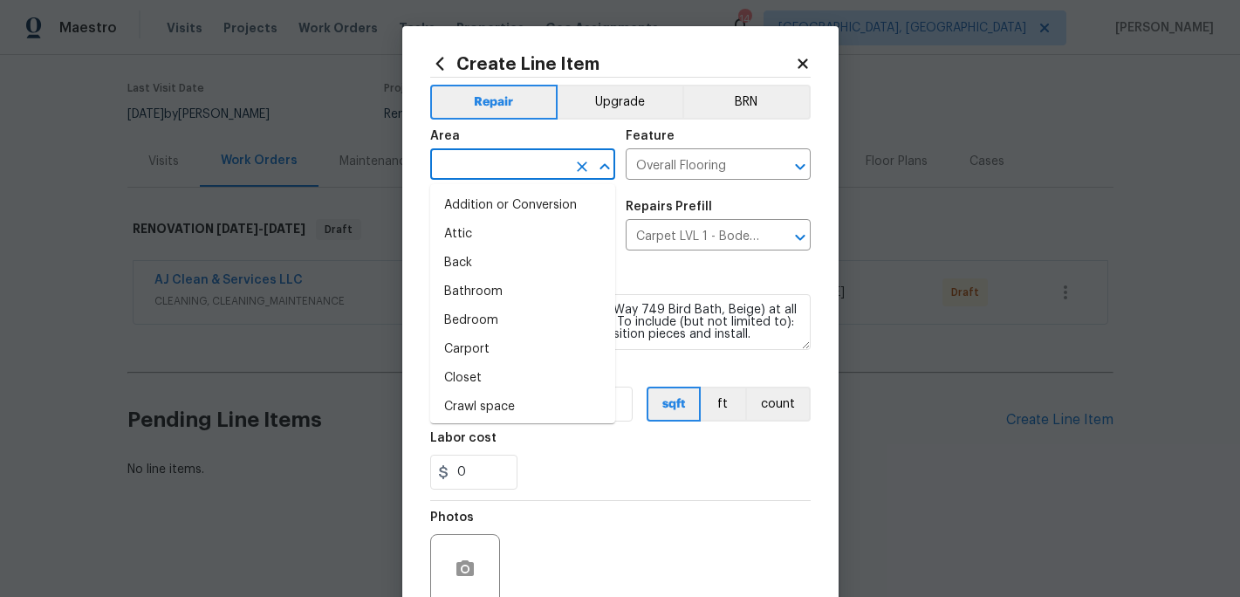
click at [481, 164] on input "text" at bounding box center [498, 166] width 136 height 27
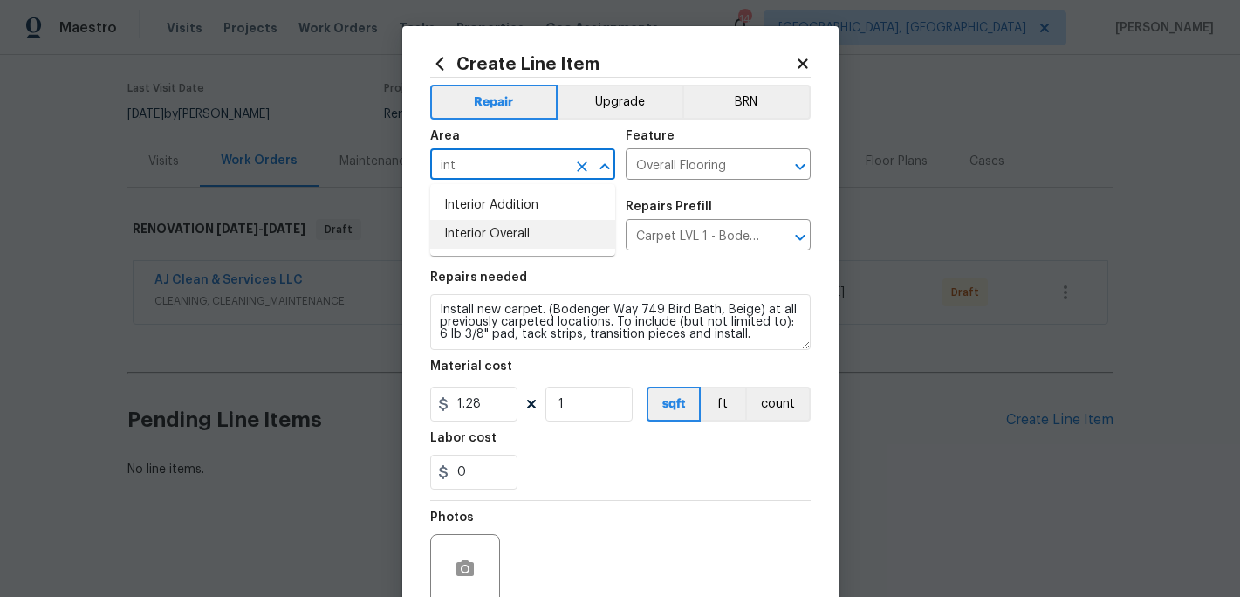
click at [481, 237] on li "Interior Overall" at bounding box center [522, 234] width 185 height 29
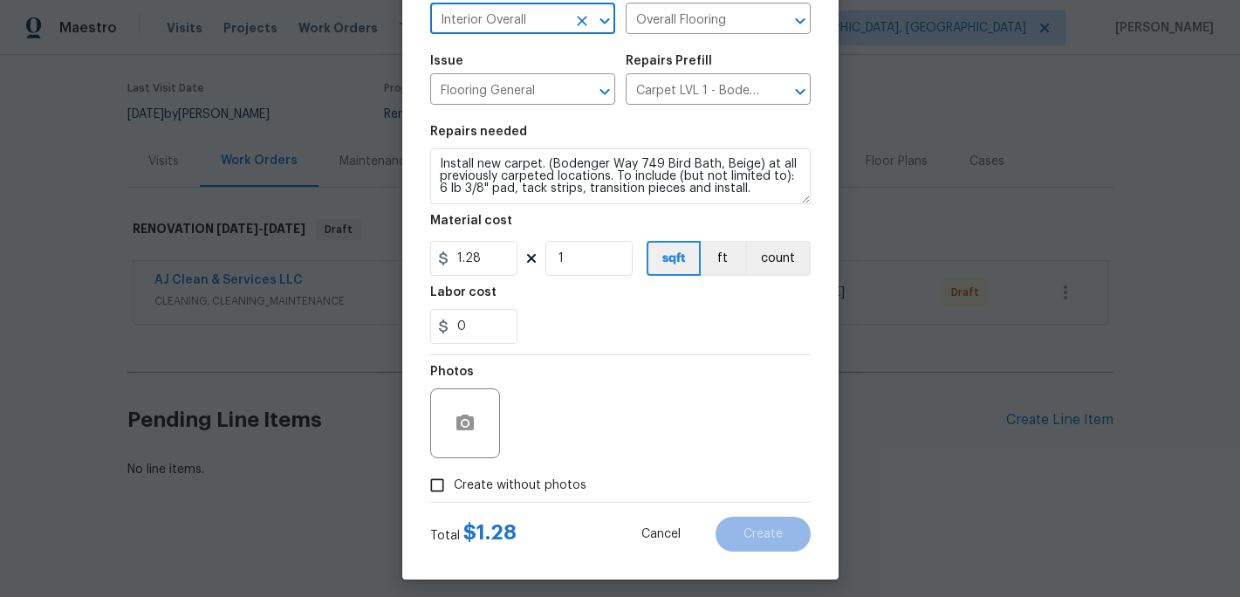
scroll to position [155, 0]
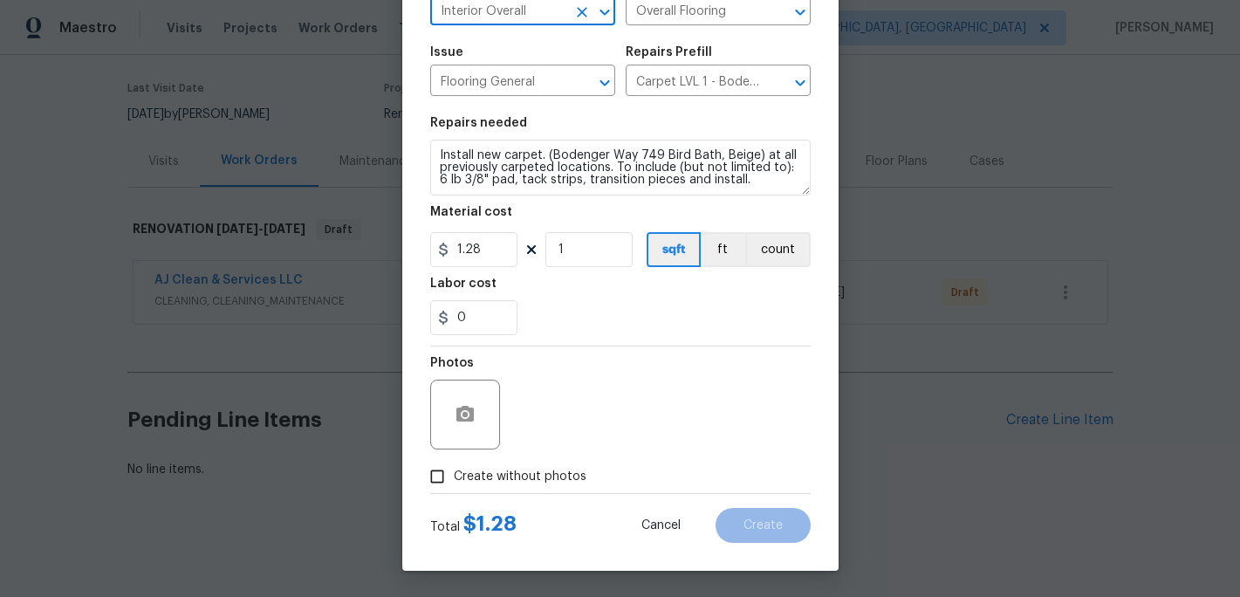
type input "Interior Overall"
click at [445, 477] on input "Create without photos" at bounding box center [437, 476] width 33 height 33
checkbox input "true"
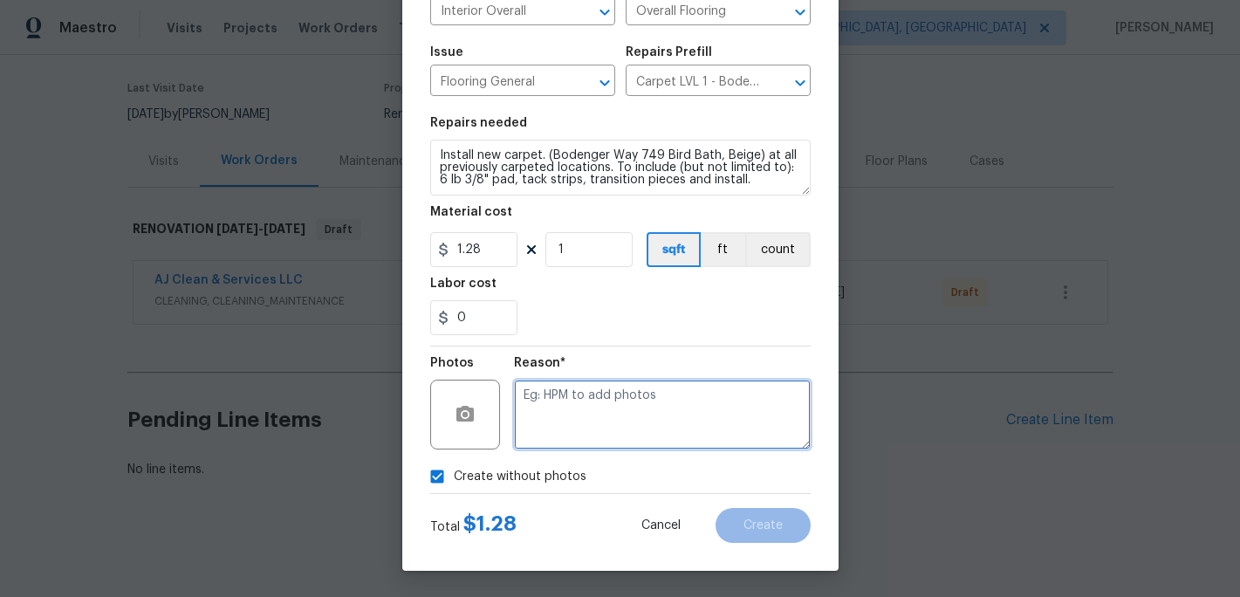
click at [580, 432] on textarea at bounding box center [662, 415] width 297 height 70
type textarea "c"
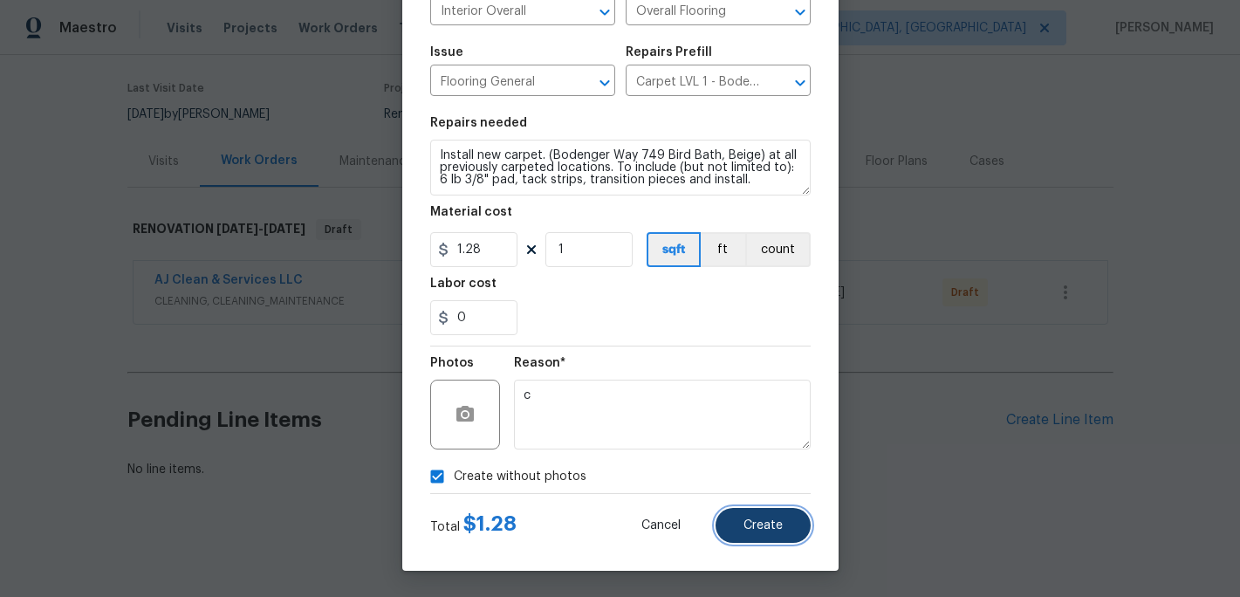
click at [743, 525] on span "Create" at bounding box center [762, 525] width 39 height 13
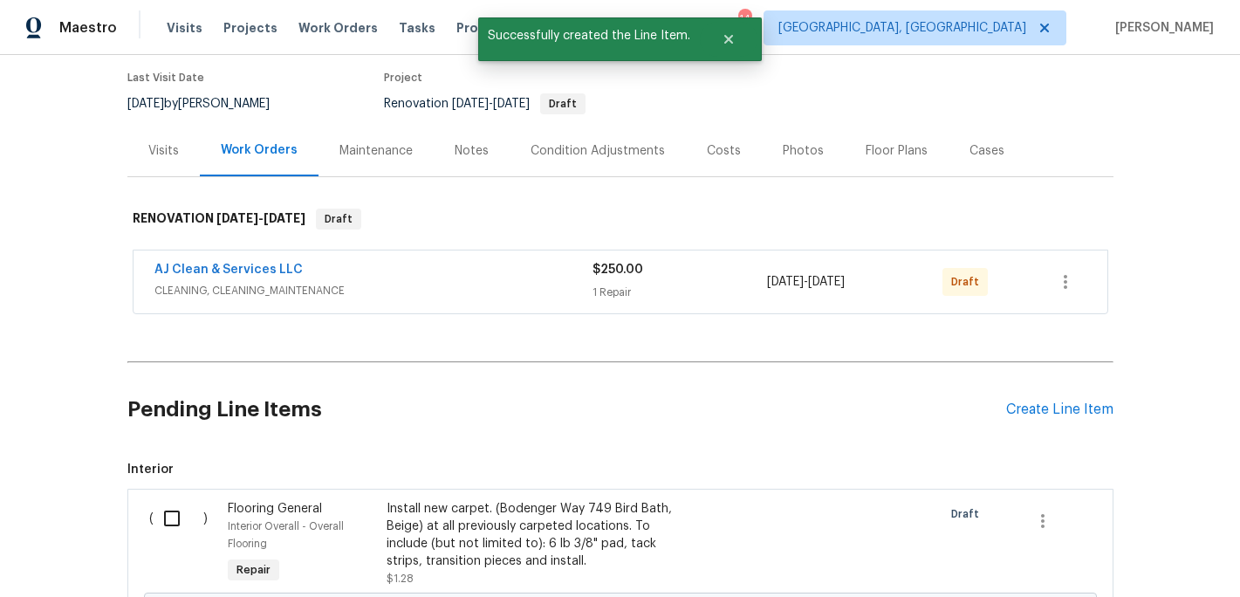
scroll to position [364, 0]
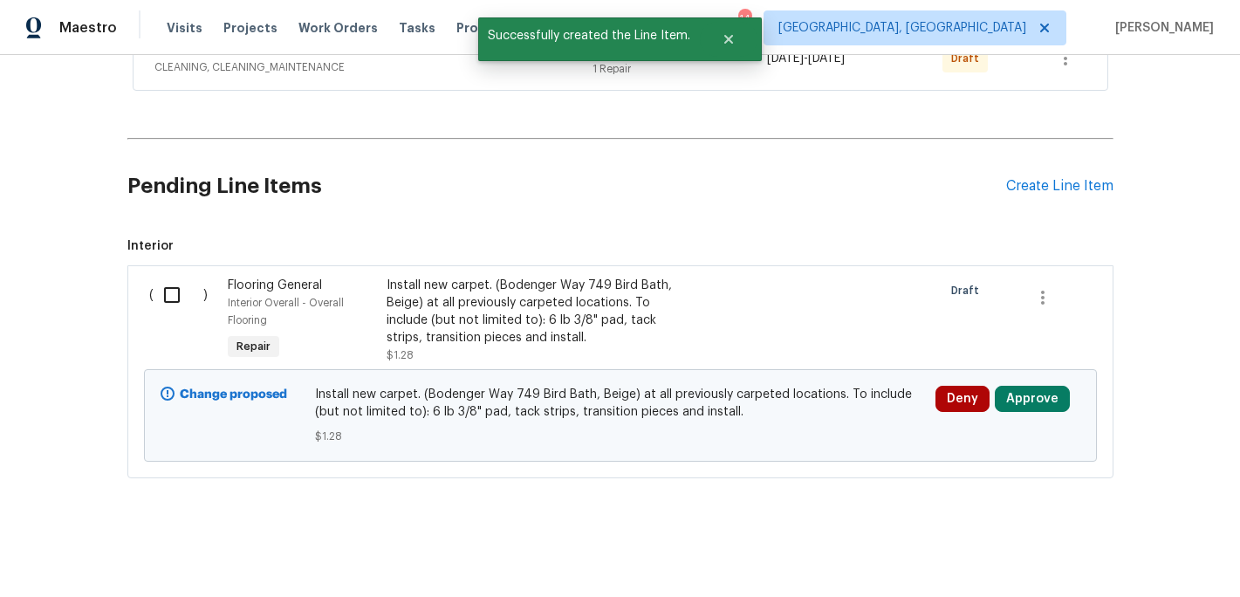
click at [177, 291] on input "checkbox" at bounding box center [179, 295] width 50 height 37
checkbox input "true"
click at [1128, 558] on span "Create Work Order" at bounding box center [1140, 554] width 116 height 22
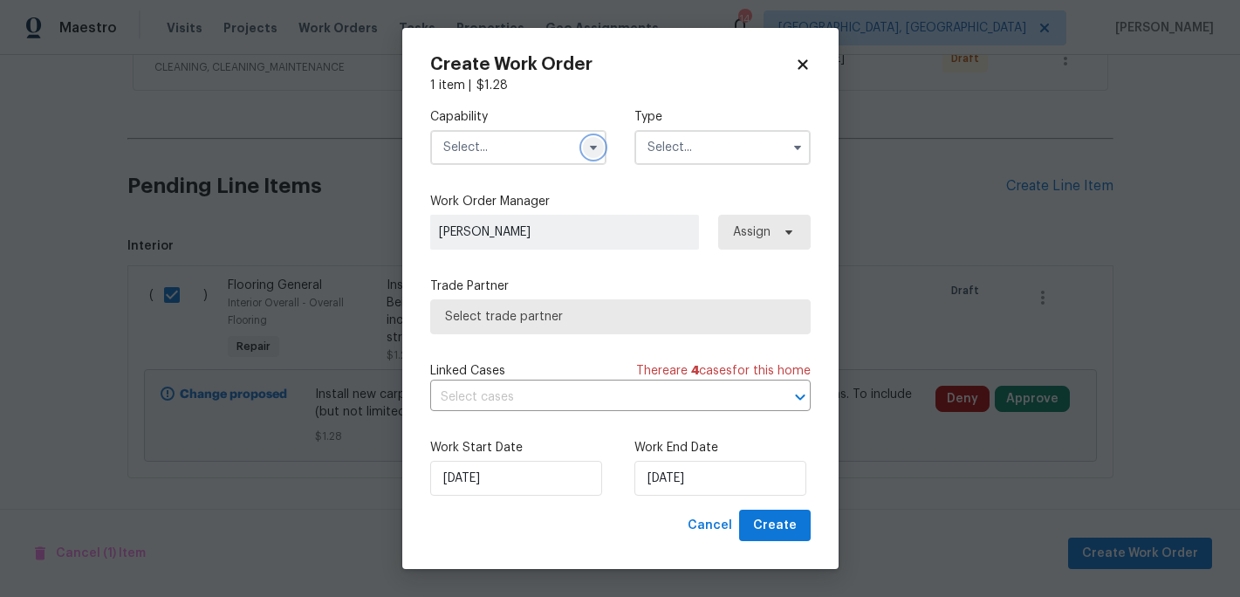
click at [593, 147] on icon "button" at bounding box center [592, 148] width 7 height 4
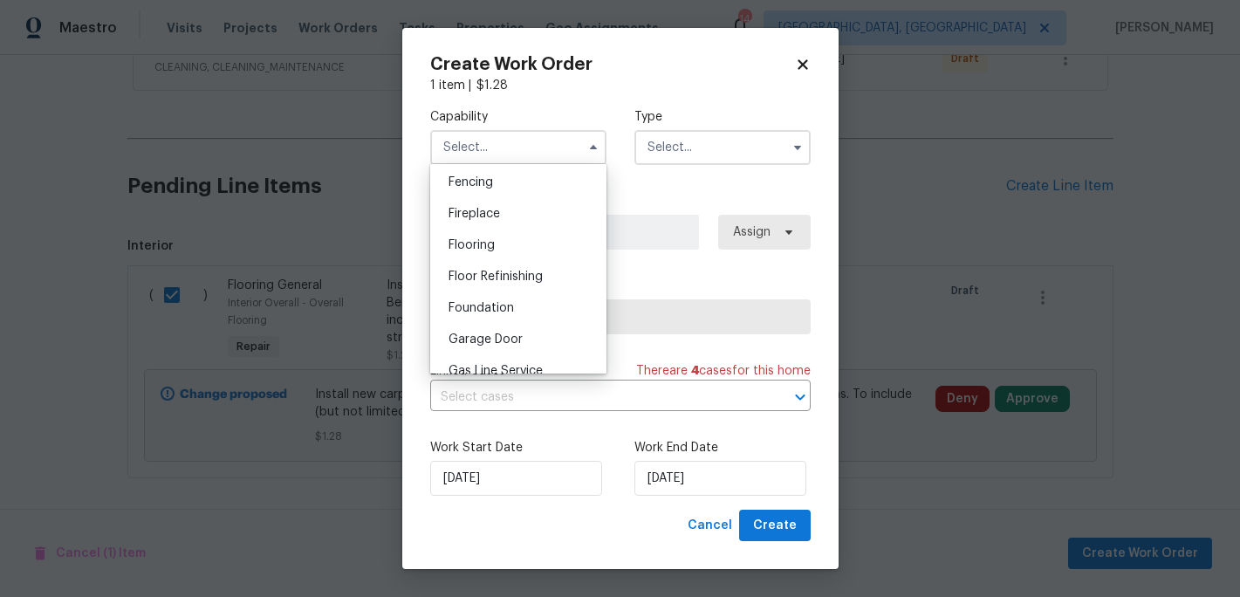
scroll to position [610, 0]
click at [496, 251] on div "Flooring" at bounding box center [519, 251] width 168 height 31
type input "Flooring"
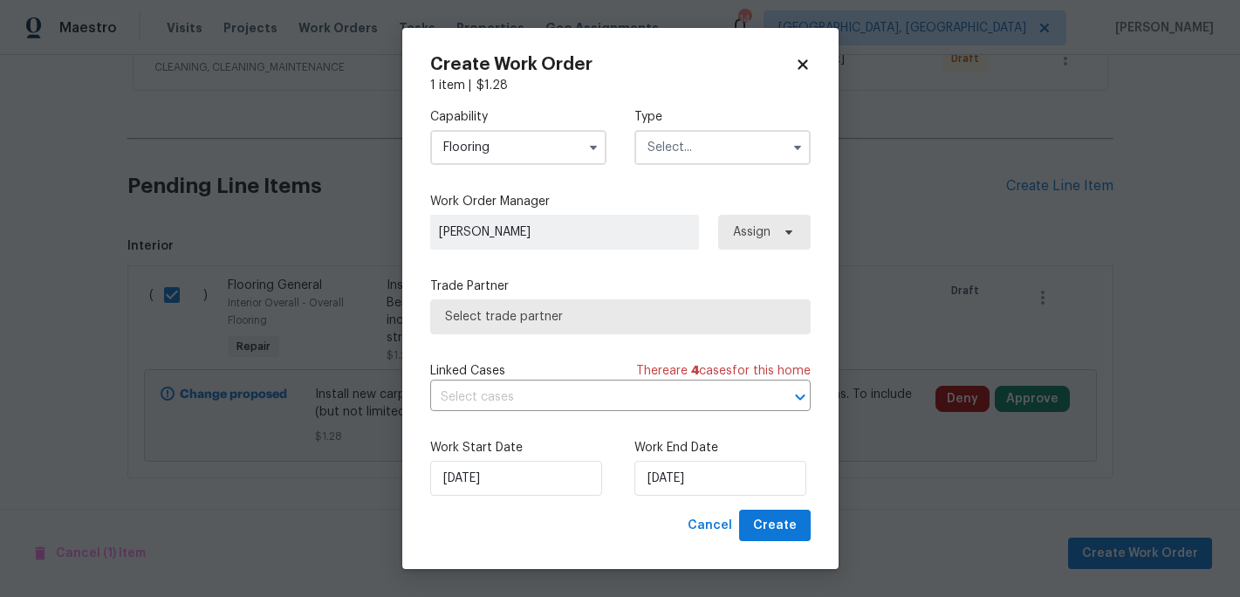
click at [725, 140] on input "text" at bounding box center [722, 147] width 176 height 35
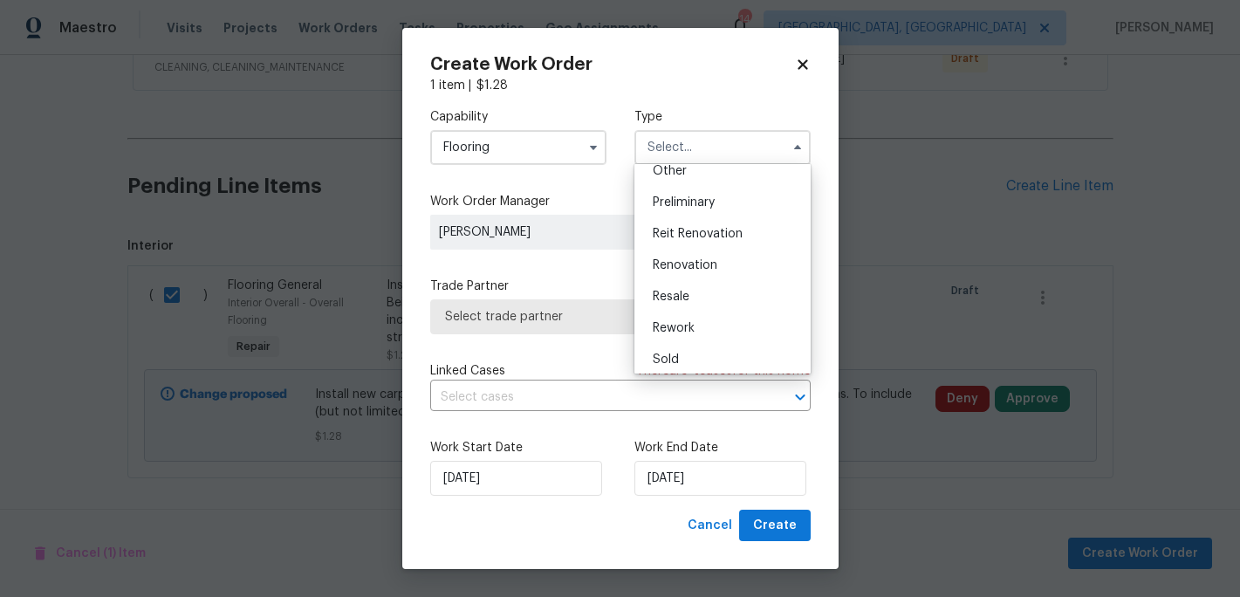
scroll to position [360, 0]
click at [724, 273] on div "Renovation" at bounding box center [723, 263] width 168 height 31
type input "Renovation"
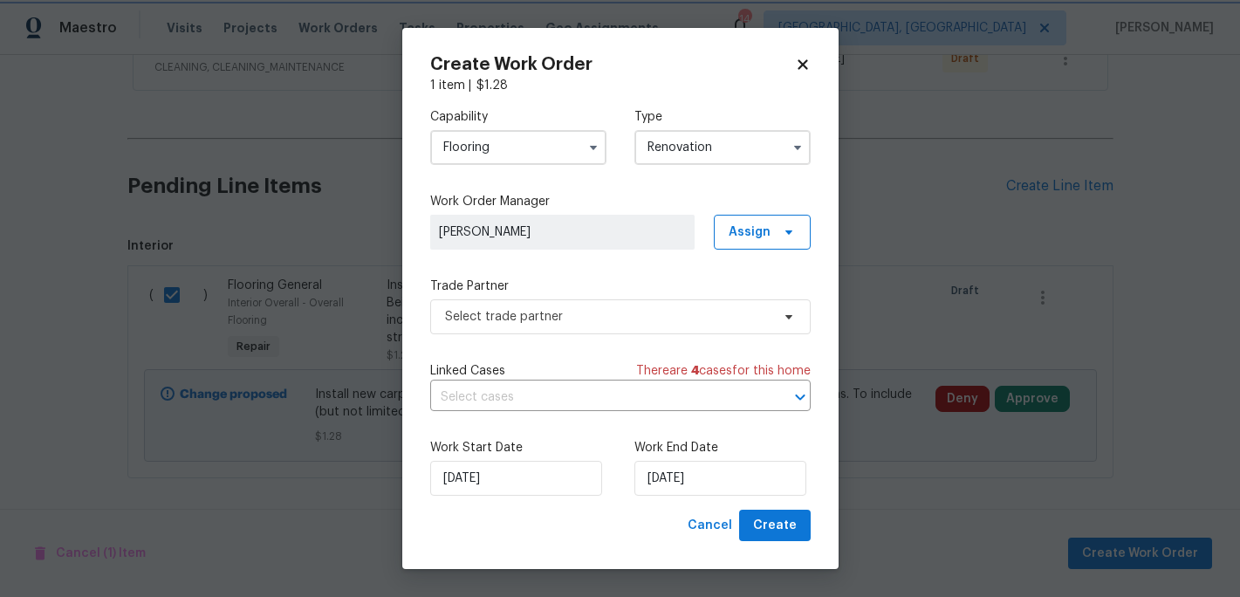
scroll to position [0, 0]
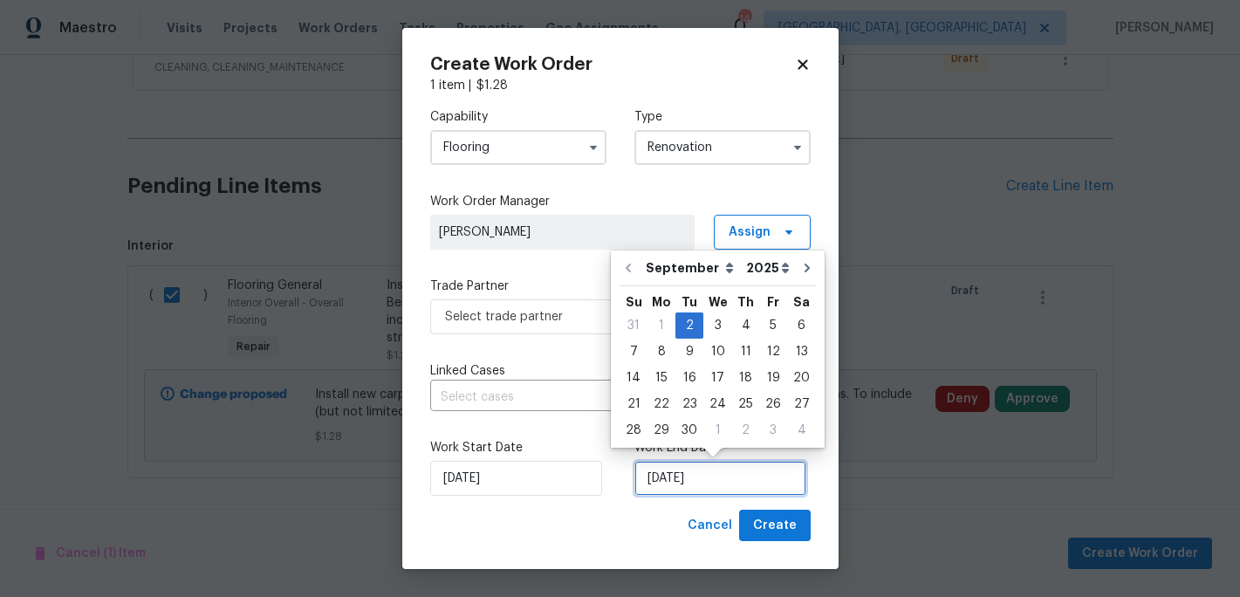
click at [673, 487] on input "9/2/2025" at bounding box center [720, 478] width 172 height 35
click at [737, 356] on div "11" at bounding box center [745, 351] width 27 height 24
type input "9/11/2025"
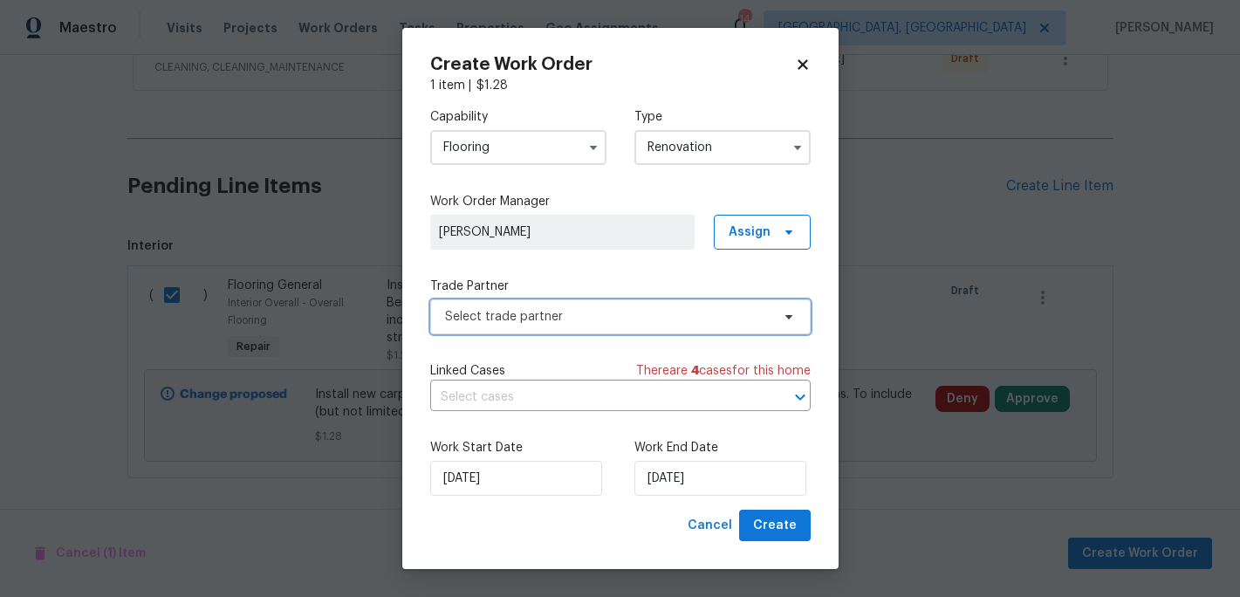
click at [780, 318] on span at bounding box center [786, 317] width 19 height 14
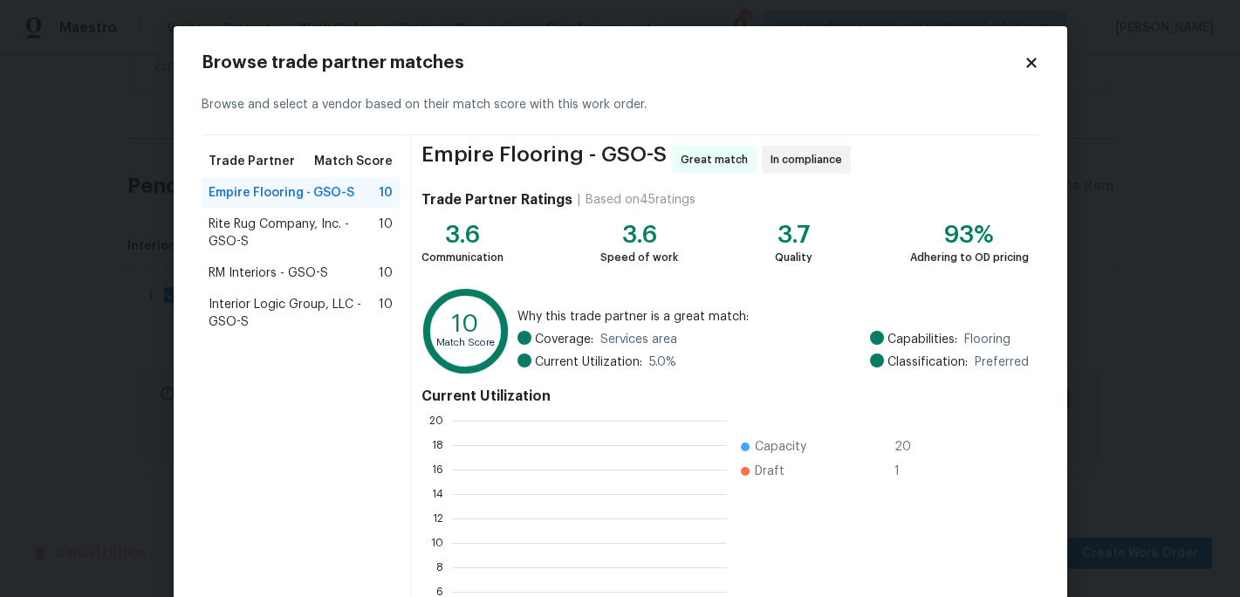
scroll to position [244, 275]
click at [270, 302] on span "Interior Logic Group, LLC - GSO-S" at bounding box center [294, 313] width 171 height 35
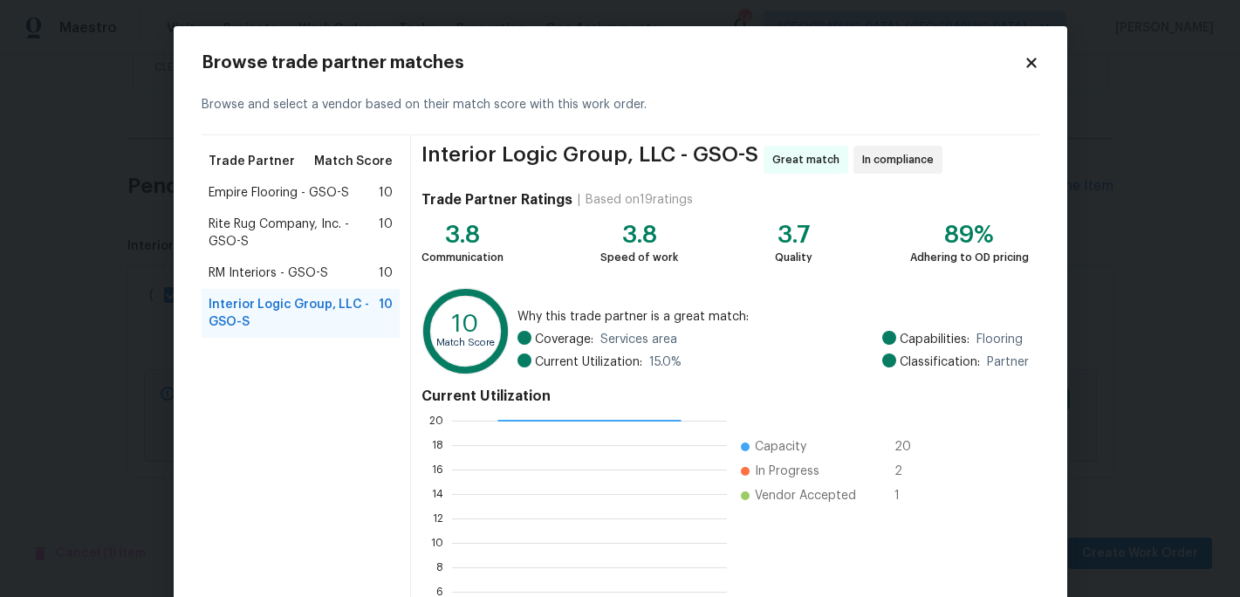
scroll to position [173, 0]
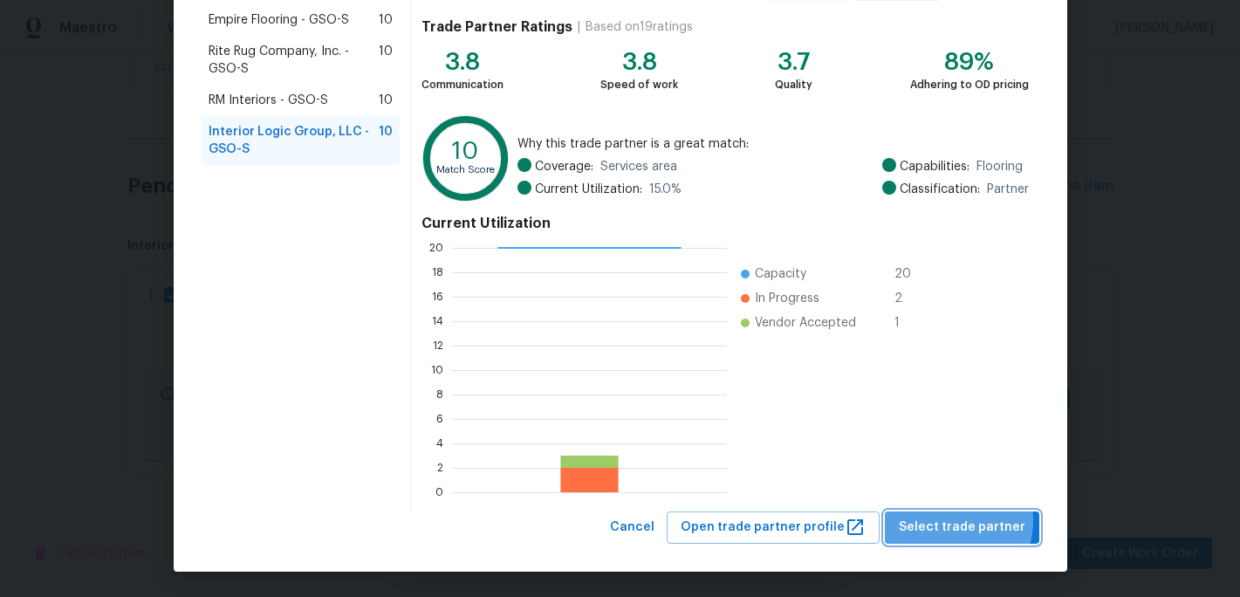
click at [950, 520] on span "Select trade partner" at bounding box center [962, 528] width 127 height 22
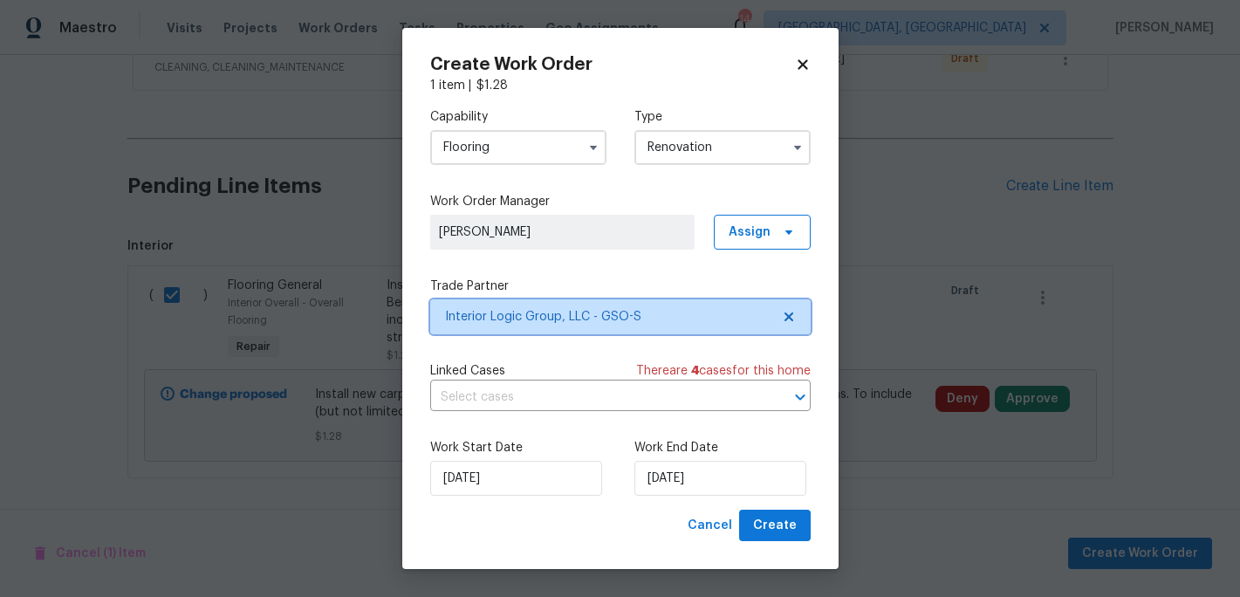
scroll to position [0, 0]
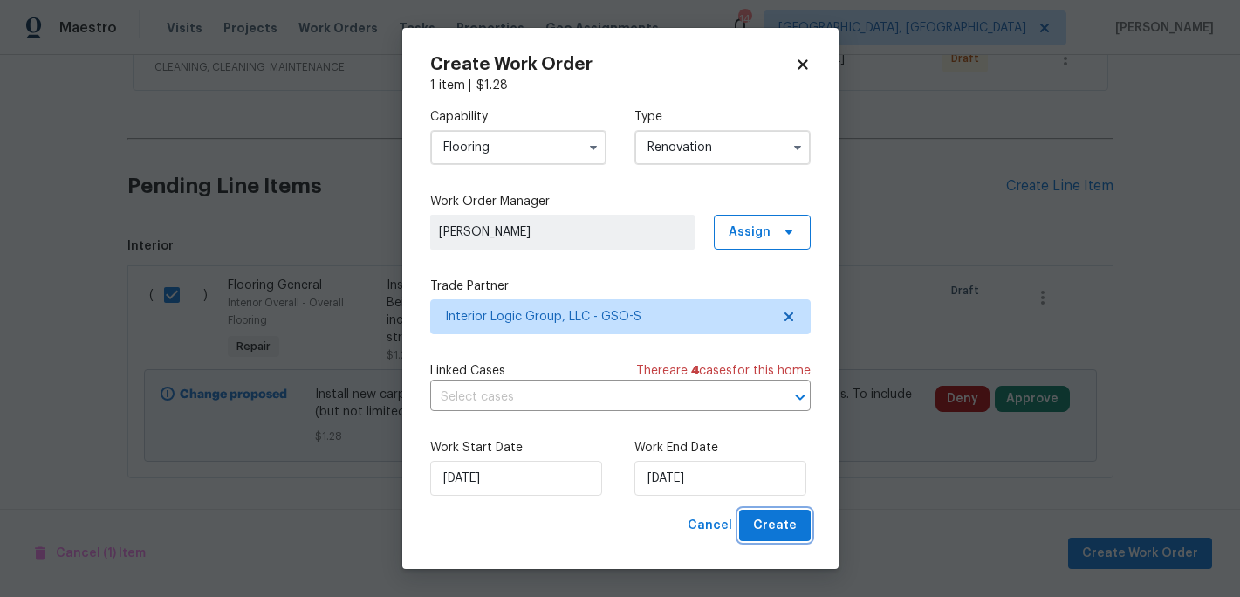
click at [772, 530] on span "Create" at bounding box center [775, 526] width 44 height 22
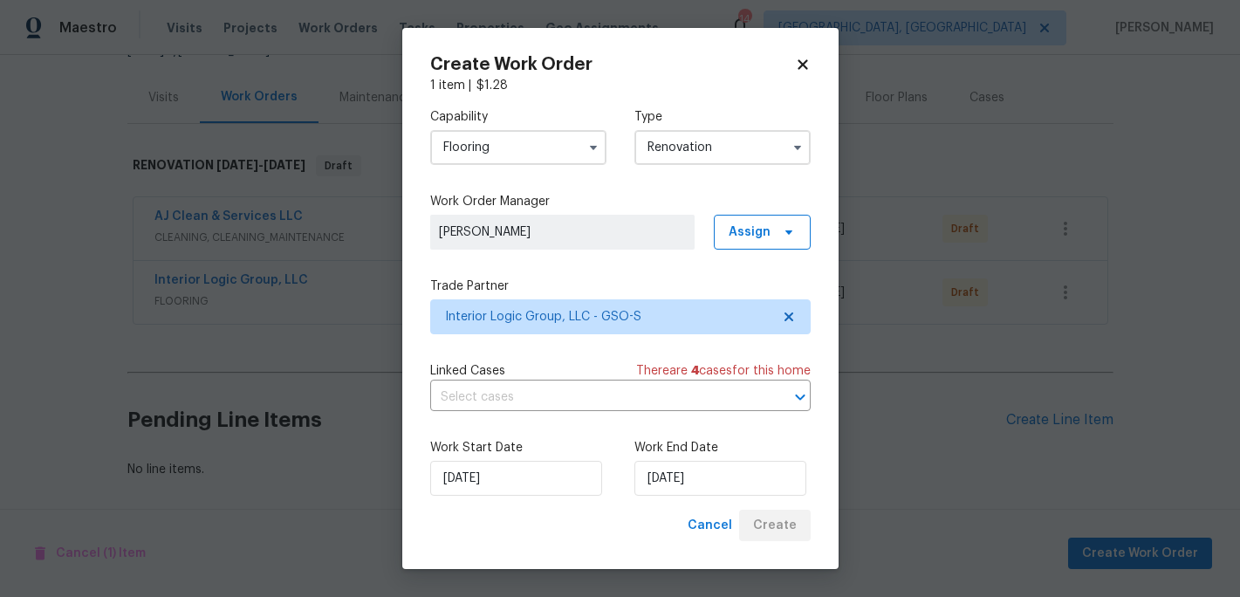
scroll to position [193, 0]
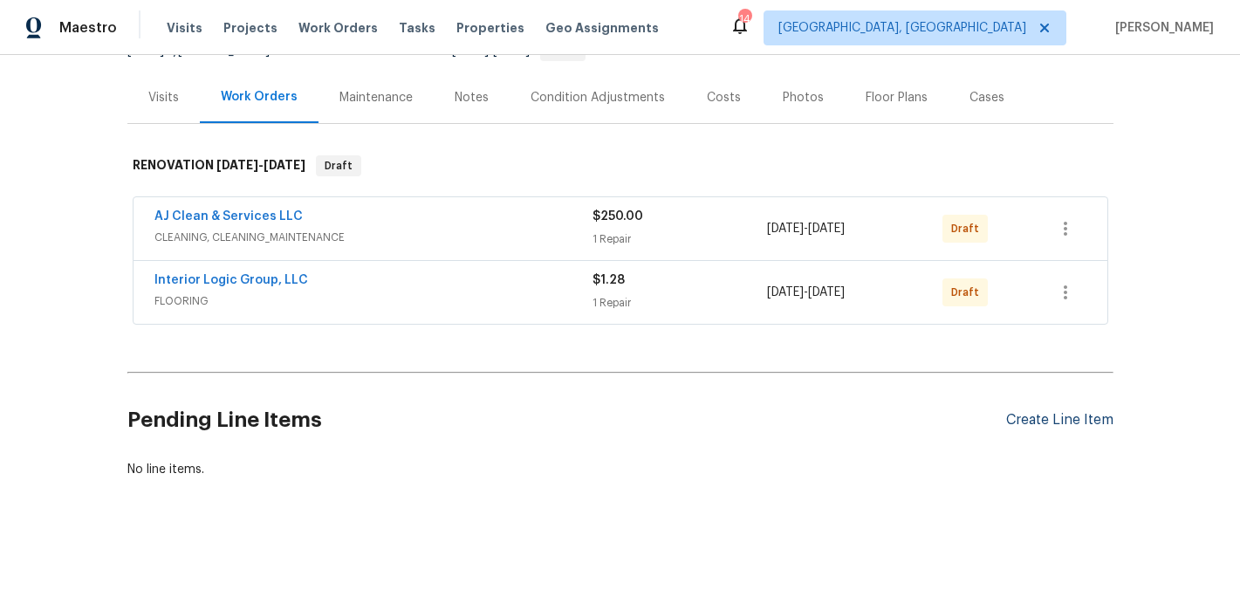
click at [1041, 417] on div "Create Line Item" at bounding box center [1059, 420] width 107 height 17
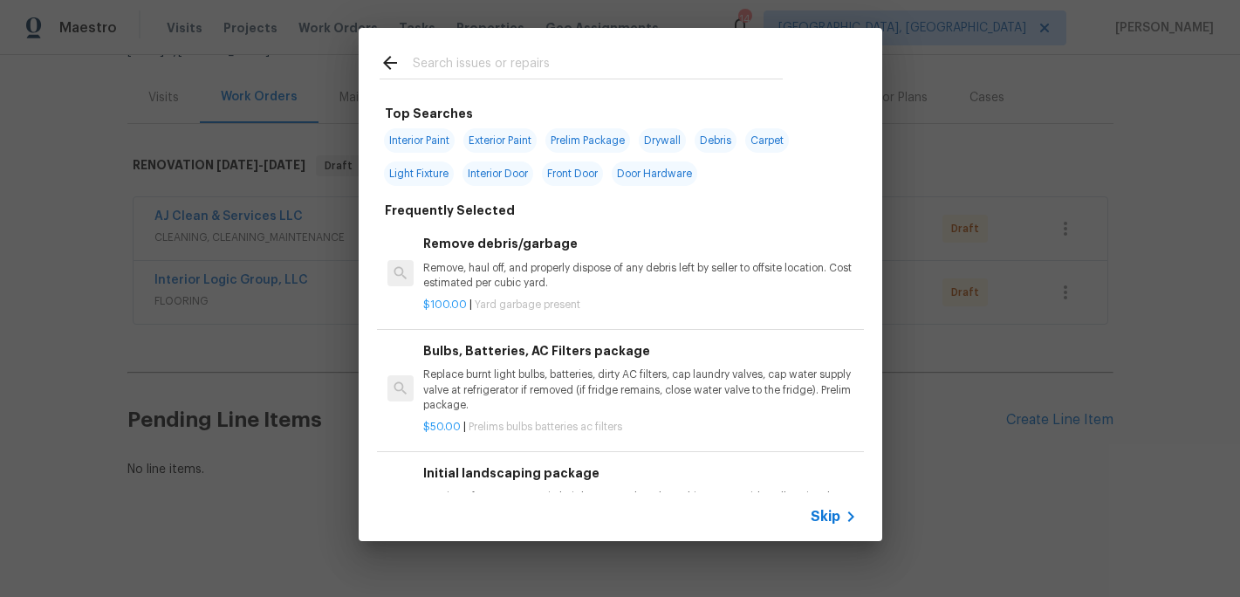
click at [457, 70] on input "text" at bounding box center [598, 65] width 370 height 26
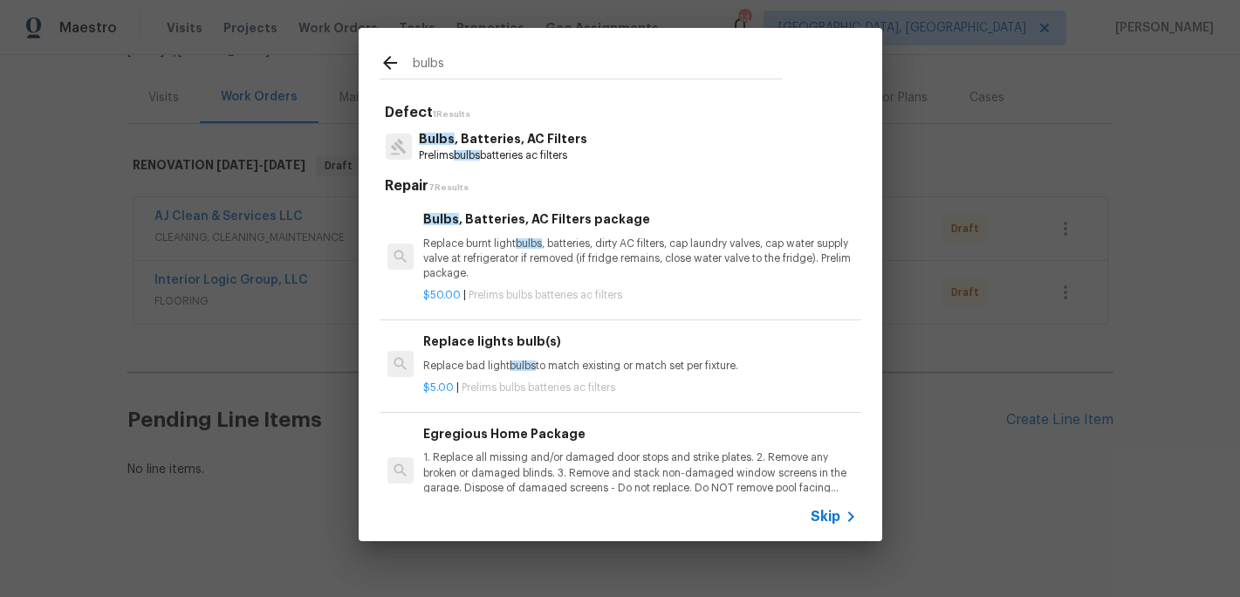
type input "bulbs"
click at [546, 136] on p "Bulbs , Batteries, AC Filters" at bounding box center [503, 139] width 168 height 18
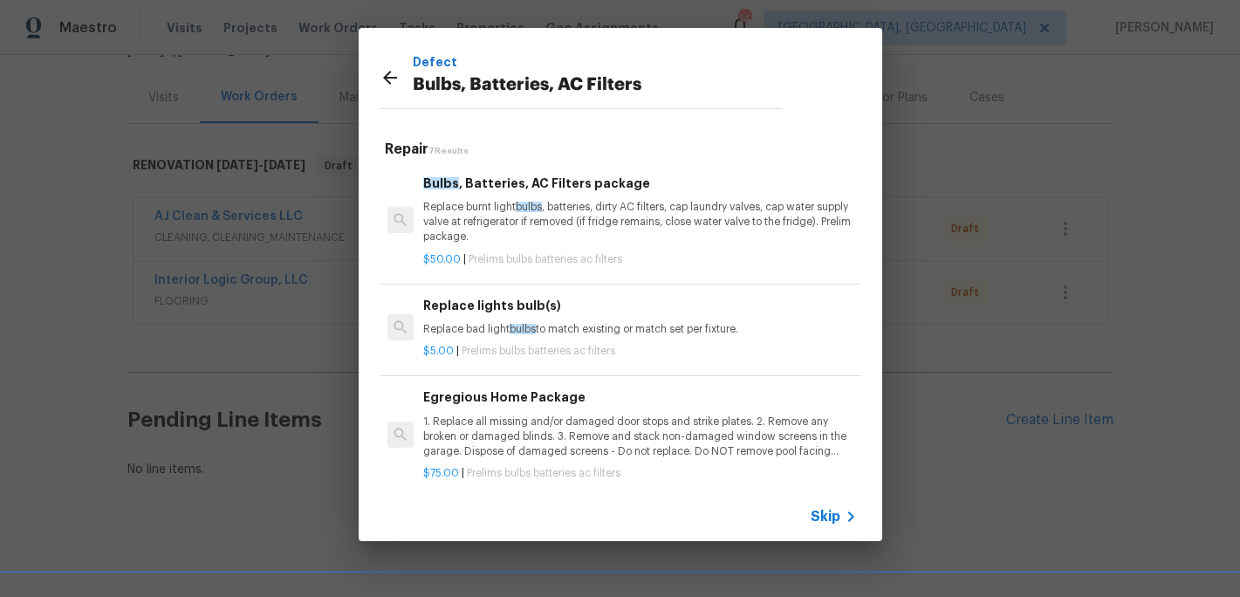
click at [537, 204] on span "bulbs" at bounding box center [529, 207] width 26 height 10
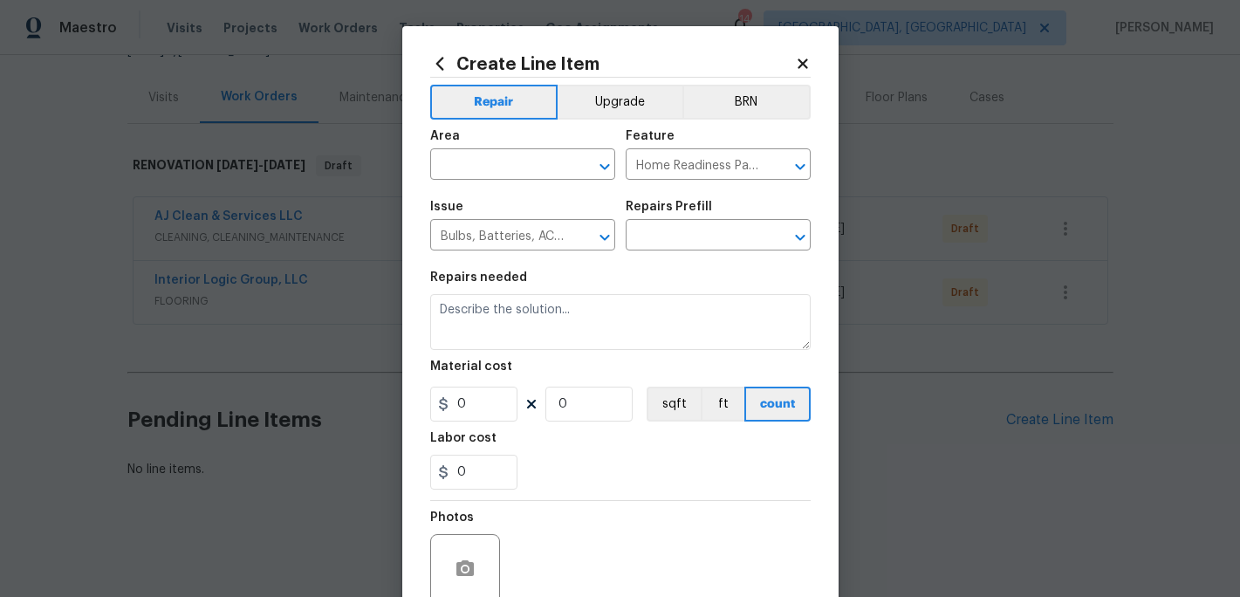
type input "Bulbs, Batteries, AC Filters package $50.00"
type textarea "Replace burnt light bulbs, batteries, dirty AC filters, cap laundry valves, cap…"
type input "50"
type input "1"
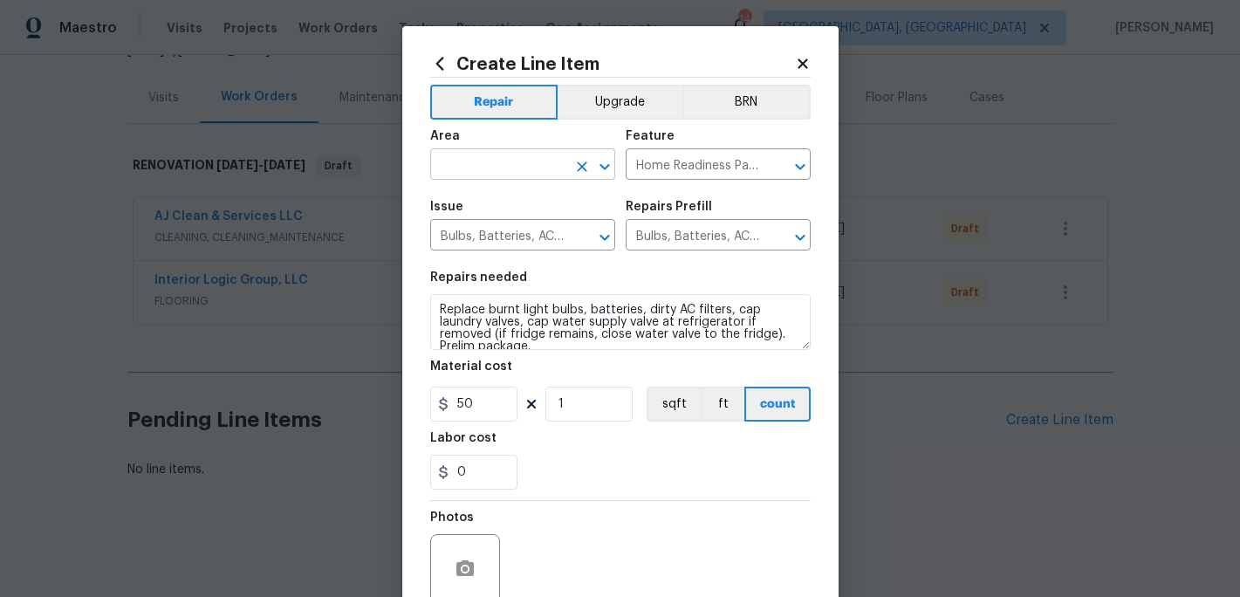
click at [492, 170] on input "text" at bounding box center [498, 166] width 136 height 27
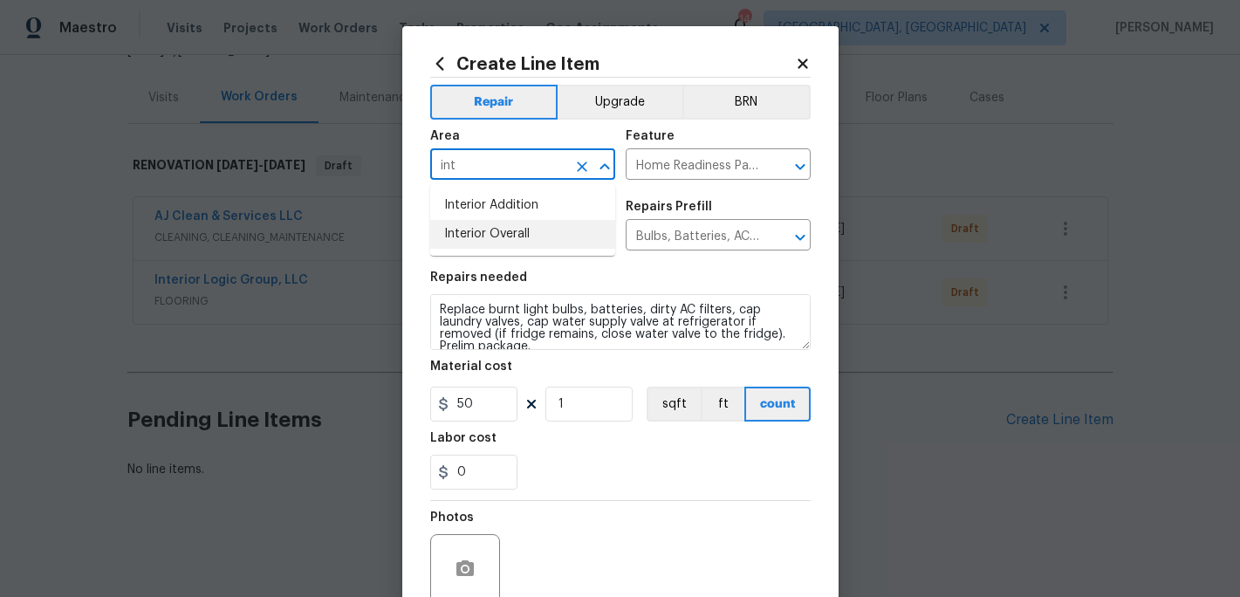
click at [518, 239] on li "Interior Overall" at bounding box center [522, 234] width 185 height 29
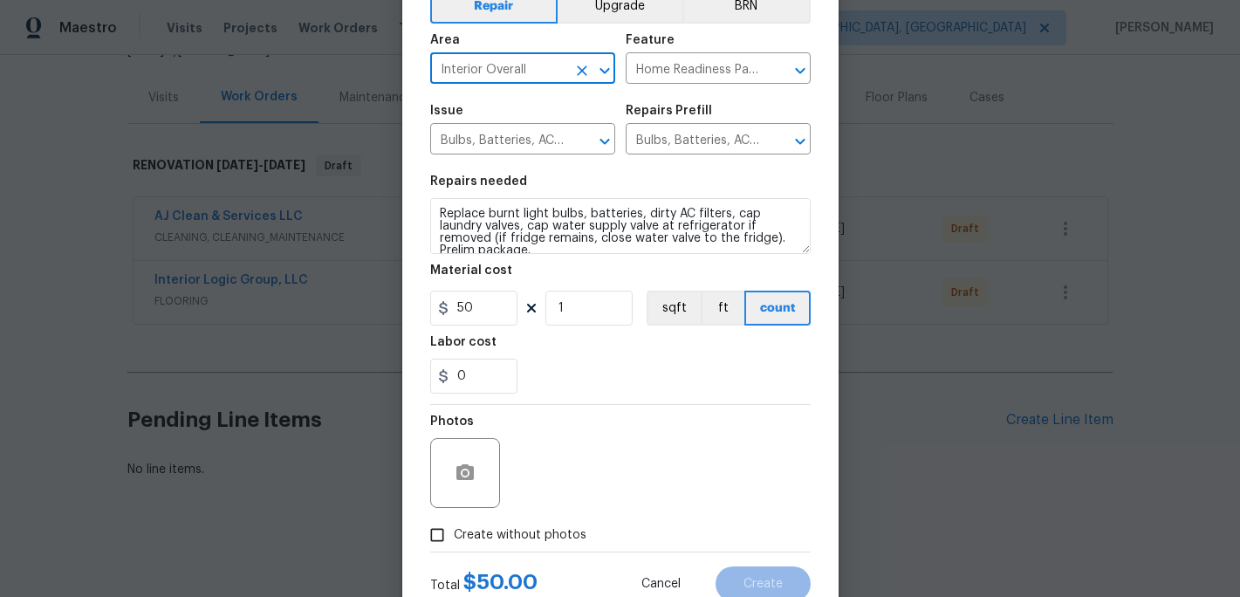
scroll to position [155, 0]
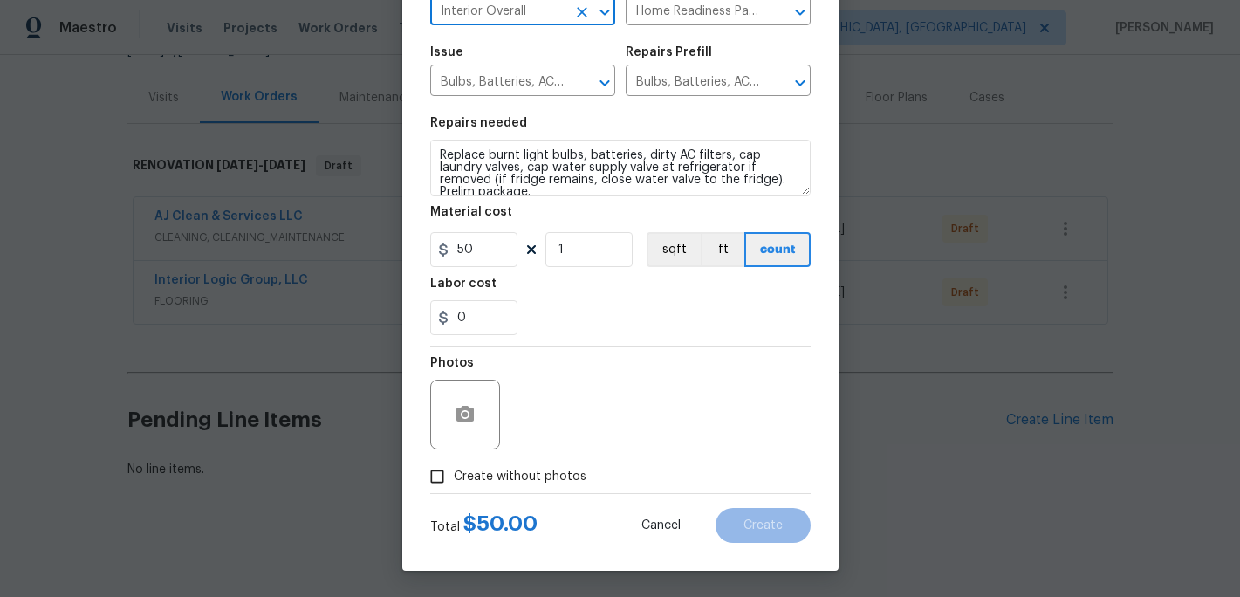
type input "Interior Overall"
click at [447, 480] on input "Create without photos" at bounding box center [437, 476] width 33 height 33
checkbox input "true"
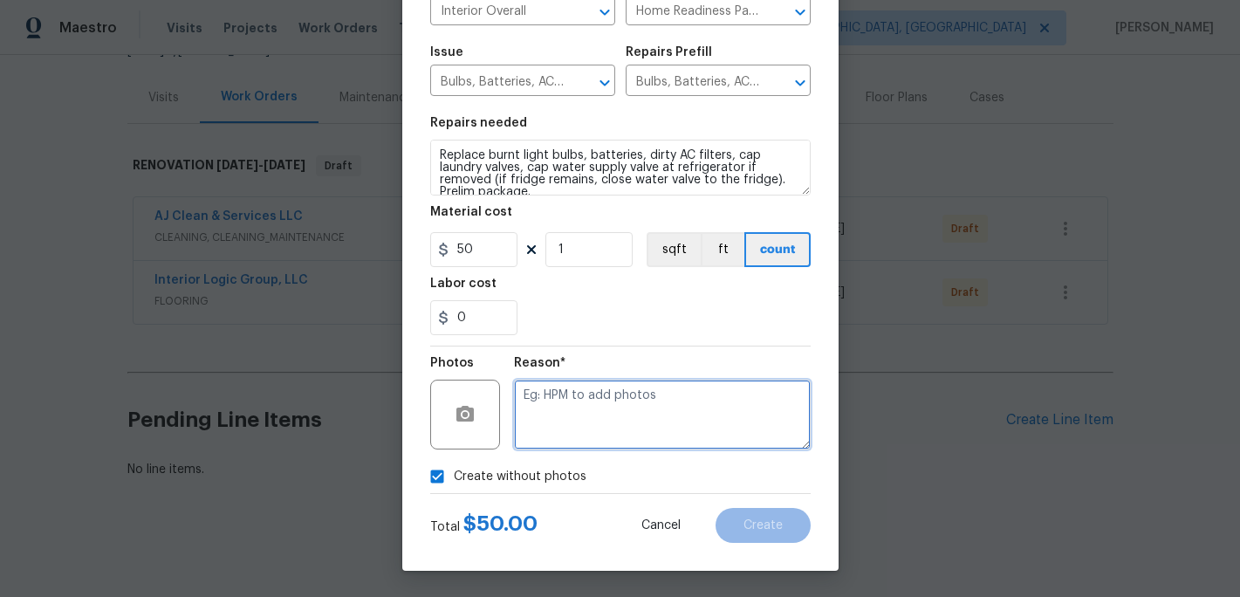
click at [544, 425] on textarea at bounding box center [662, 415] width 297 height 70
type textarea "c"
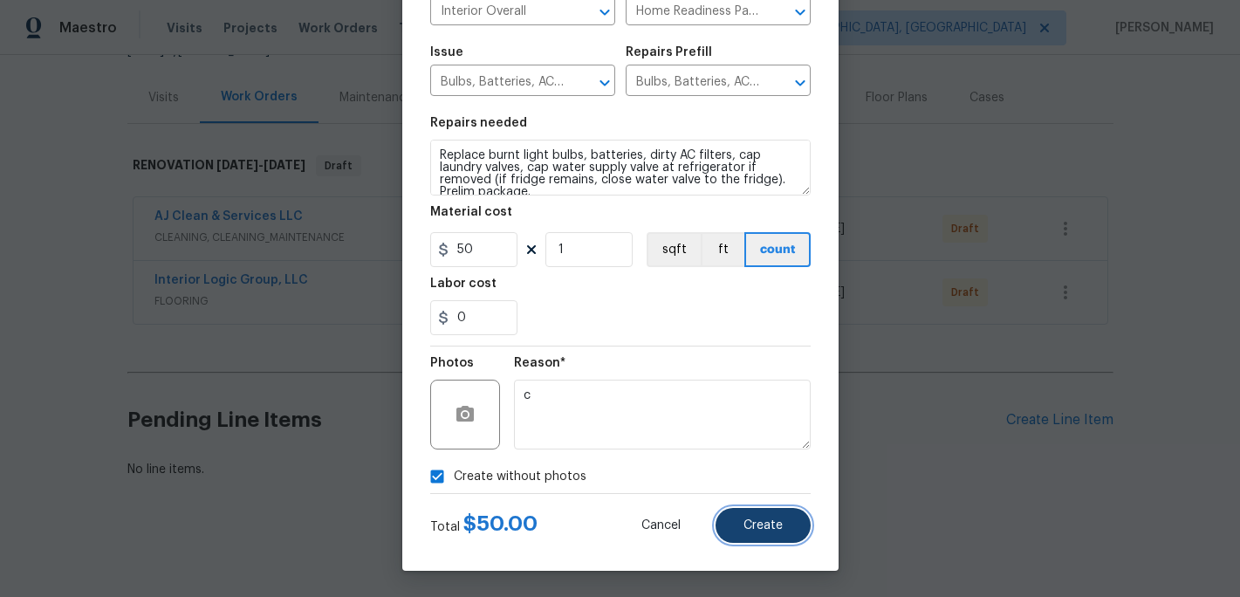
click at [776, 532] on button "Create" at bounding box center [762, 525] width 95 height 35
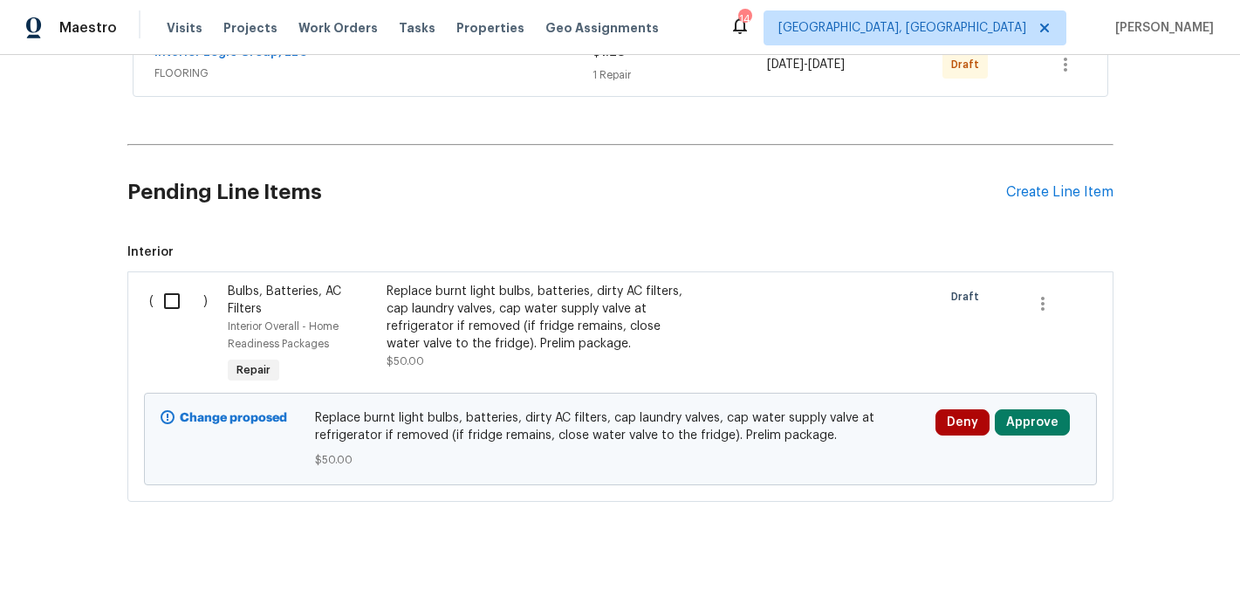
scroll to position [445, 0]
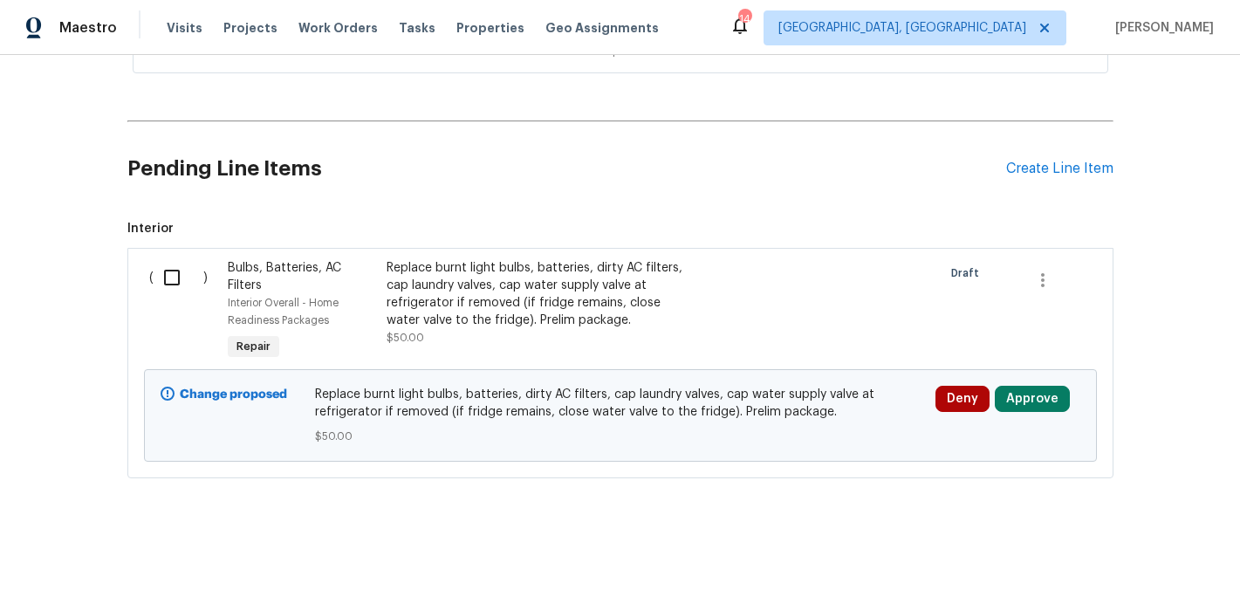
click at [176, 279] on input "checkbox" at bounding box center [179, 277] width 50 height 37
checkbox input "true"
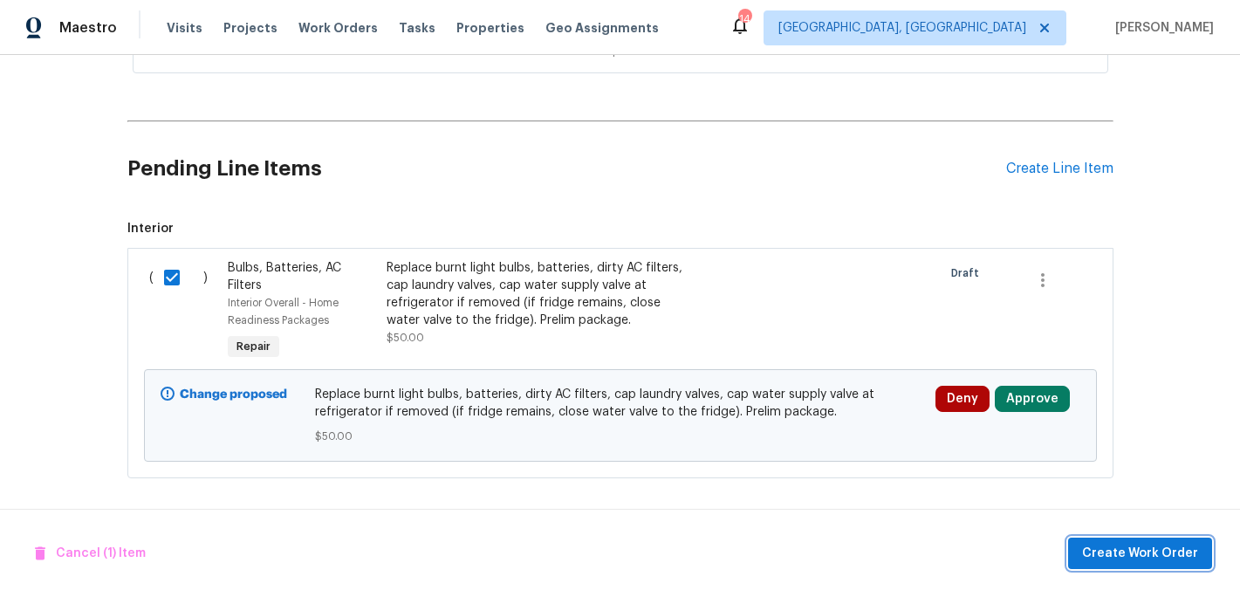
click at [1111, 551] on span "Create Work Order" at bounding box center [1140, 554] width 116 height 22
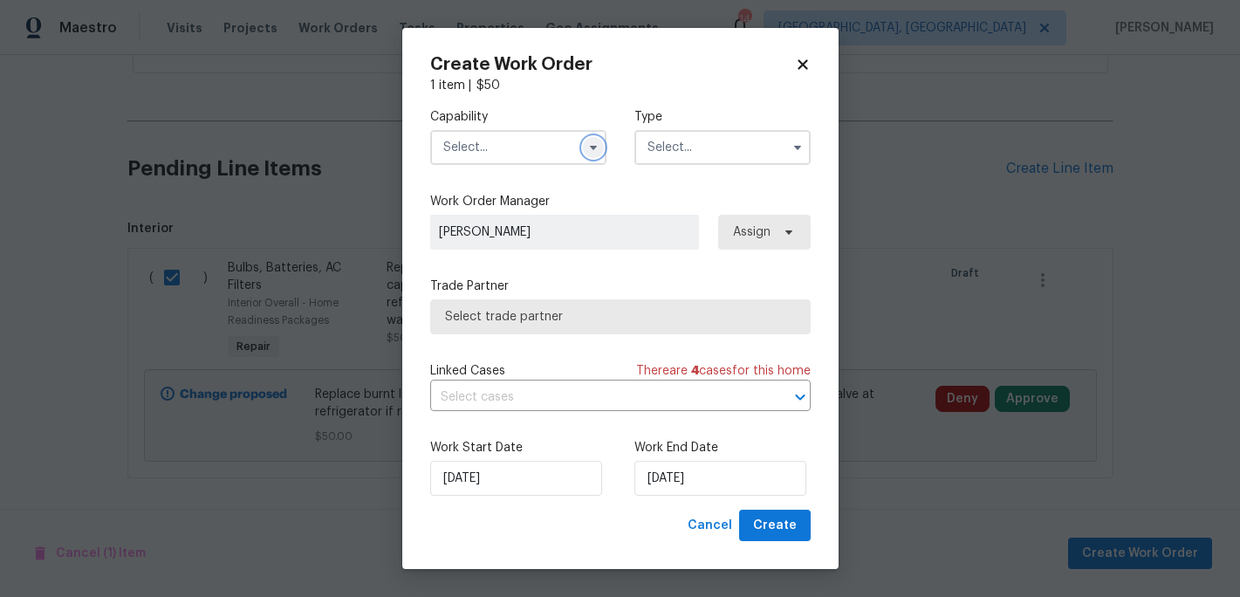
click at [597, 144] on icon "button" at bounding box center [593, 147] width 14 height 14
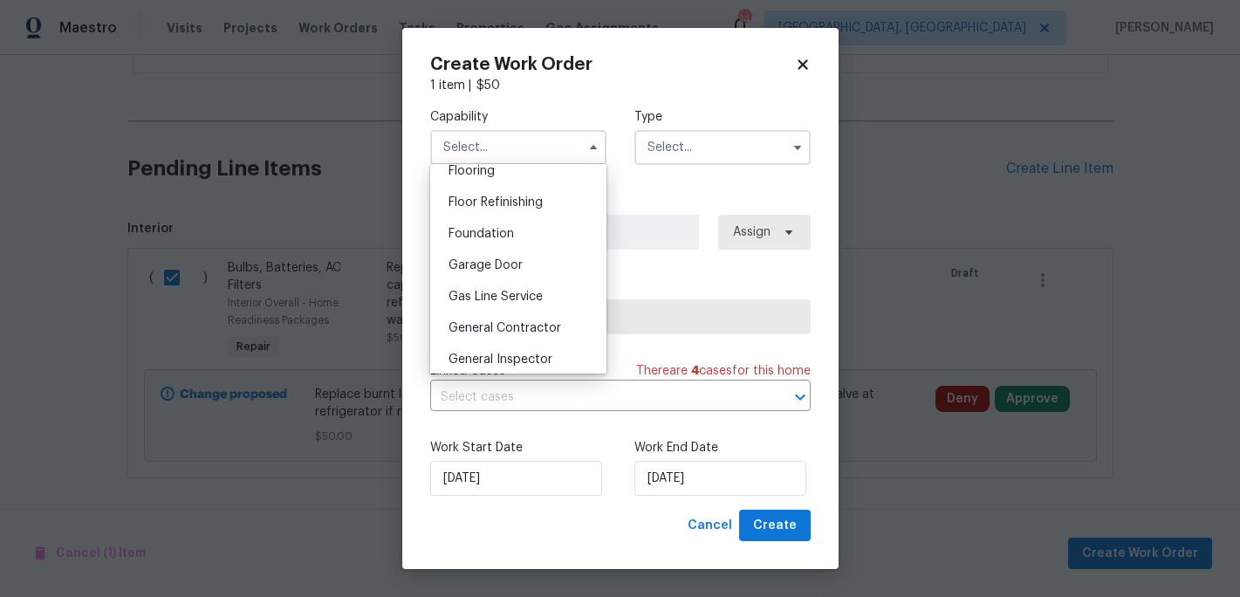
scroll to position [695, 0]
click at [524, 320] on span "General Contractor" at bounding box center [504, 323] width 113 height 12
type input "General Contractor"
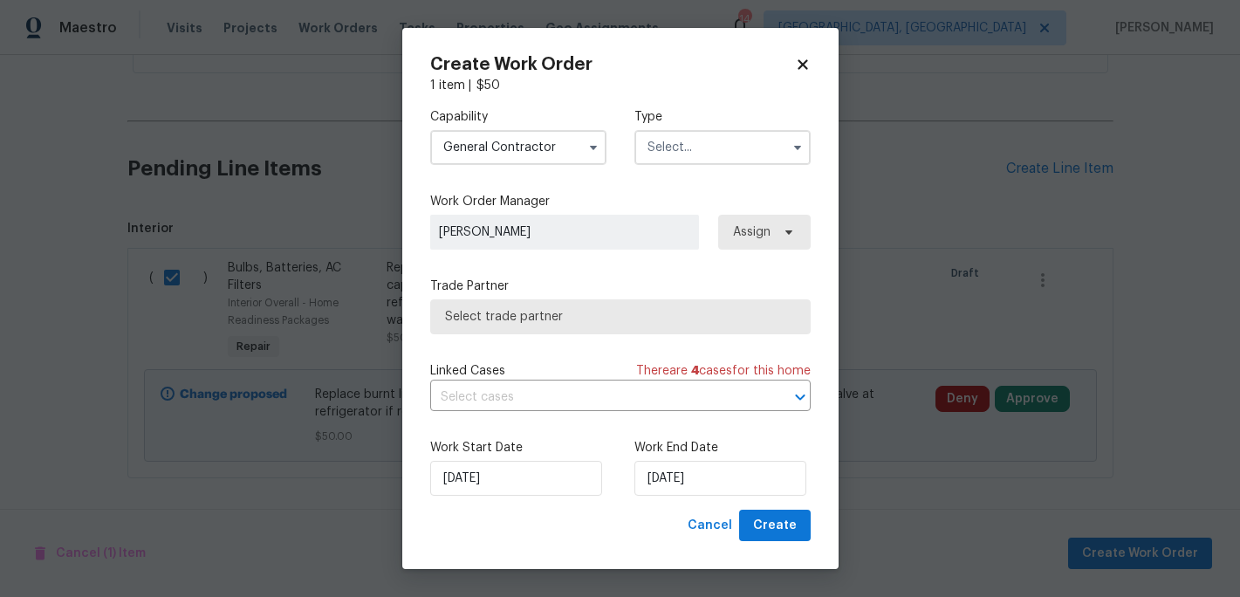
click at [726, 156] on input "text" at bounding box center [722, 147] width 176 height 35
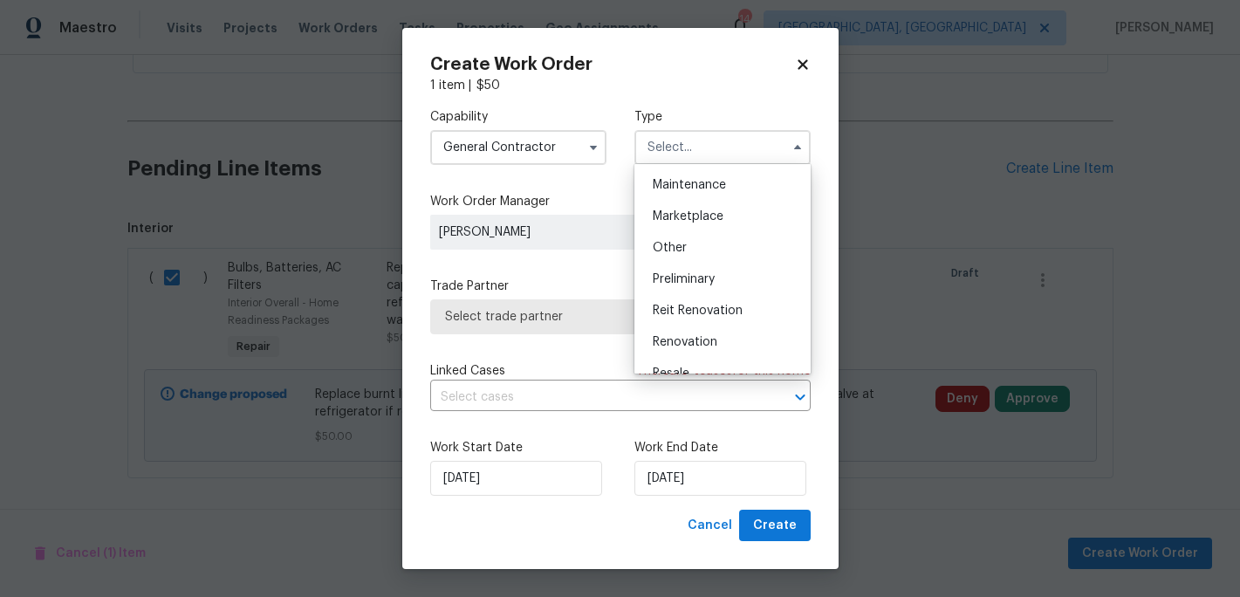
scroll to position [284, 0]
click at [706, 337] on span "Renovation" at bounding box center [685, 339] width 65 height 12
type input "Renovation"
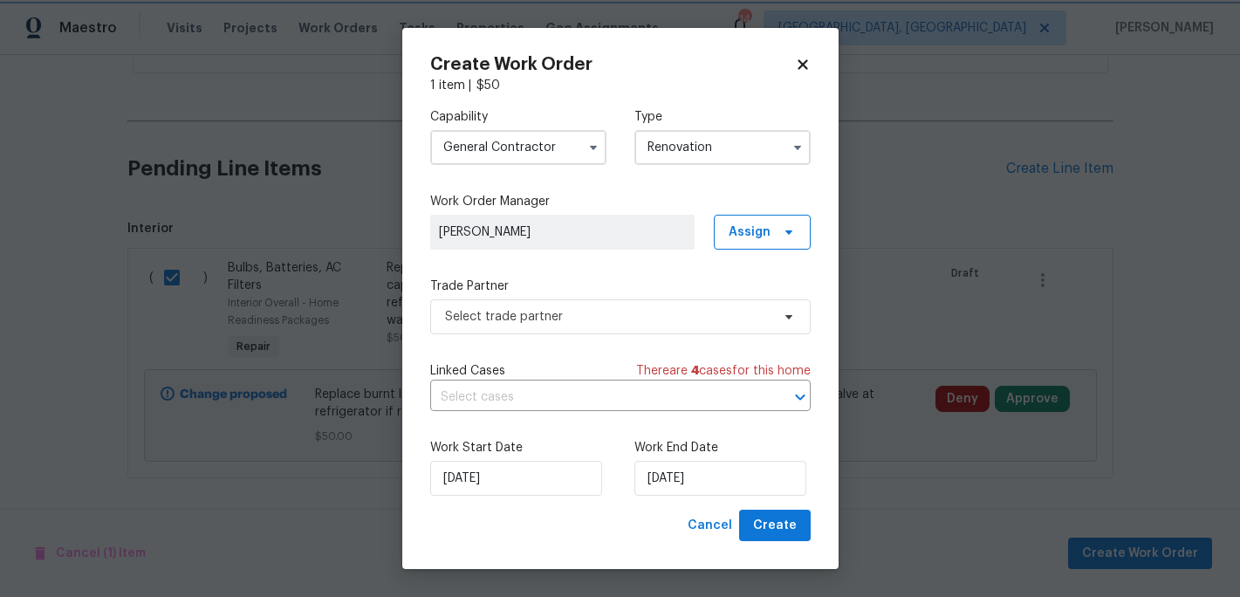
scroll to position [0, 0]
click at [676, 488] on input "9/2/2025" at bounding box center [720, 478] width 172 height 35
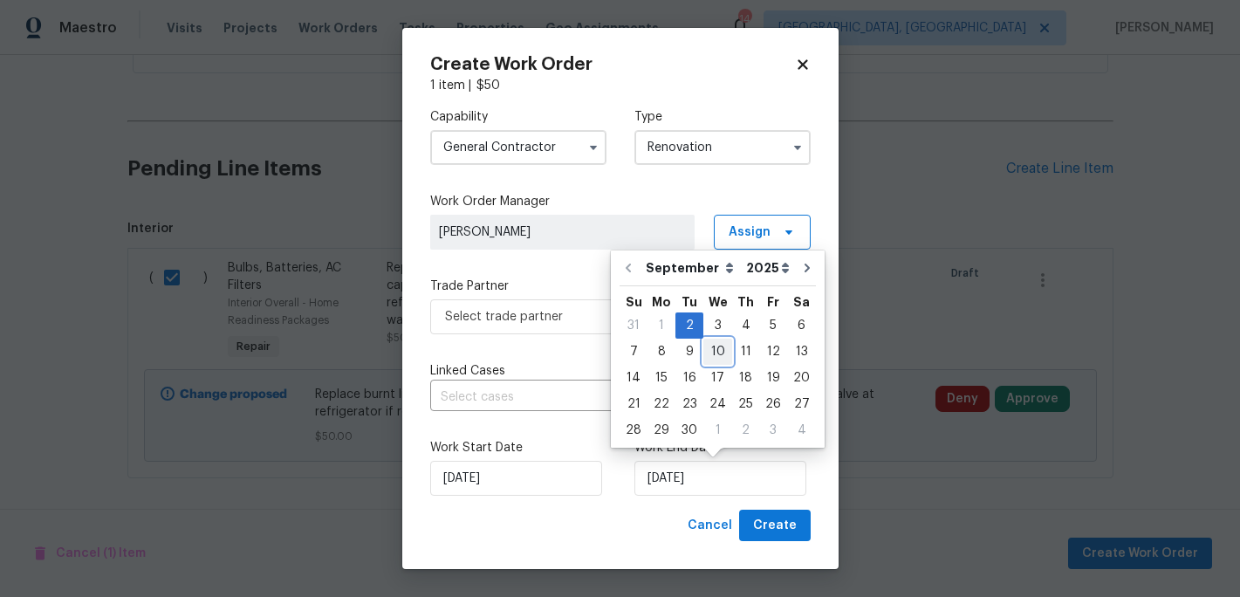
click at [709, 353] on div "10" at bounding box center [717, 351] width 29 height 24
type input "9/10/2025"
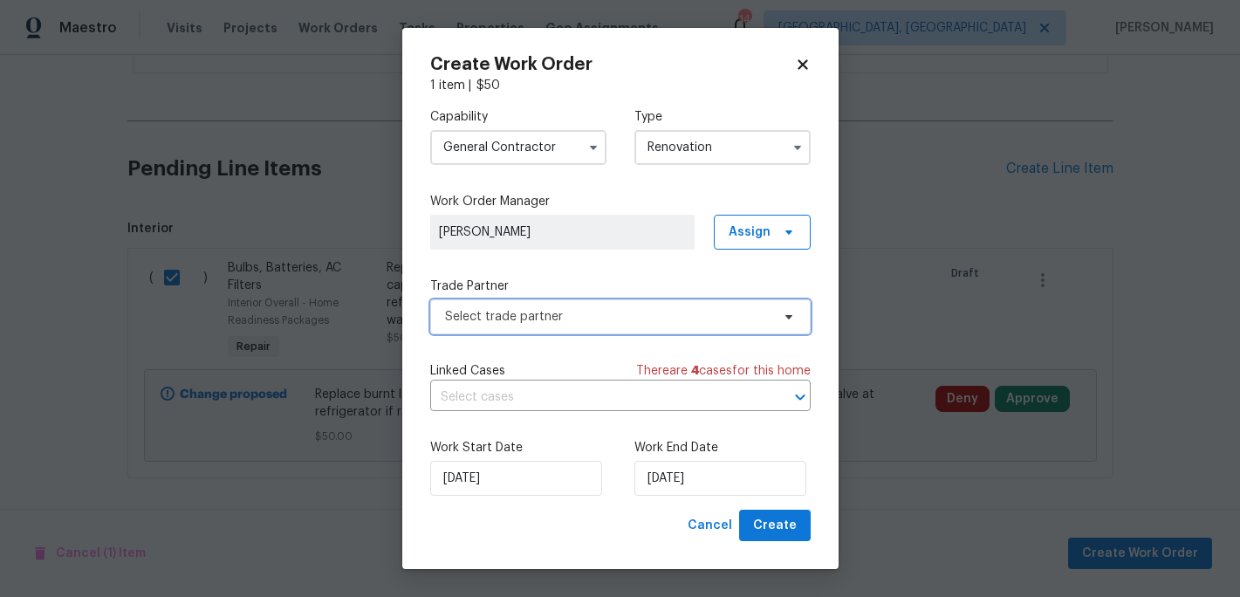
click at [790, 322] on icon at bounding box center [789, 317] width 14 height 14
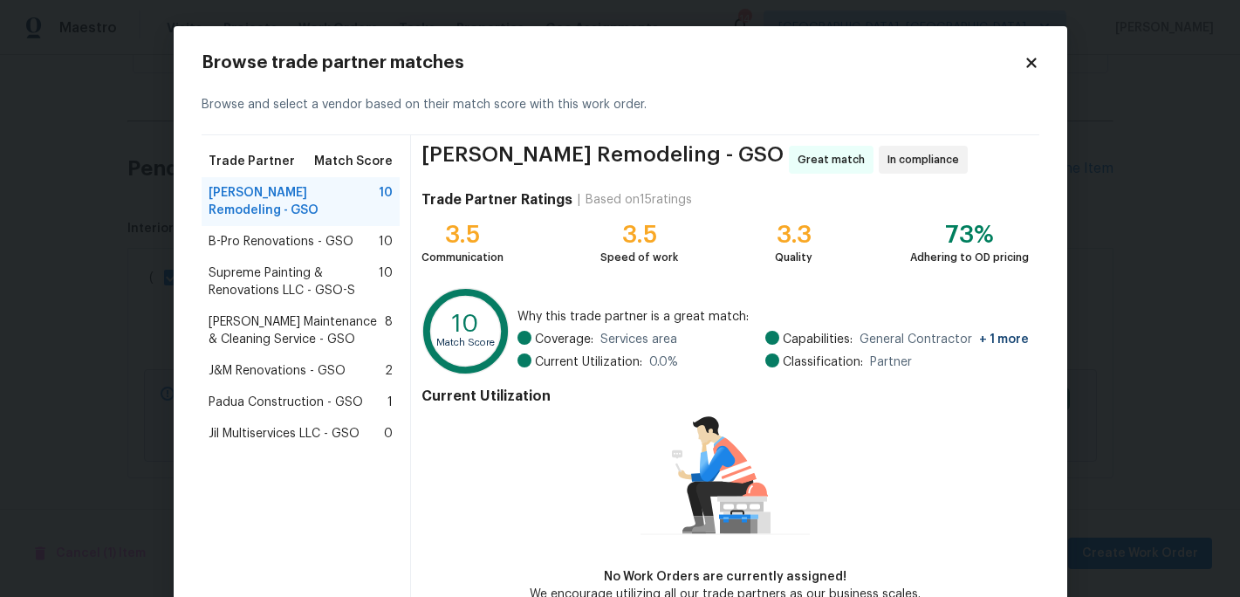
click at [278, 425] on span "Jil Multiservices LLC - GSO" at bounding box center [284, 433] width 151 height 17
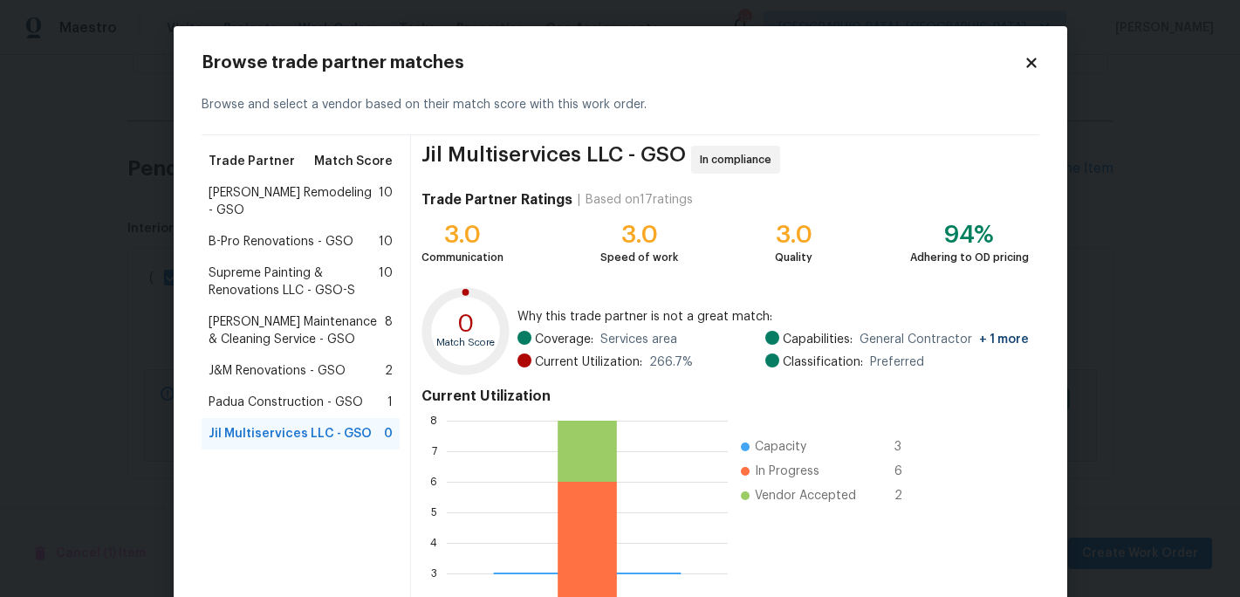
scroll to position [173, 0]
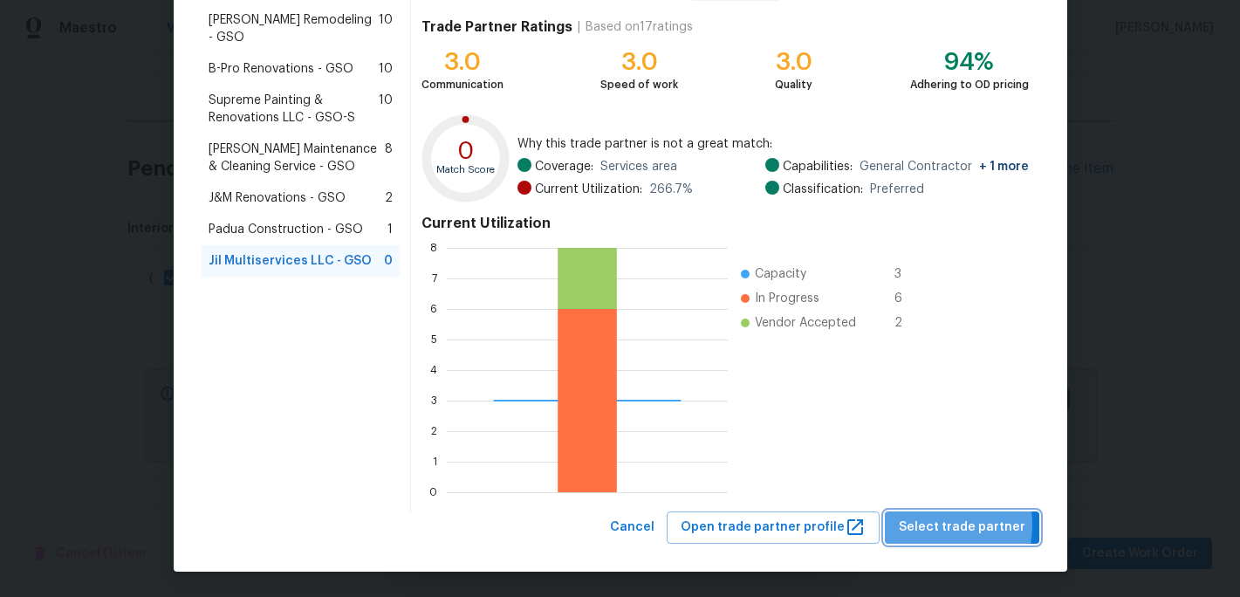
click at [933, 524] on span "Select trade partner" at bounding box center [962, 528] width 127 height 22
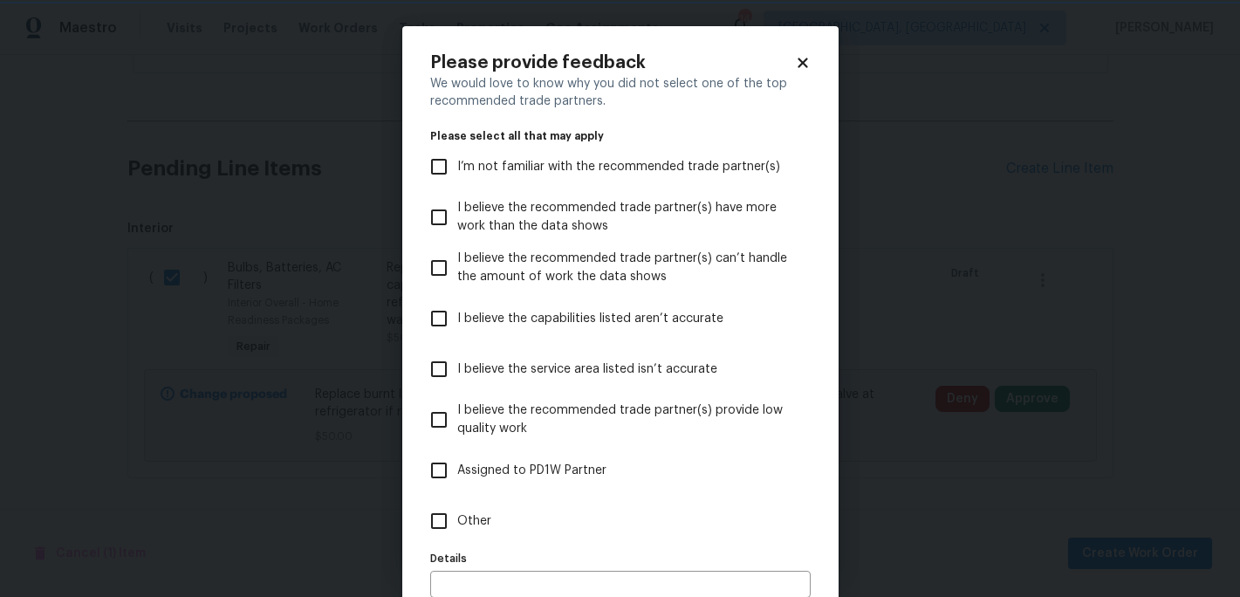
scroll to position [94, 0]
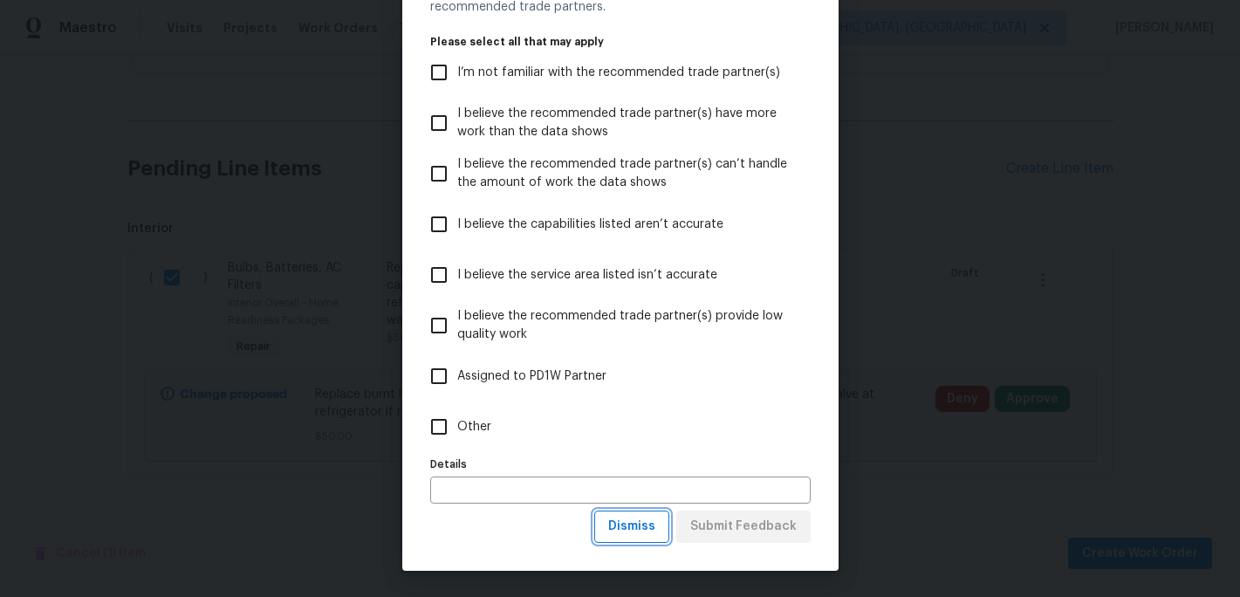
click at [619, 521] on span "Dismiss" at bounding box center [631, 527] width 47 height 22
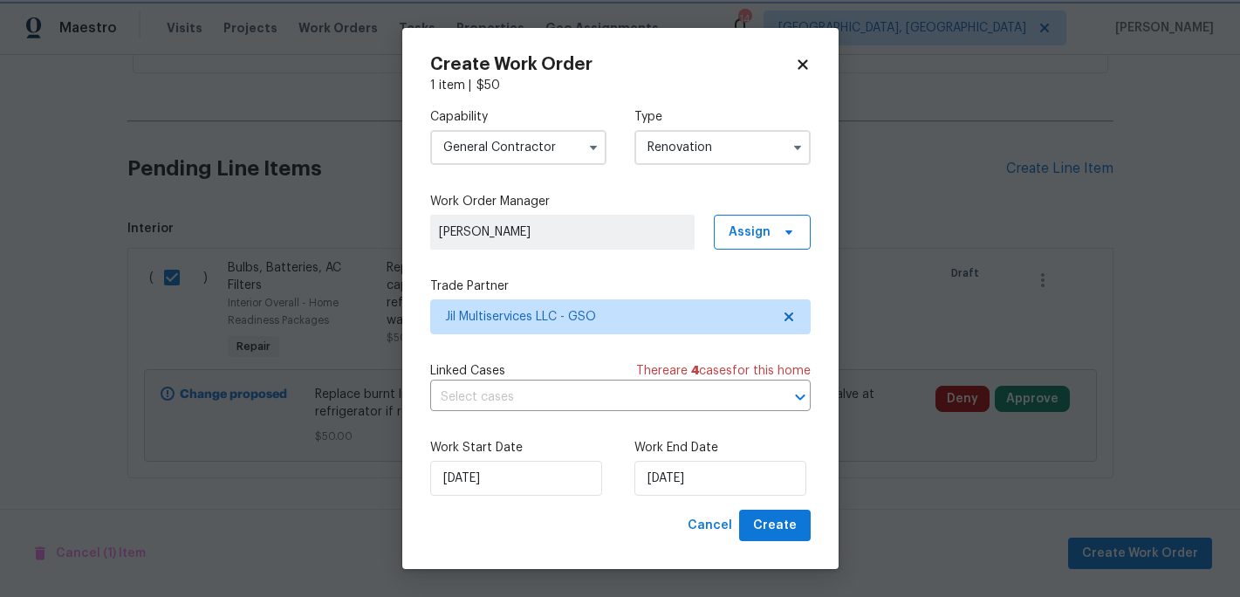
scroll to position [0, 0]
click at [780, 531] on span "Create" at bounding box center [775, 526] width 44 height 22
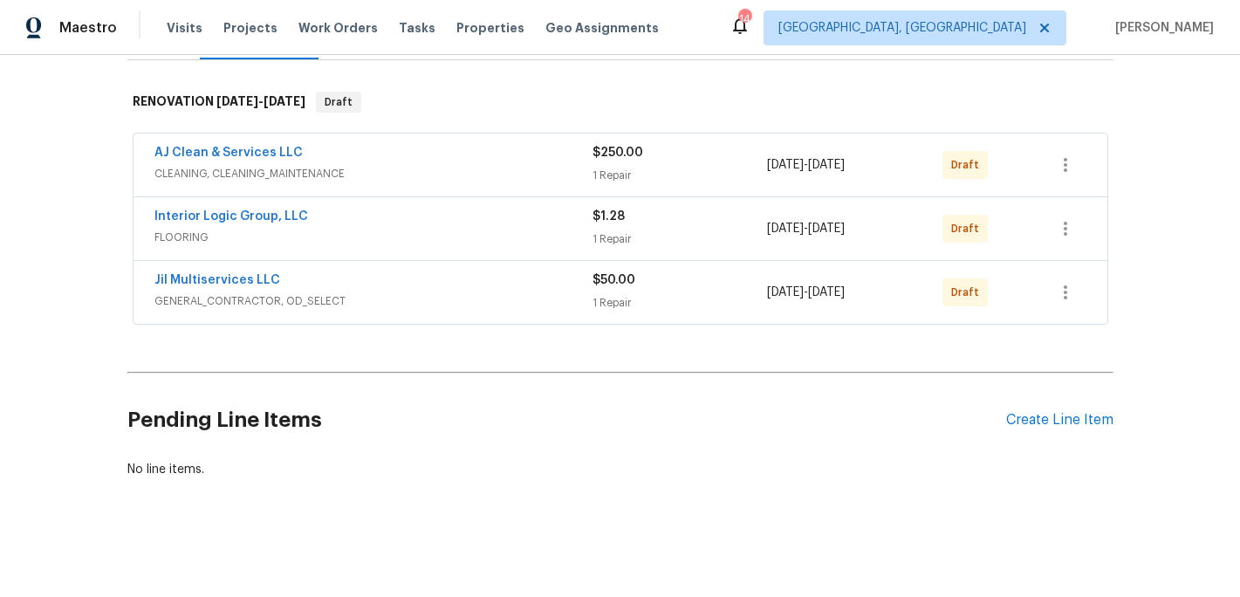
click at [1052, 410] on div "Pending Line Items Create Line Item" at bounding box center [620, 420] width 986 height 81
click at [1052, 418] on div "Create Line Item" at bounding box center [1059, 420] width 107 height 17
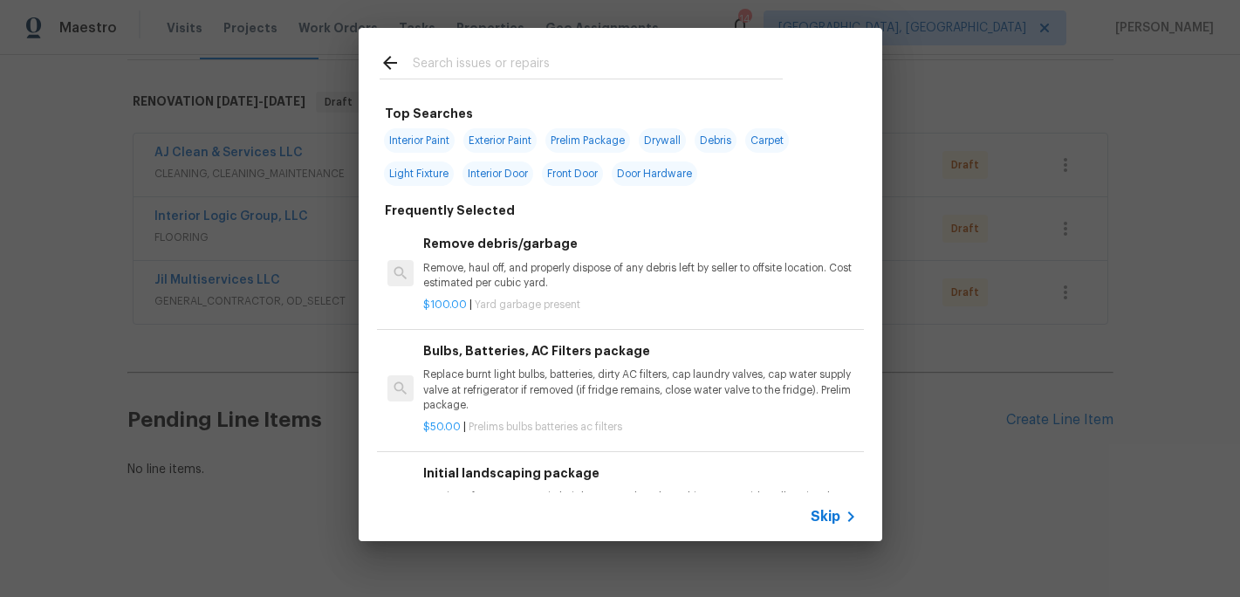
click at [431, 59] on input "text" at bounding box center [598, 65] width 370 height 26
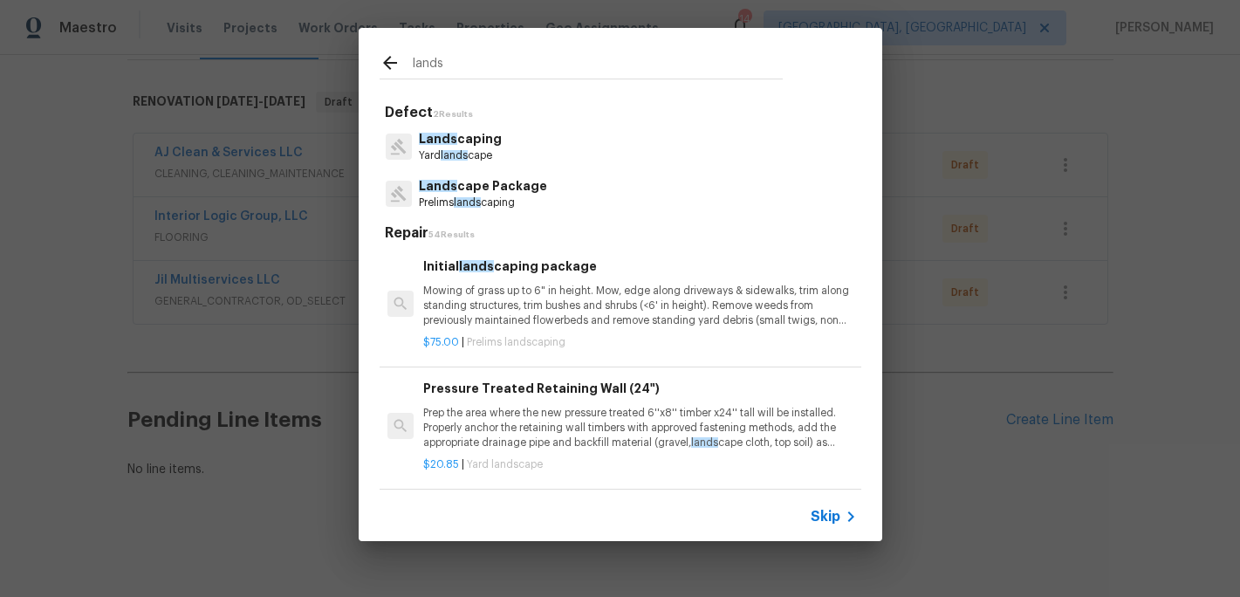
type input "lands"
click at [469, 184] on p "Lands cape Package" at bounding box center [483, 186] width 128 height 18
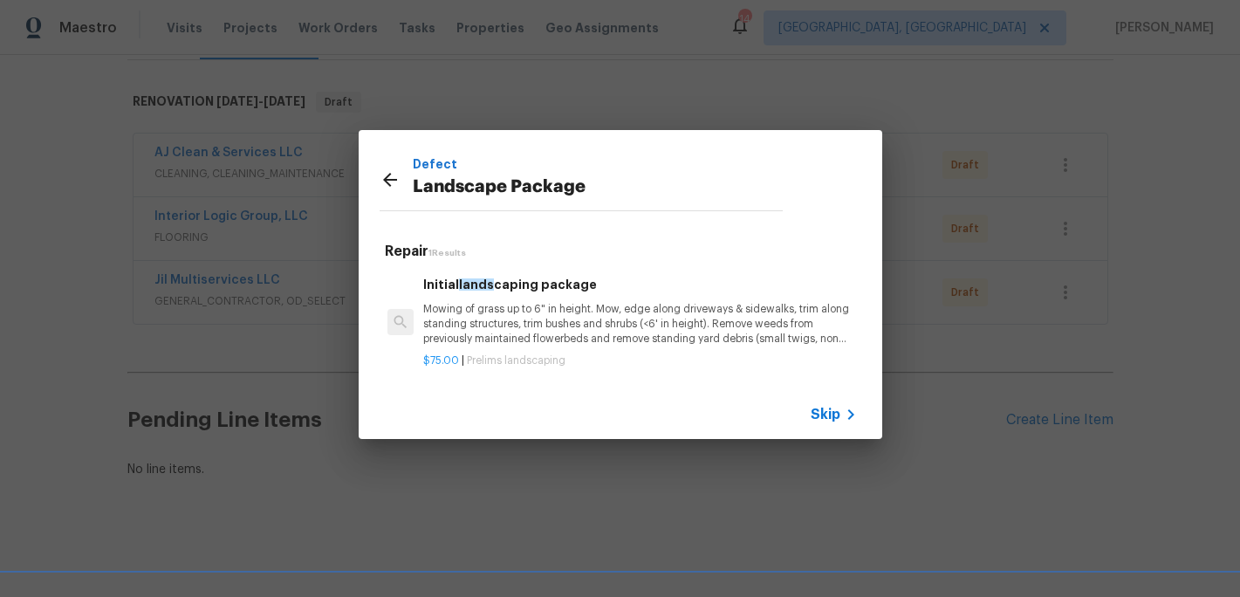
click at [825, 414] on span "Skip" at bounding box center [826, 414] width 30 height 17
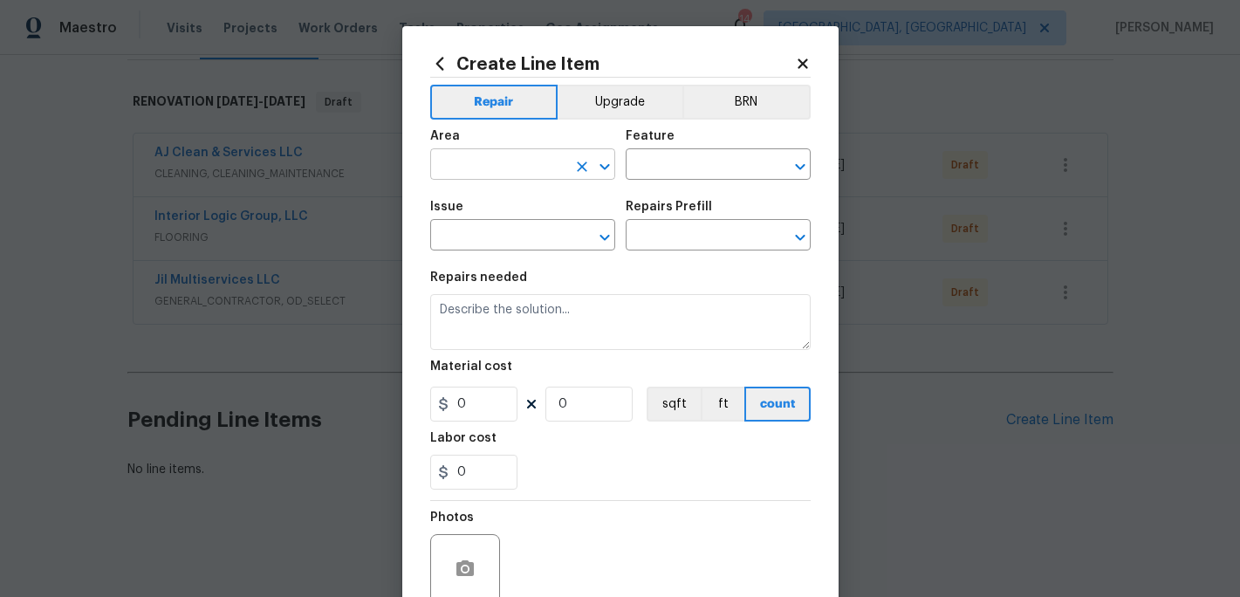
click at [525, 175] on input "text" at bounding box center [498, 166] width 136 height 27
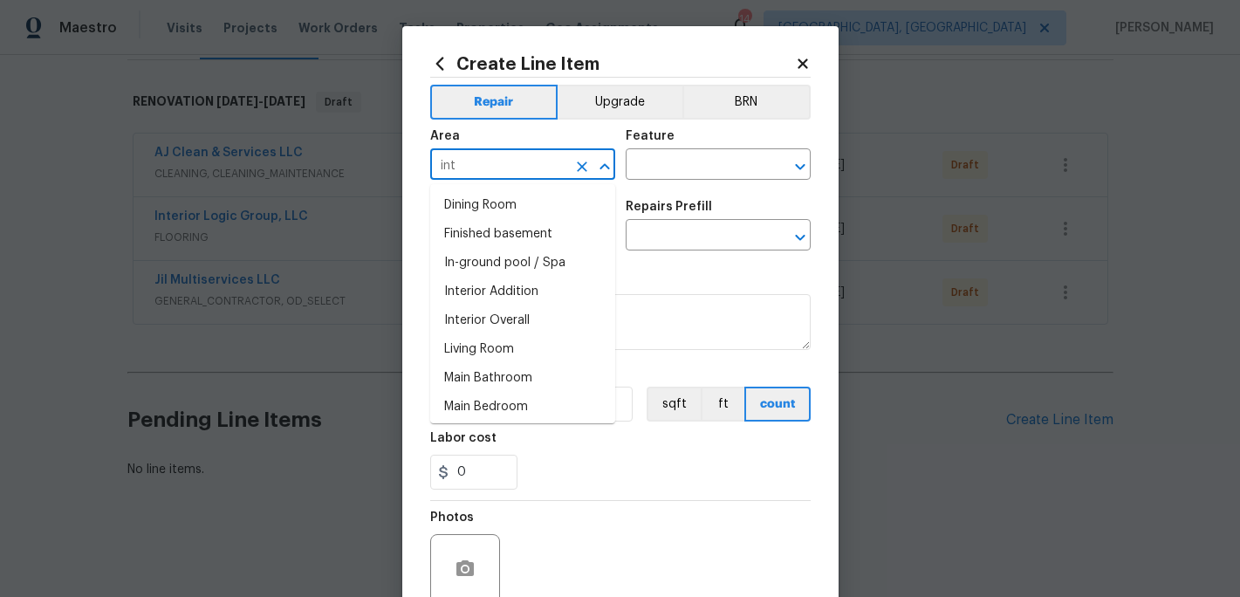
click at [517, 188] on ul "Dining Room Finished basement In-ground pool / Spa Interior Addition Interior O…" at bounding box center [522, 303] width 185 height 239
type input "i"
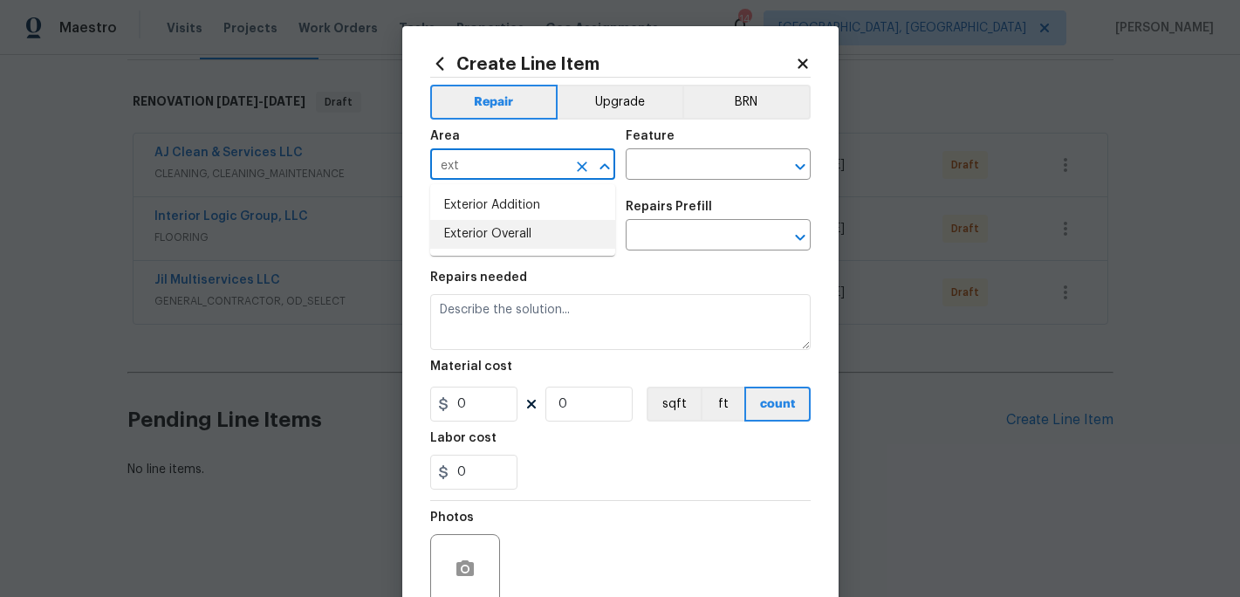
click at [516, 234] on li "Exterior Overall" at bounding box center [522, 234] width 185 height 29
type input "Exterior Overall"
click at [660, 169] on input "text" at bounding box center [694, 166] width 136 height 27
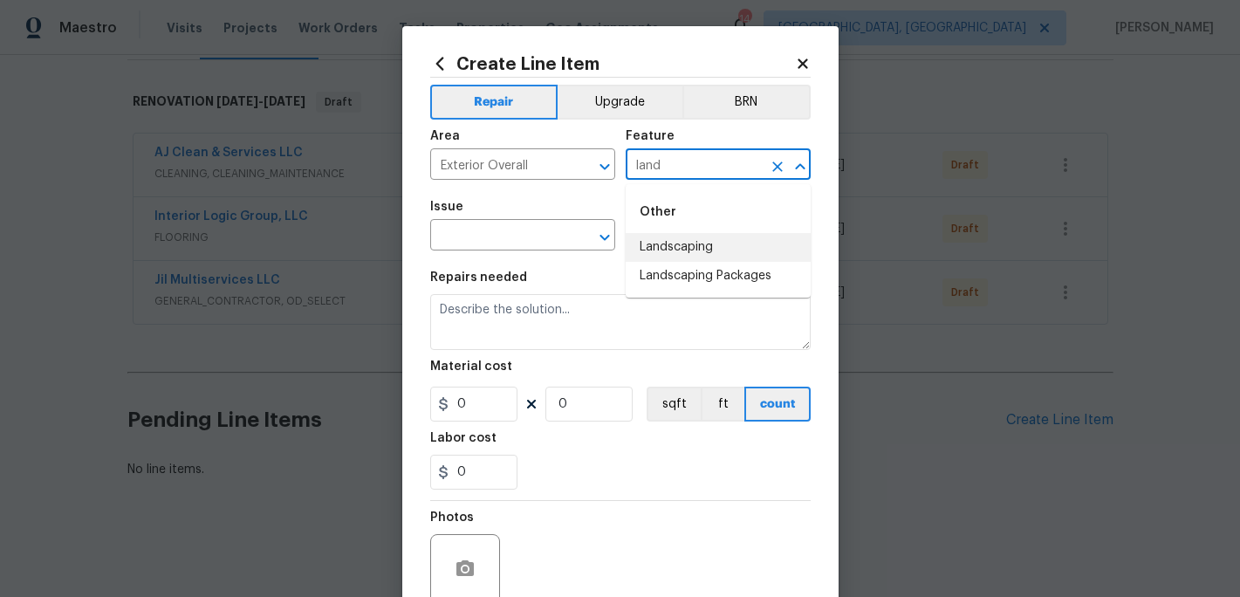
click at [683, 234] on li "Landscaping" at bounding box center [718, 247] width 185 height 29
click at [566, 240] on div "​" at bounding box center [522, 236] width 185 height 27
type input "Landscaping"
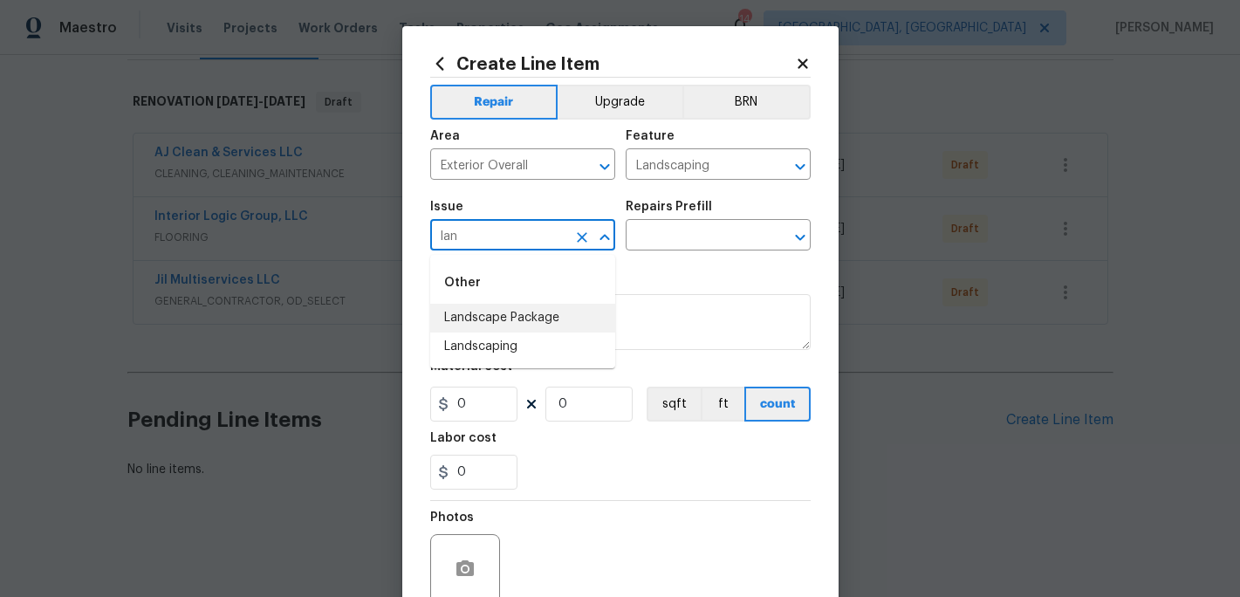
click at [516, 322] on li "Landscape Package" at bounding box center [522, 318] width 185 height 29
type input "Landscape Package"
click at [690, 230] on input "text" at bounding box center [694, 236] width 136 height 27
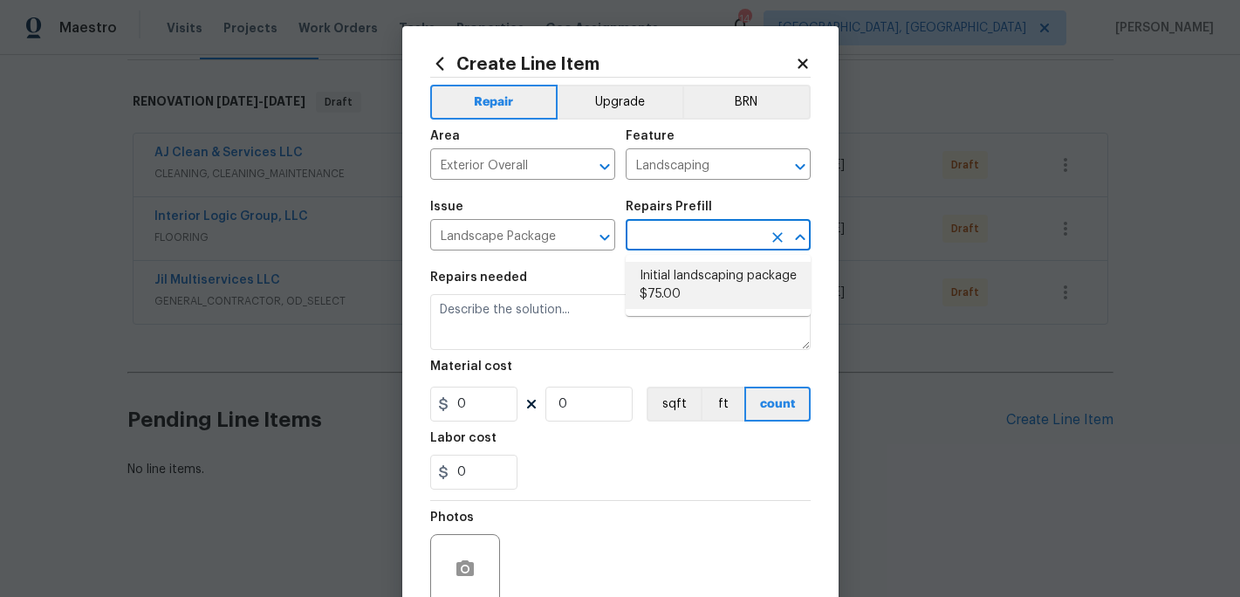
click at [688, 277] on li "Initial landscaping package $75.00" at bounding box center [718, 285] width 185 height 47
type input "Home Readiness Packages"
type input "Initial landscaping package $75.00"
type textarea "Mowing of grass up to 6" in height. Mow, edge along driveways & sidewalks, trim…"
type input "75"
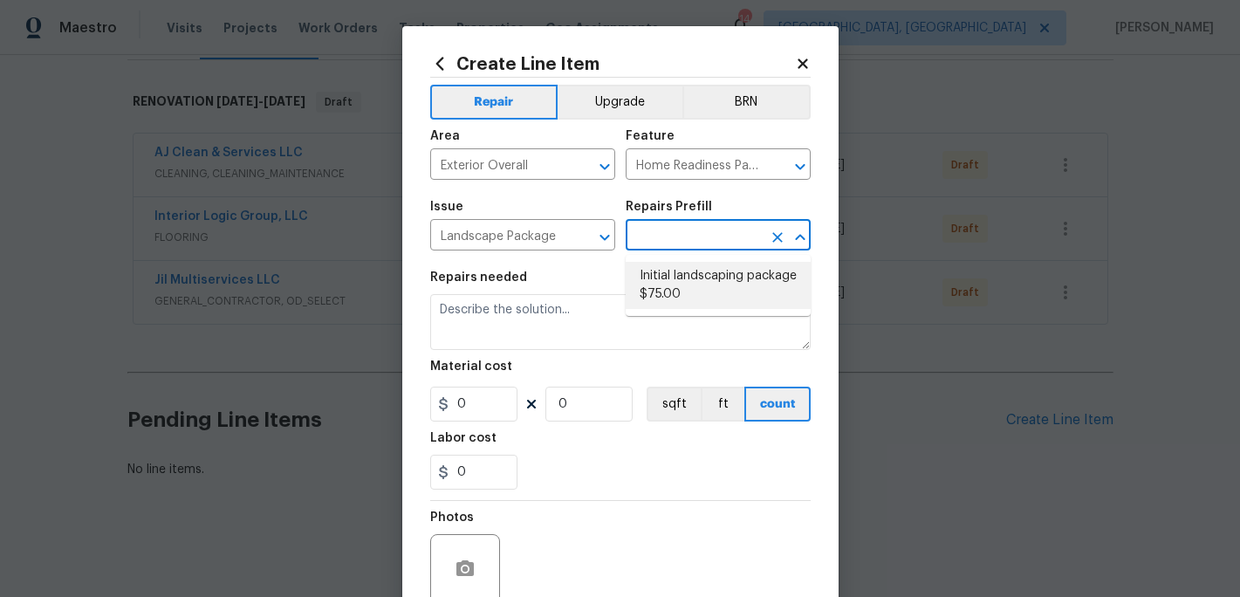
type input "1"
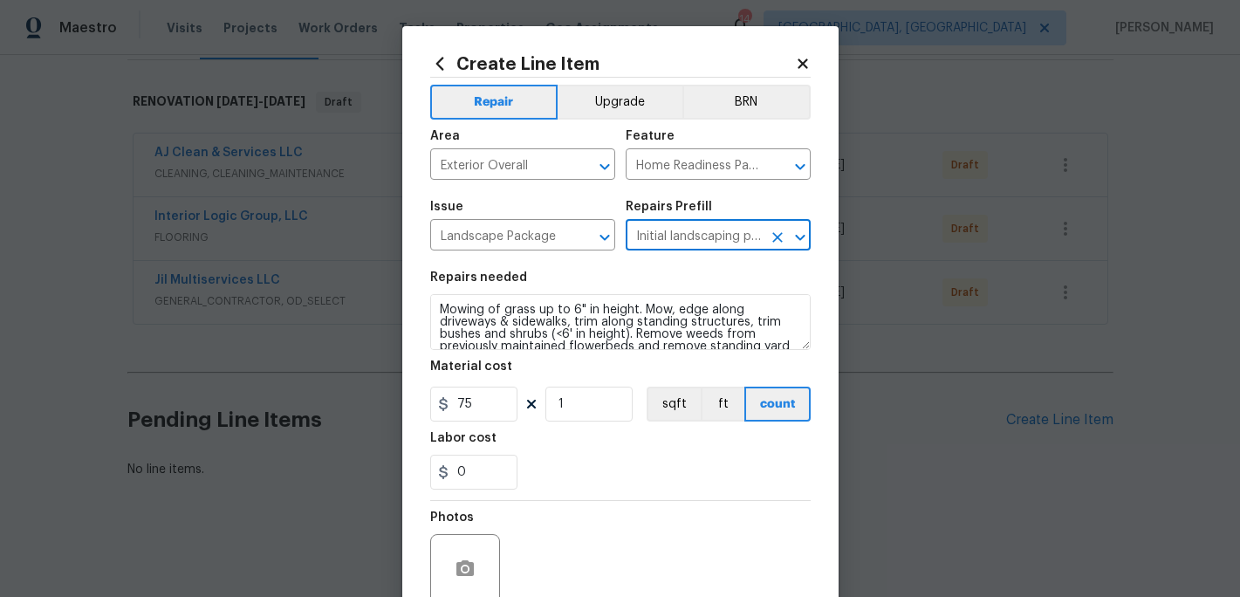
scroll to position [155, 0]
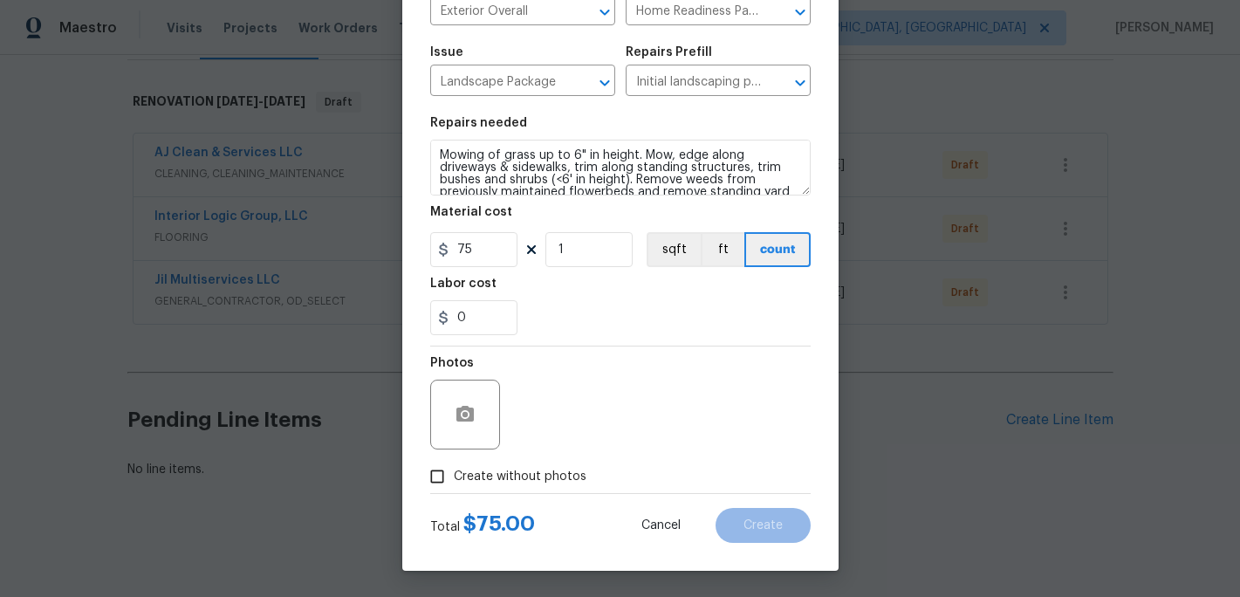
click at [465, 477] on span "Create without photos" at bounding box center [520, 477] width 133 height 18
click at [454, 477] on input "Create without photos" at bounding box center [437, 476] width 33 height 33
checkbox input "true"
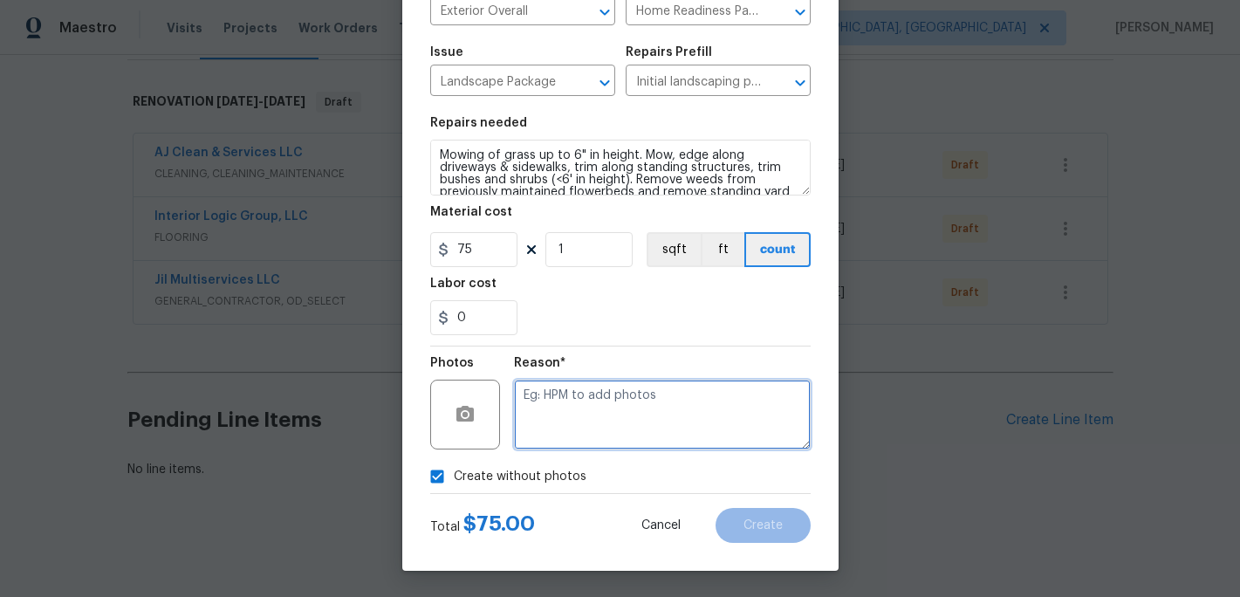
click at [568, 423] on textarea at bounding box center [662, 415] width 297 height 70
type textarea "c"
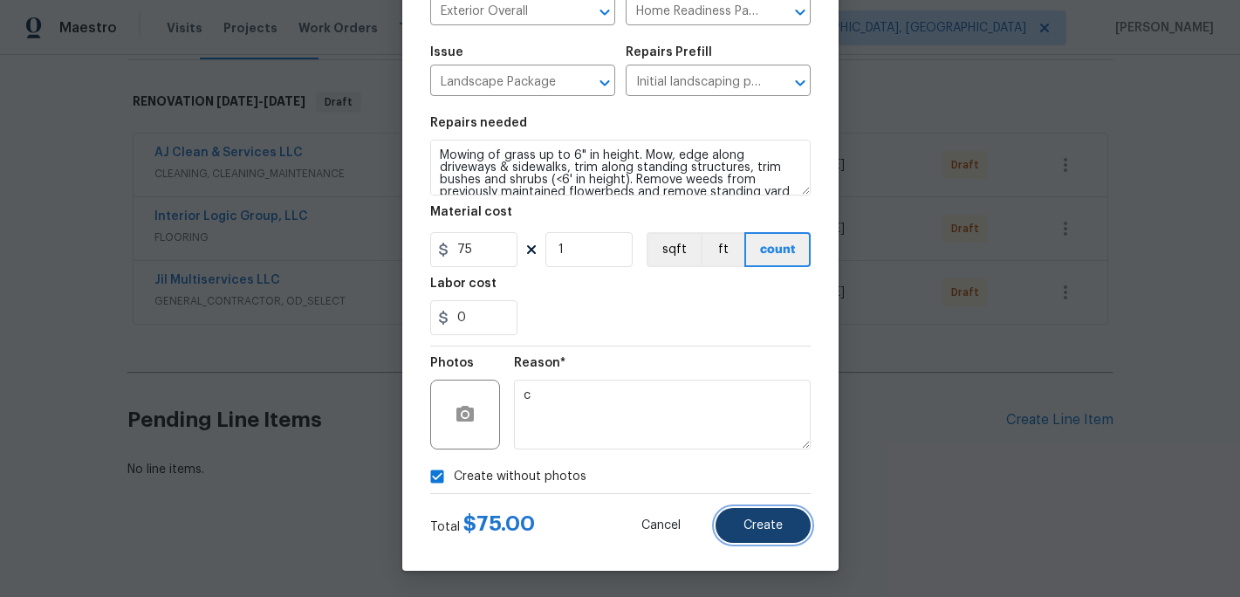
click at [763, 516] on button "Create" at bounding box center [762, 525] width 95 height 35
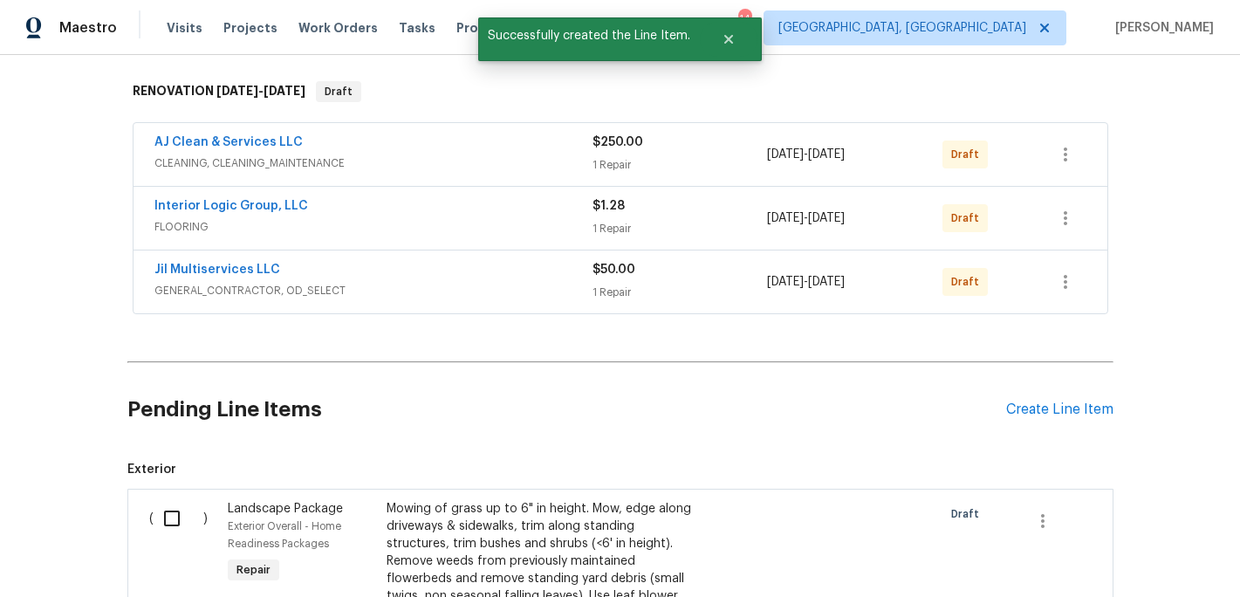
scroll to position [445, 0]
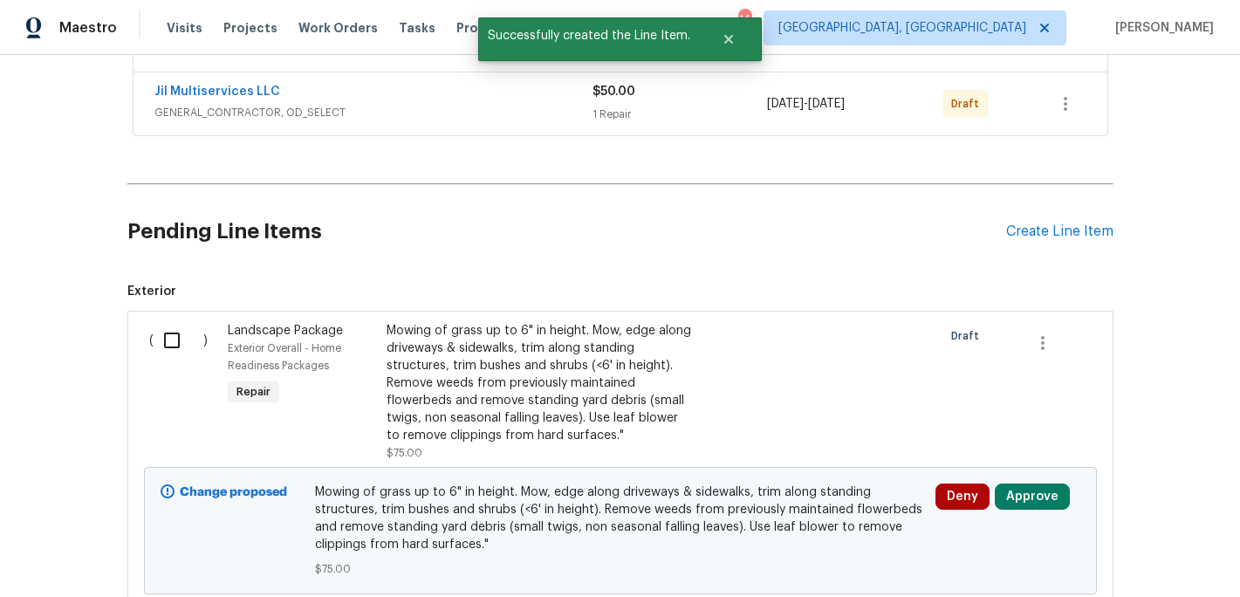
click at [180, 340] on input "checkbox" at bounding box center [179, 340] width 50 height 37
checkbox input "true"
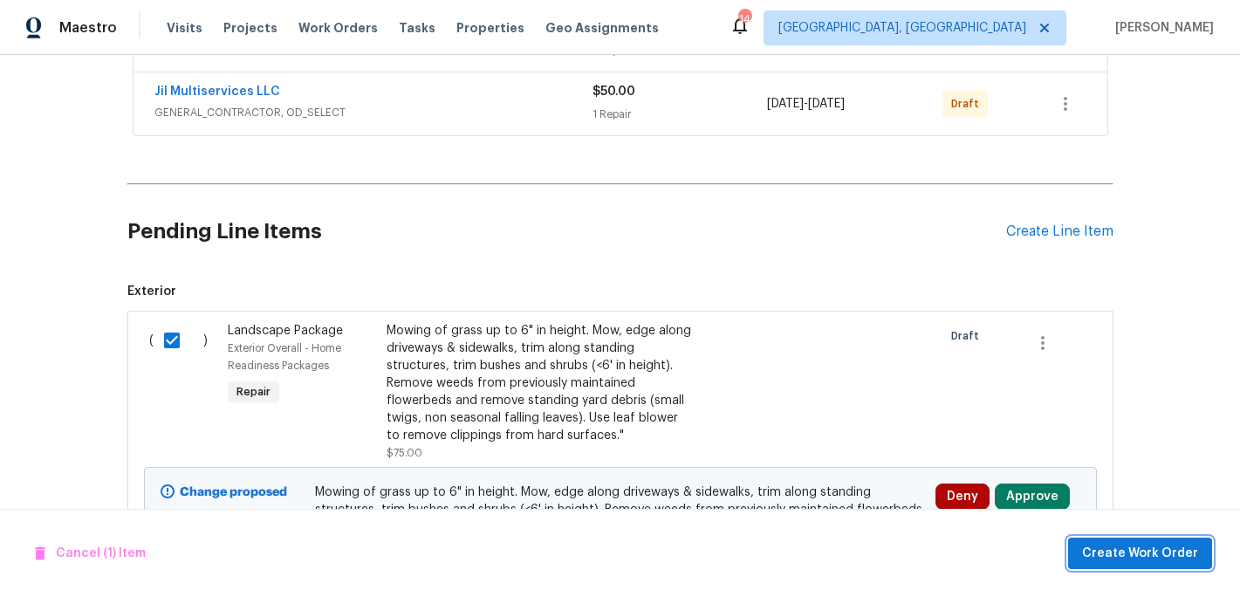
click at [1110, 553] on span "Create Work Order" at bounding box center [1140, 554] width 116 height 22
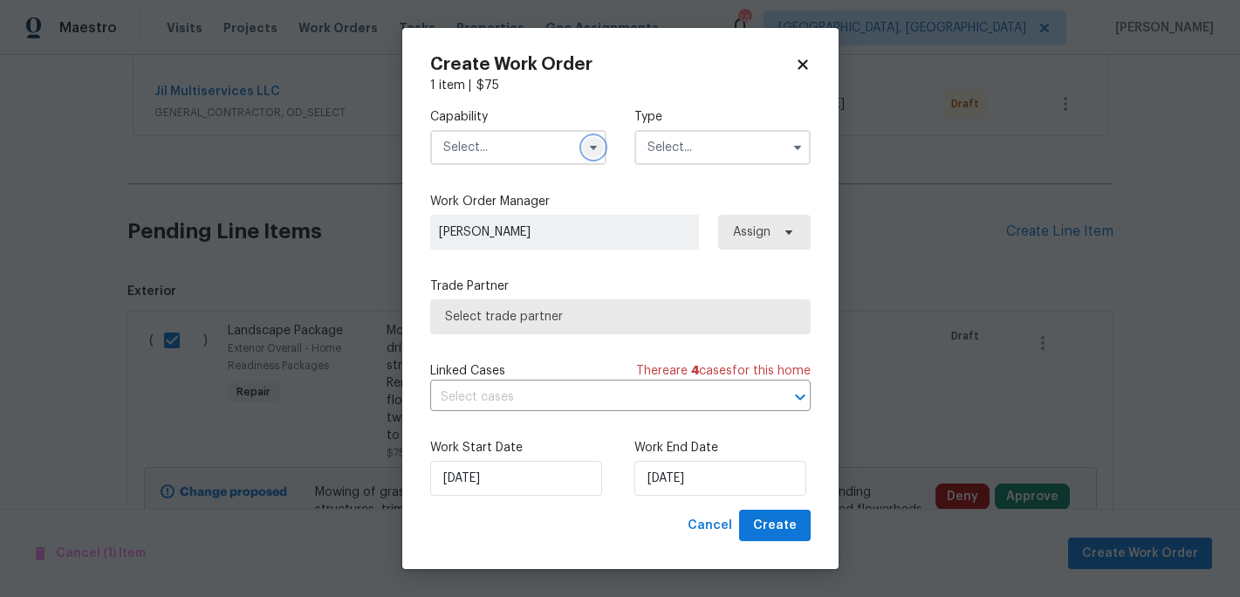
click at [588, 148] on icon "button" at bounding box center [593, 147] width 14 height 14
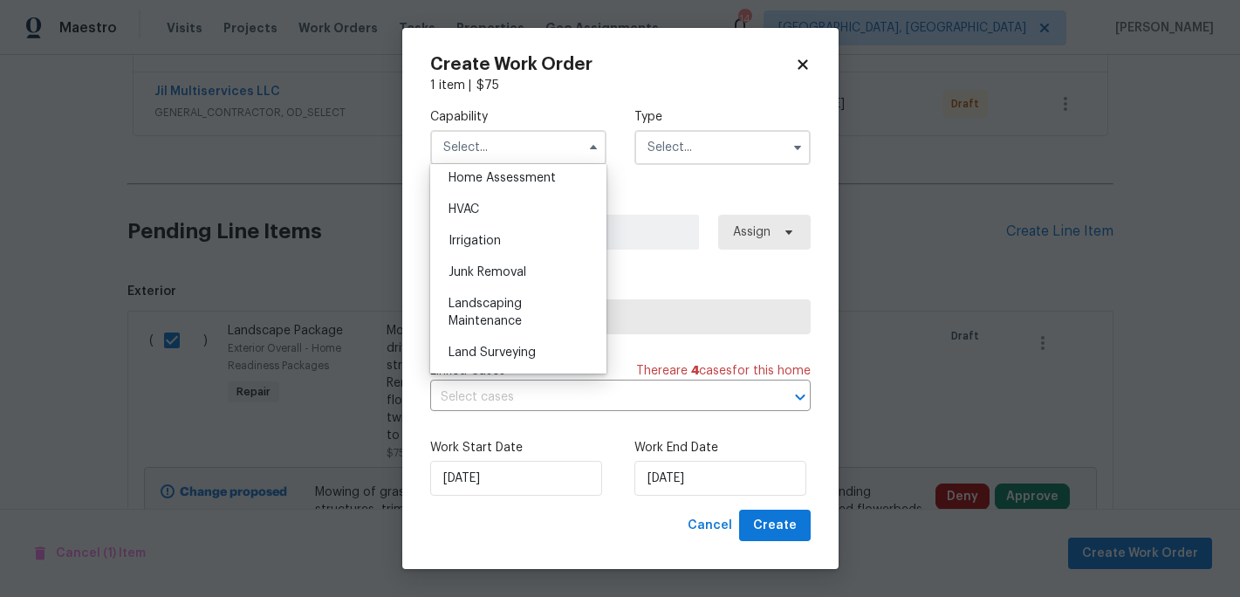
scroll to position [1044, 0]
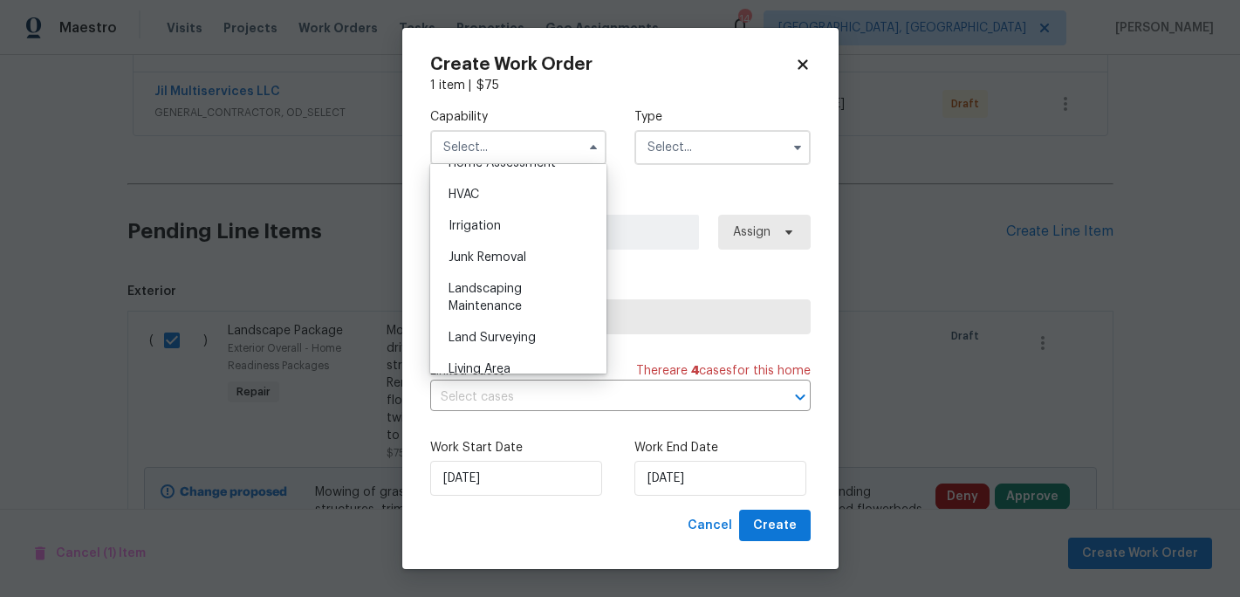
click at [508, 305] on span "Landscaping Maintenance" at bounding box center [484, 298] width 73 height 30
type input "Landscaping Maintenance"
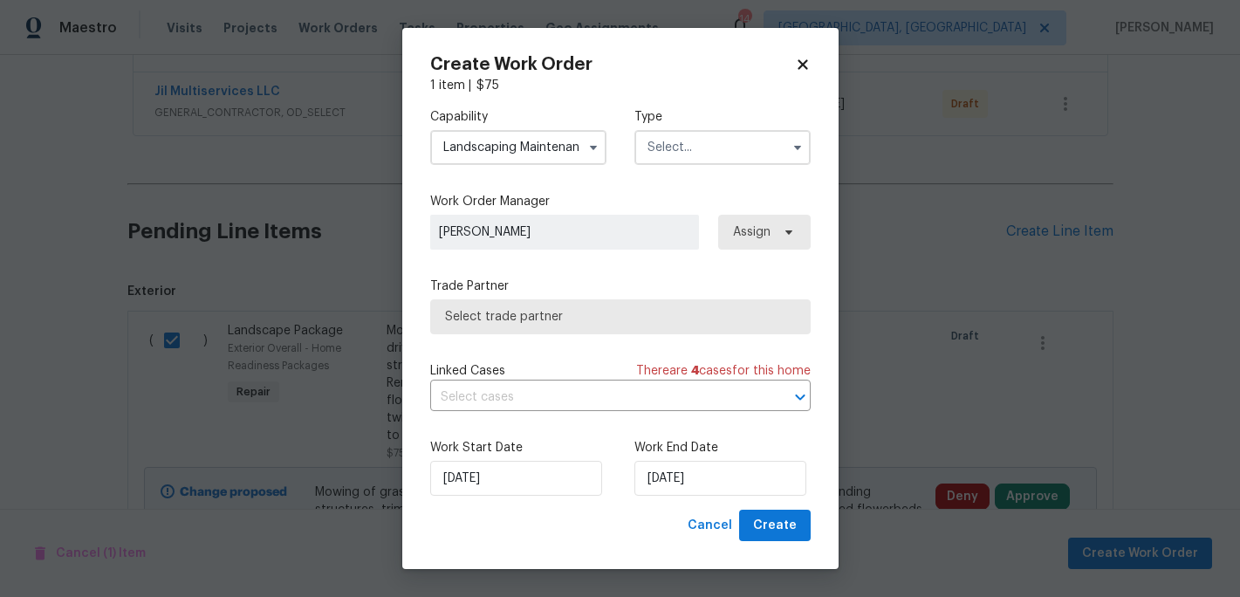
click at [758, 154] on input "text" at bounding box center [722, 147] width 176 height 35
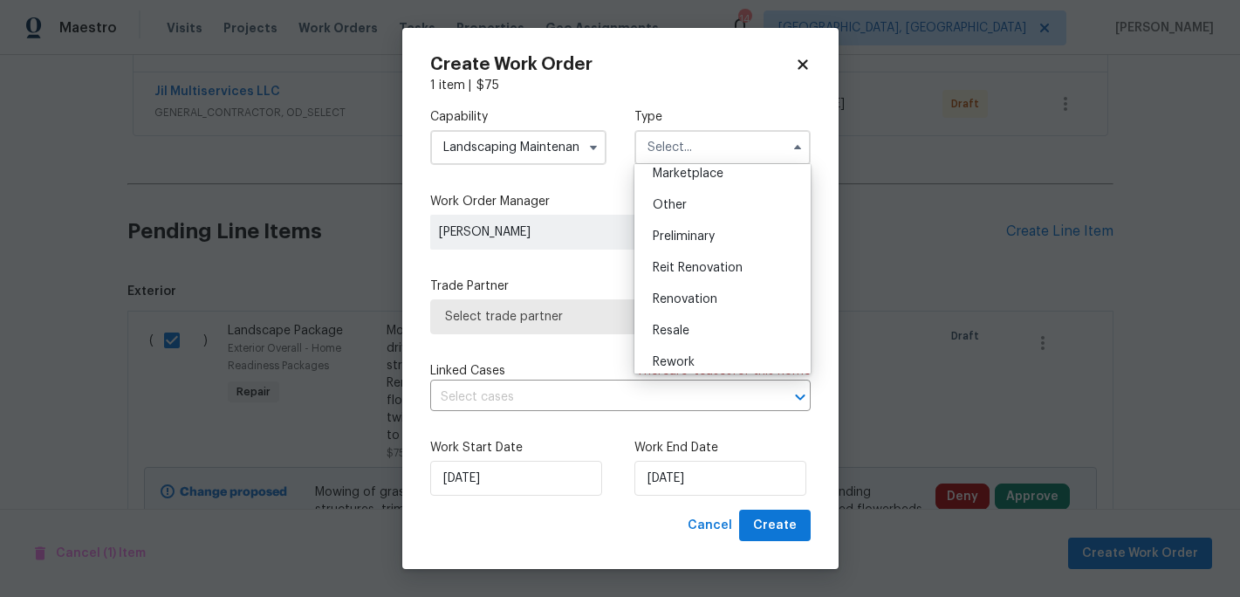
scroll to position [325, 0]
click at [696, 296] on span "Renovation" at bounding box center [685, 298] width 65 height 12
type input "Renovation"
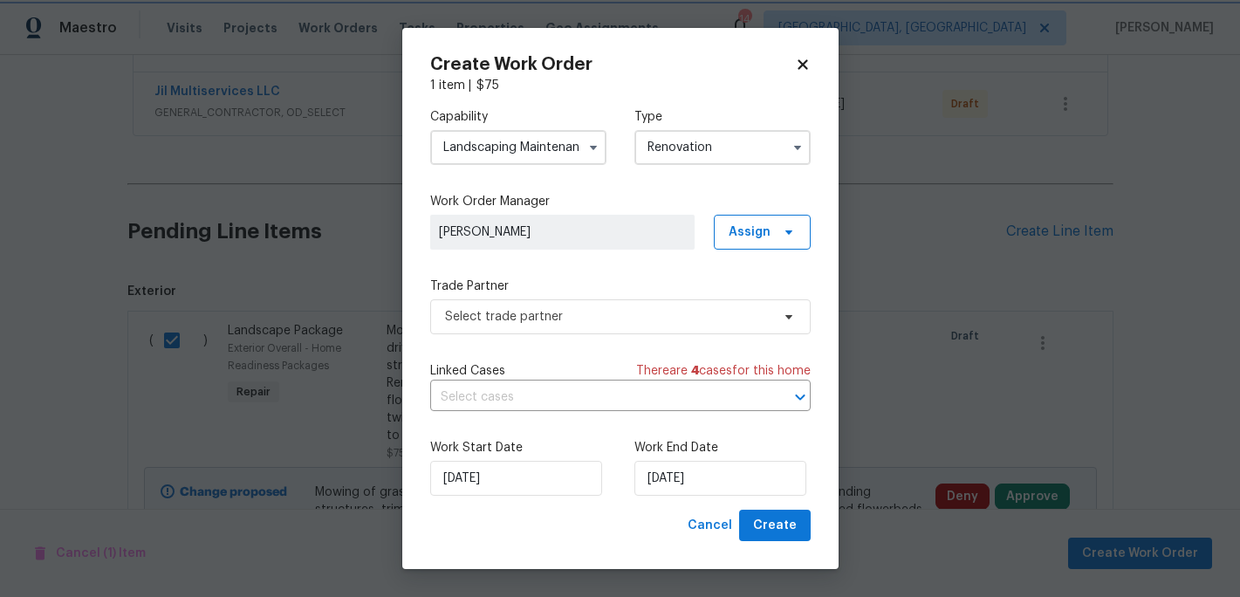
scroll to position [0, 0]
click at [599, 308] on span "Select trade partner" at bounding box center [607, 316] width 325 height 17
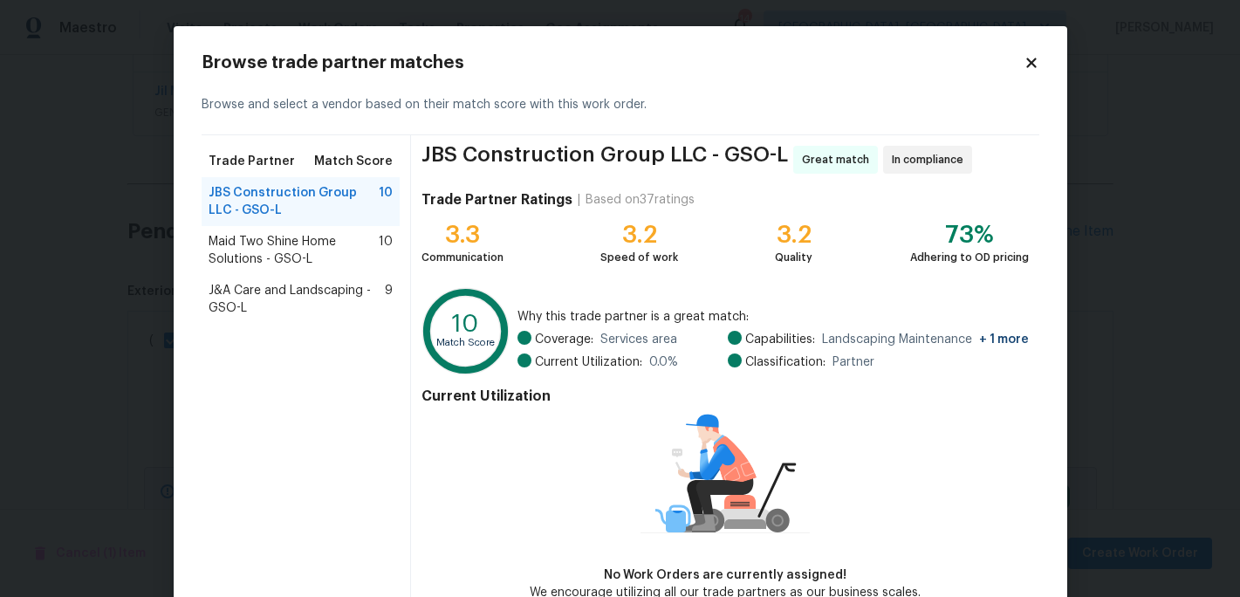
click at [297, 261] on span "Maid Two Shine Home Solutions - GSO-L" at bounding box center [294, 250] width 171 height 35
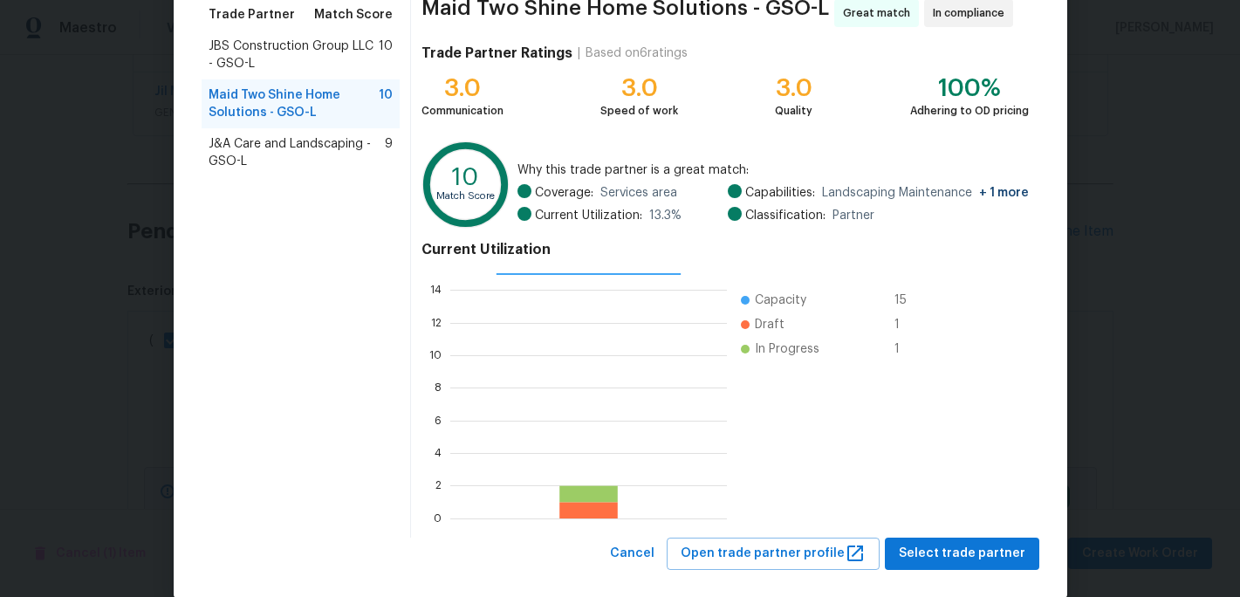
scroll to position [173, 0]
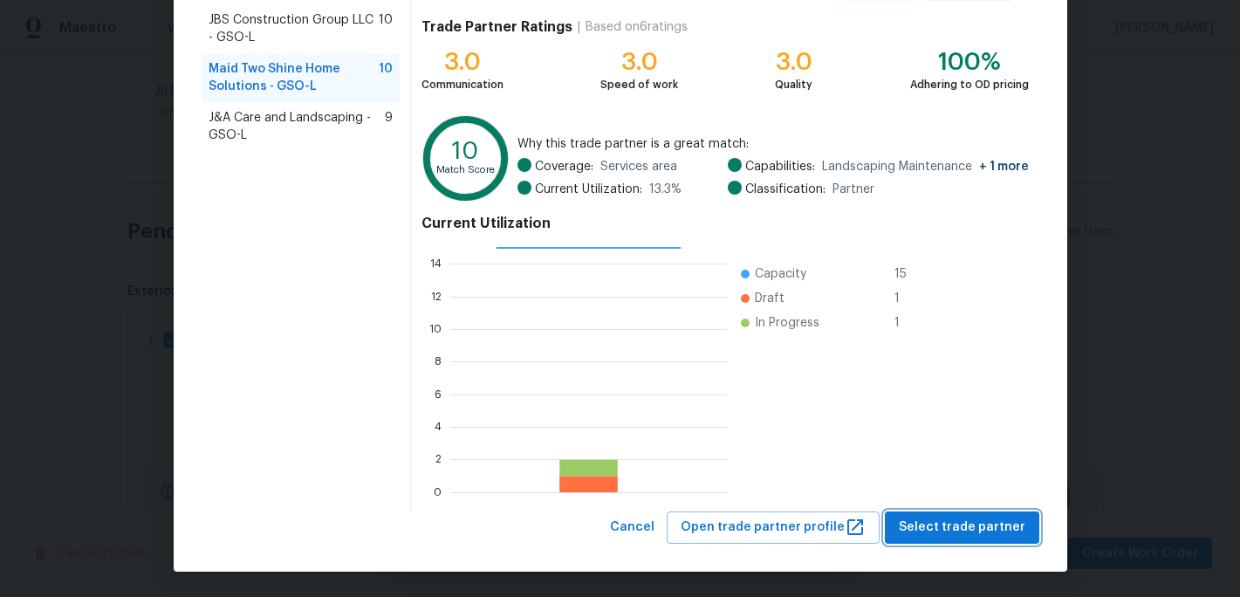
click at [982, 517] on span "Select trade partner" at bounding box center [962, 528] width 127 height 22
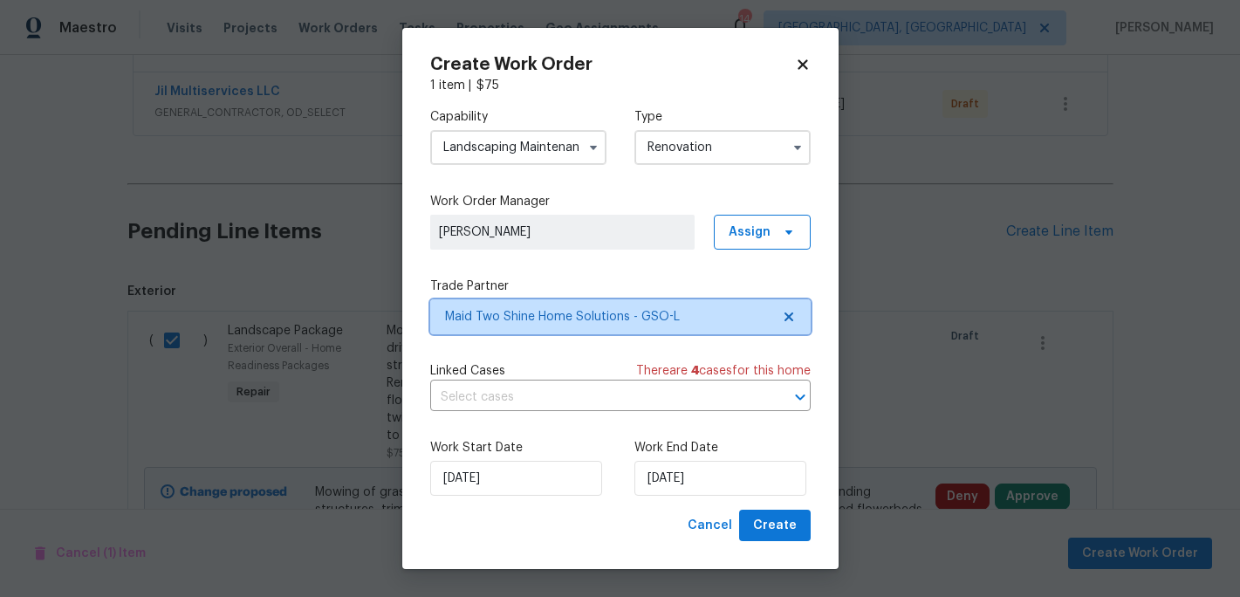
scroll to position [0, 0]
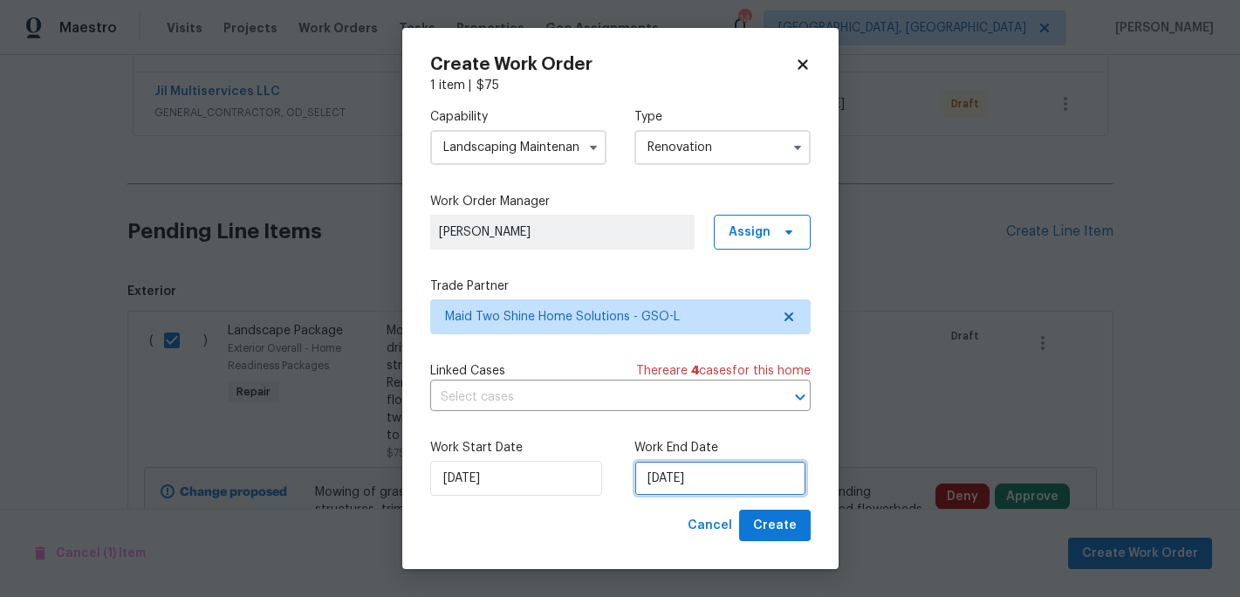
click at [695, 482] on input "9/2/2025" at bounding box center [720, 478] width 172 height 35
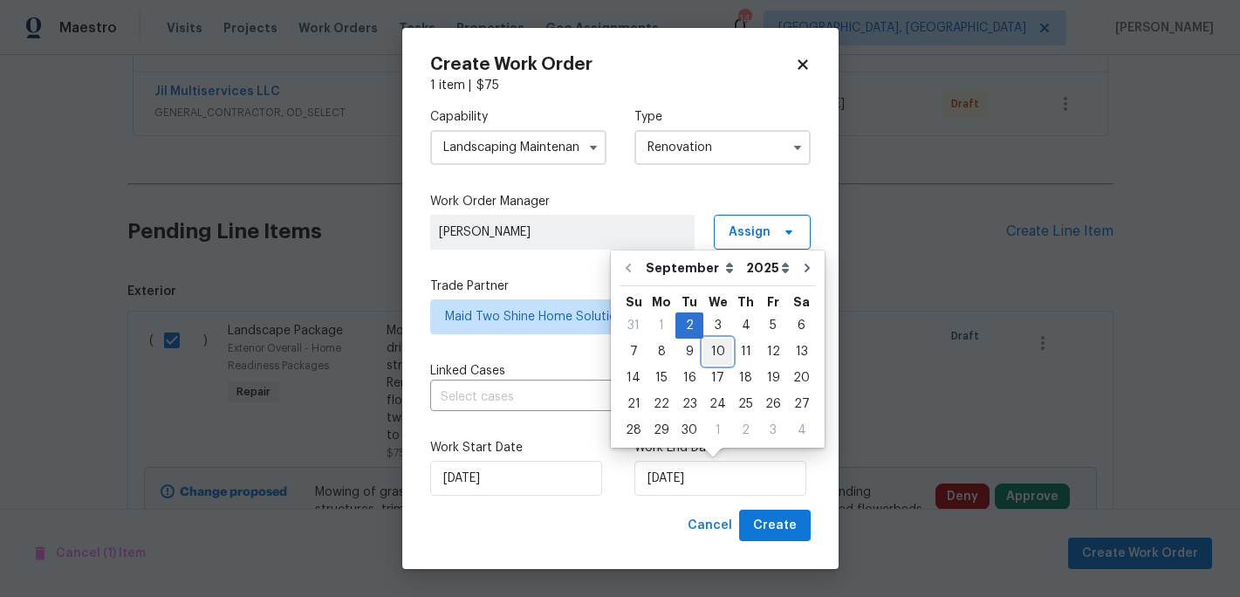
click at [708, 352] on div "10" at bounding box center [717, 351] width 29 height 24
type input "9/10/2025"
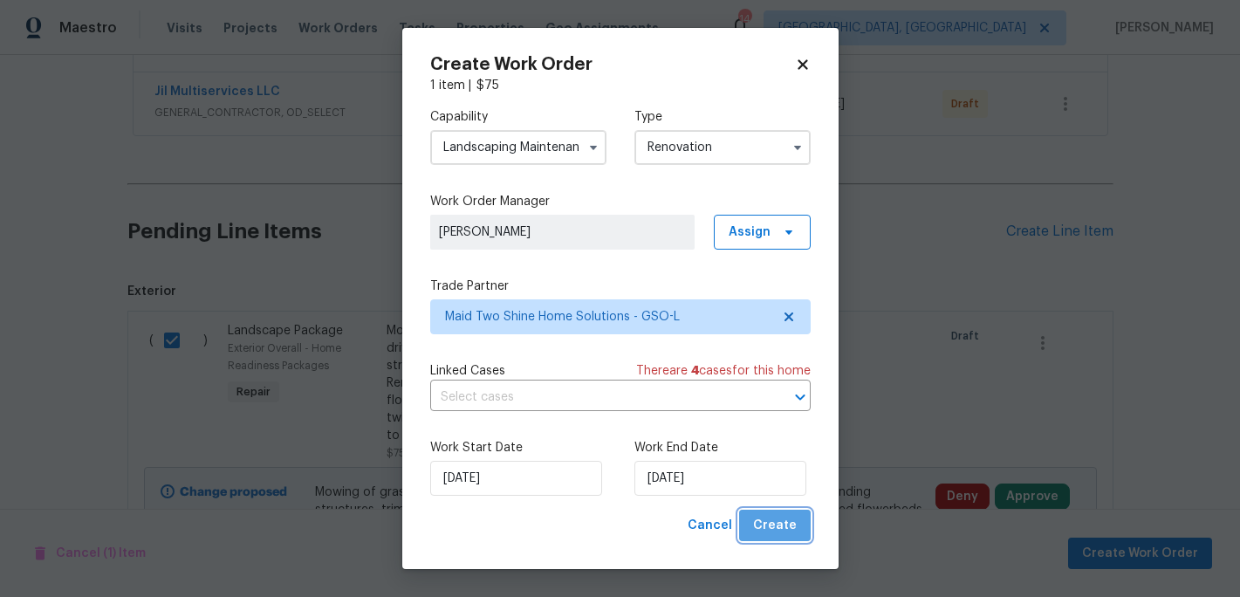
click at [791, 539] on button "Create" at bounding box center [775, 526] width 72 height 32
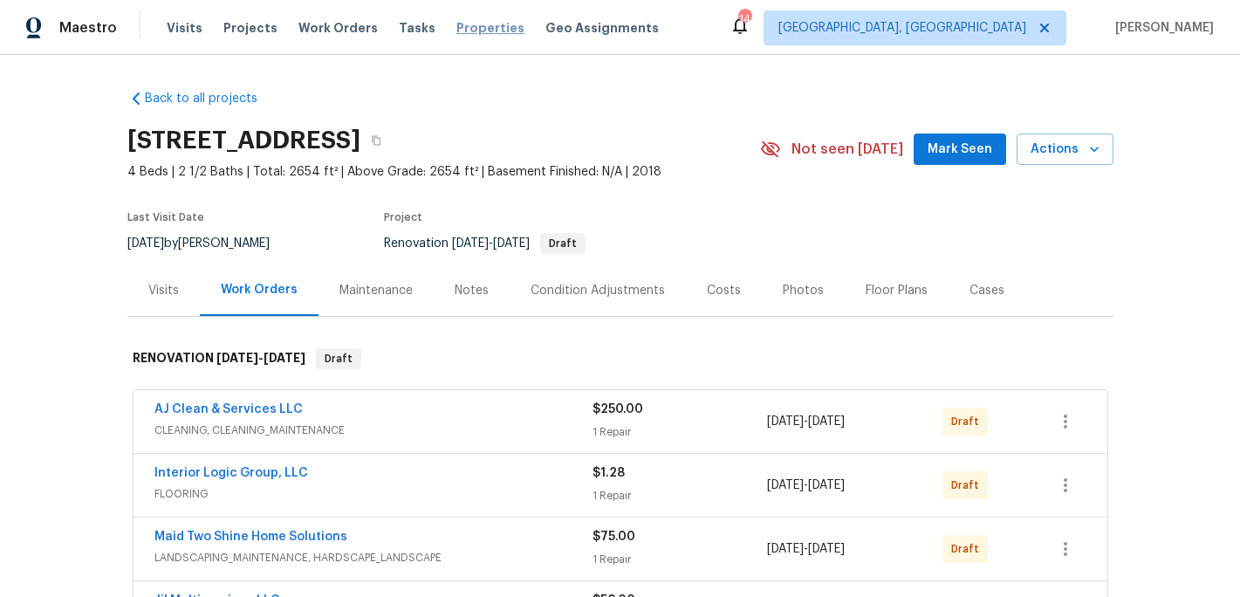
click at [476, 29] on span "Properties" at bounding box center [490, 27] width 68 height 17
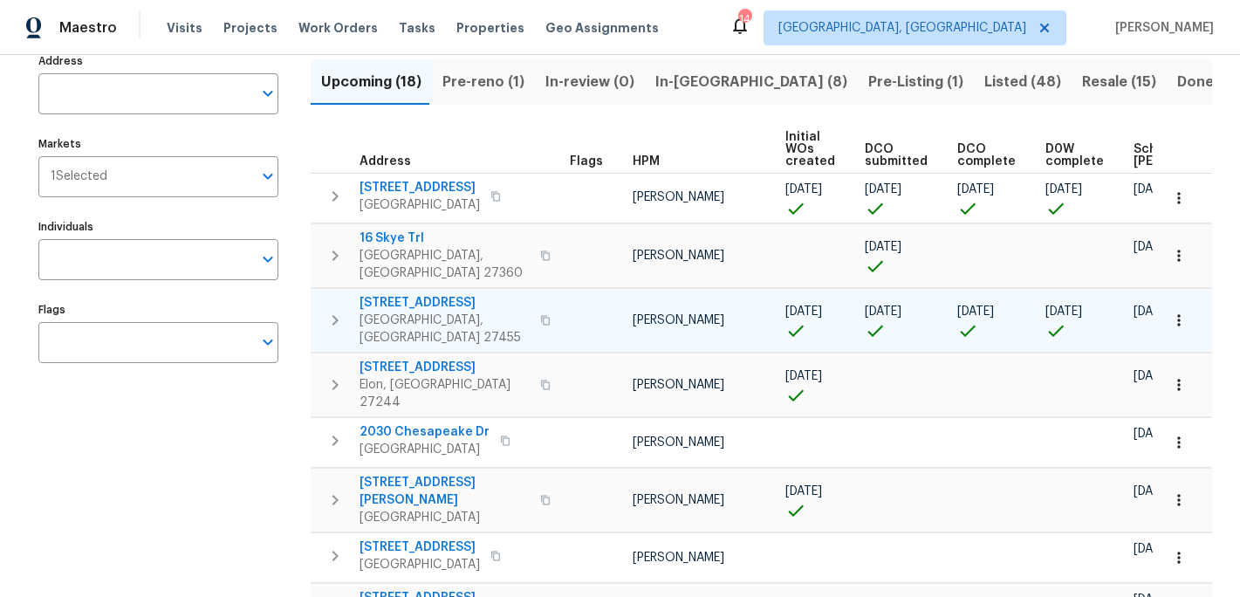
scroll to position [118, 0]
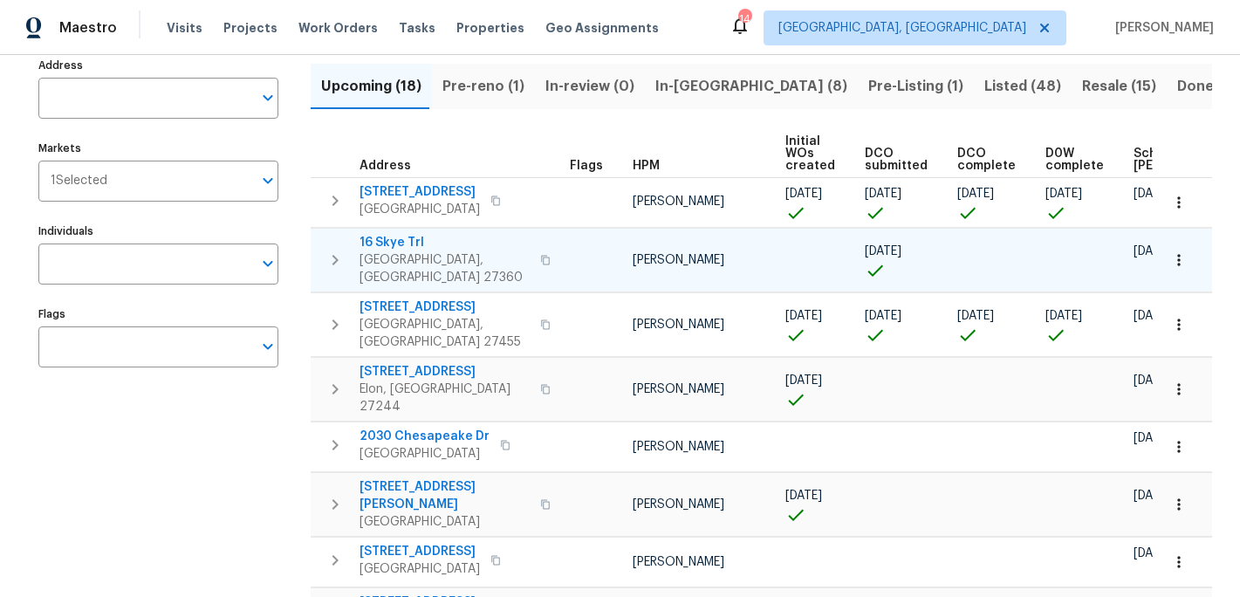
click at [391, 244] on span "16 Skye Trl" at bounding box center [444, 242] width 170 height 17
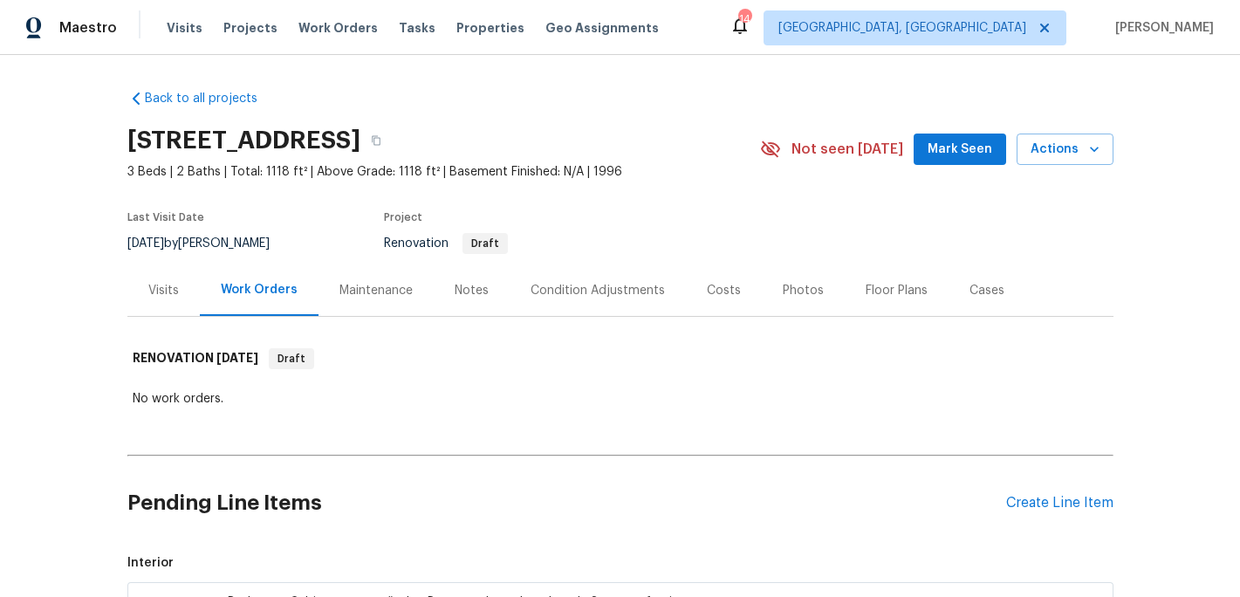
click at [460, 13] on div "Visits Projects Work Orders Tasks Properties Geo Assignments" at bounding box center [423, 27] width 513 height 35
click at [470, 24] on span "Properties" at bounding box center [490, 27] width 68 height 17
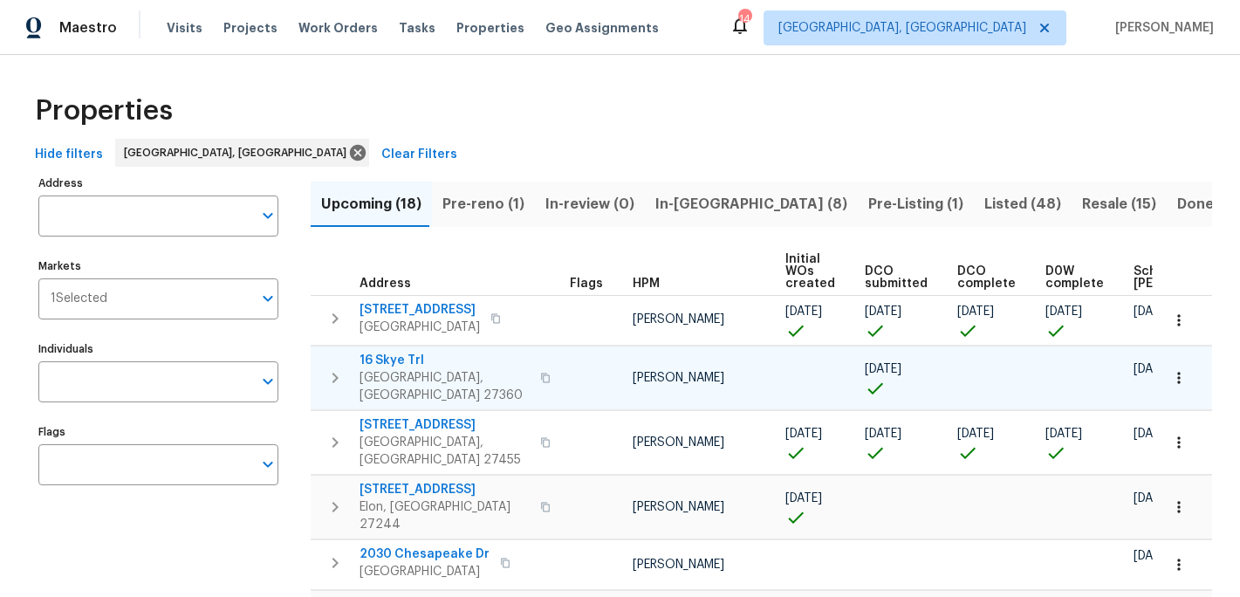
click at [1179, 373] on icon "button" at bounding box center [1178, 377] width 17 height 17
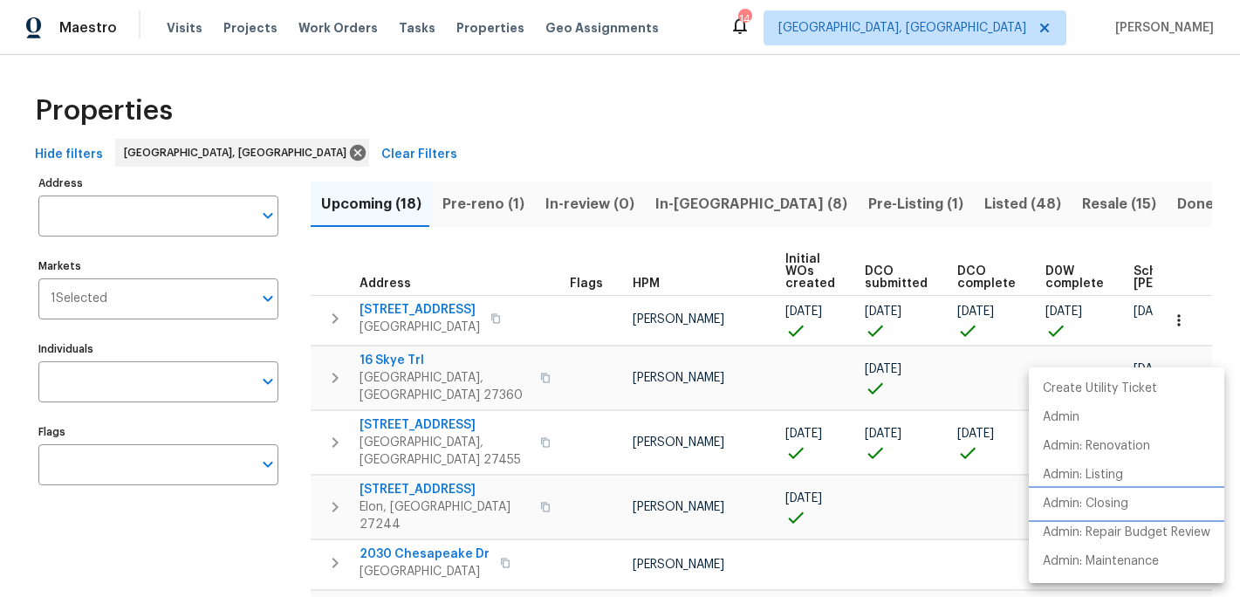
click at [1110, 500] on p "Admin: Closing" at bounding box center [1086, 504] width 86 height 18
